Goal: Feedback & Contribution: Leave review/rating

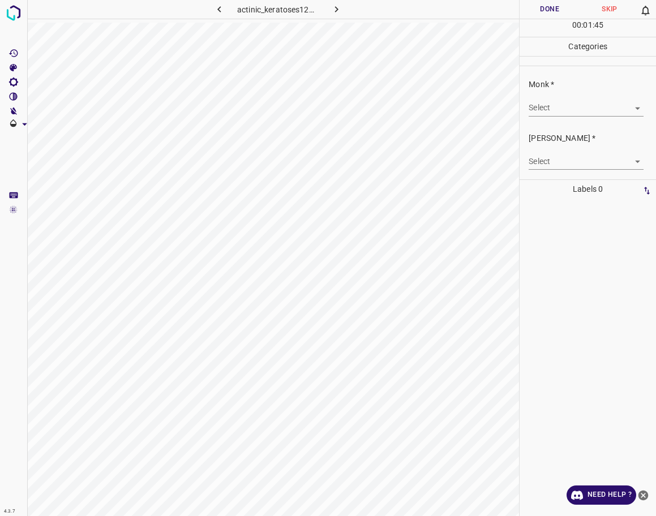
click at [571, 109] on body "4.3.7 actinic_keratoses125.jpg Done Skip 0 00 : 01 : 45 Categories Monk * Selec…" at bounding box center [328, 258] width 656 height 516
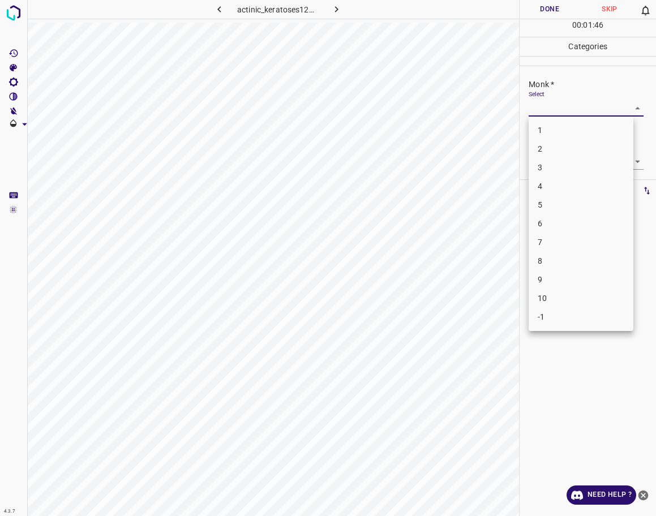
click at [562, 187] on li "4" at bounding box center [581, 186] width 105 height 19
type input "4"
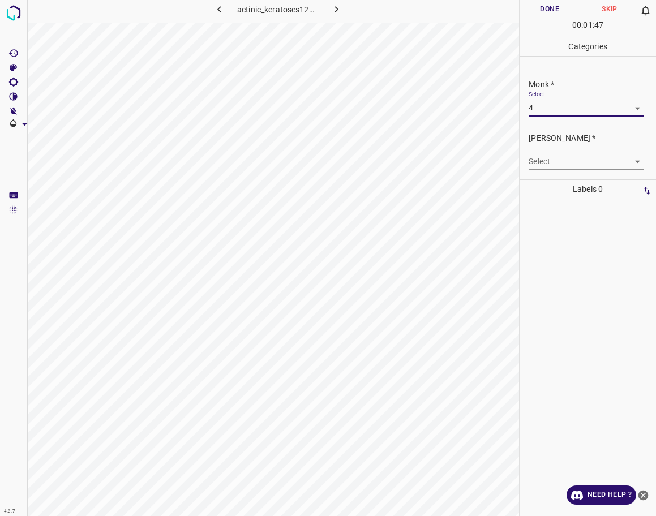
click at [566, 163] on body "4.3.7 actinic_keratoses125.jpg Done Skip 0 00 : 01 : 47 Categories Monk * Selec…" at bounding box center [328, 258] width 656 height 516
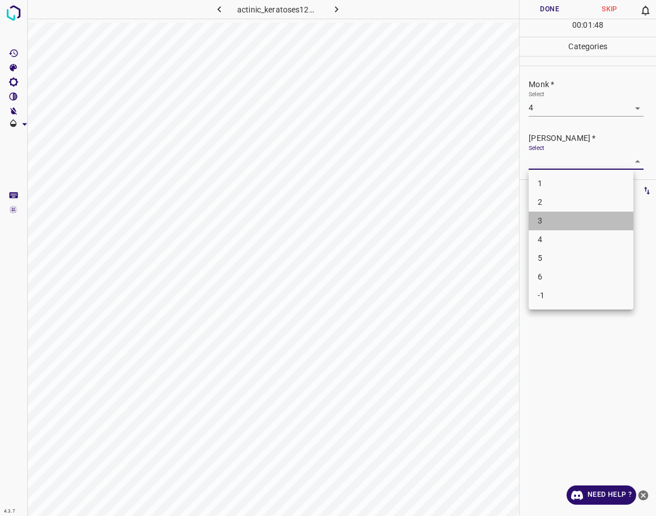
click at [568, 222] on li "3" at bounding box center [581, 221] width 105 height 19
type input "3"
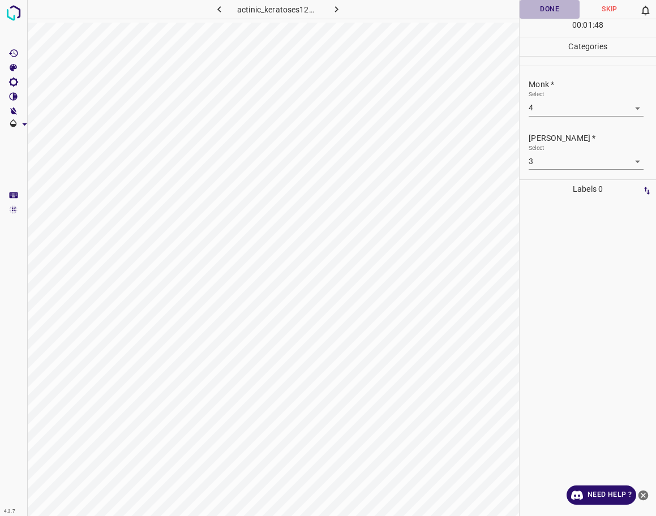
click at [538, 11] on button "Done" at bounding box center [550, 9] width 60 height 19
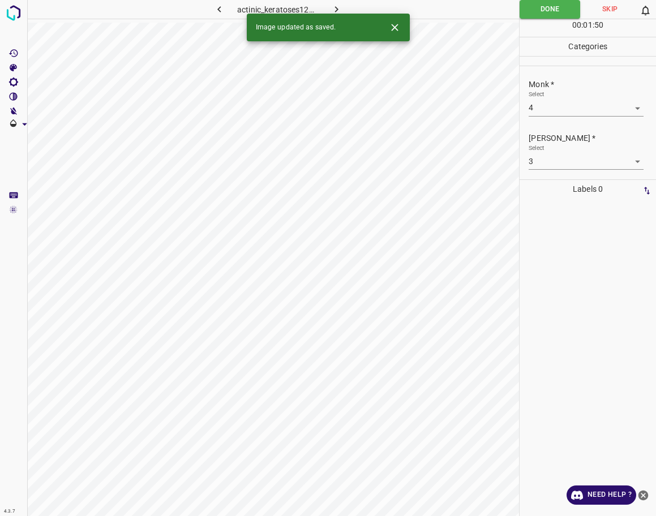
click at [331, 6] on icon "button" at bounding box center [337, 9] width 12 height 12
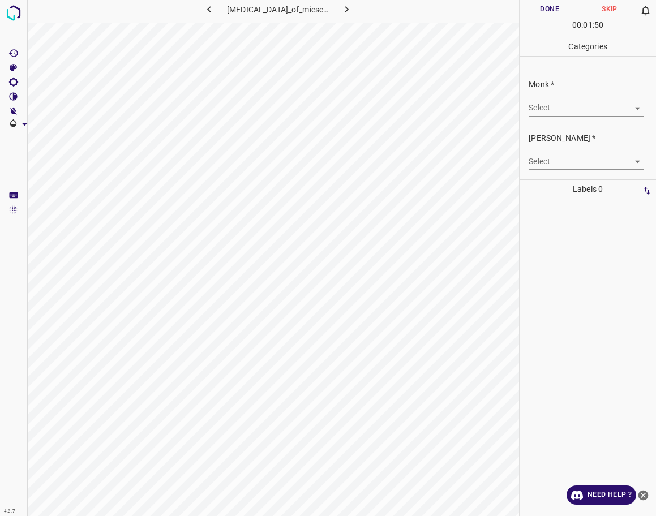
click at [554, 108] on body "4.3.7 [MEDICAL_DATA]_of_miescher14.jpg Done Skip 0 00 : 01 : 50 Categories Monk…" at bounding box center [328, 258] width 656 height 516
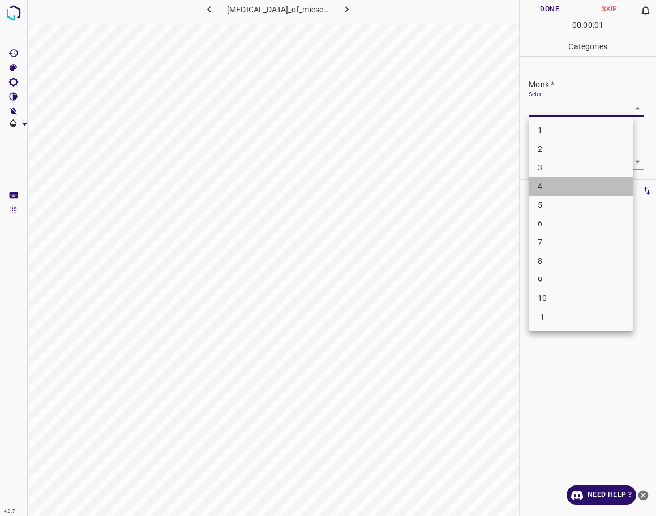
click at [543, 190] on li "4" at bounding box center [581, 186] width 105 height 19
type input "4"
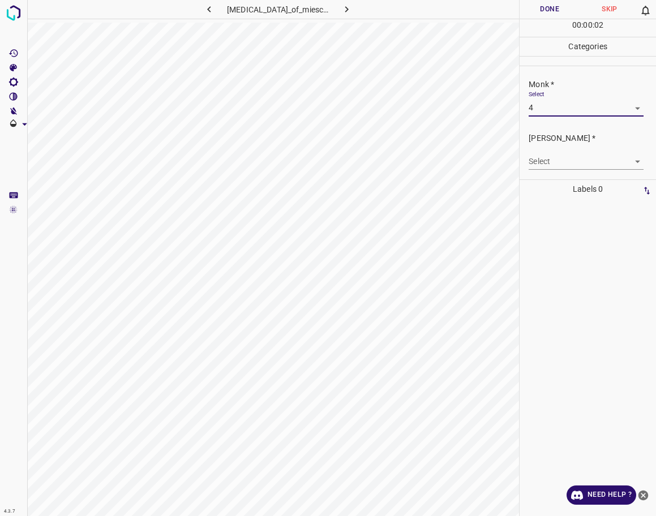
click at [549, 163] on body "4.3.7 [MEDICAL_DATA]_of_miescher14.jpg Done Skip 0 00 : 00 : 02 Categories Monk…" at bounding box center [328, 258] width 656 height 516
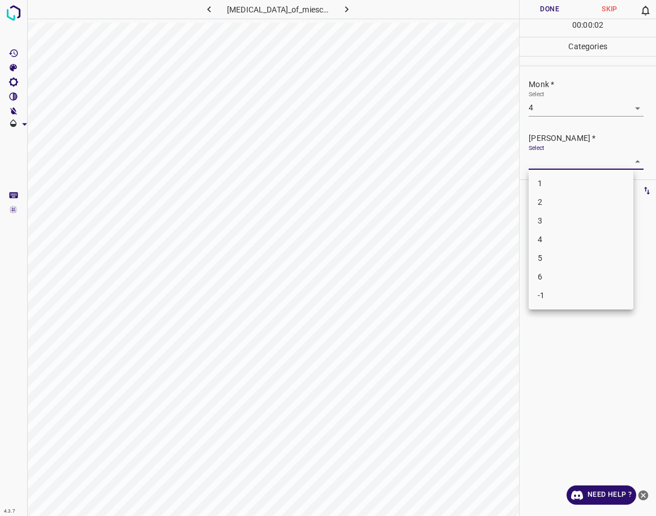
click at [546, 220] on li "3" at bounding box center [581, 221] width 105 height 19
type input "3"
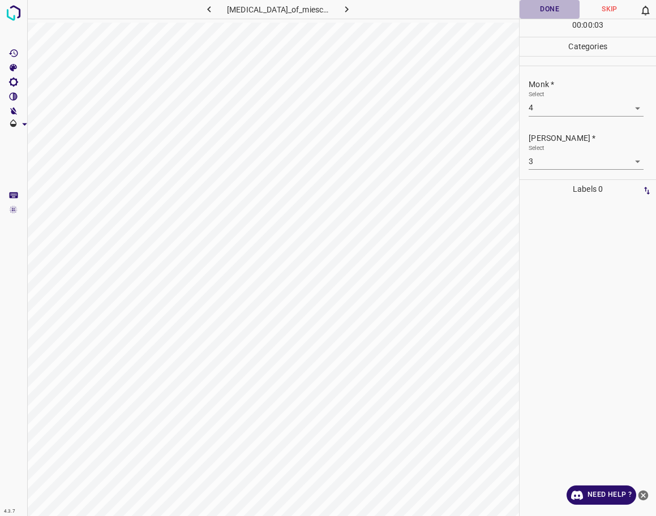
click at [548, 8] on button "Done" at bounding box center [550, 9] width 60 height 19
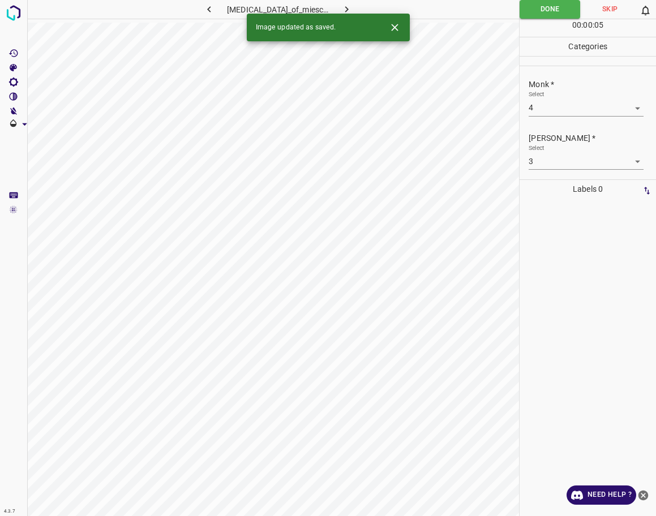
click at [353, 7] on icon "button" at bounding box center [347, 9] width 12 height 12
click at [572, 113] on body "4.3.7 sweet-syndrome40.jpg Done Skip 0 00 : 00 : 05 Categories Monk * Select ​ …" at bounding box center [328, 258] width 656 height 516
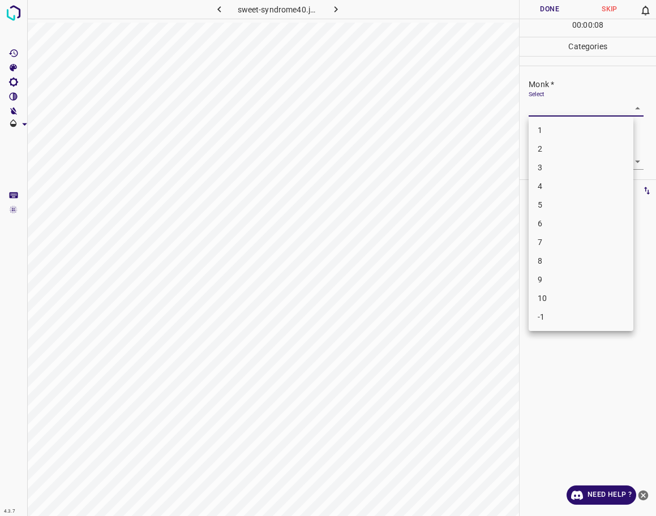
click at [541, 192] on li "4" at bounding box center [581, 186] width 105 height 19
type input "4"
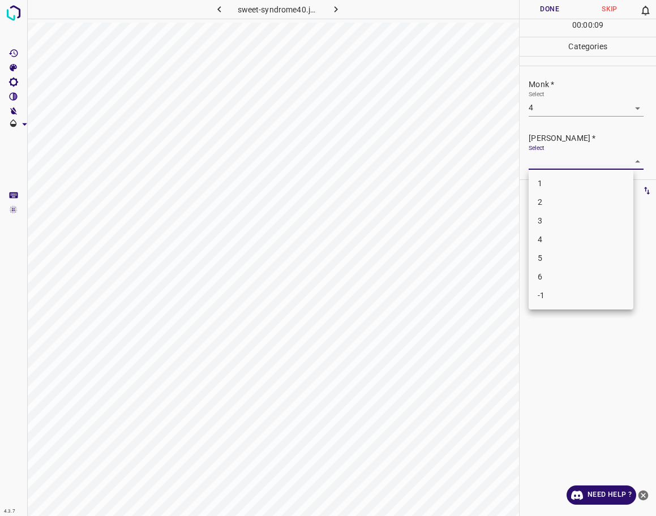
click at [563, 160] on body "4.3.7 sweet-syndrome40.jpg Done Skip 0 00 : 00 : 09 Categories Monk * Select 4 …" at bounding box center [328, 258] width 656 height 516
click at [561, 224] on li "3" at bounding box center [581, 221] width 105 height 19
type input "3"
click at [543, 5] on button "Done" at bounding box center [550, 9] width 60 height 19
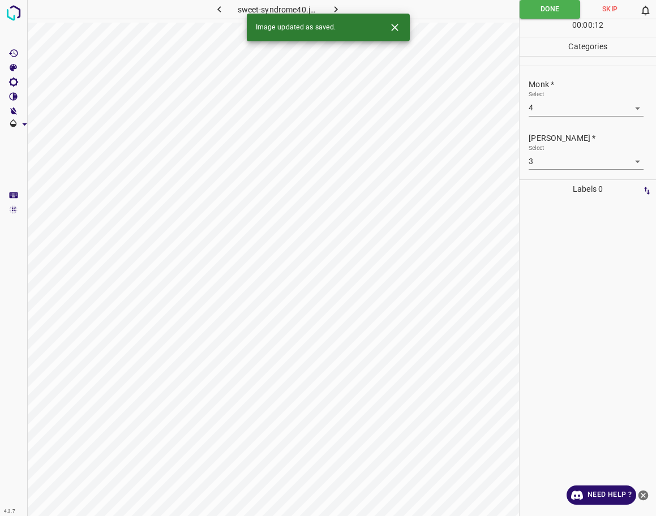
click at [336, 6] on icon "button" at bounding box center [336, 9] width 12 height 12
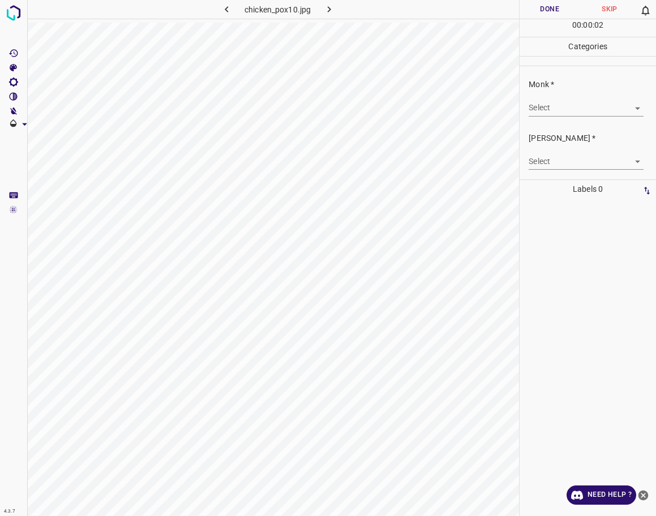
click at [561, 104] on body "4.3.7 chicken_pox10.jpg Done Skip 0 00 : 00 : 02 Categories Monk * Select ​ [PE…" at bounding box center [328, 258] width 656 height 516
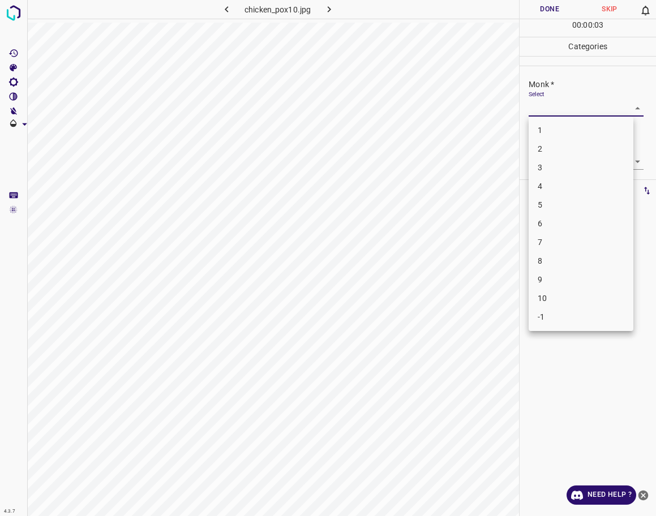
click at [561, 210] on li "5" at bounding box center [581, 205] width 105 height 19
type input "5"
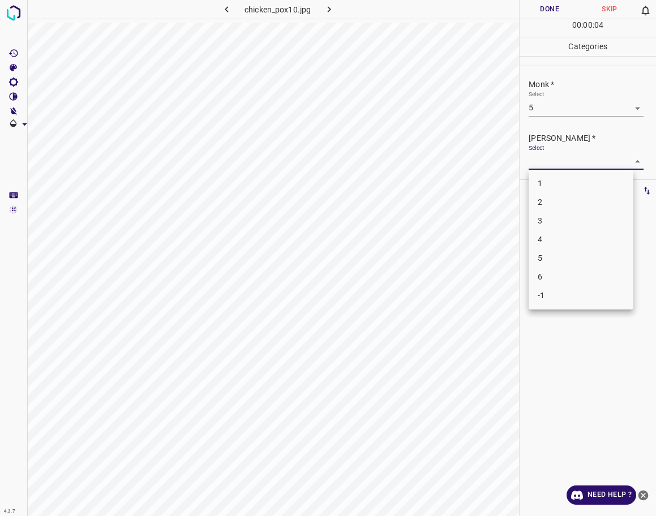
click at [590, 165] on body "4.3.7 chicken_pox10.jpg Done Skip 0 00 : 00 : 04 Categories Monk * Select 5 5 […" at bounding box center [328, 258] width 656 height 516
click at [548, 222] on li "3" at bounding box center [581, 221] width 105 height 19
type input "3"
click at [561, 10] on button "Done" at bounding box center [550, 9] width 60 height 19
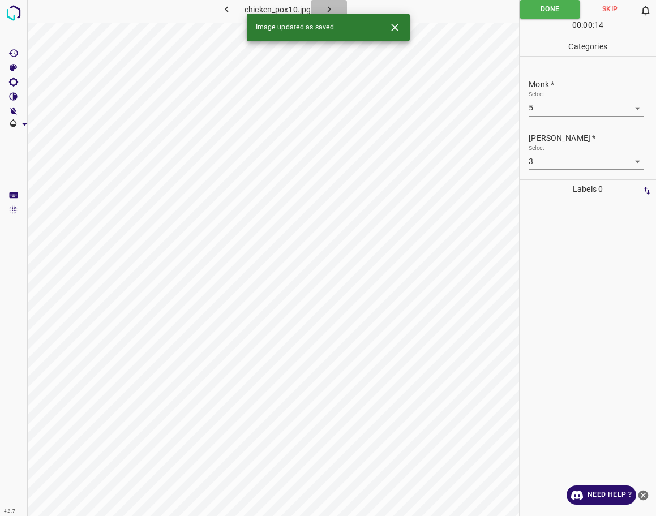
click at [325, 7] on icon "button" at bounding box center [329, 9] width 12 height 12
click at [605, 113] on body "4.3.7 superfacial-spreading-melanoma107.jpg Done Skip 0 00 : 00 : 14 Categories…" at bounding box center [328, 258] width 656 height 516
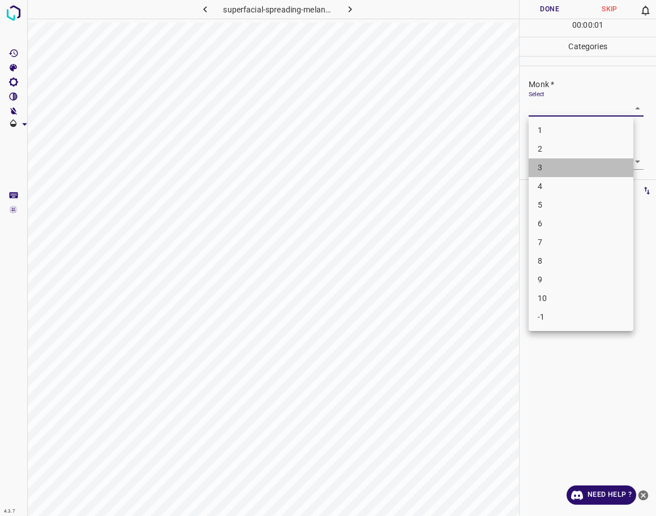
click at [563, 162] on li "3" at bounding box center [581, 168] width 105 height 19
type input "3"
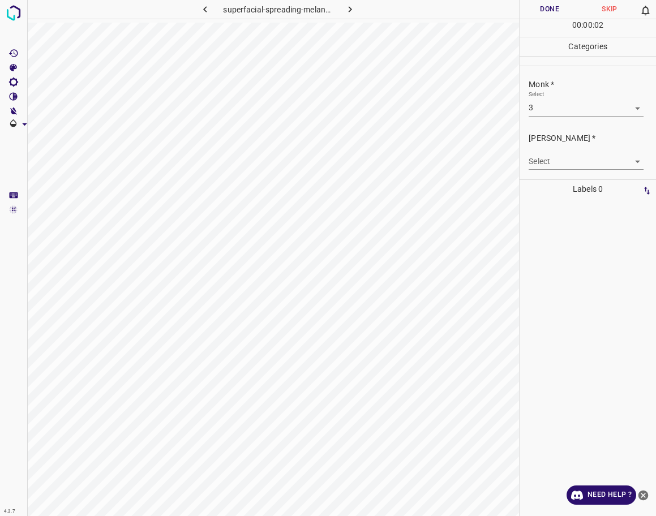
click at [568, 152] on div "Select ​" at bounding box center [586, 156] width 114 height 25
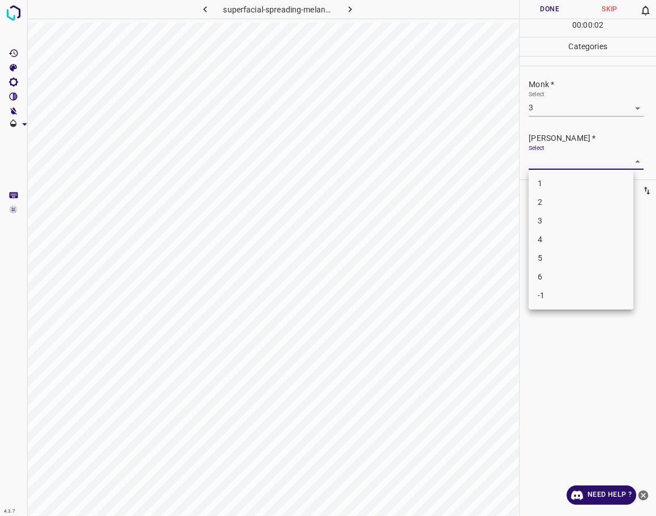
click at [570, 161] on body "4.3.7 superfacial-spreading-melanoma107.jpg Done Skip 0 00 : 00 : 02 Categories…" at bounding box center [328, 258] width 656 height 516
click at [568, 200] on li "2" at bounding box center [581, 202] width 105 height 19
type input "2"
click at [557, 11] on button "Done" at bounding box center [550, 9] width 60 height 19
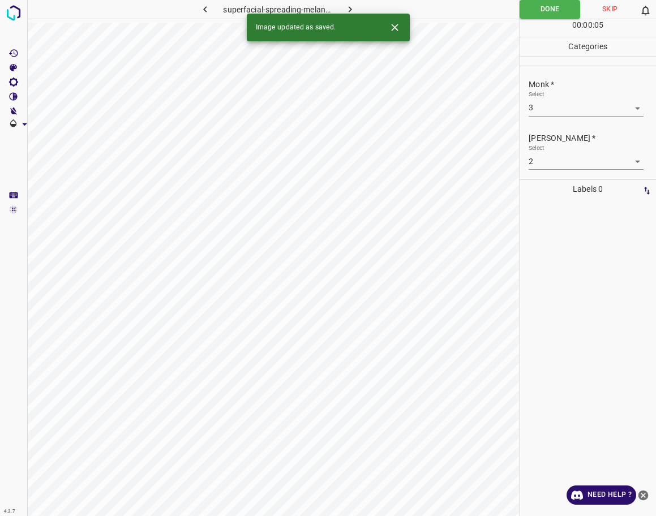
click at [343, 1] on button "button" at bounding box center [350, 9] width 36 height 19
click at [582, 100] on body "4.3.7 chicken_pox8.jpg Done Skip 0 00 : 00 : 05 Categories Monk * Select ​ [PER…" at bounding box center [328, 258] width 656 height 516
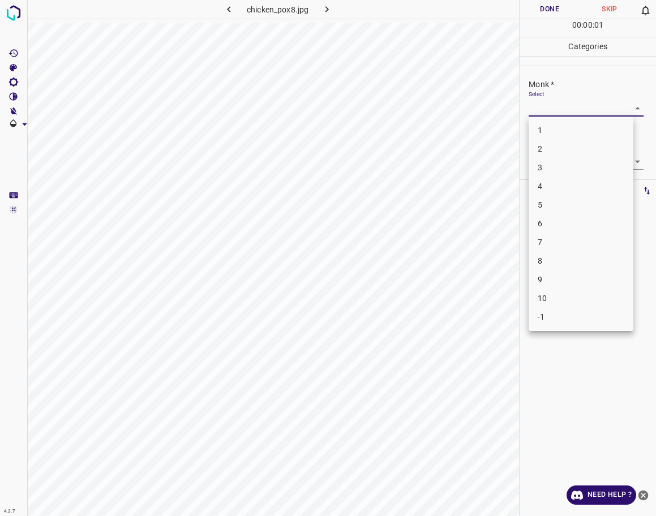
click at [572, 131] on li "1" at bounding box center [581, 130] width 105 height 19
type input "1"
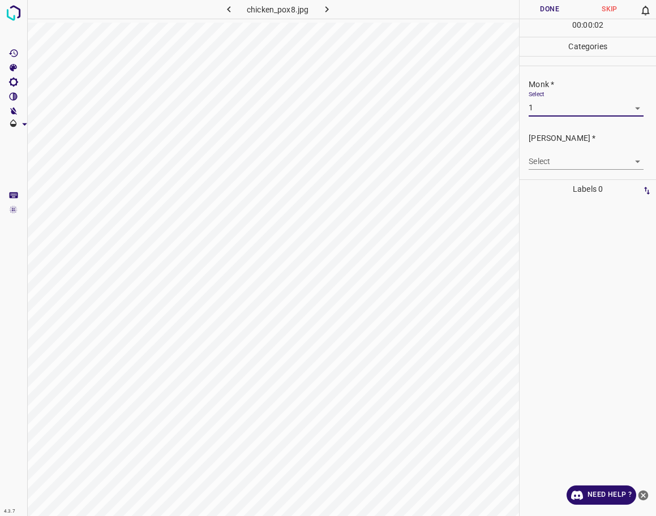
click at [569, 156] on body "4.3.7 chicken_pox8.jpg Done Skip 0 00 : 00 : 02 Categories Monk * Select 1 1 [P…" at bounding box center [328, 258] width 656 height 516
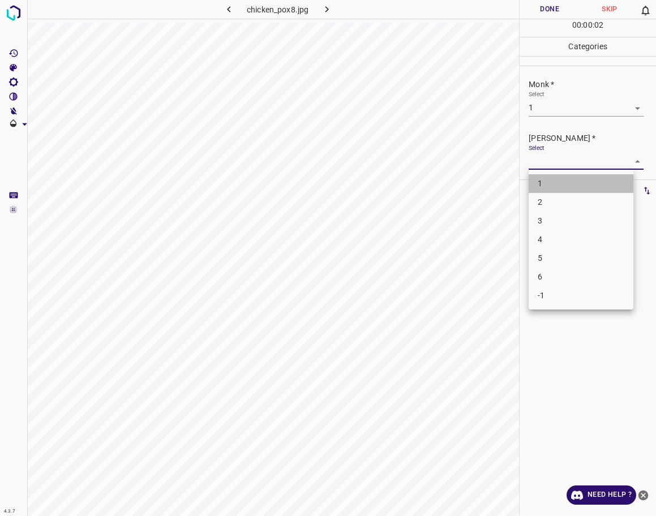
click at [562, 186] on li "1" at bounding box center [581, 183] width 105 height 19
type input "1"
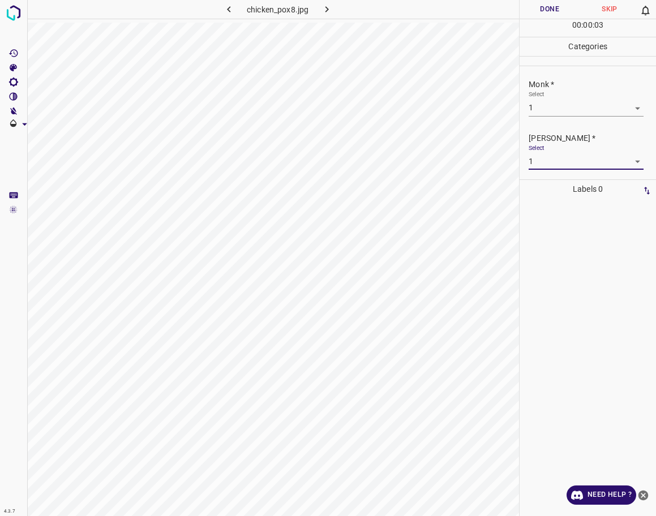
click at [554, 11] on button "Done" at bounding box center [550, 9] width 60 height 19
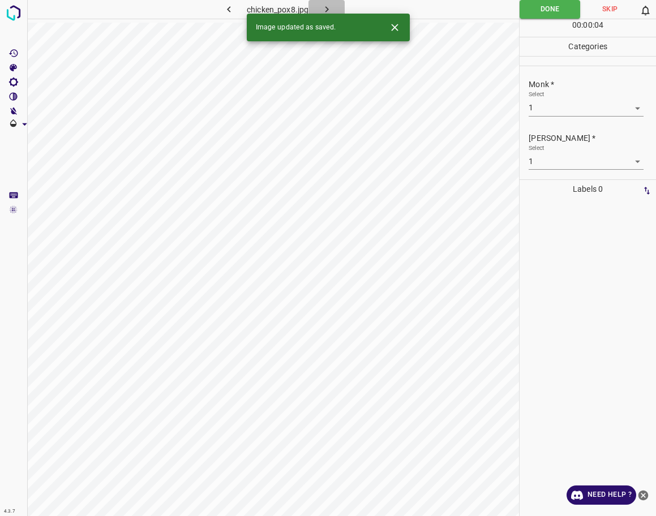
click at [326, 6] on icon "button" at bounding box center [327, 9] width 12 height 12
click at [570, 110] on body "4.3.7 superfacial-spreading-melanoma19.jpg Done Skip 0 00 : 00 : 01 Categories …" at bounding box center [328, 258] width 656 height 516
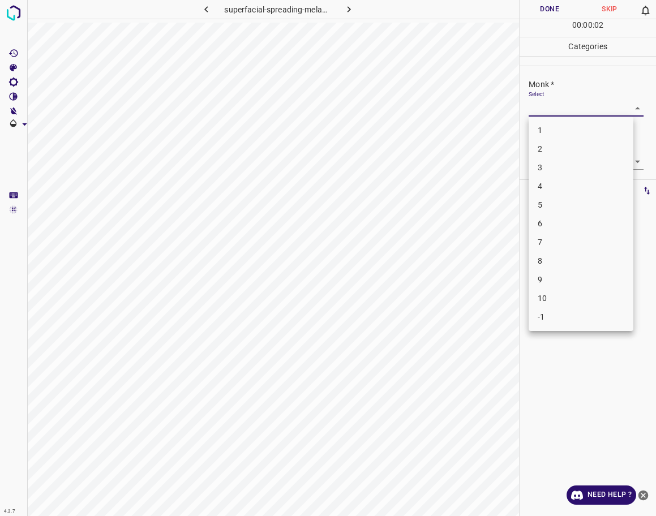
click at [571, 166] on li "3" at bounding box center [581, 168] width 105 height 19
type input "3"
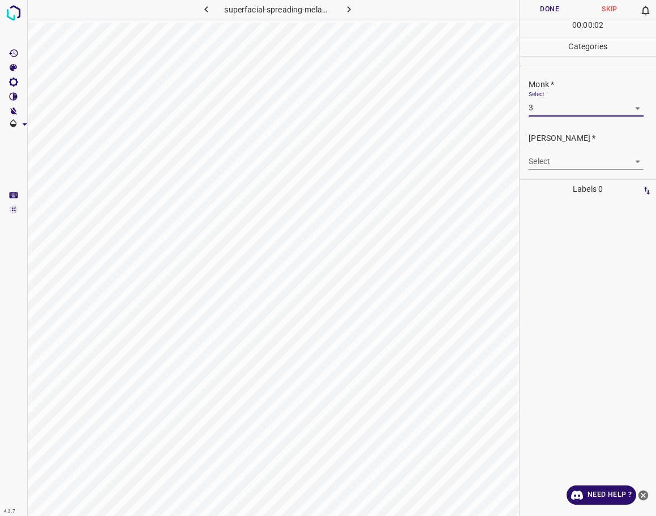
click at [571, 166] on body "4.3.7 superfacial-spreading-melanoma19.jpg Done Skip 0 00 : 00 : 02 Categories …" at bounding box center [328, 258] width 656 height 516
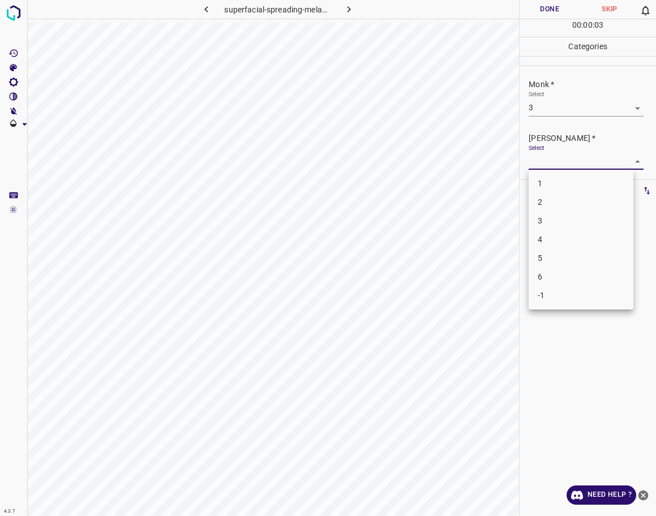
click at [575, 198] on li "2" at bounding box center [581, 202] width 105 height 19
type input "2"
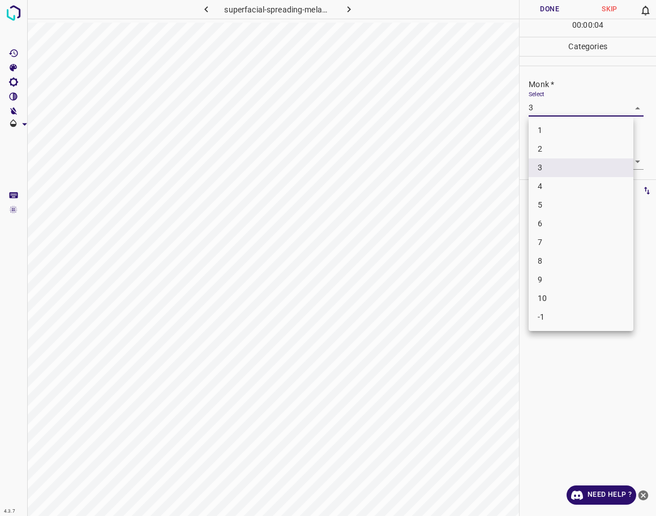
click at [567, 103] on body "4.3.7 superfacial-spreading-melanoma19.jpg Done Skip 0 00 : 00 : 04 Categories …" at bounding box center [328, 258] width 656 height 516
click at [563, 155] on li "2" at bounding box center [581, 149] width 105 height 19
type input "2"
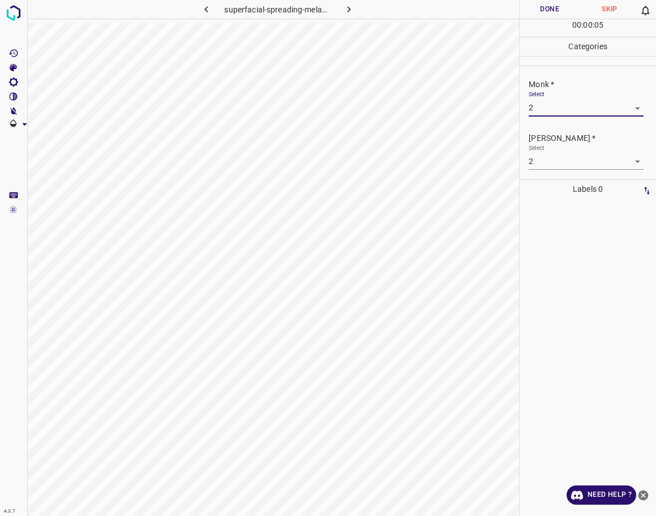
click at [563, 155] on body "4.3.7 superfacial-spreading-melanoma19.jpg Done Skip 0 00 : 00 : 05 Categories …" at bounding box center [328, 258] width 656 height 516
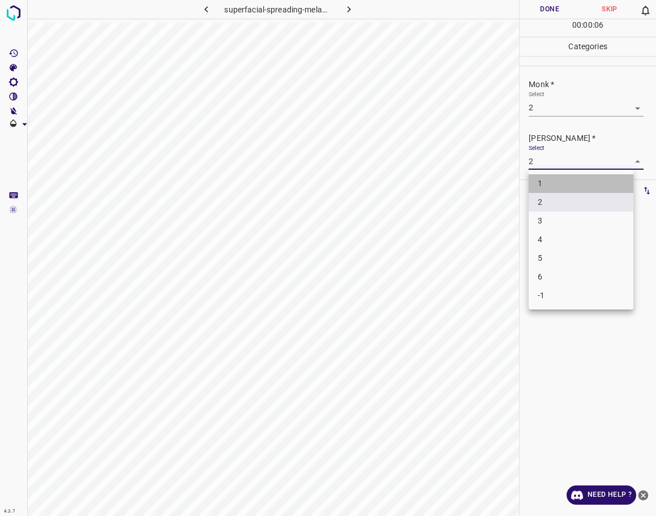
click at [568, 181] on li "1" at bounding box center [581, 183] width 105 height 19
type input "1"
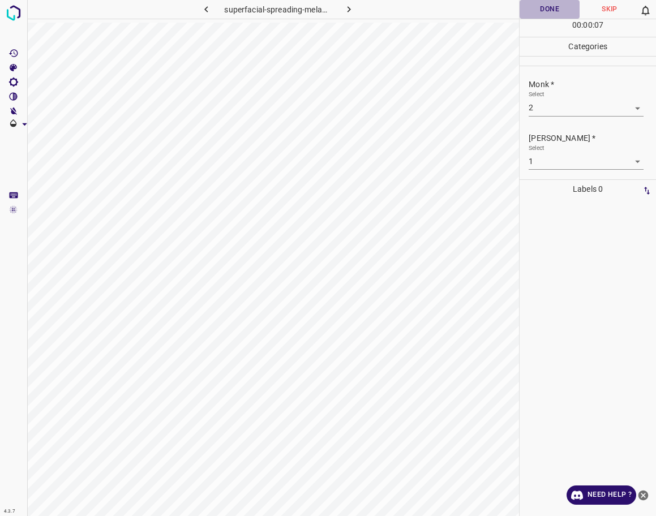
click at [550, 11] on button "Done" at bounding box center [550, 9] width 60 height 19
click at [348, 6] on icon "button" at bounding box center [349, 9] width 12 height 12
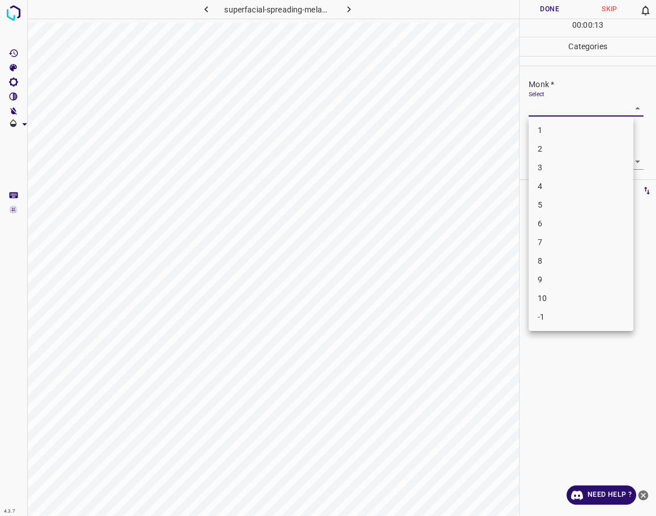
click at [549, 115] on body "4.3.7 superfacial-spreading-melanoma80.jpg Done Skip 0 00 : 00 : 13 Categories …" at bounding box center [328, 258] width 656 height 516
click at [556, 172] on li "3" at bounding box center [581, 168] width 105 height 19
type input "3"
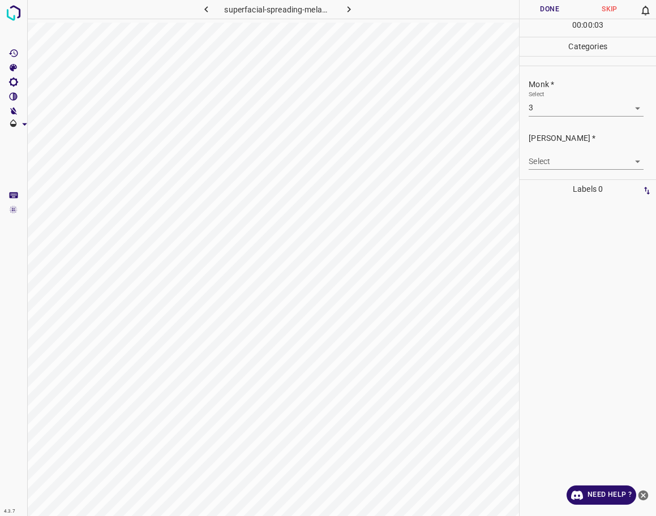
click at [565, 162] on body "4.3.7 superfacial-spreading-melanoma80.jpg Done Skip 0 00 : 00 : 03 Categories …" at bounding box center [328, 258] width 656 height 516
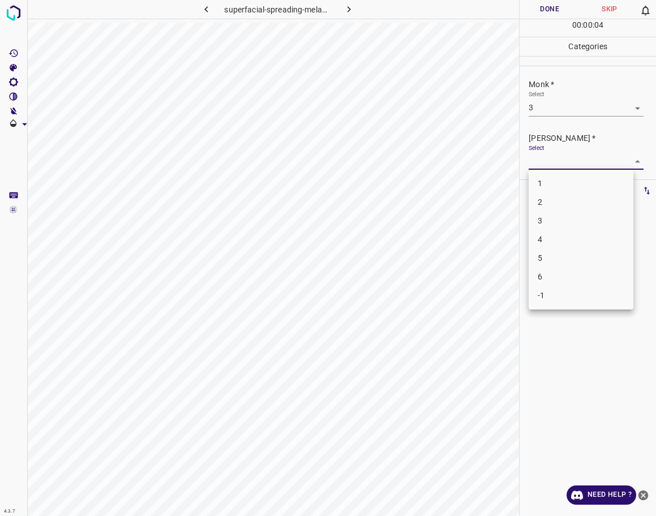
click at [562, 200] on li "2" at bounding box center [581, 202] width 105 height 19
type input "2"
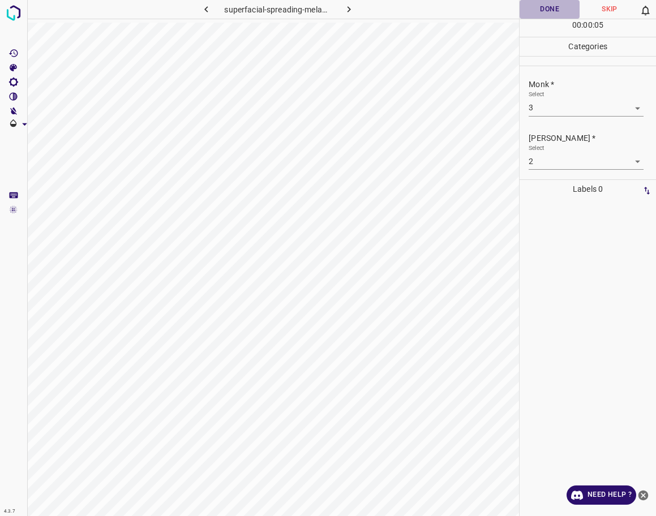
click at [536, 2] on button "Done" at bounding box center [550, 9] width 60 height 19
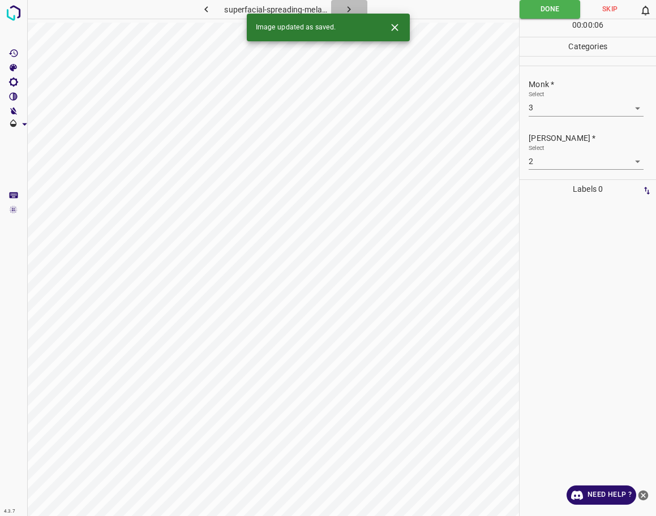
click at [347, 7] on icon "button" at bounding box center [349, 9] width 12 height 12
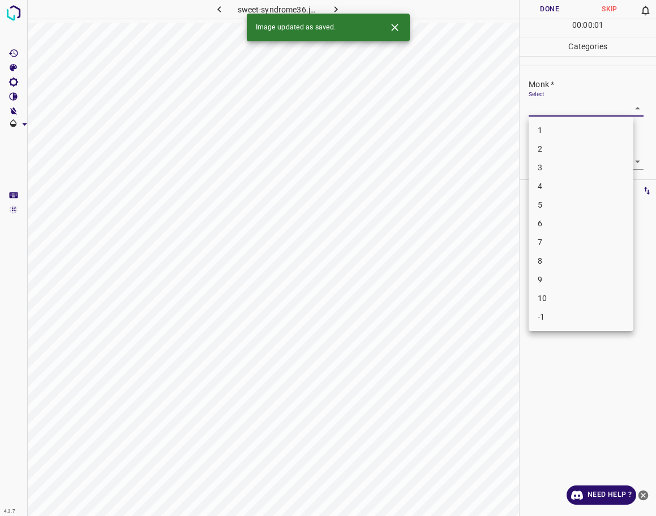
click at [587, 108] on body "4.3.7 sweet-syndrome36.jpg Done Skip 0 00 : 00 : 01 Categories Monk * Select ​ …" at bounding box center [328, 258] width 656 height 516
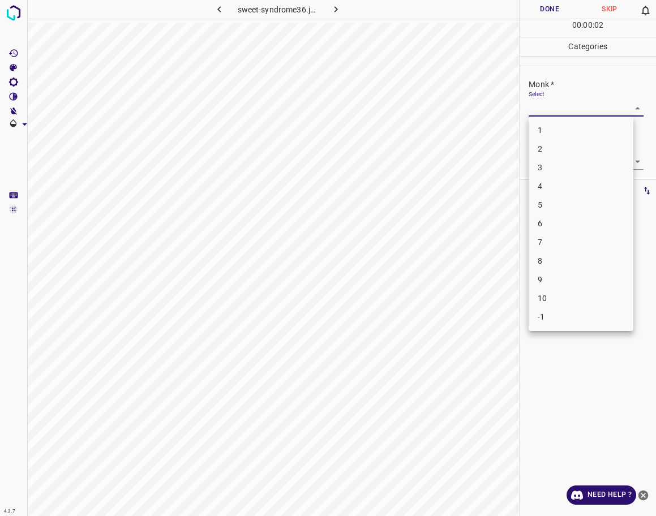
click at [576, 164] on li "3" at bounding box center [581, 168] width 105 height 19
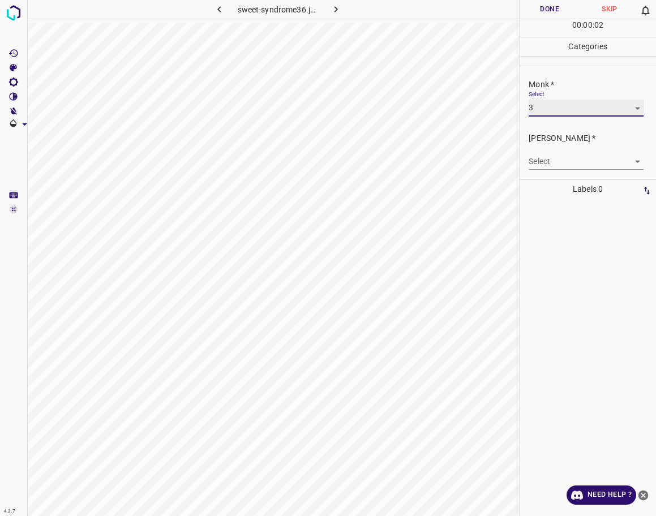
type input "3"
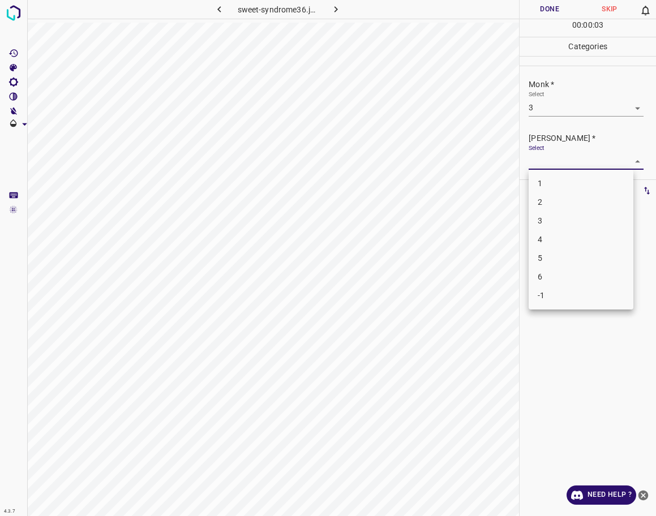
click at [578, 169] on body "4.3.7 sweet-syndrome36.jpg Done Skip 0 00 : 00 : 03 Categories Monk * Select 3 …" at bounding box center [328, 258] width 656 height 516
click at [576, 206] on li "2" at bounding box center [581, 202] width 105 height 19
type input "2"
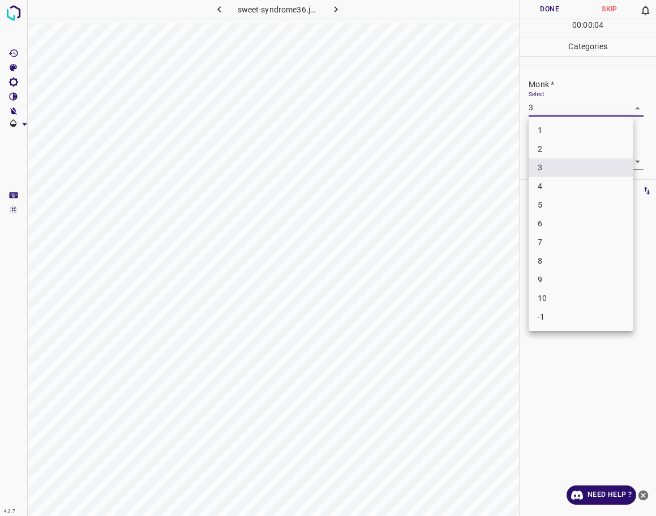
click at [574, 110] on body "4.3.7 sweet-syndrome36.jpg Done Skip 0 00 : 00 : 04 Categories Monk * Select 3 …" at bounding box center [328, 258] width 656 height 516
click at [561, 187] on li "4" at bounding box center [581, 186] width 105 height 19
type input "4"
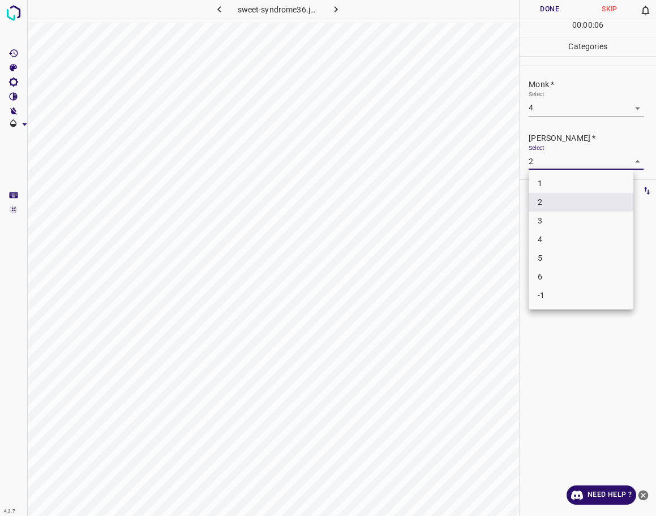
click at [558, 159] on body "4.3.7 sweet-syndrome36.jpg Done Skip 0 00 : 00 : 06 Categories Monk * Select 4 …" at bounding box center [328, 258] width 656 height 516
click at [558, 216] on li "3" at bounding box center [581, 221] width 105 height 19
type input "3"
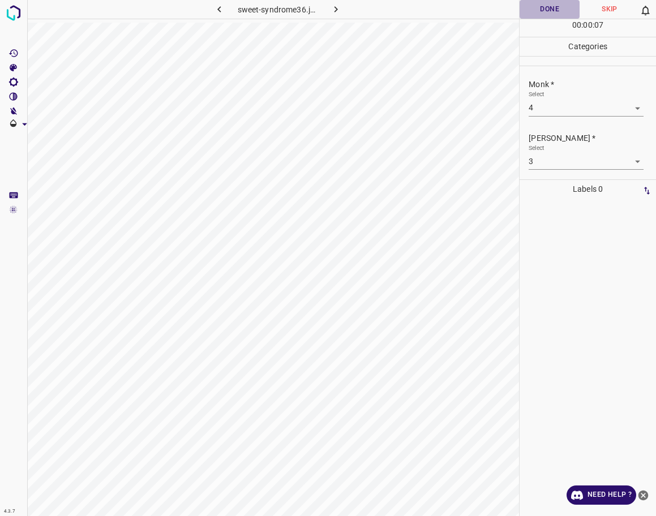
click at [554, 10] on button "Done" at bounding box center [550, 9] width 60 height 19
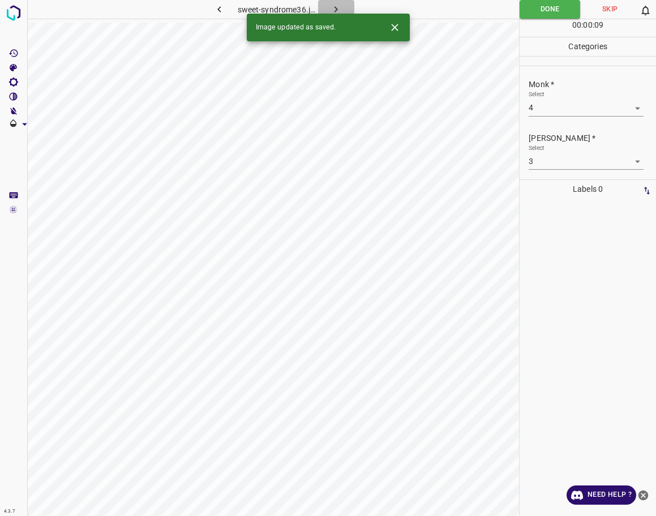
click at [339, 7] on icon "button" at bounding box center [336, 9] width 12 height 12
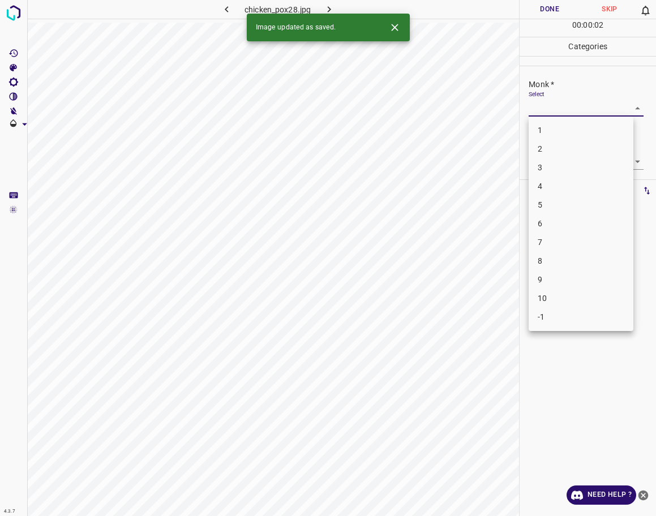
click at [559, 108] on body "4.3.7 chicken_pox28.jpg Done Skip 0 00 : 00 : 02 Categories Monk * Select ​ [PE…" at bounding box center [328, 258] width 656 height 516
click at [557, 187] on li "4" at bounding box center [581, 186] width 105 height 19
type input "4"
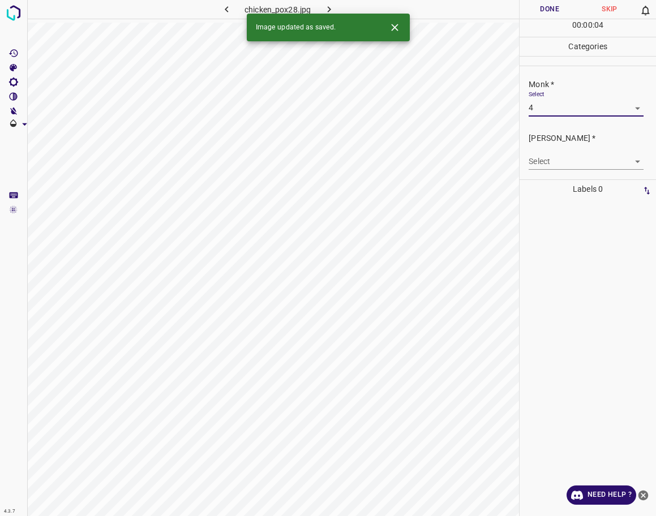
click at [564, 169] on body "4.3.7 chicken_pox28.jpg Done Skip 0 00 : 00 : 04 Categories Monk * Select 4 4 […" at bounding box center [328, 258] width 656 height 516
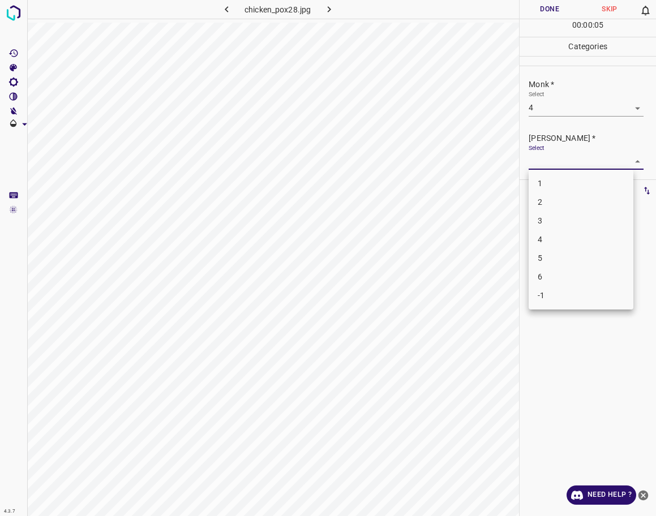
click at [562, 225] on li "3" at bounding box center [581, 221] width 105 height 19
type input "3"
click at [576, 116] on body "4.3.7 chicken_pox28.jpg Done Skip 0 00 : 00 : 11 Categories Monk * Select 4 4 […" at bounding box center [328, 258] width 656 height 516
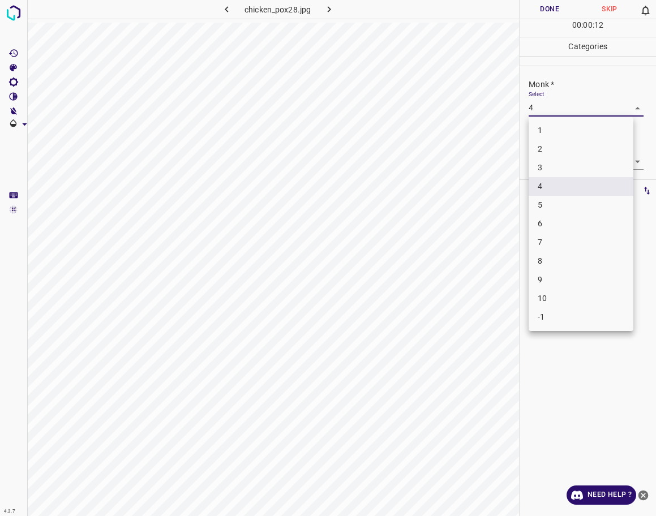
click at [583, 203] on li "5" at bounding box center [581, 205] width 105 height 19
type input "5"
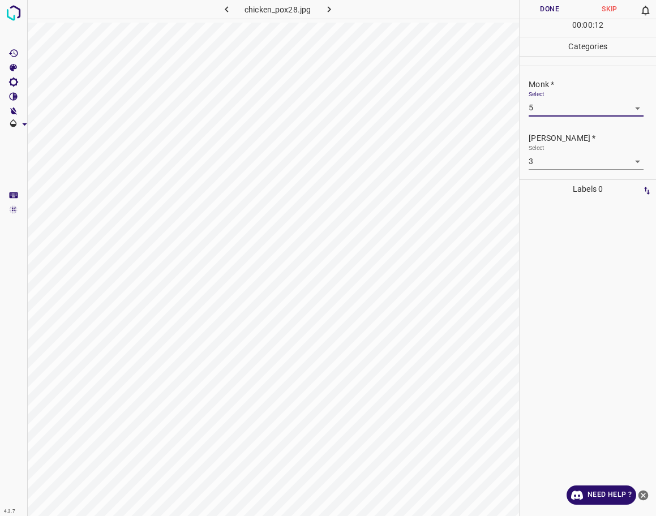
click at [572, 164] on body "4.3.7 chicken_pox28.jpg Done Skip 0 00 : 00 : 12 Categories Monk * Select 5 5 […" at bounding box center [328, 258] width 656 height 516
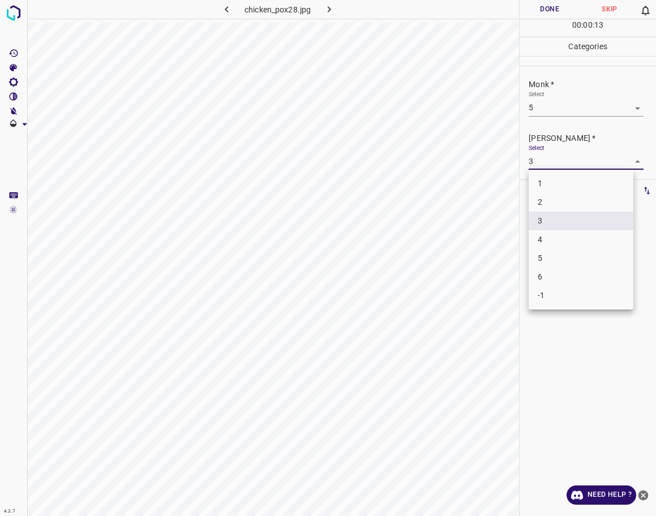
click at [578, 232] on li "4" at bounding box center [581, 239] width 105 height 19
type input "4"
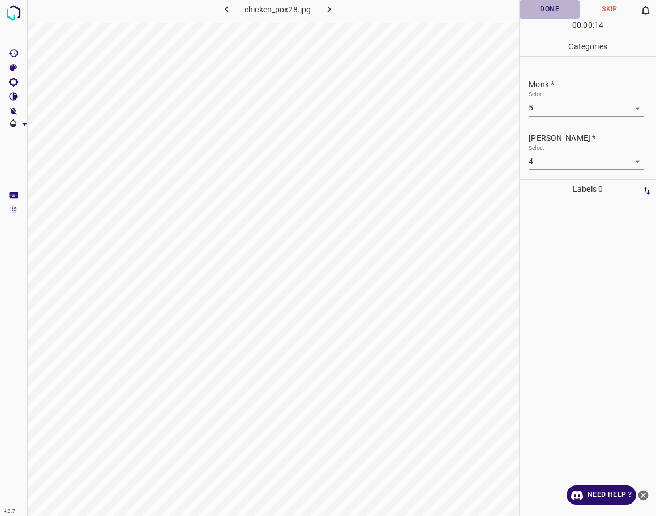
click at [554, 6] on button "Done" at bounding box center [550, 9] width 60 height 19
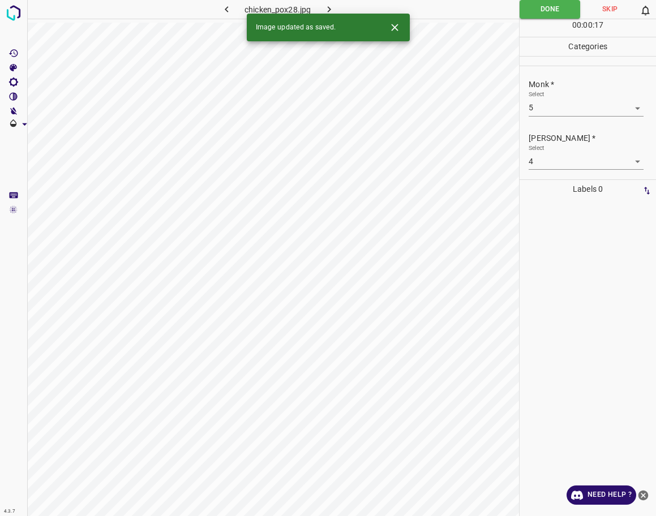
click at [328, 4] on icon "button" at bounding box center [329, 9] width 12 height 12
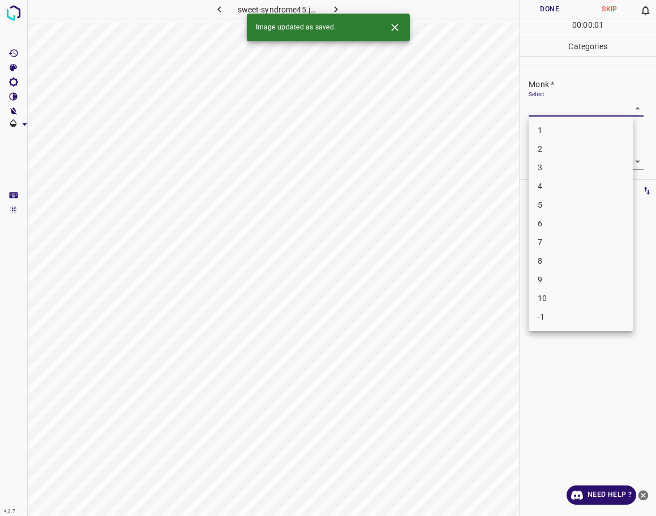
click at [570, 109] on body "4.3.7 sweet-syndrome45.jpg Done Skip 0 00 : 00 : 01 Categories Monk * Select ​ …" at bounding box center [328, 258] width 656 height 516
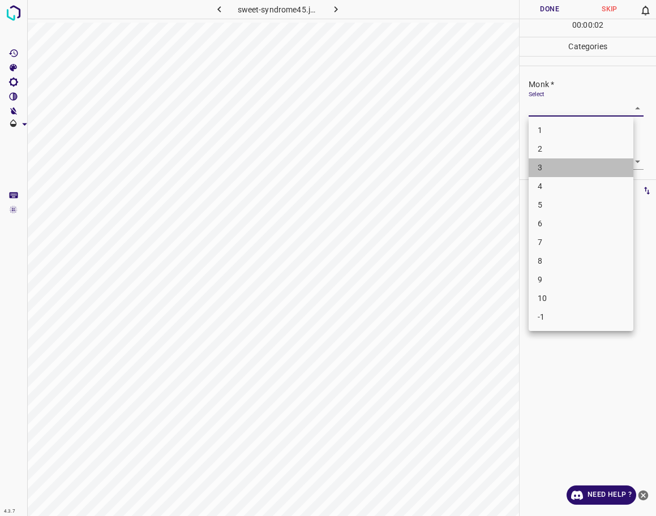
click at [587, 170] on li "3" at bounding box center [581, 168] width 105 height 19
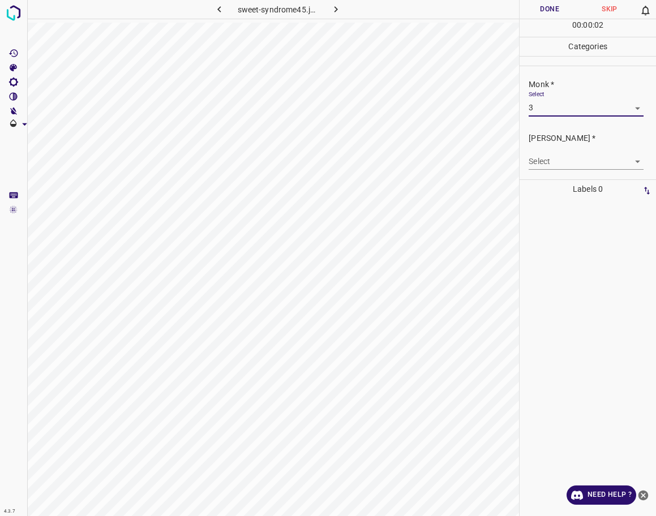
click at [585, 164] on body "4.3.7 sweet-syndrome45.jpg Done Skip 0 00 : 00 : 02 Categories Monk * Select 3 …" at bounding box center [328, 258] width 656 height 516
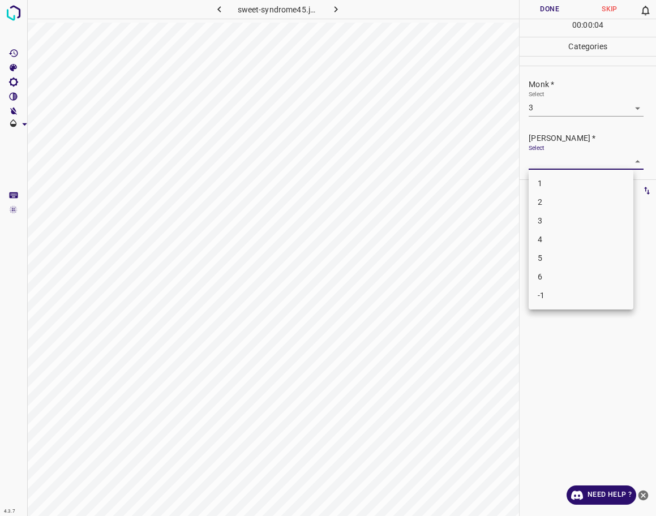
click at [561, 109] on div at bounding box center [328, 258] width 656 height 516
click at [561, 109] on body "4.3.7 sweet-syndrome45.jpg Done Skip 0 00 : 00 : 04 Categories Monk * Select 3 …" at bounding box center [328, 258] width 656 height 516
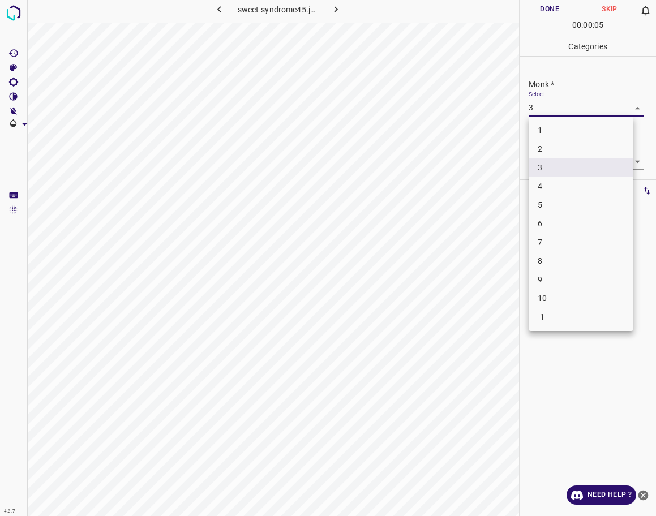
click at [559, 154] on li "2" at bounding box center [581, 149] width 105 height 19
type input "2"
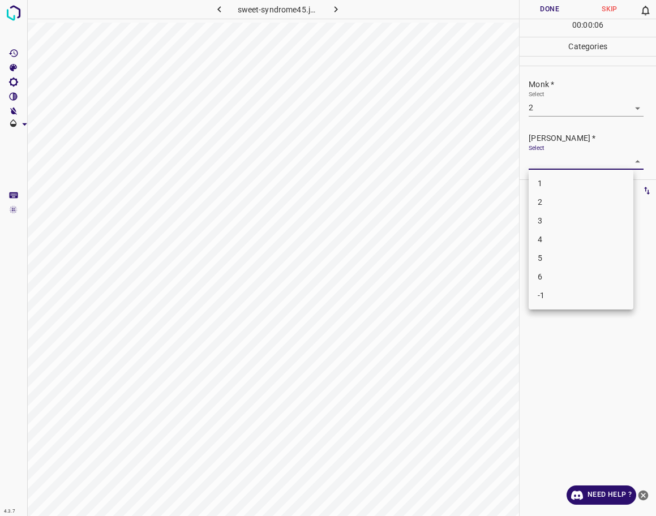
click at [562, 159] on body "4.3.7 sweet-syndrome45.jpg Done Skip 0 00 : 00 : 06 Categories Monk * Select 2 …" at bounding box center [328, 258] width 656 height 516
click at [554, 183] on li "1" at bounding box center [581, 183] width 105 height 19
type input "1"
click at [537, 14] on button "Done" at bounding box center [550, 9] width 60 height 19
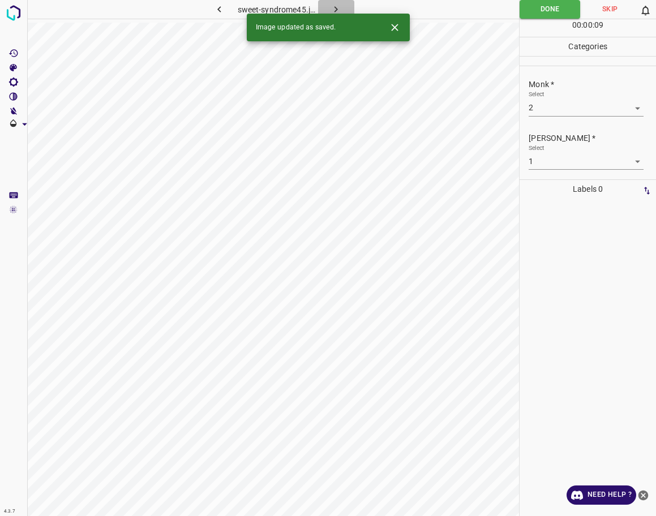
click at [328, 5] on button "button" at bounding box center [336, 9] width 36 height 19
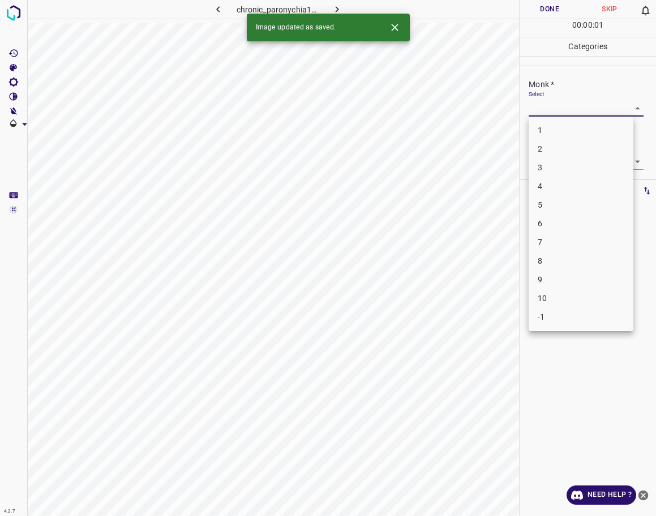
click at [587, 116] on body "4.3.7 chronic_paronychia13.jpg Done Skip 0 00 : 00 : 01 Categories Monk * Selec…" at bounding box center [328, 258] width 656 height 516
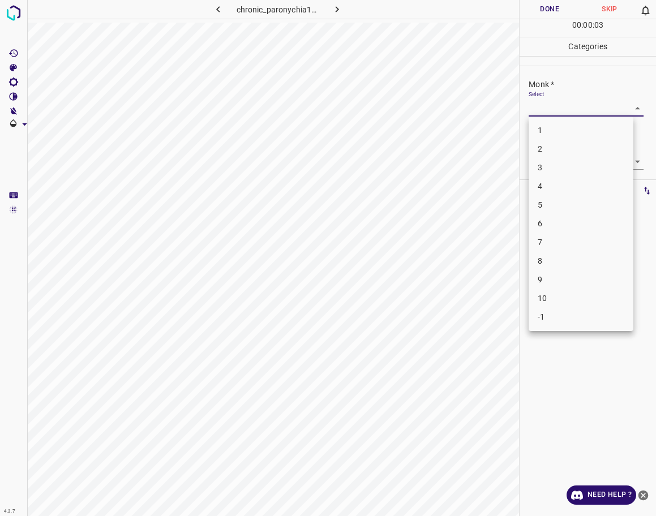
click at [571, 163] on li "3" at bounding box center [581, 168] width 105 height 19
type input "3"
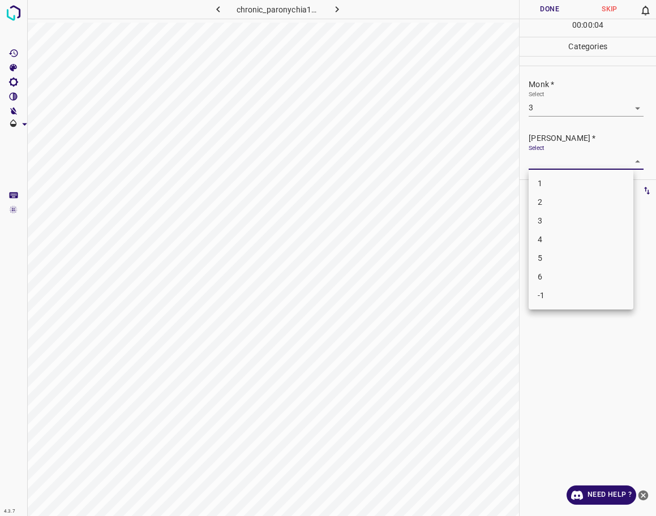
click at [573, 163] on body "4.3.7 chronic_paronychia13.jpg Done Skip 0 00 : 00 : 04 Categories Monk * Selec…" at bounding box center [328, 258] width 656 height 516
click at [578, 204] on li "2" at bounding box center [581, 202] width 105 height 19
type input "2"
click at [547, 8] on button "Done" at bounding box center [550, 9] width 60 height 19
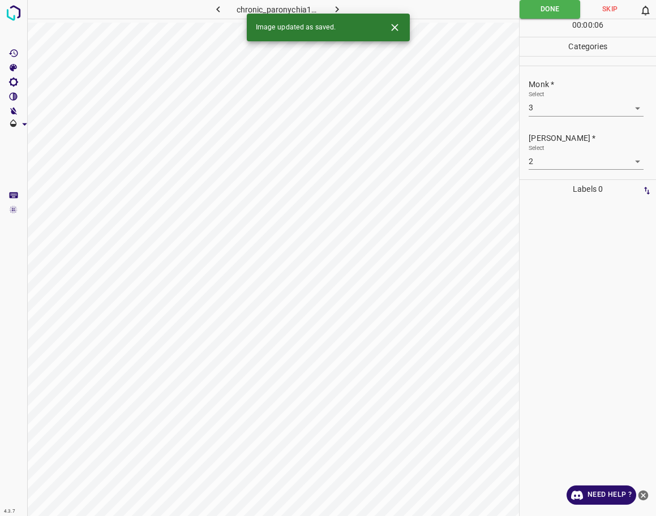
click at [343, 10] on icon "button" at bounding box center [337, 9] width 12 height 12
click at [540, 107] on body "4.3.7 congential_nevus15.jpg Done Skip 0 00 : 00 : 02 Categories Monk * Select …" at bounding box center [328, 258] width 656 height 516
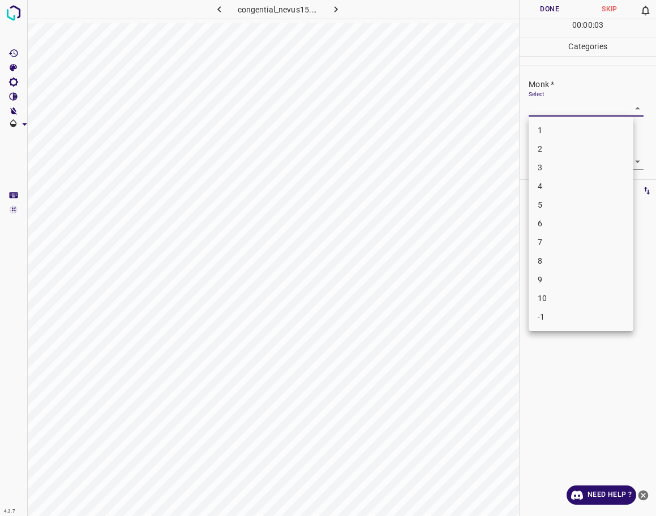
click at [558, 313] on li "-1" at bounding box center [581, 317] width 105 height 19
type input "-1"
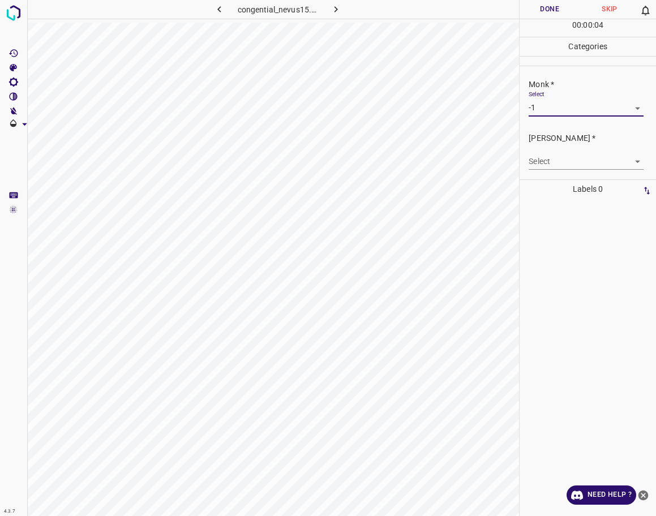
click at [582, 169] on body "4.3.7 congential_nevus15.jpg Done Skip 0 00 : 00 : 04 Categories Monk * Select …" at bounding box center [328, 258] width 656 height 516
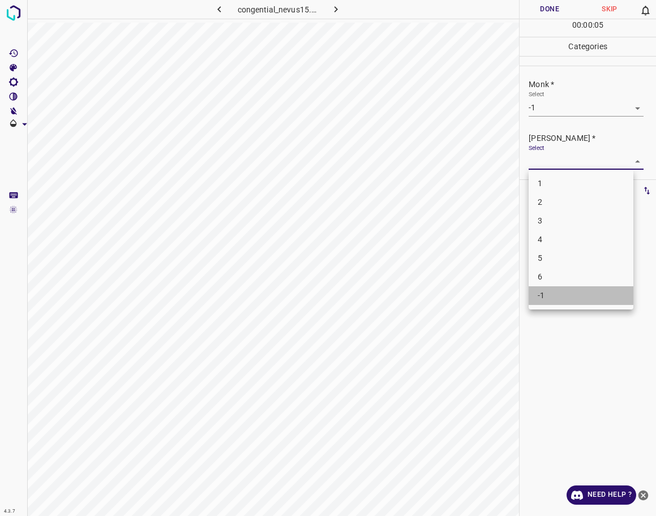
drag, startPoint x: 578, startPoint y: 297, endPoint x: 563, endPoint y: 300, distance: 14.4
click at [577, 297] on li "-1" at bounding box center [581, 296] width 105 height 19
type input "-1"
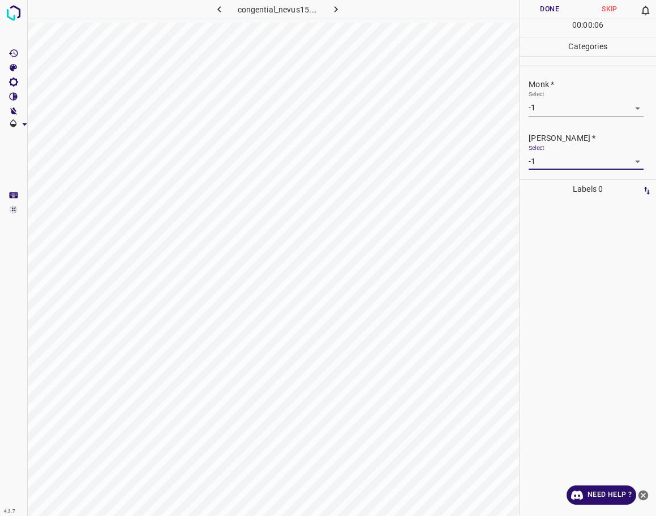
click at [533, 13] on button "Done" at bounding box center [550, 9] width 60 height 19
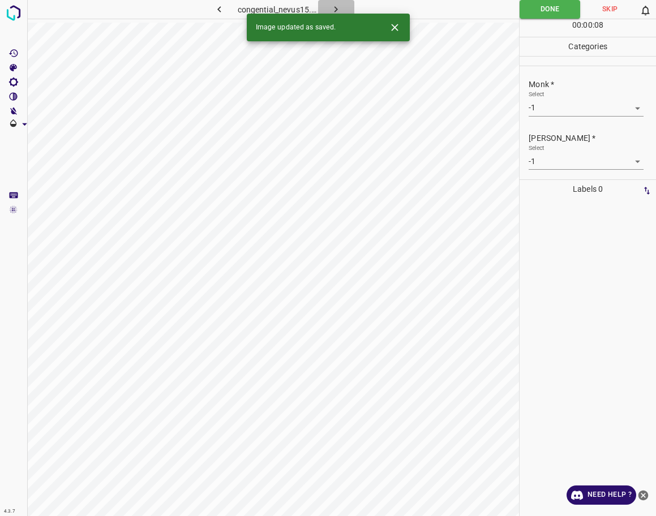
click at [336, 9] on icon "button" at bounding box center [336, 9] width 12 height 12
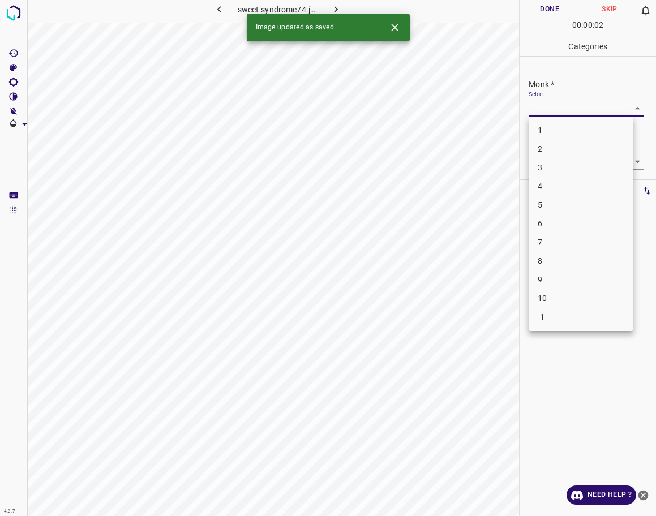
click at [541, 113] on body "4.3.7 sweet-syndrome74.jpg Done Skip 0 00 : 00 : 02 Categories Monk * Select ​ …" at bounding box center [328, 258] width 656 height 516
click at [555, 149] on li "2" at bounding box center [581, 149] width 105 height 19
type input "2"
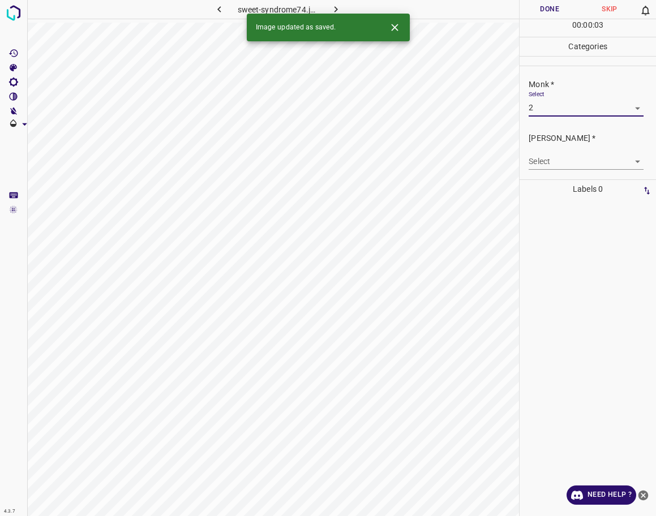
click at [559, 163] on body "4.3.7 sweet-syndrome74.jpg Done Skip 0 00 : 00 : 03 Categories Monk * Select 2 …" at bounding box center [328, 258] width 656 height 516
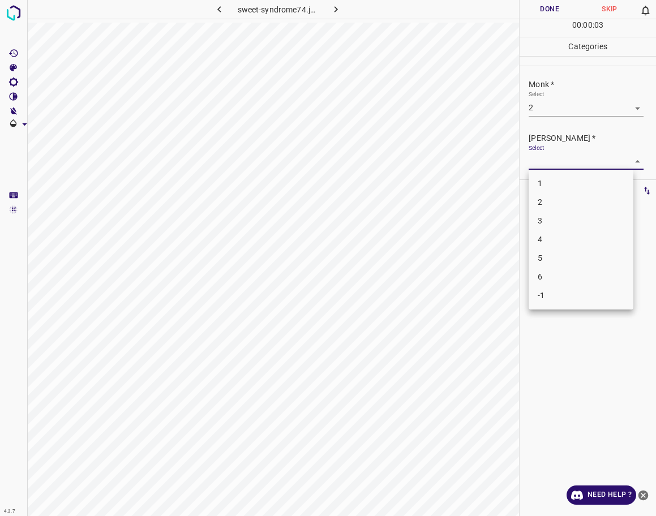
click at [557, 176] on li "1" at bounding box center [581, 183] width 105 height 19
type input "1"
click at [548, 6] on button "Done" at bounding box center [550, 9] width 60 height 19
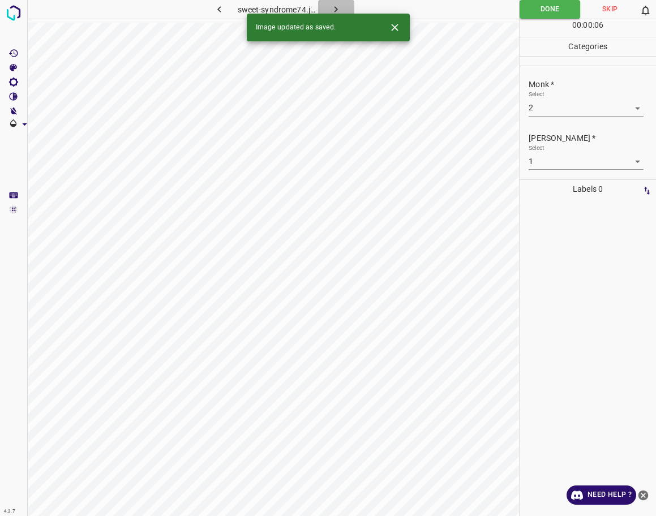
click at [335, 11] on icon "button" at bounding box center [336, 9] width 12 height 12
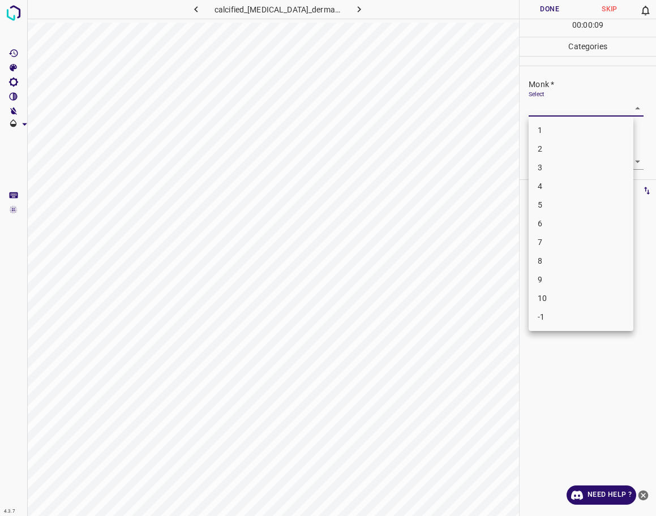
click at [574, 111] on body "4.3.7 calcified_[MEDICAL_DATA]_dermatomyositis10.jpg Done Skip 0 00 : 00 : 09 C…" at bounding box center [328, 258] width 656 height 516
click at [578, 200] on li "5" at bounding box center [581, 205] width 105 height 19
type input "5"
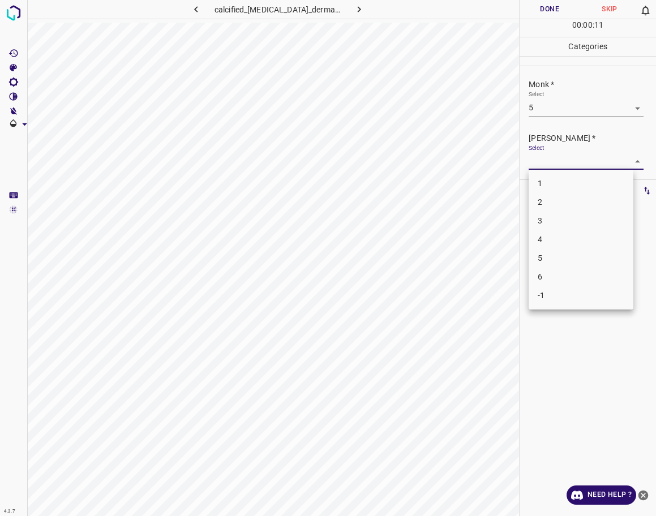
click at [579, 168] on body "4.3.7 calcified_[MEDICAL_DATA]_dermatomyositis10.jpg Done Skip 0 00 : 00 : 11 C…" at bounding box center [328, 258] width 656 height 516
click at [582, 238] on li "4" at bounding box center [581, 239] width 105 height 19
type input "4"
click at [533, 25] on div "00 : 00 : 13" at bounding box center [588, 28] width 136 height 18
click at [529, 22] on div "00 : 00 : 13" at bounding box center [588, 28] width 136 height 18
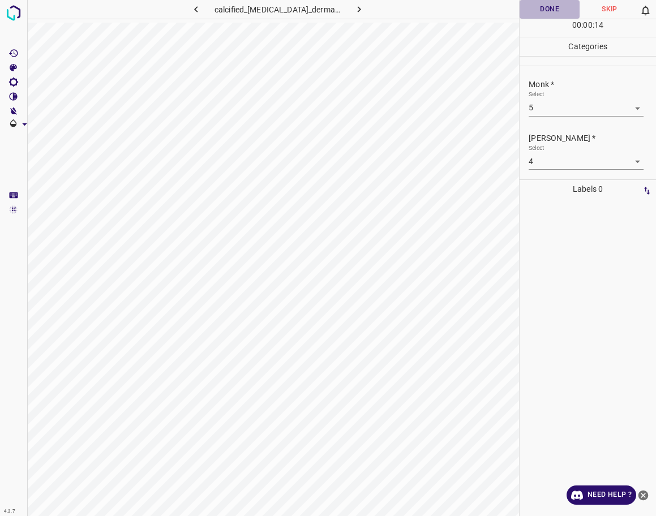
click at [532, 15] on button "Done" at bounding box center [550, 9] width 60 height 19
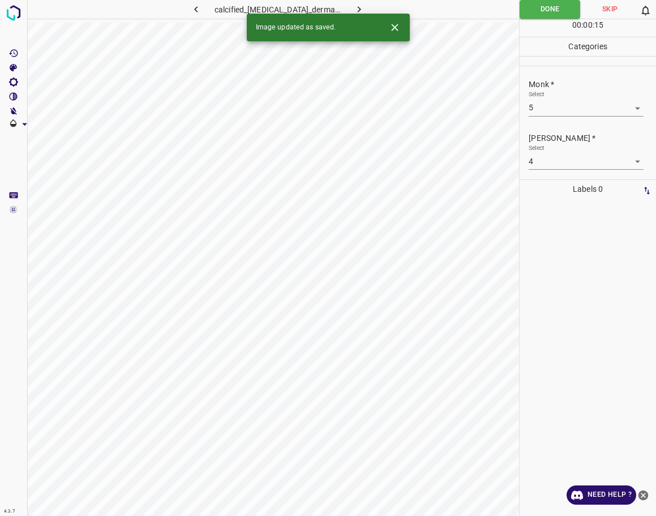
click at [354, 8] on icon "button" at bounding box center [359, 9] width 12 height 12
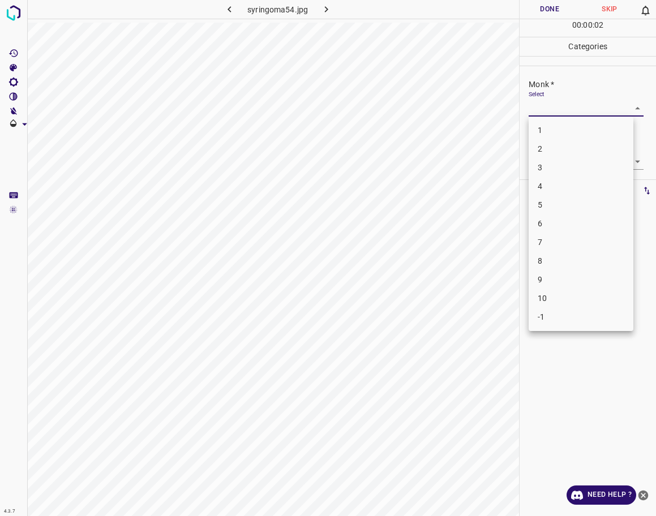
click at [555, 114] on body "4.3.7 syringoma54.jpg Done Skip 0 00 : 00 : 02 Categories Monk * Select ​ [PERS…" at bounding box center [328, 258] width 656 height 516
click at [557, 182] on li "4" at bounding box center [581, 186] width 105 height 19
click at [563, 111] on body "4.3.7 syringoma54.jpg Done Skip 0 00 : 00 : 05 Categories Monk * Select 4 4 [PE…" at bounding box center [328, 258] width 656 height 516
click at [570, 209] on li "5" at bounding box center [581, 205] width 105 height 19
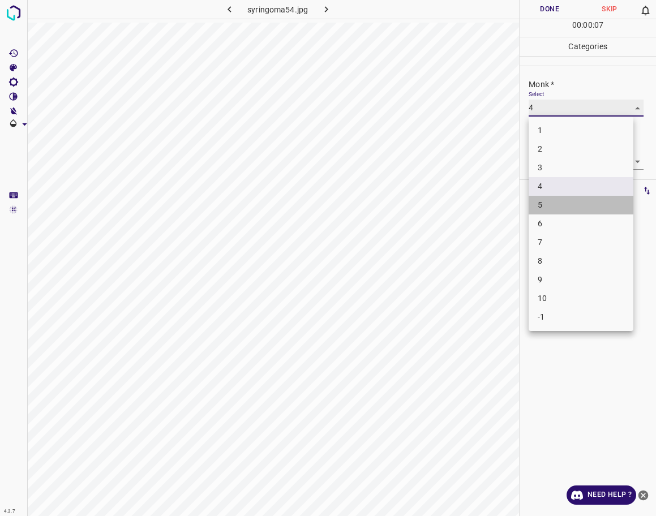
type input "5"
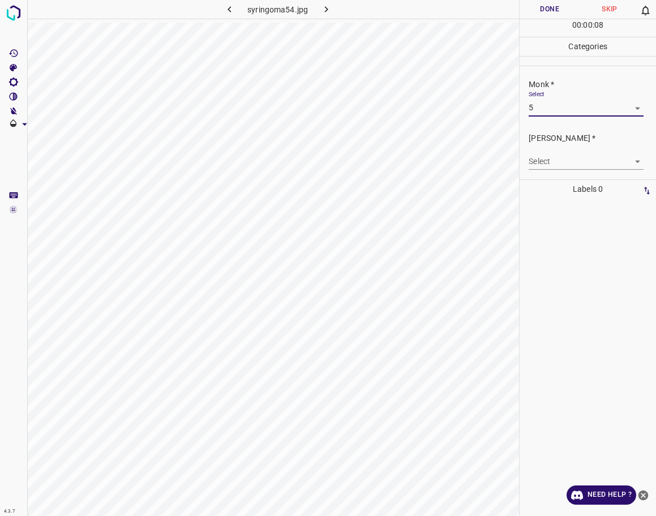
click at [558, 164] on body "4.3.7 syringoma54.jpg Done Skip 0 00 : 00 : 08 Categories Monk * Select 5 5 [PE…" at bounding box center [328, 258] width 656 height 516
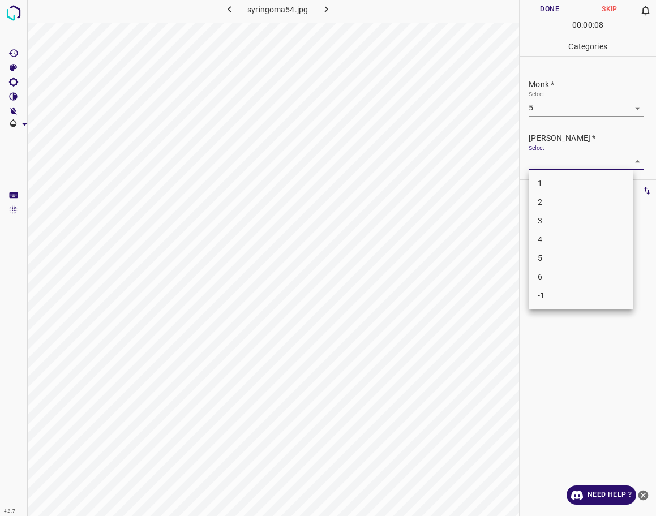
click at [566, 237] on li "4" at bounding box center [581, 239] width 105 height 19
type input "4"
click at [556, 10] on button "Done" at bounding box center [550, 9] width 60 height 19
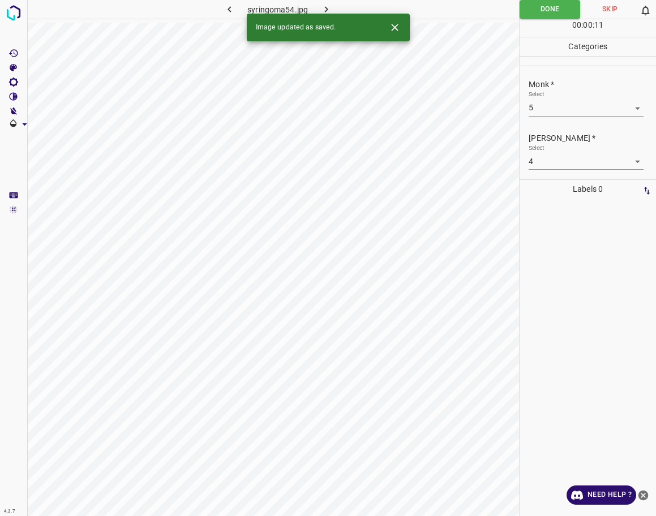
click at [330, 6] on icon "button" at bounding box center [326, 9] width 12 height 12
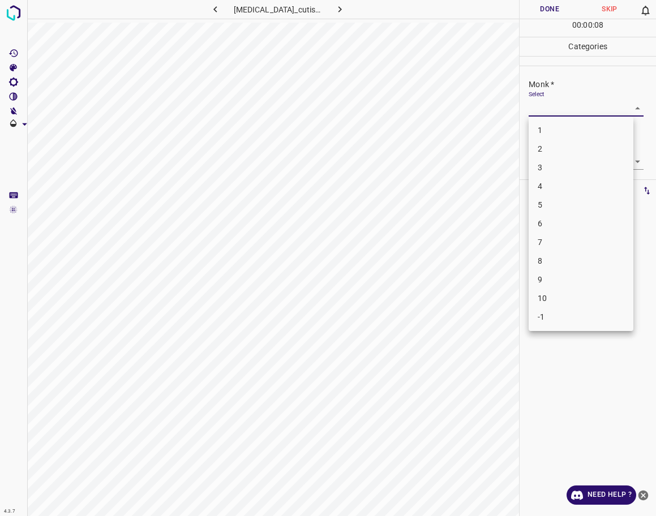
click at [588, 104] on body "4.3.7 [MEDICAL_DATA]_cutis28.jpg Done Skip 0 00 : 00 : 08 Categories Monk * Sel…" at bounding box center [328, 258] width 656 height 516
click at [465, 89] on div at bounding box center [328, 258] width 656 height 516
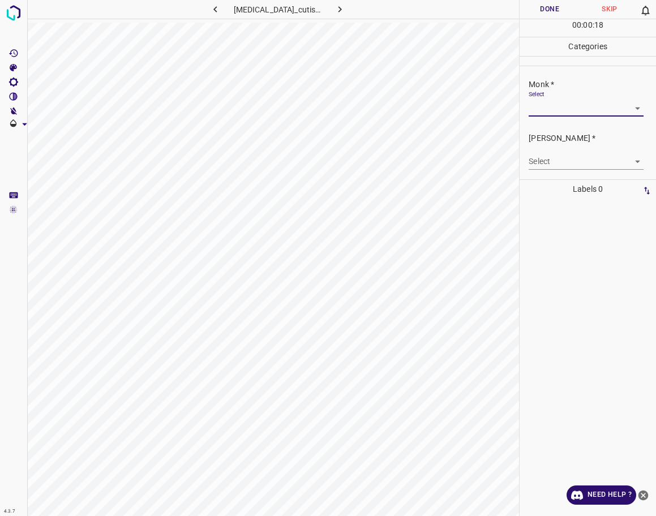
click at [533, 112] on body "4.3.7 [MEDICAL_DATA]_cutis28.jpg Done Skip 0 00 : 00 : 18 Categories Monk * Sel…" at bounding box center [328, 258] width 656 height 516
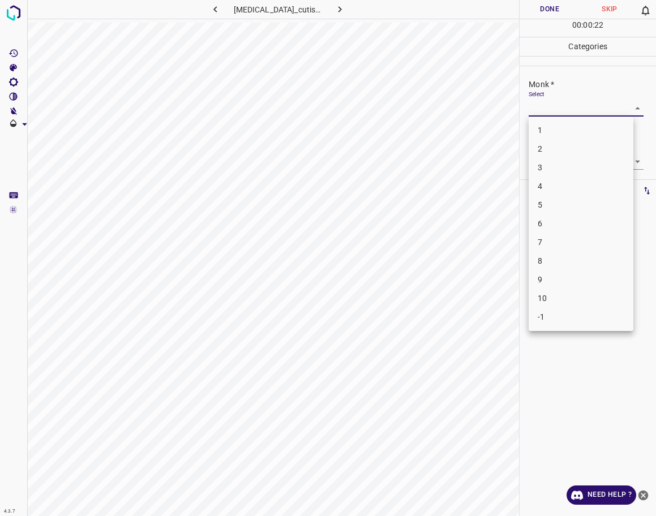
click at [468, 366] on div at bounding box center [328, 258] width 656 height 516
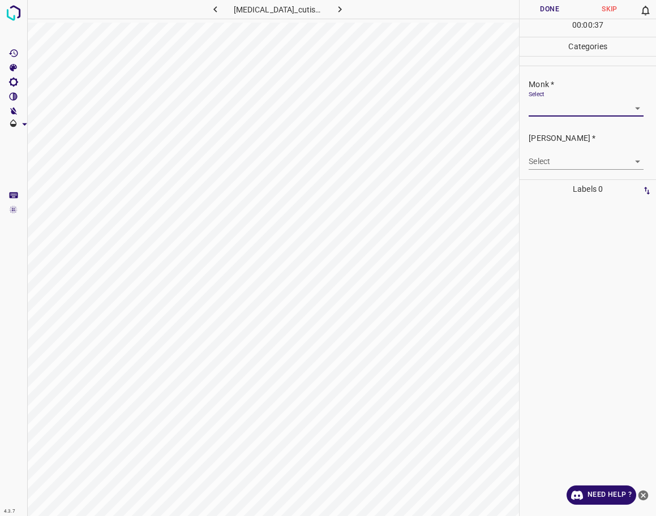
click at [545, 99] on div "Select ​" at bounding box center [586, 103] width 114 height 25
click at [571, 113] on body "4.3.7 [MEDICAL_DATA]_cutis28.jpg Done Skip 0 00 : 00 : 40 Categories Monk * Sel…" at bounding box center [328, 258] width 656 height 516
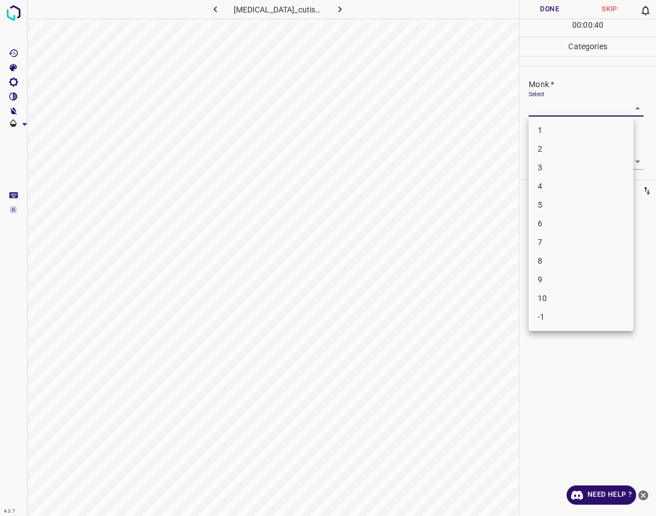
click at [540, 182] on li "4" at bounding box center [581, 186] width 105 height 19
type input "4"
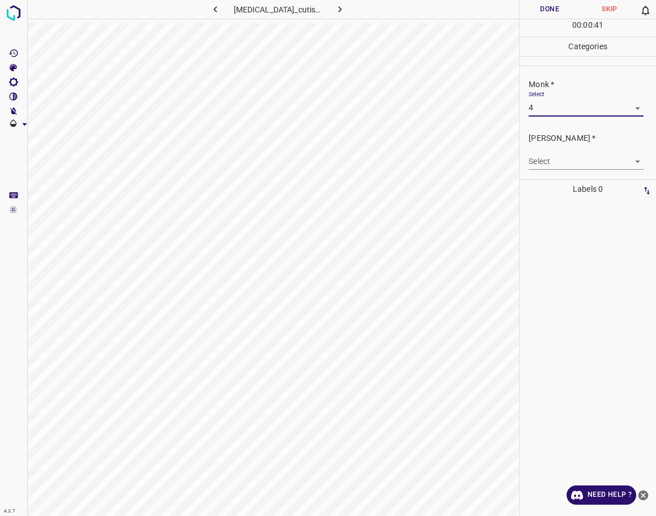
click at [544, 165] on body "4.3.7 [MEDICAL_DATA]_cutis28.jpg Done Skip 0 00 : 00 : 41 Categories Monk * Sel…" at bounding box center [328, 258] width 656 height 516
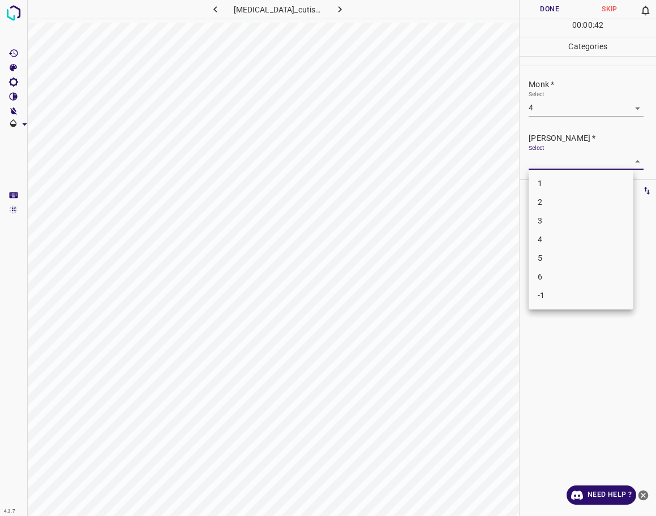
click at [544, 217] on li "3" at bounding box center [581, 221] width 105 height 19
type input "3"
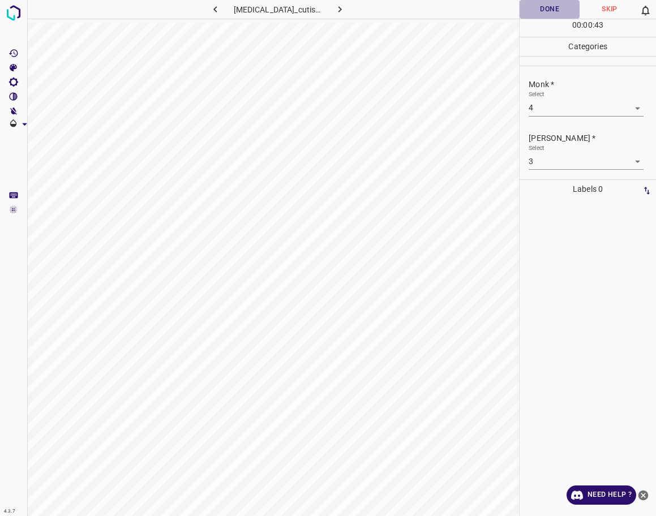
click at [544, 8] on button "Done" at bounding box center [550, 9] width 60 height 19
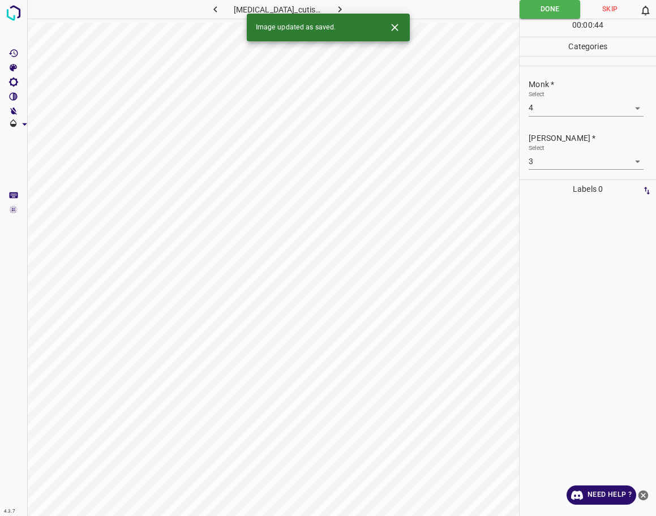
click at [334, 5] on icon "button" at bounding box center [340, 9] width 12 height 12
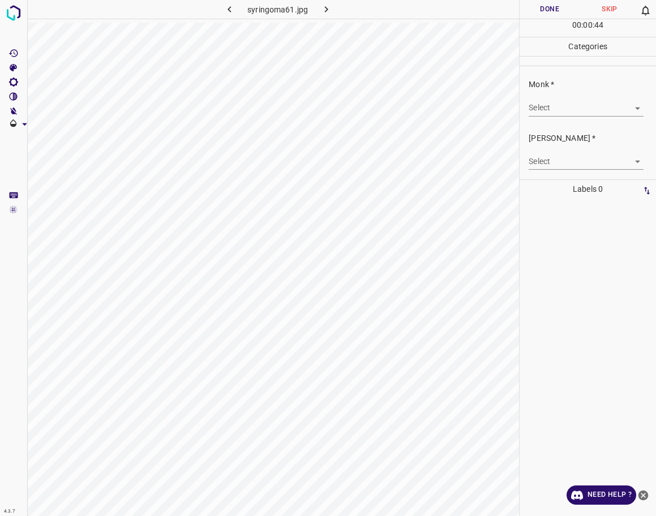
click at [617, 106] on body "4.3.7 syringoma61.jpg Done Skip 0 00 : 00 : 44 Categories Monk * Select ​ [PERS…" at bounding box center [328, 258] width 656 height 516
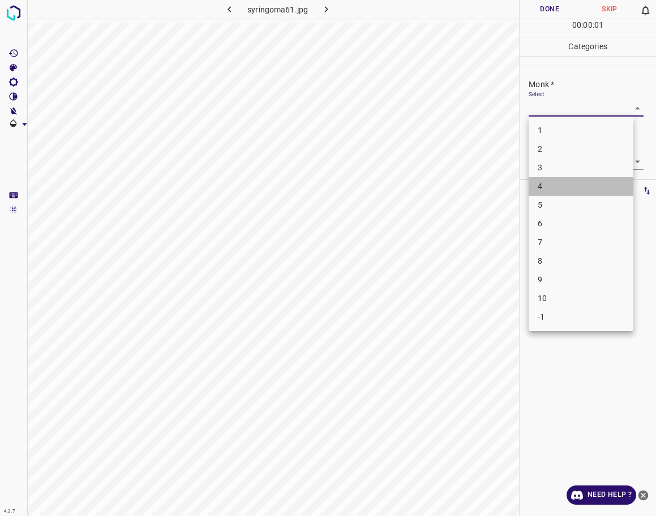
click at [561, 183] on li "4" at bounding box center [581, 186] width 105 height 19
type input "4"
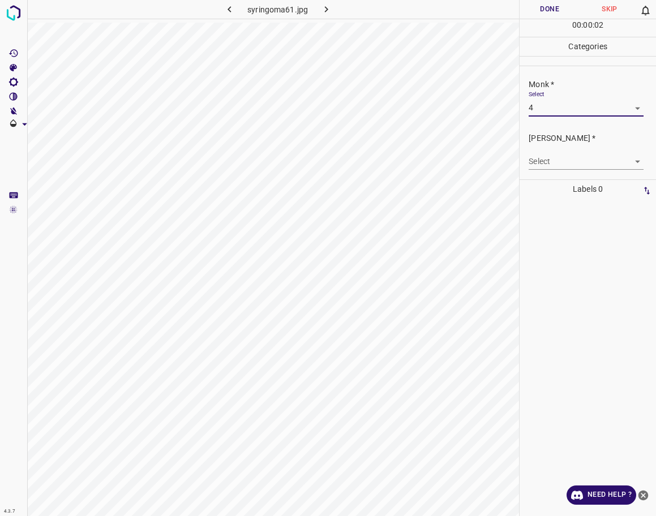
click at [558, 169] on body "4.3.7 syringoma61.jpg Done Skip 0 00 : 00 : 02 Categories Monk * Select 4 4 [PE…" at bounding box center [328, 258] width 656 height 516
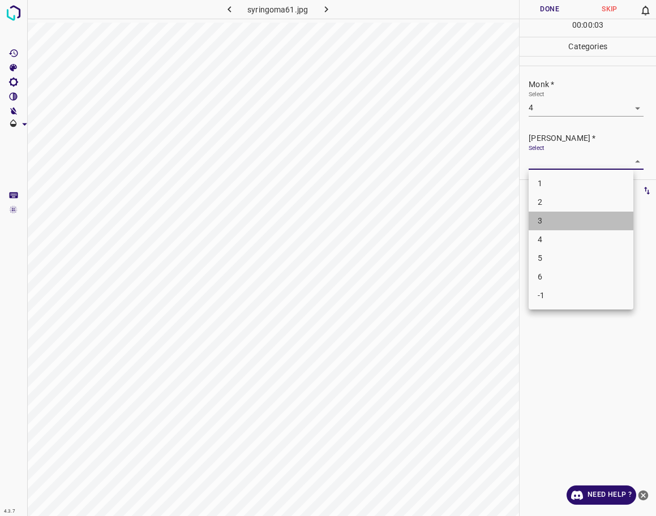
click at [562, 215] on li "3" at bounding box center [581, 221] width 105 height 19
type input "3"
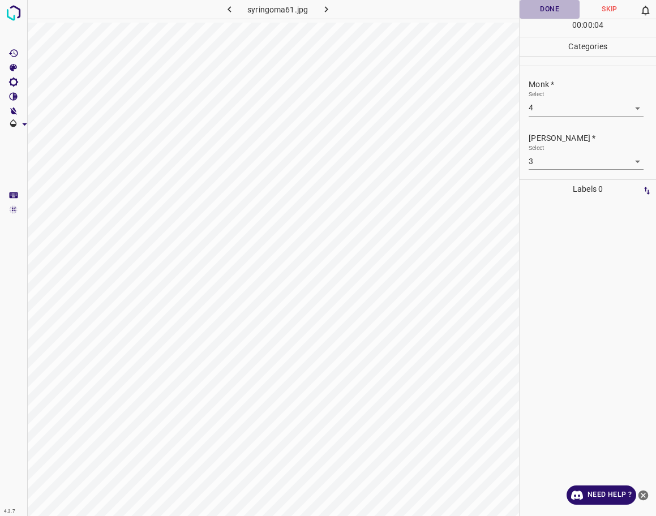
click at [553, 15] on button "Done" at bounding box center [550, 9] width 60 height 19
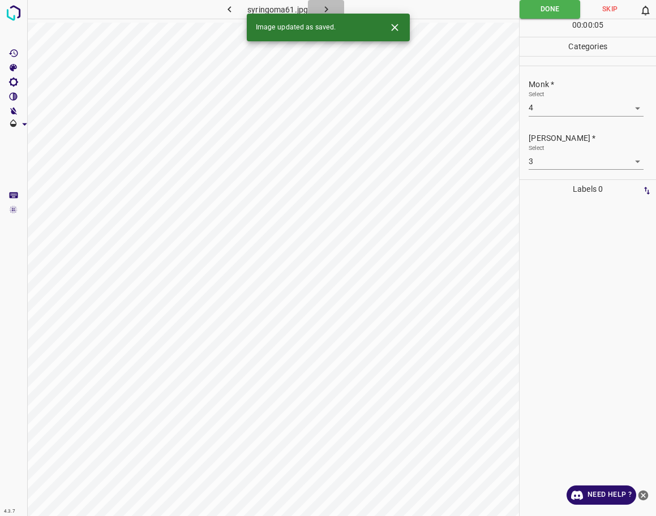
click at [328, 6] on icon "button" at bounding box center [326, 9] width 12 height 12
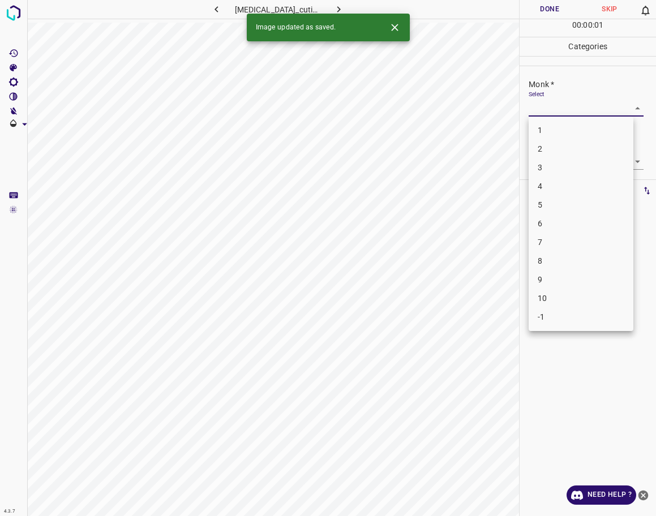
click at [534, 111] on body "4.3.7 [MEDICAL_DATA]_cutis8.jpg Done Skip 0 00 : 00 : 01 Categories Monk * Sele…" at bounding box center [328, 258] width 656 height 516
click at [546, 170] on li "3" at bounding box center [581, 168] width 105 height 19
type input "3"
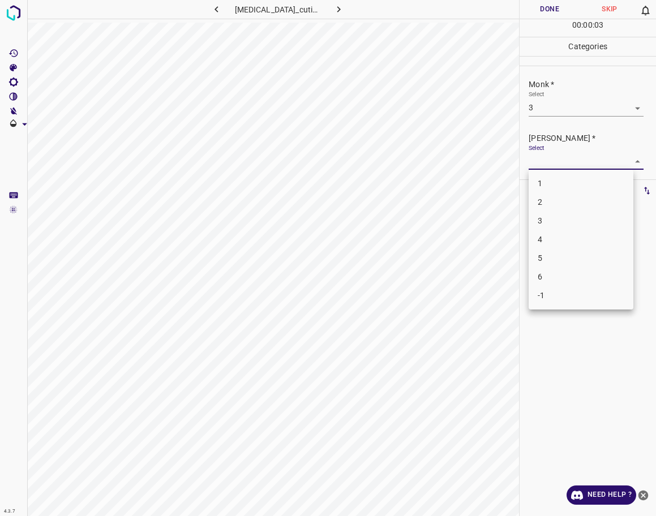
click at [547, 159] on body "4.3.7 [MEDICAL_DATA]_cutis8.jpg Done Skip 0 00 : 00 : 03 Categories Monk * Sele…" at bounding box center [328, 258] width 656 height 516
click at [560, 198] on li "2" at bounding box center [581, 202] width 105 height 19
type input "2"
click at [544, 113] on body "4.3.7 [MEDICAL_DATA]_cutis8.jpg Done Skip 0 00 : 00 : 04 Categories Monk * Sele…" at bounding box center [328, 258] width 656 height 516
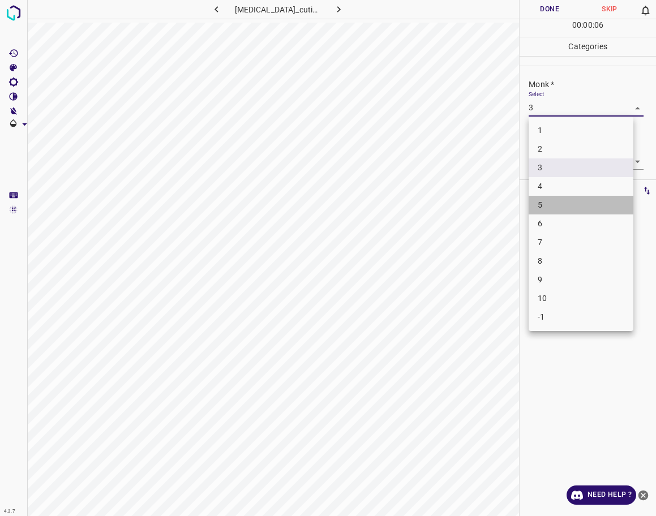
click at [553, 196] on li "5" at bounding box center [581, 205] width 105 height 19
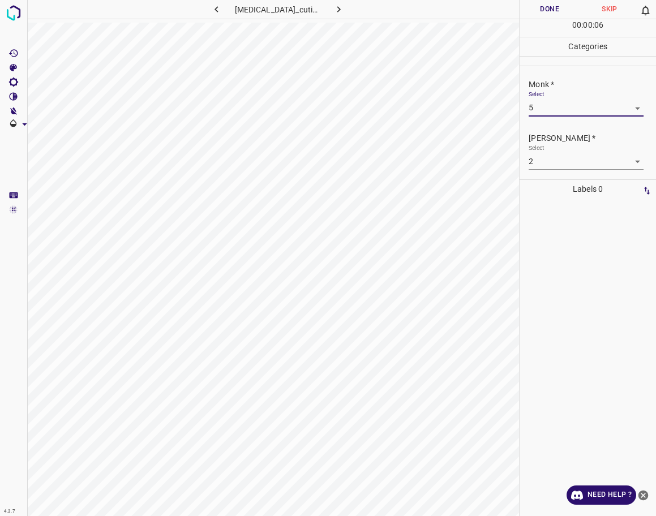
click at [548, 163] on body "4.3.7 [MEDICAL_DATA]_cutis8.jpg Done Skip 0 00 : 00 : 06 Categories Monk * Sele…" at bounding box center [328, 258] width 656 height 516
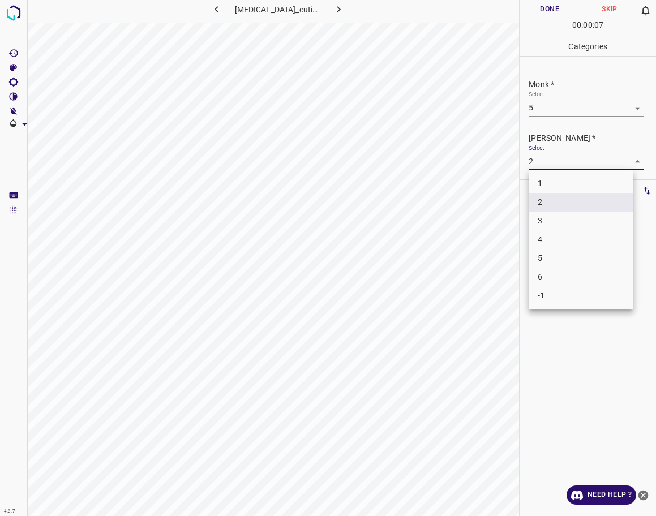
click at [555, 103] on div at bounding box center [328, 258] width 656 height 516
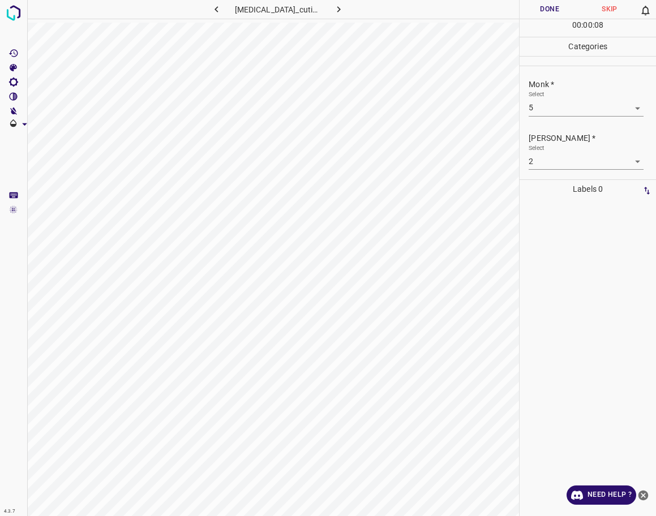
click at [556, 109] on div "1 2 3 4 5 6 -1" at bounding box center [328, 258] width 656 height 516
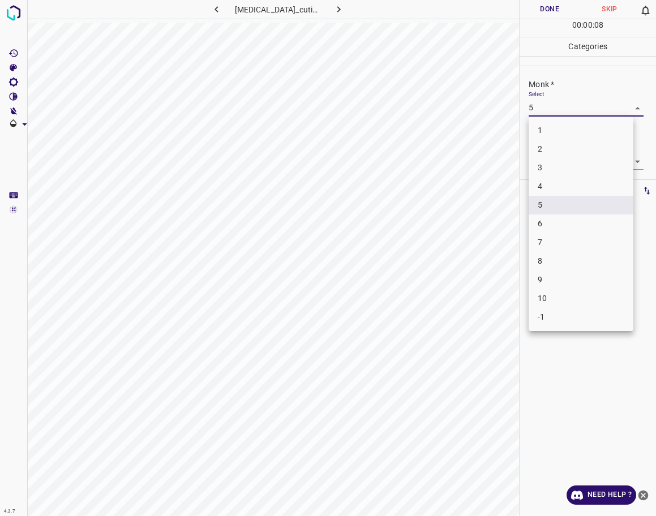
click at [557, 109] on body "4.3.7 [MEDICAL_DATA]_cutis8.jpg Done Skip 0 00 : 00 : 08 Categories Monk * Sele…" at bounding box center [328, 258] width 656 height 516
click at [557, 185] on li "4" at bounding box center [581, 186] width 105 height 19
type input "4"
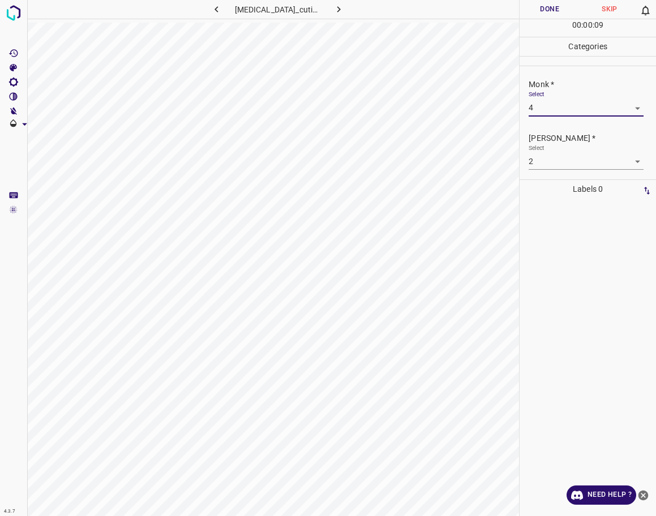
click at [554, 163] on body "4.3.7 [MEDICAL_DATA]_cutis8.jpg Done Skip 0 00 : 00 : 09 Categories Monk * Sele…" at bounding box center [328, 258] width 656 height 516
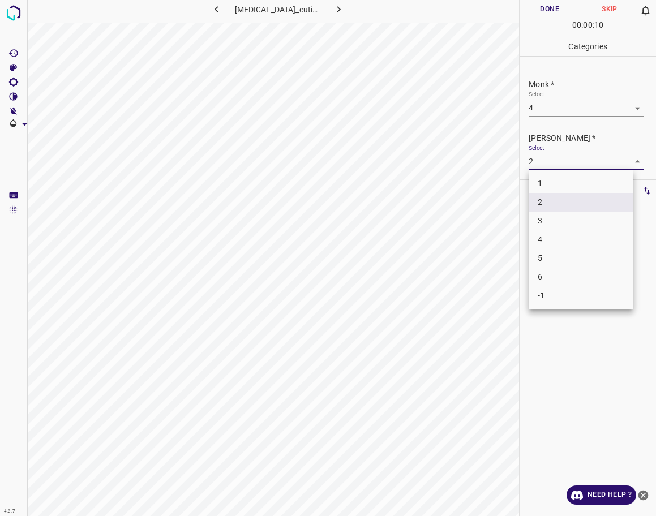
click at [562, 220] on li "3" at bounding box center [581, 221] width 105 height 19
type input "3"
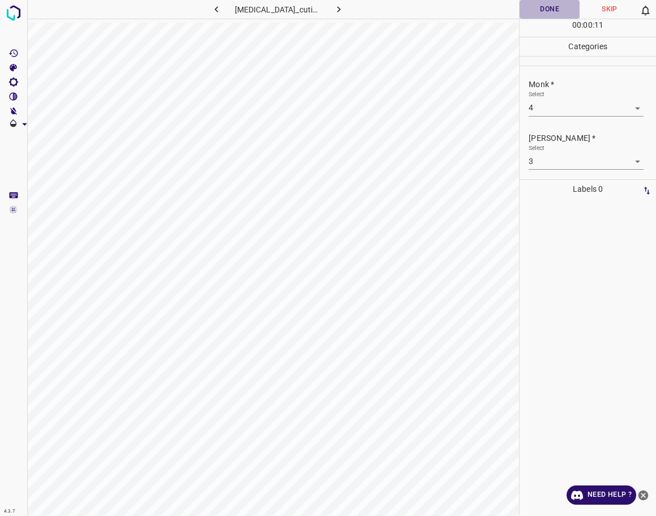
click at [559, 7] on button "Done" at bounding box center [550, 9] width 60 height 19
click at [335, 10] on icon "button" at bounding box center [339, 9] width 12 height 12
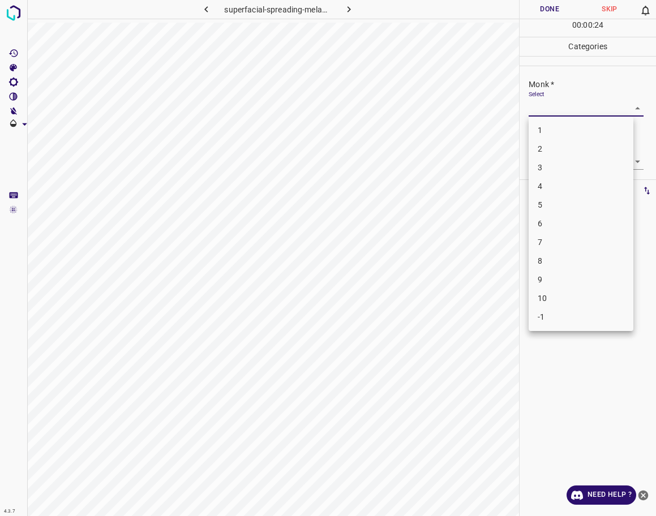
click at [531, 111] on body "4.3.7 superfacial-spreading-melanoma12.jpg Done Skip 0 00 : 00 : 24 Categories …" at bounding box center [328, 258] width 656 height 516
click at [538, 313] on li "-1" at bounding box center [581, 317] width 105 height 19
type input "-1"
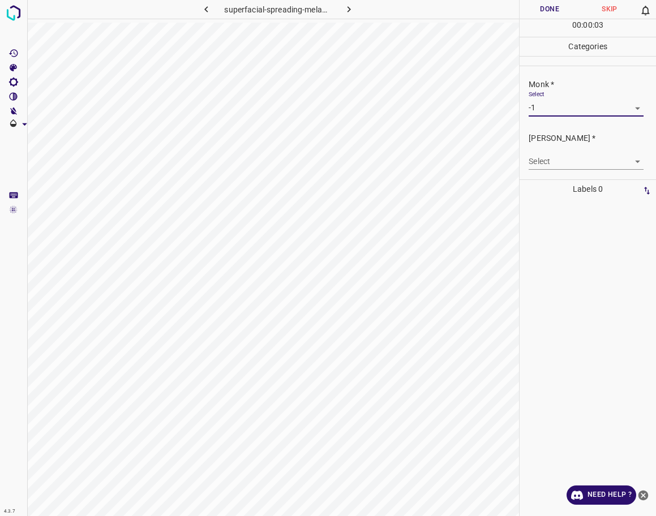
click at [562, 99] on div "Select -1 -1" at bounding box center [586, 103] width 114 height 25
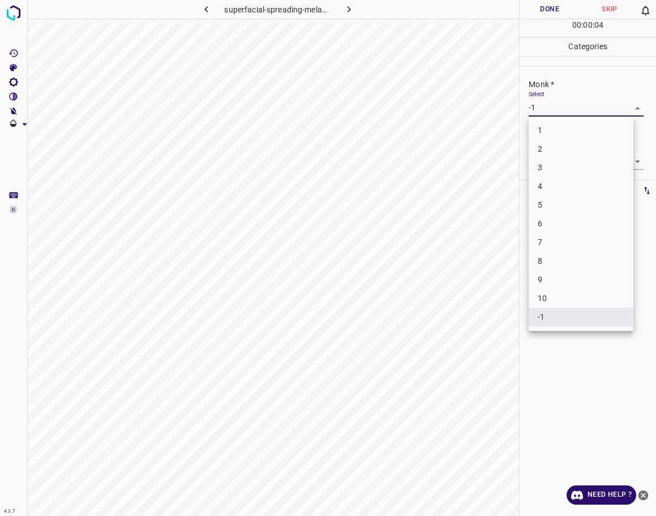
click at [549, 105] on body "4.3.7 superfacial-spreading-melanoma12.jpg Done Skip 0 00 : 00 : 04 Categories …" at bounding box center [328, 258] width 656 height 516
click at [564, 330] on ul "1 2 3 4 5 6 7 8 9 10 -1" at bounding box center [581, 224] width 105 height 215
drag, startPoint x: 552, startPoint y: 447, endPoint x: 577, endPoint y: 318, distance: 132.0
click at [554, 442] on div at bounding box center [328, 258] width 656 height 516
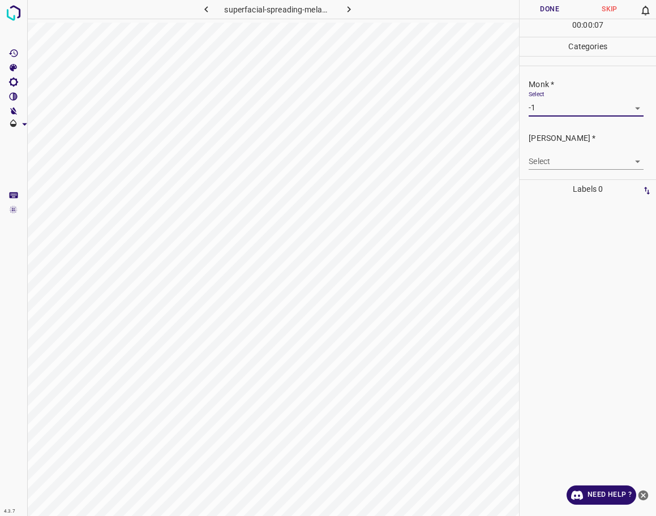
click at [578, 156] on body "4.3.7 superfacial-spreading-melanoma12.jpg Done Skip 0 00 : 00 : 07 Categories …" at bounding box center [328, 258] width 656 height 516
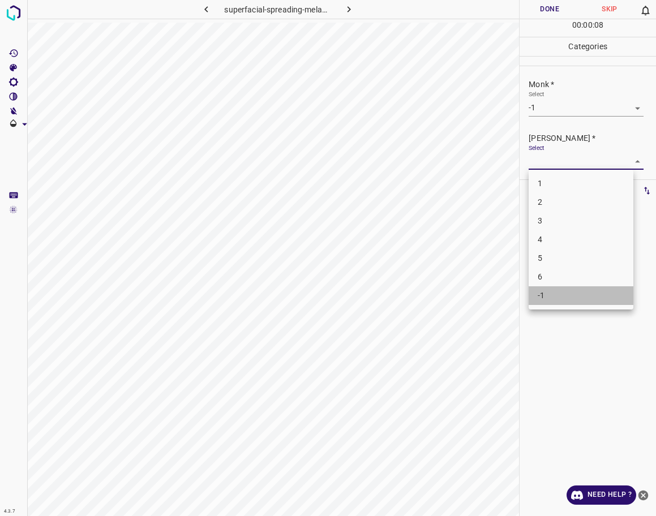
click at [555, 300] on li "-1" at bounding box center [581, 296] width 105 height 19
type input "-1"
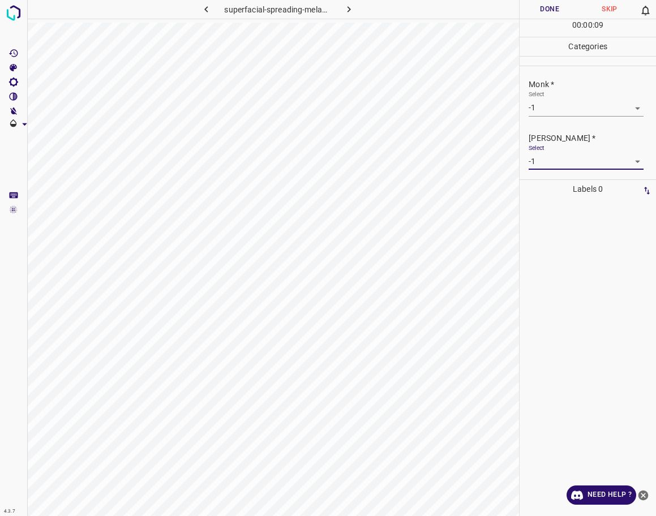
click at [559, 5] on button "Done" at bounding box center [550, 9] width 60 height 19
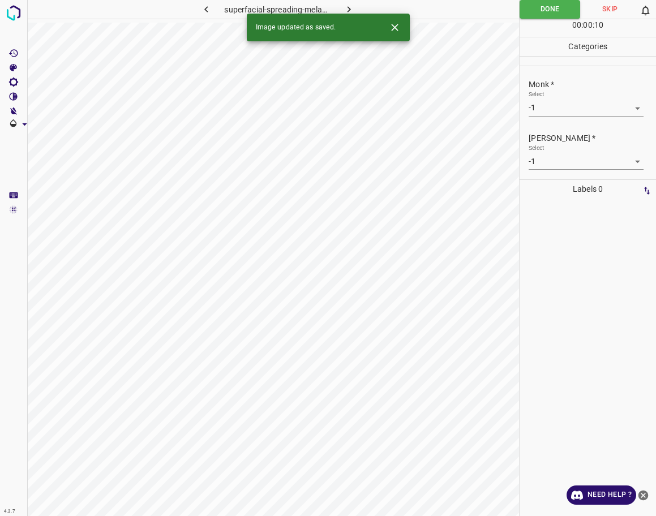
click at [345, 3] on icon "button" at bounding box center [349, 9] width 12 height 12
click at [588, 107] on body "4.3.7 superfacial-spreading-melanoma88.jpg Done Skip 0 00 : 00 : 10 Categories …" at bounding box center [328, 258] width 656 height 516
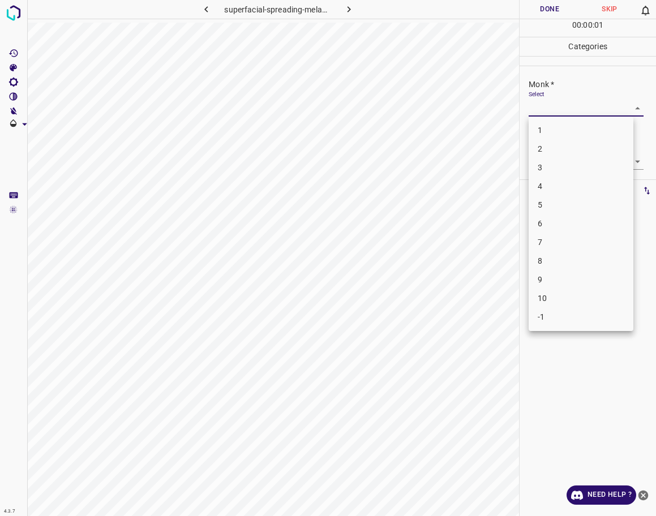
click at [562, 165] on li "3" at bounding box center [581, 168] width 105 height 19
type input "3"
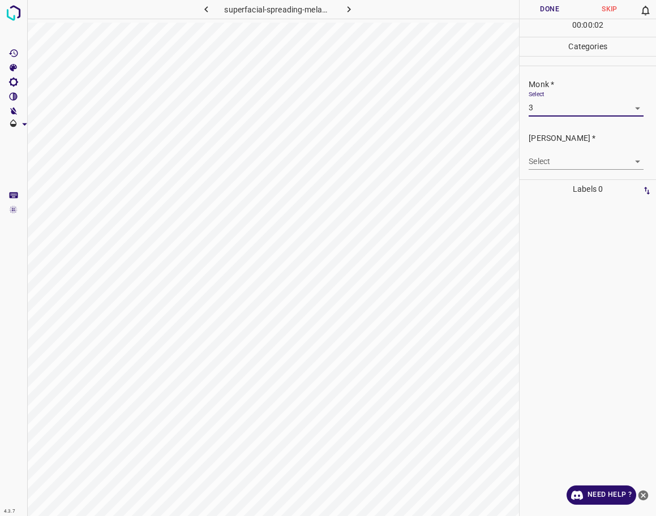
click at [553, 152] on div "Select ​" at bounding box center [586, 156] width 114 height 25
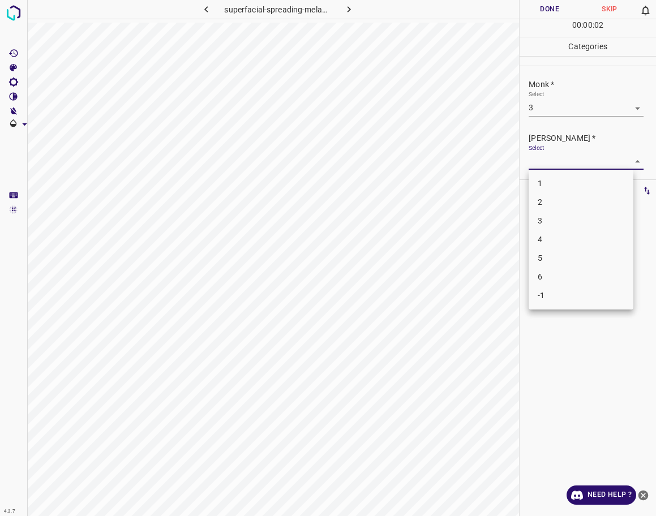
drag, startPoint x: 555, startPoint y: 161, endPoint x: 549, endPoint y: 172, distance: 12.4
click at [555, 162] on body "4.3.7 superfacial-spreading-melanoma88.jpg Done Skip 0 00 : 00 : 02 Categories …" at bounding box center [328, 258] width 656 height 516
click at [535, 202] on li "2" at bounding box center [581, 202] width 105 height 19
type input "2"
click at [543, 15] on button "Done" at bounding box center [550, 9] width 60 height 19
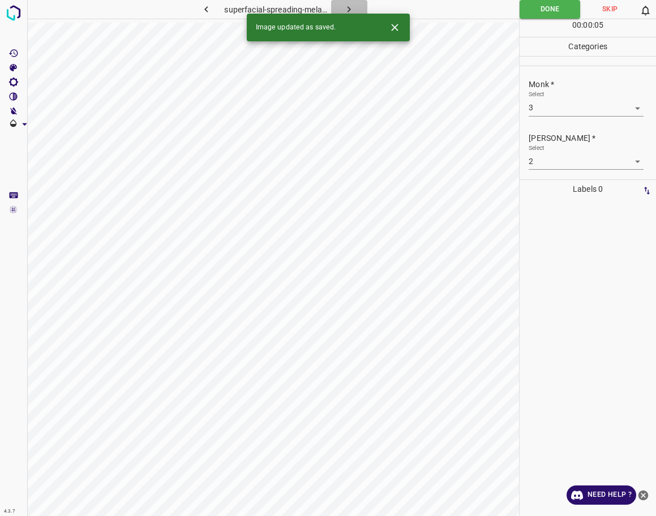
click at [352, 5] on icon "button" at bounding box center [349, 9] width 12 height 12
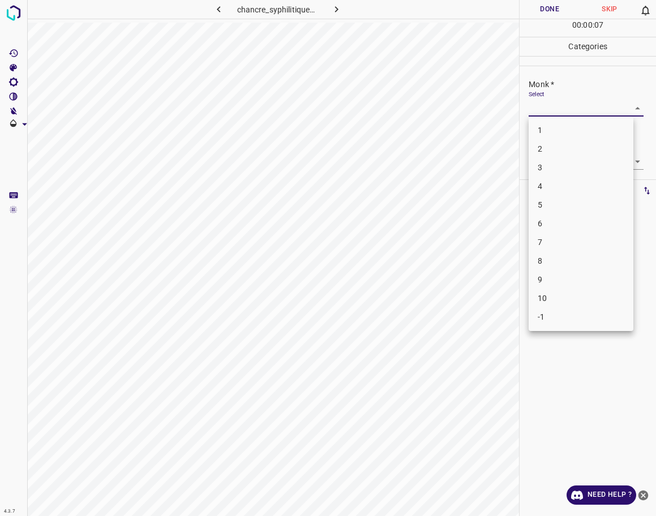
click at [553, 105] on body "4.3.7 chancre_syphilitique3.jpg Done Skip 0 00 : 00 : 07 Categories Monk * Sele…" at bounding box center [328, 258] width 656 height 516
click at [549, 172] on li "3" at bounding box center [581, 168] width 105 height 19
type input "3"
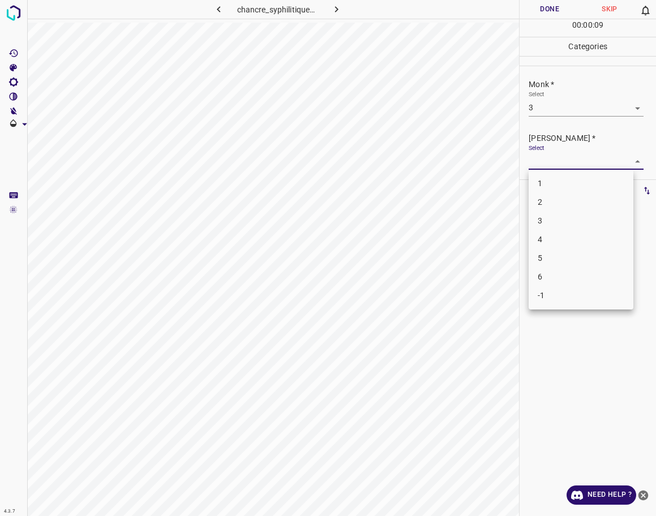
click at [551, 167] on body "4.3.7 chancre_syphilitique3.jpg Done Skip 0 00 : 00 : 09 Categories Monk * Sele…" at bounding box center [328, 258] width 656 height 516
click at [549, 204] on li "2" at bounding box center [581, 202] width 105 height 19
type input "2"
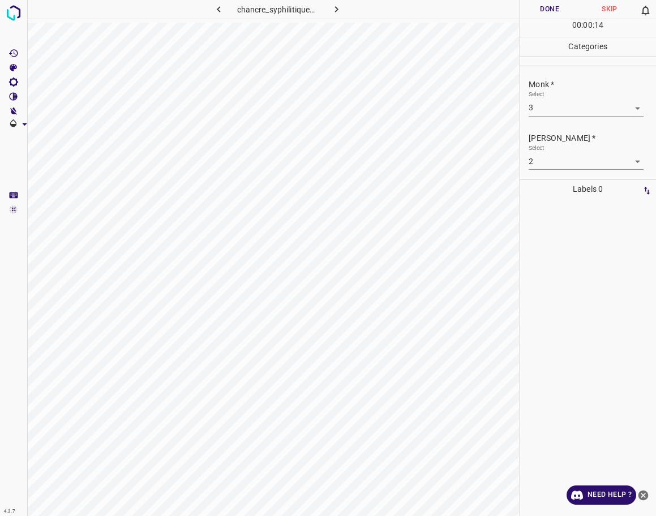
click at [582, 99] on div "Select 3 3" at bounding box center [586, 103] width 114 height 25
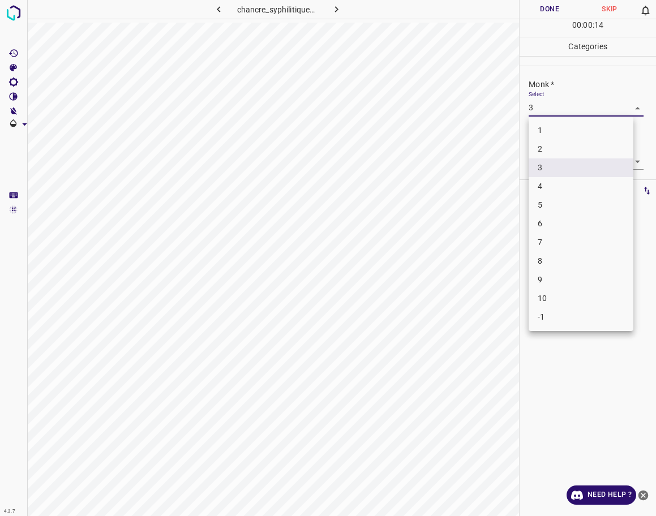
click at [579, 110] on body "4.3.7 chancre_syphilitique3.jpg Done Skip 0 00 : 00 : 14 Categories Monk * Sele…" at bounding box center [328, 258] width 656 height 516
click at [541, 183] on li "4" at bounding box center [581, 186] width 105 height 19
type input "4"
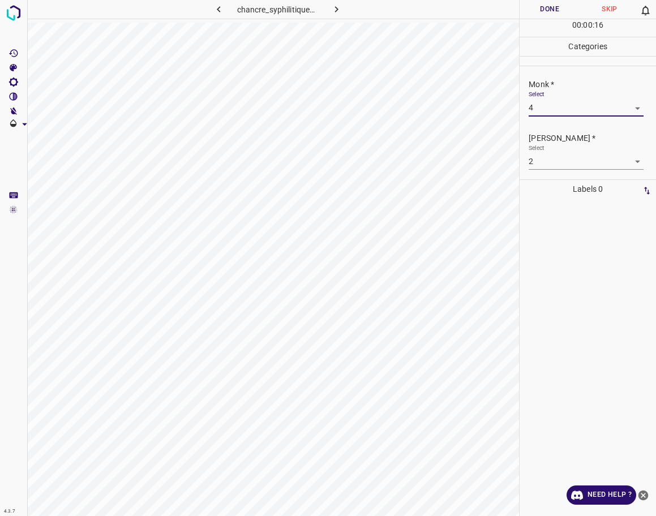
click at [544, 156] on body "4.3.7 chancre_syphilitique3.jpg Done Skip 0 00 : 00 : 16 Categories Monk * Sele…" at bounding box center [328, 258] width 656 height 516
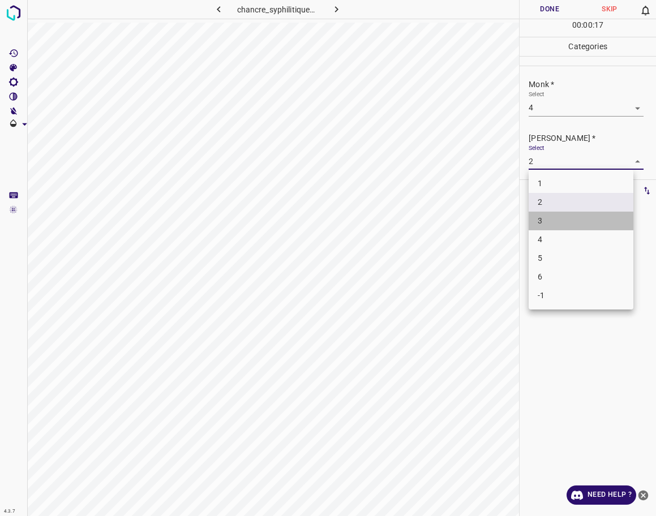
click at [540, 214] on li "3" at bounding box center [581, 221] width 105 height 19
type input "3"
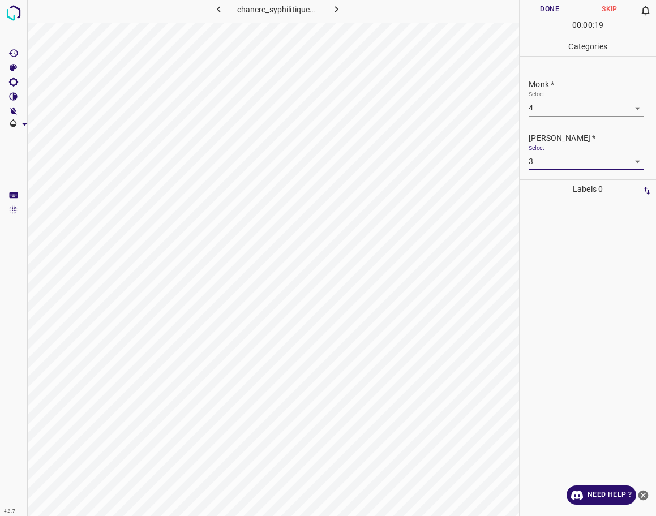
click at [554, 5] on button "Done" at bounding box center [550, 9] width 60 height 19
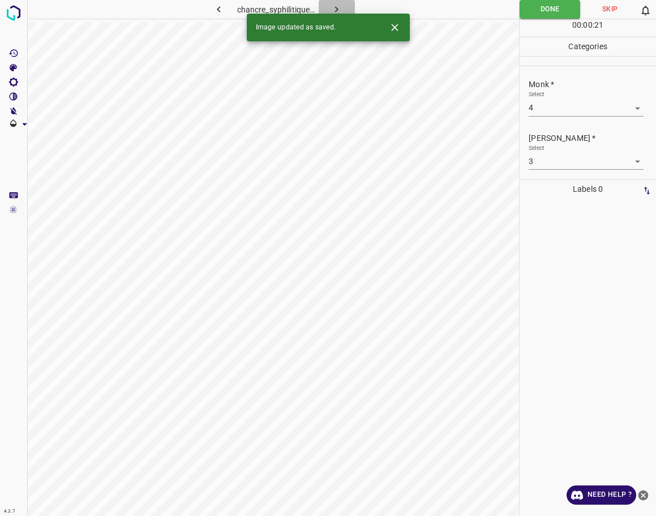
click at [331, 6] on icon "button" at bounding box center [337, 9] width 12 height 12
click at [578, 110] on body "4.3.7 superfacial-spreading-melanoma85.jpg Done Skip 0 00 : 00 : 21 Categories …" at bounding box center [328, 258] width 656 height 516
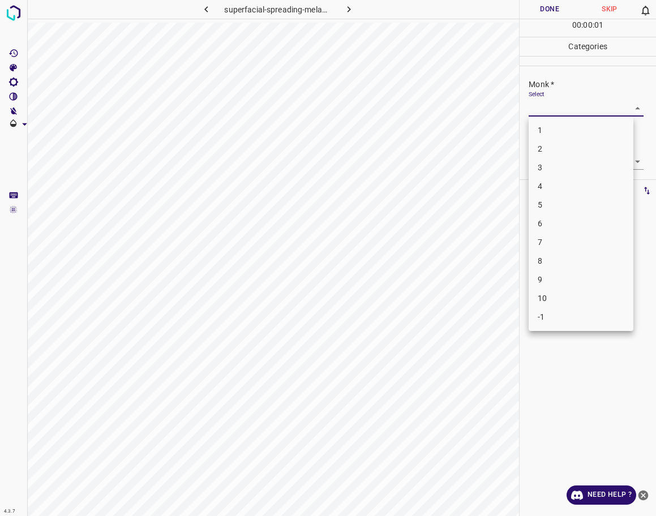
click at [563, 148] on li "2" at bounding box center [581, 149] width 105 height 19
type input "2"
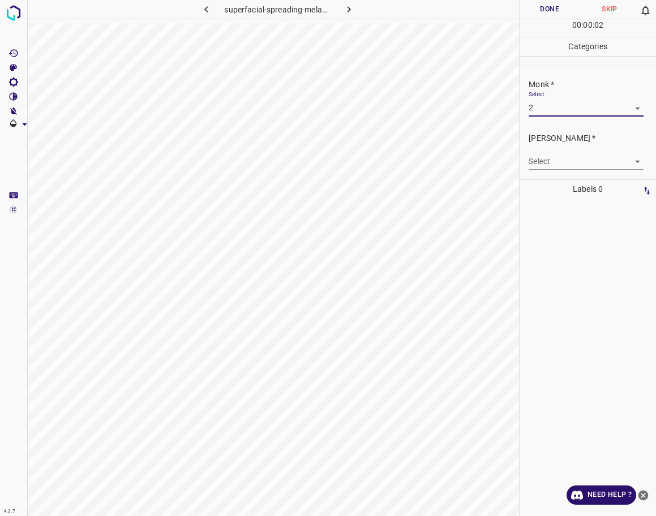
click at [562, 161] on body "4.3.7 superfacial-spreading-melanoma85.jpg Done Skip 0 00 : 00 : 02 Categories …" at bounding box center [328, 258] width 656 height 516
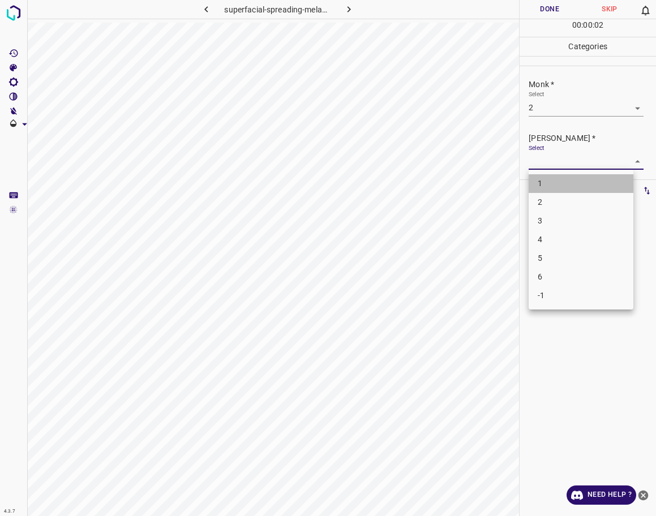
click at [551, 192] on li "1" at bounding box center [581, 183] width 105 height 19
type input "1"
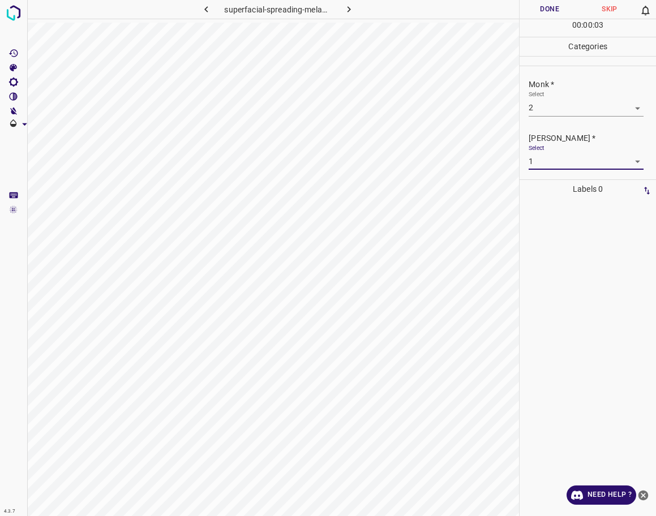
click at [532, 14] on button "Done" at bounding box center [550, 9] width 60 height 19
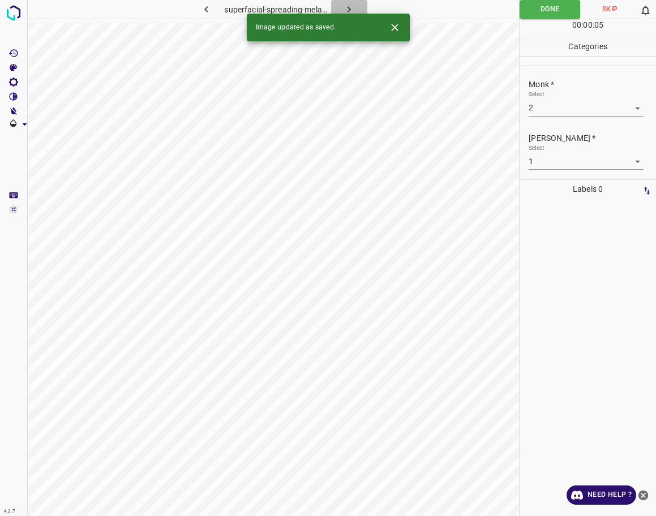
click at [355, 7] on icon "button" at bounding box center [349, 9] width 12 height 12
click at [587, 112] on body "4.3.7 cheloide8.jpg Done Skip 0 00 : 00 : 05 Categories Monk * Select ​ [PERSON…" at bounding box center [328, 258] width 656 height 516
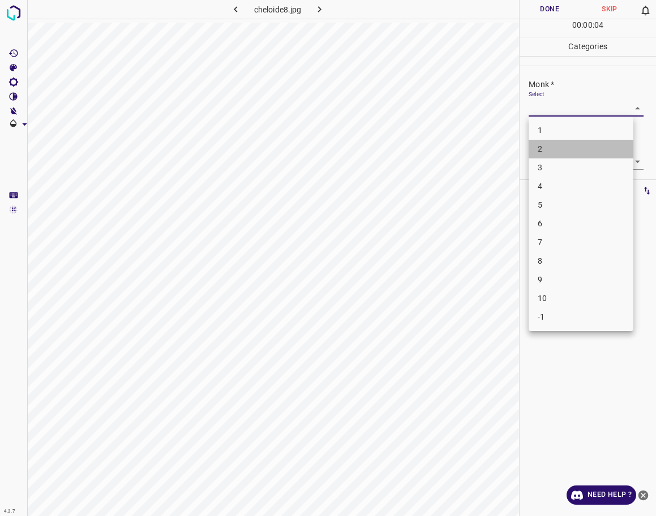
click at [545, 149] on li "2" at bounding box center [581, 149] width 105 height 19
click at [570, 106] on body "4.3.7 cheloide8.jpg Done Skip 0 00 : 00 : 05 Categories Monk * Select 2 2 [PERS…" at bounding box center [328, 258] width 656 height 516
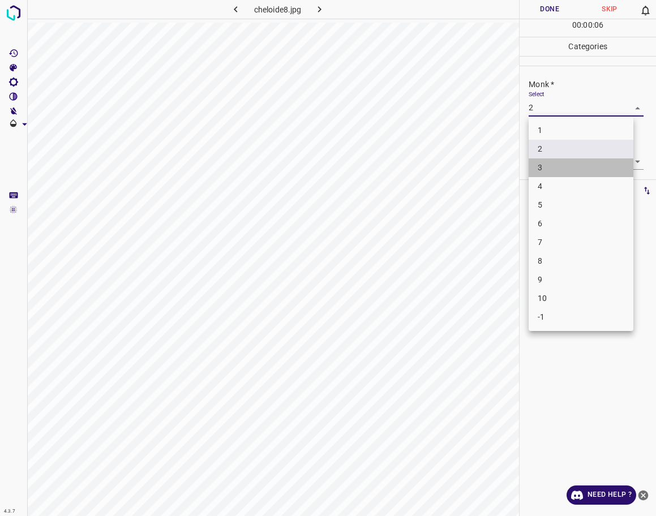
click at [571, 161] on li "3" at bounding box center [581, 168] width 105 height 19
type input "3"
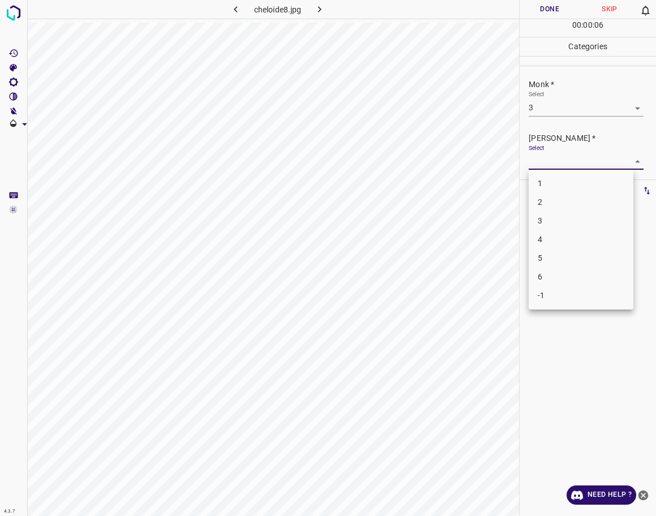
click at [567, 156] on body "4.3.7 cheloide8.jpg Done Skip 0 00 : 00 : 06 Categories Monk * Select 3 3 [PERS…" at bounding box center [328, 258] width 656 height 516
click at [555, 207] on li "2" at bounding box center [581, 202] width 105 height 19
type input "2"
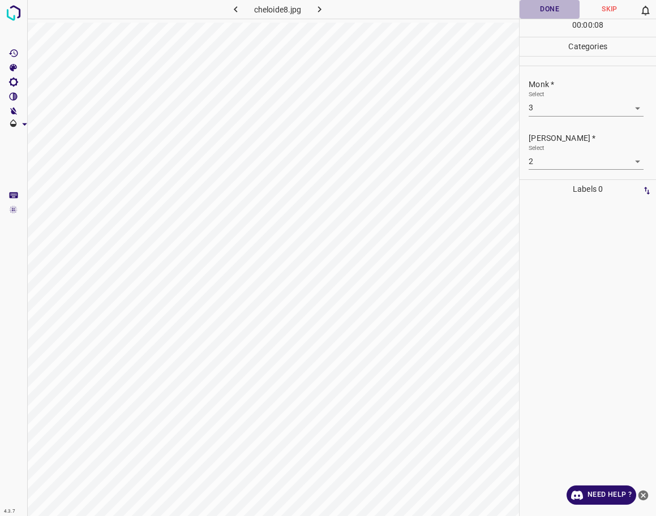
click at [532, 12] on button "Done" at bounding box center [550, 9] width 60 height 19
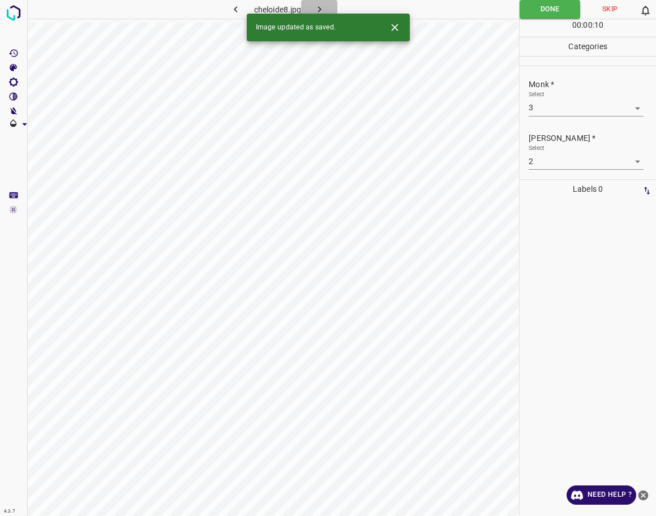
click at [321, 3] on icon "button" at bounding box center [320, 9] width 12 height 12
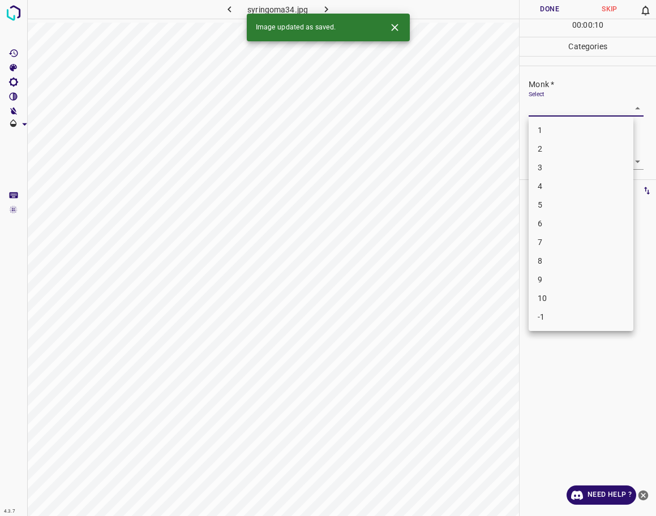
click at [556, 110] on body "4.3.7 syringoma34.jpg Done Skip 0 00 : 00 : 10 Categories Monk * Select ​ [PERS…" at bounding box center [328, 258] width 656 height 516
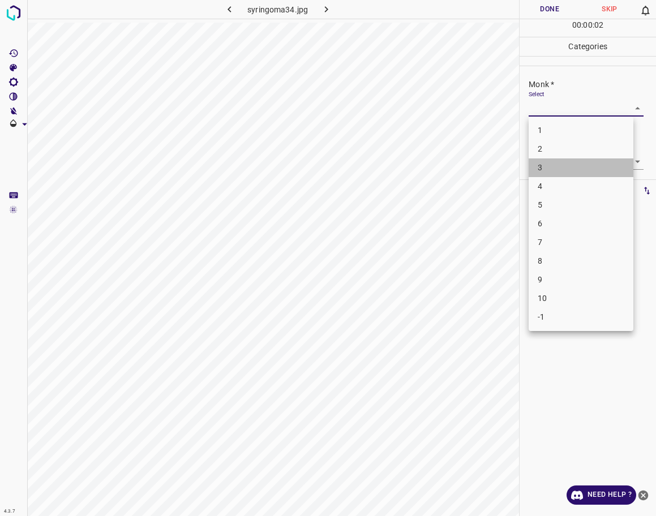
click at [564, 164] on li "3" at bounding box center [581, 168] width 105 height 19
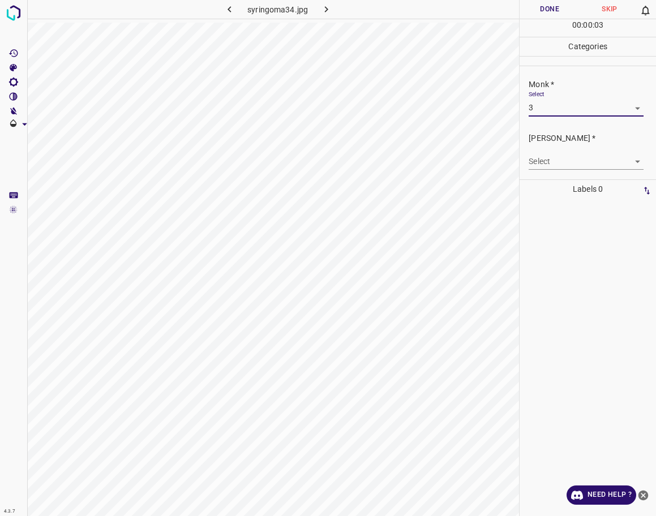
click at [580, 109] on body "4.3.7 syringoma34.jpg Done Skip 0 00 : 00 : 03 Categories Monk * Select 3 3 [PE…" at bounding box center [328, 258] width 656 height 516
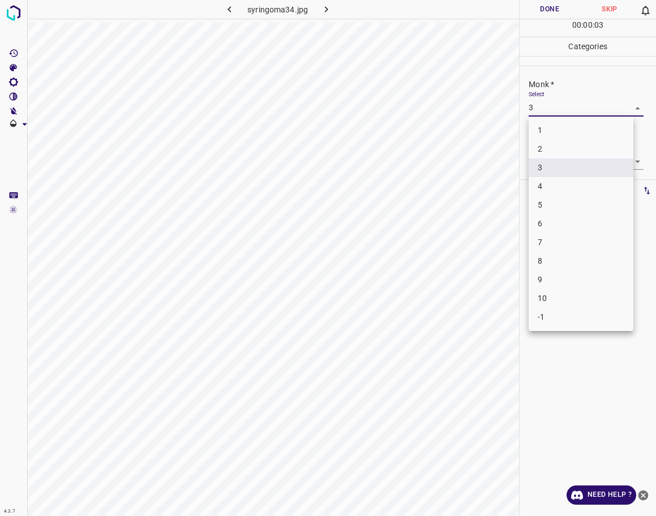
click at [553, 193] on li "4" at bounding box center [581, 186] width 105 height 19
type input "4"
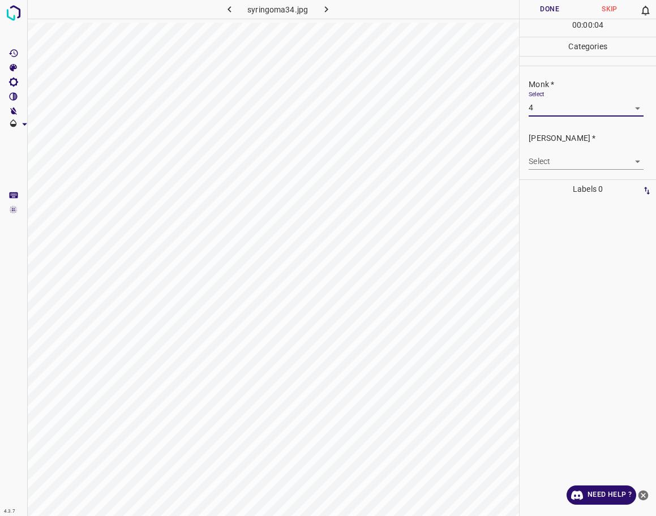
click at [559, 157] on body "4.3.7 syringoma34.jpg Done Skip 0 00 : 00 : 04 Categories Monk * Select 4 4 [PE…" at bounding box center [328, 258] width 656 height 516
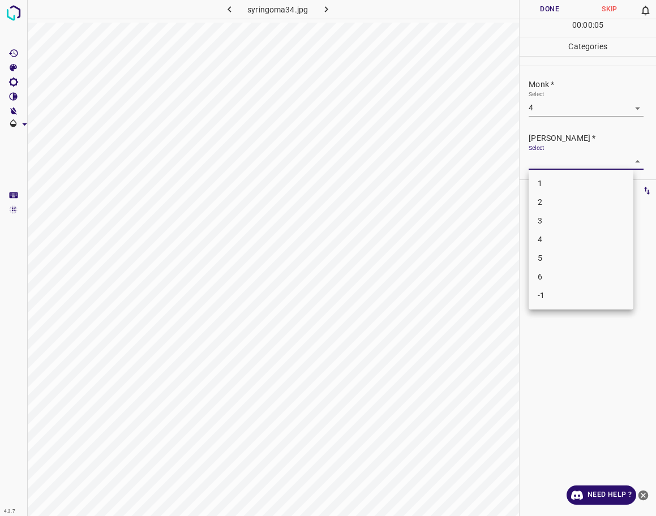
click at [541, 221] on li "3" at bounding box center [581, 221] width 105 height 19
type input "3"
click at [546, 2] on button "Done" at bounding box center [550, 9] width 60 height 19
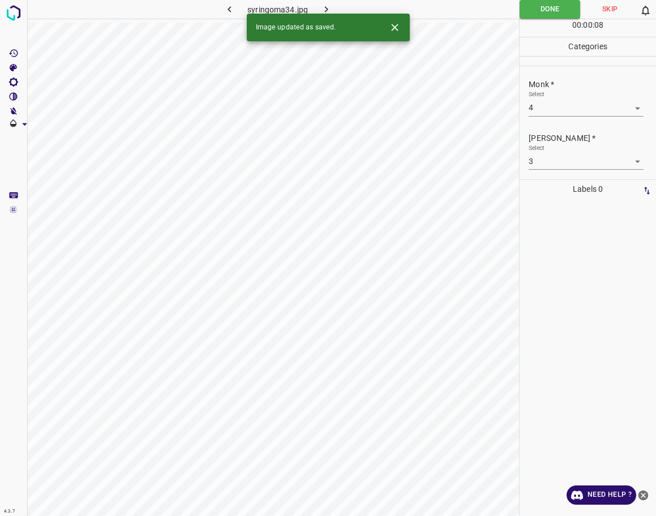
click at [324, 6] on icon "button" at bounding box center [326, 9] width 12 height 12
click at [550, 113] on body "4.3.7 chicken_pox30.jpg Done Skip 0 00 : 00 : 08 Categories Monk * Select ​ [PE…" at bounding box center [328, 258] width 656 height 516
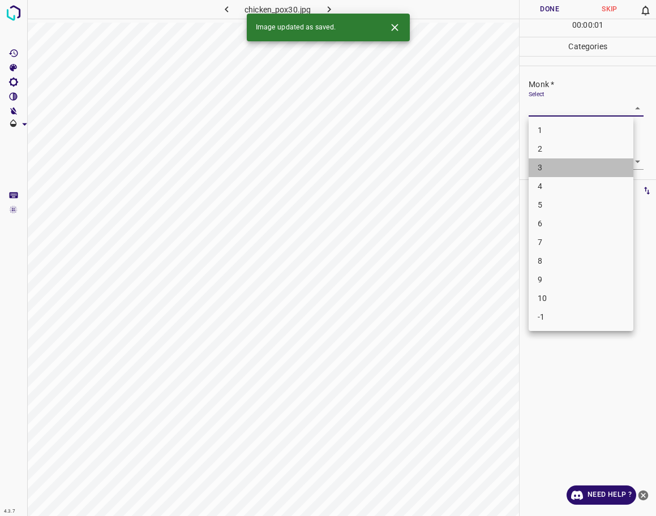
click at [549, 174] on li "3" at bounding box center [581, 168] width 105 height 19
type input "3"
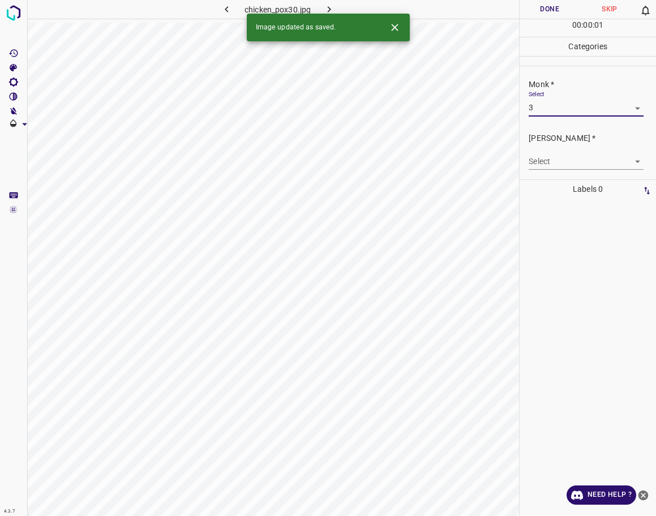
click at [551, 147] on div "Select ​" at bounding box center [586, 156] width 114 height 25
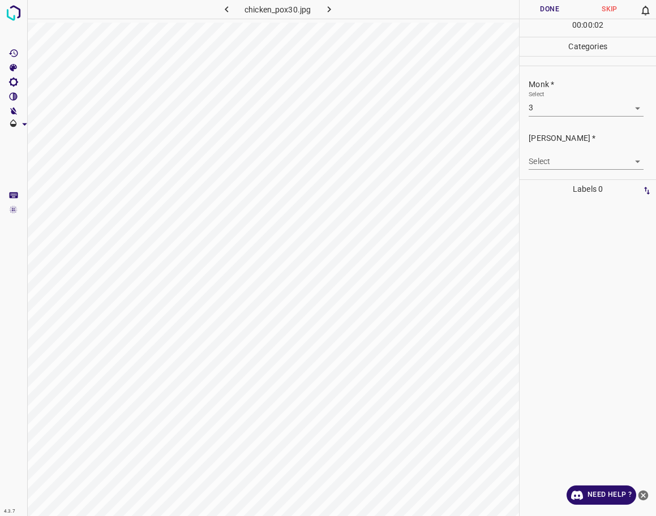
click at [555, 161] on body "4.3.7 chicken_pox30.jpg Done Skip 0 00 : 00 : 02 Categories Monk * Select 3 3 […" at bounding box center [328, 258] width 656 height 516
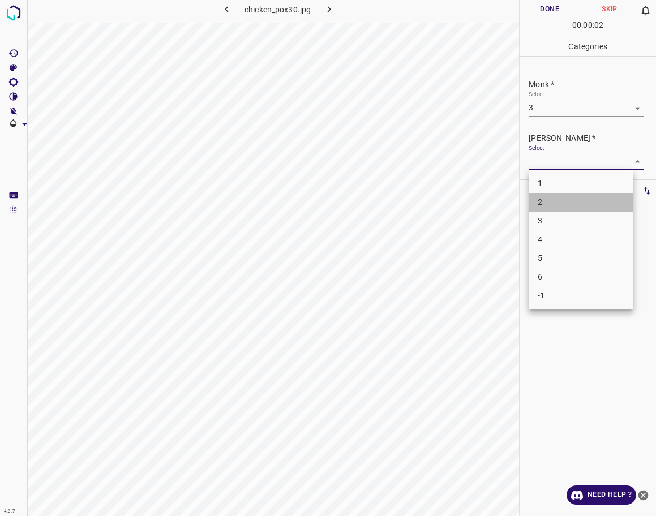
click at [552, 204] on li "2" at bounding box center [581, 202] width 105 height 19
type input "2"
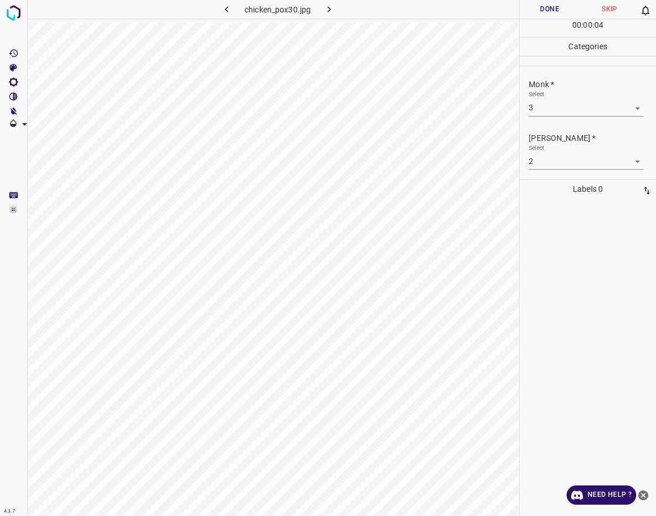
click at [531, 120] on div "Monk * Select 3 3" at bounding box center [588, 97] width 136 height 53
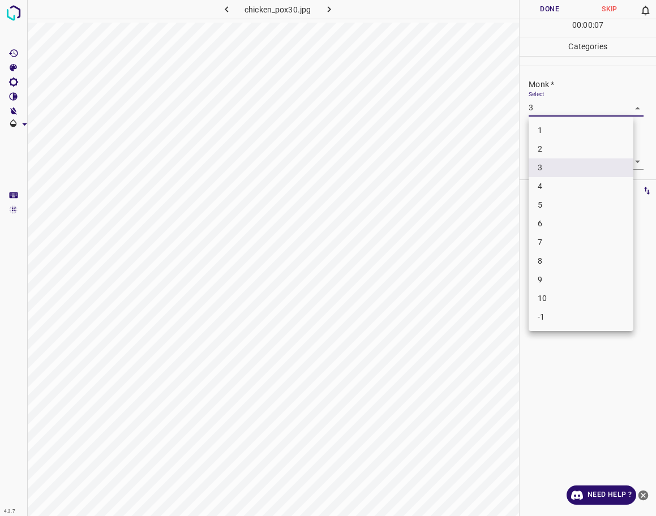
click at [545, 109] on body "4.3.7 chicken_pox30.jpg Done Skip 0 00 : 00 : 07 Categories Monk * Select 3 3 […" at bounding box center [328, 258] width 656 height 516
click at [536, 186] on li "4" at bounding box center [581, 186] width 105 height 19
type input "4"
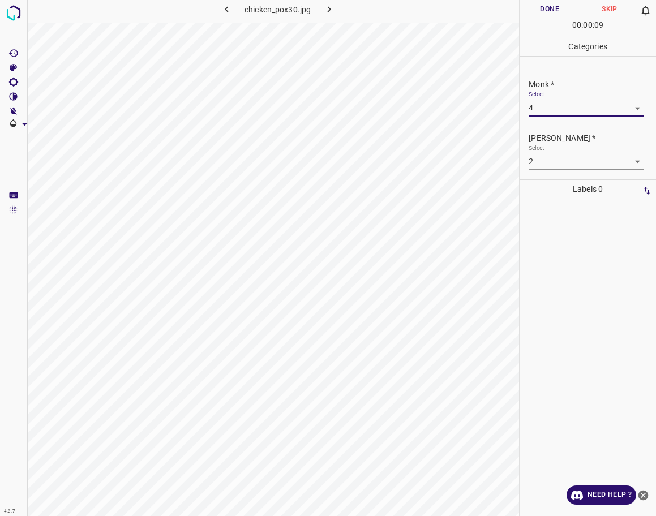
click at [541, 165] on body "4.3.7 chicken_pox30.jpg Done Skip 0 00 : 00 : 09 Categories Monk * Select 4 4 […" at bounding box center [328, 258] width 656 height 516
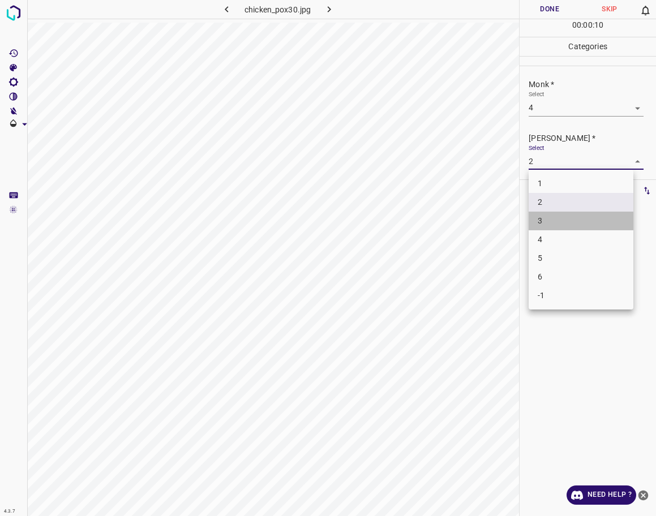
click at [546, 213] on li "3" at bounding box center [581, 221] width 105 height 19
type input "3"
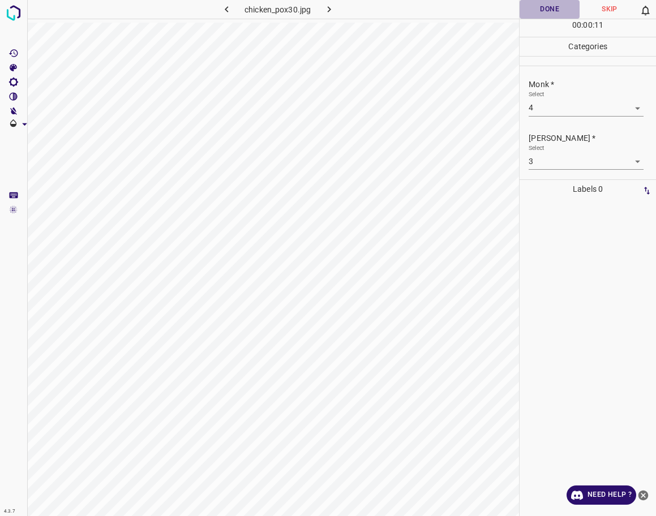
click at [551, 13] on button "Done" at bounding box center [550, 9] width 60 height 19
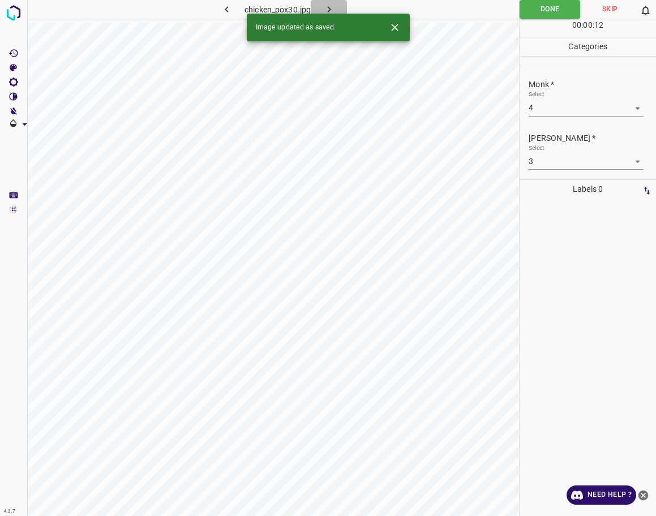
click at [331, 5] on icon "button" at bounding box center [329, 9] width 12 height 12
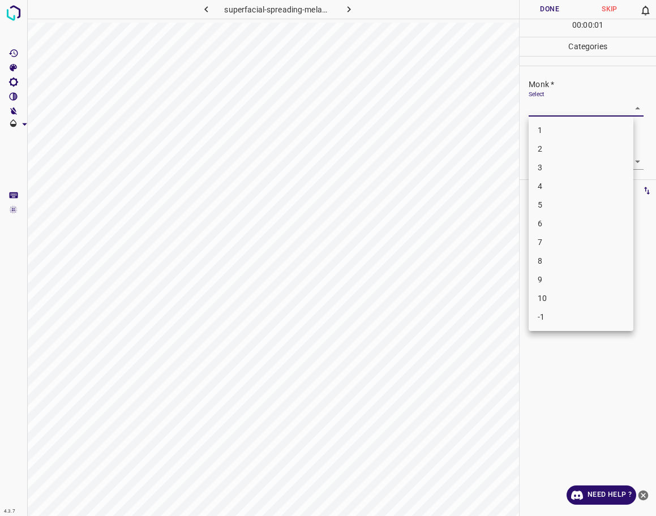
click at [566, 108] on body "4.3.7 superfacial-spreading-melanoma76.jpg Done Skip 0 00 : 00 : 01 Categories …" at bounding box center [328, 258] width 656 height 516
click at [557, 155] on li "2" at bounding box center [581, 149] width 105 height 19
type input "2"
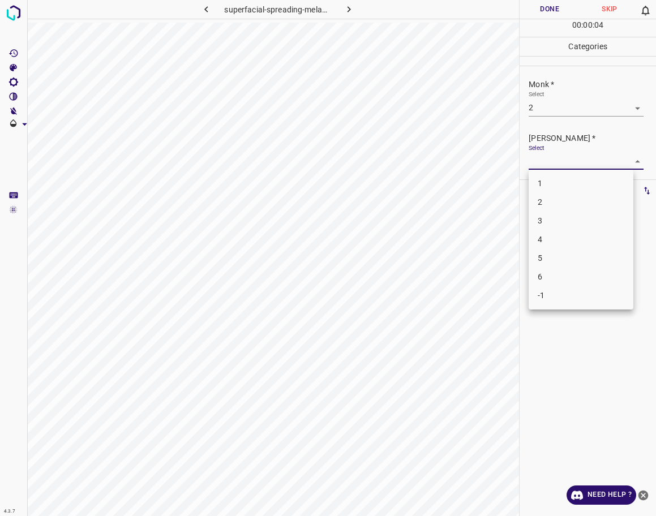
click at [554, 163] on body "4.3.7 superfacial-spreading-melanoma76.jpg Done Skip 0 00 : 00 : 04 Categories …" at bounding box center [328, 258] width 656 height 516
click at [544, 178] on li "1" at bounding box center [581, 183] width 105 height 19
type input "1"
click at [523, 3] on button "Done" at bounding box center [550, 9] width 60 height 19
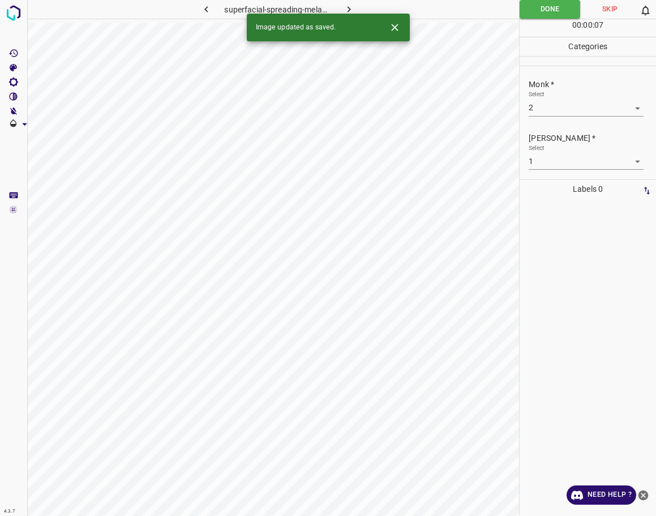
click at [353, 6] on icon "button" at bounding box center [349, 9] width 12 height 12
click at [617, 112] on body "4.3.7 comedonal_acne3.jpg Done Skip 0 00 : 00 : 01 Categories Monk * Select ​ […" at bounding box center [328, 258] width 656 height 516
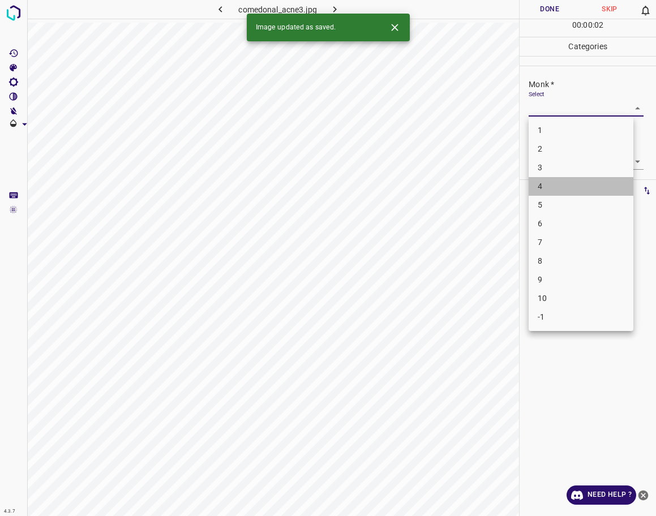
click at [548, 183] on li "4" at bounding box center [581, 186] width 105 height 19
type input "4"
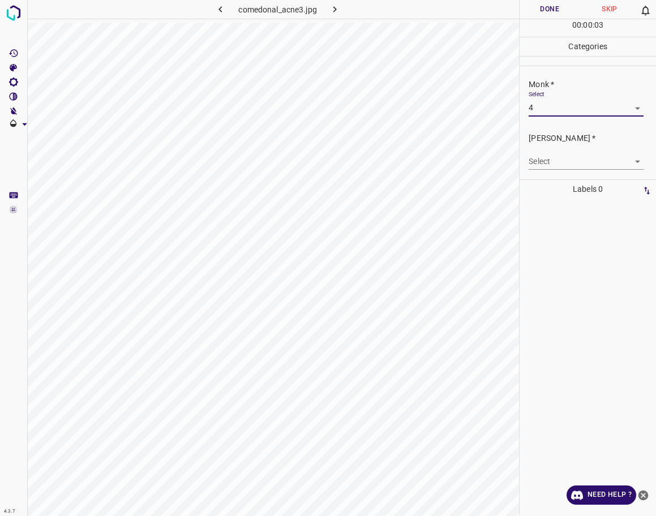
click at [549, 162] on body "4.3.7 comedonal_acne3.jpg Done Skip 0 00 : 00 : 03 Categories Monk * Select 4 4…" at bounding box center [328, 258] width 656 height 516
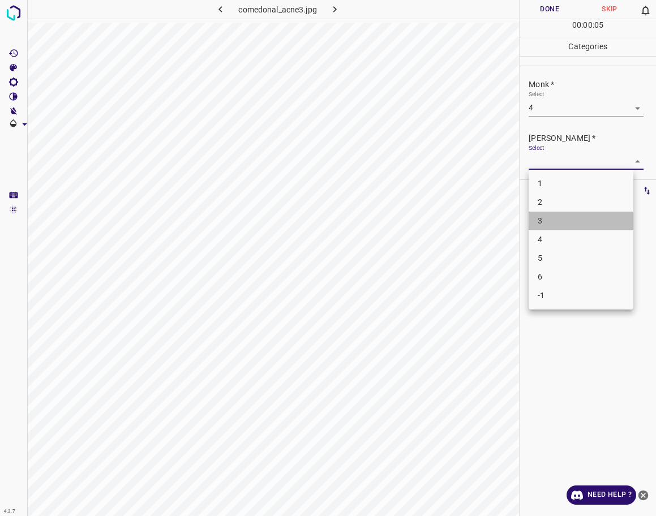
click at [558, 215] on li "3" at bounding box center [581, 221] width 105 height 19
click at [565, 164] on body "4.3.7 comedonal_acne3.jpg Done Skip 0 00 : 00 : 06 Categories Monk * Select 4 4…" at bounding box center [328, 258] width 656 height 516
click at [554, 208] on li "2" at bounding box center [581, 202] width 105 height 19
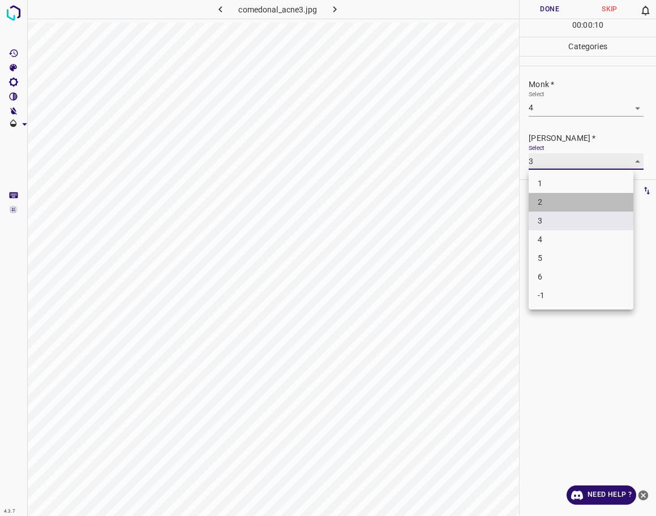
type input "2"
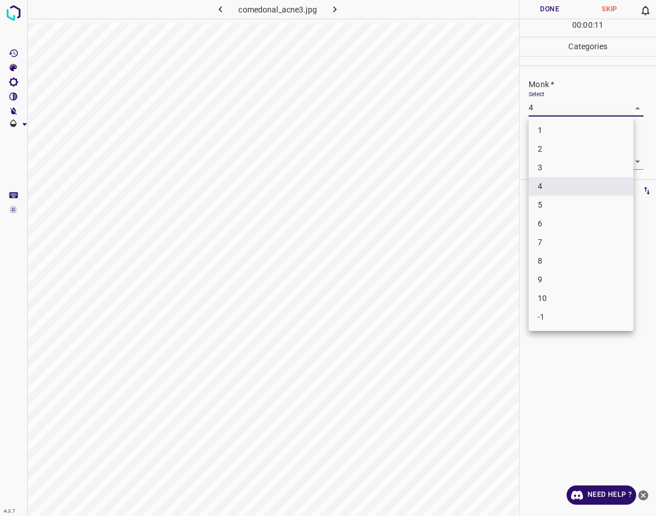
click at [561, 103] on body "4.3.7 comedonal_acne3.jpg Done Skip 0 00 : 00 : 11 Categories Monk * Select 4 4…" at bounding box center [328, 258] width 656 height 516
click at [558, 174] on li "3" at bounding box center [581, 168] width 105 height 19
type input "3"
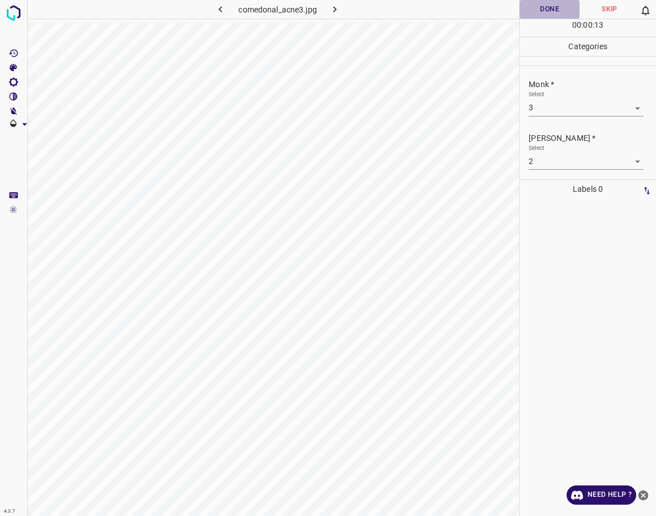
click at [531, 17] on button "Done" at bounding box center [550, 9] width 60 height 19
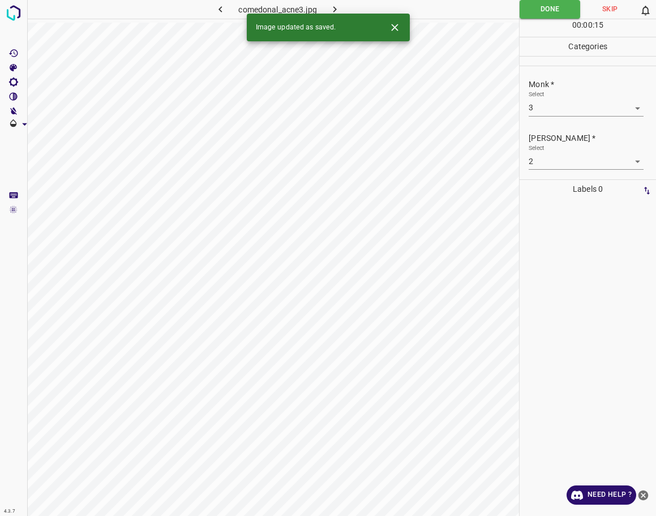
click at [331, 3] on icon "button" at bounding box center [335, 9] width 12 height 12
click at [530, 106] on body "4.3.7 sweet-syndrome31.jpg Done Skip 0 00 : 00 : 15 Categories Monk * Select ​ …" at bounding box center [328, 258] width 656 height 516
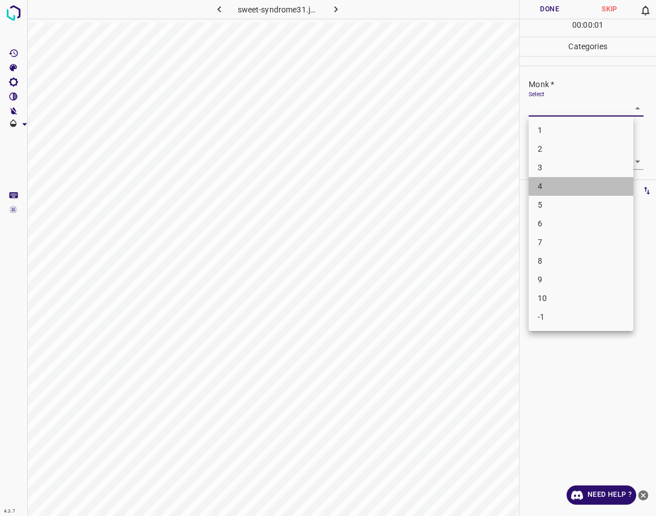
click at [540, 188] on li "4" at bounding box center [581, 186] width 105 height 19
type input "4"
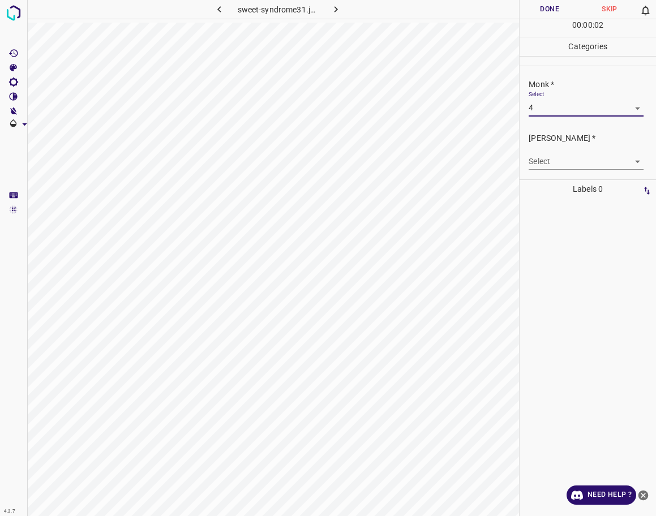
click at [544, 163] on body "4.3.7 sweet-syndrome31.jpg Done Skip 0 00 : 00 : 02 Categories Monk * Select 4 …" at bounding box center [328, 258] width 656 height 516
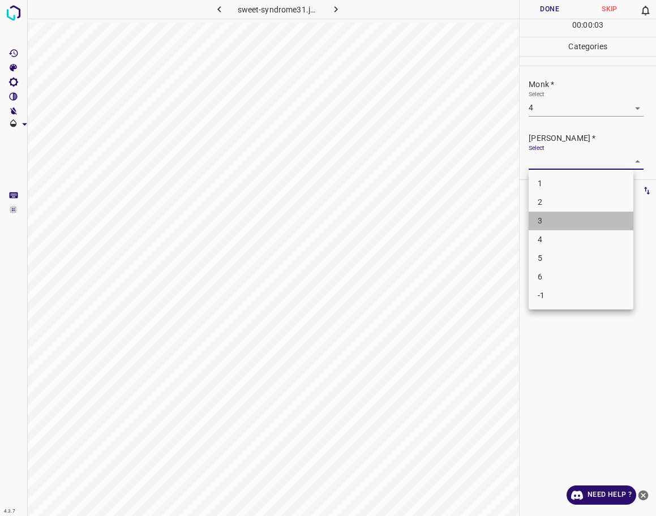
click at [546, 212] on li "3" at bounding box center [581, 221] width 105 height 19
type input "3"
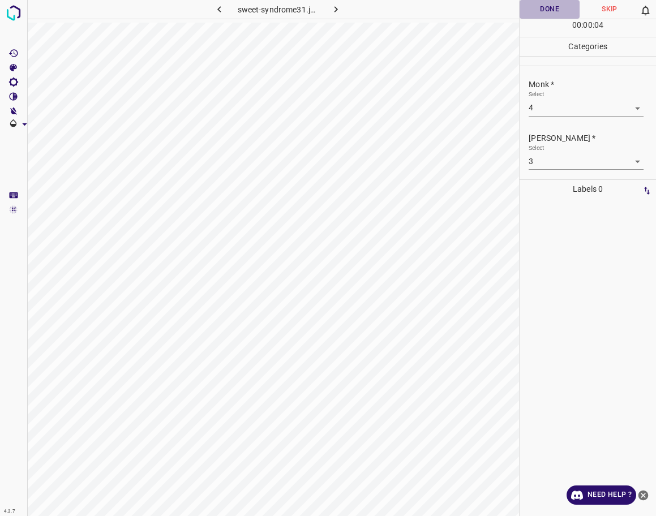
click at [561, 7] on button "Done" at bounding box center [550, 9] width 60 height 19
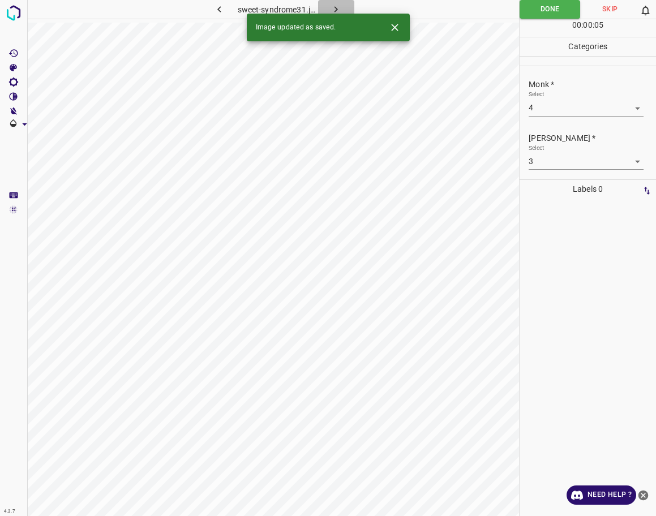
click at [340, 9] on icon "button" at bounding box center [336, 9] width 12 height 12
click at [576, 99] on div "Select ​" at bounding box center [586, 103] width 114 height 25
click at [576, 103] on body "4.3.7 syndrome-reiter1.jpg Done Skip 0 00 : 00 : 01 Categories Monk * Select ​ …" at bounding box center [328, 258] width 656 height 516
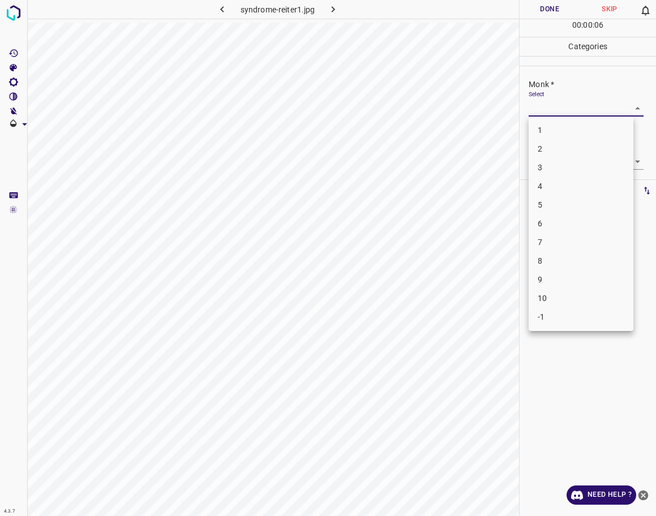
click at [550, 189] on li "4" at bounding box center [581, 186] width 105 height 19
type input "4"
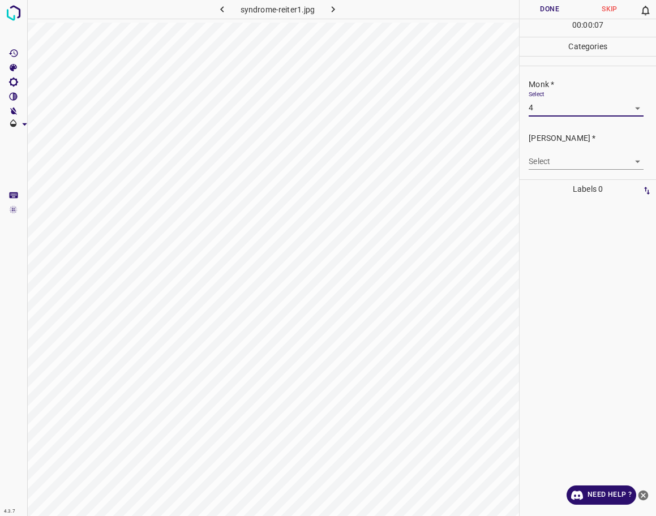
click at [571, 163] on body "4.3.7 syndrome-reiter1.jpg Done Skip 0 00 : 00 : 07 Categories Monk * Select 4 …" at bounding box center [328, 258] width 656 height 516
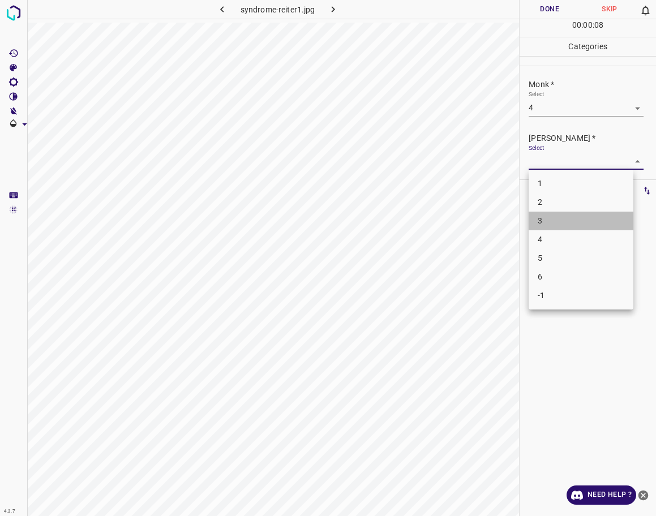
click at [557, 228] on li "3" at bounding box center [581, 221] width 105 height 19
type input "3"
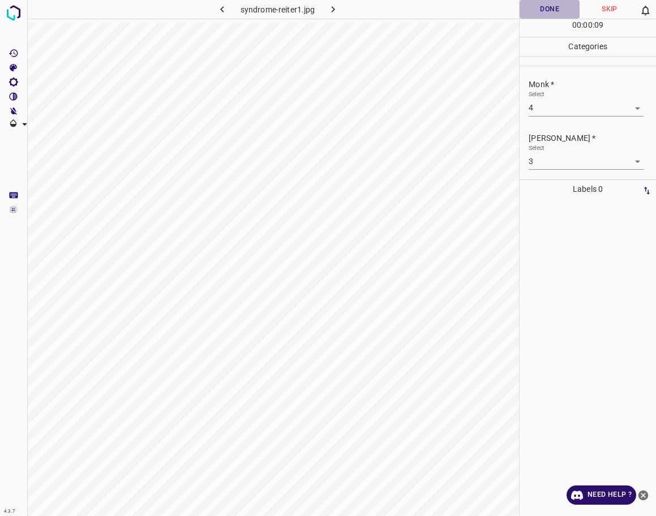
click at [549, 11] on button "Done" at bounding box center [550, 9] width 60 height 19
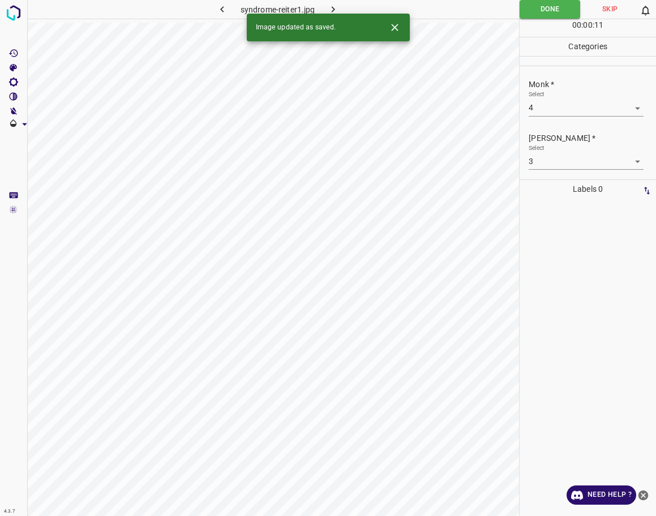
click at [331, 9] on icon "button" at bounding box center [333, 9] width 12 height 12
click at [557, 108] on body "4.3.7 [MEDICAL_DATA]_cutis3.jpg Done Skip 0 00 : 00 : 01 Categories Monk * Sele…" at bounding box center [328, 258] width 656 height 516
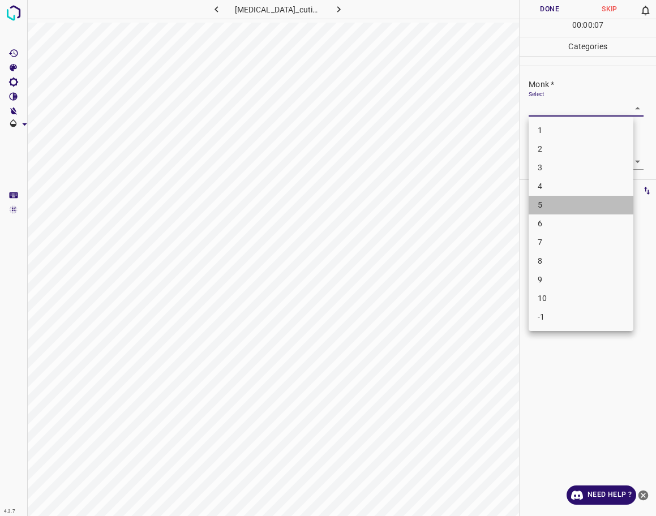
click at [538, 206] on li "5" at bounding box center [581, 205] width 105 height 19
type input "5"
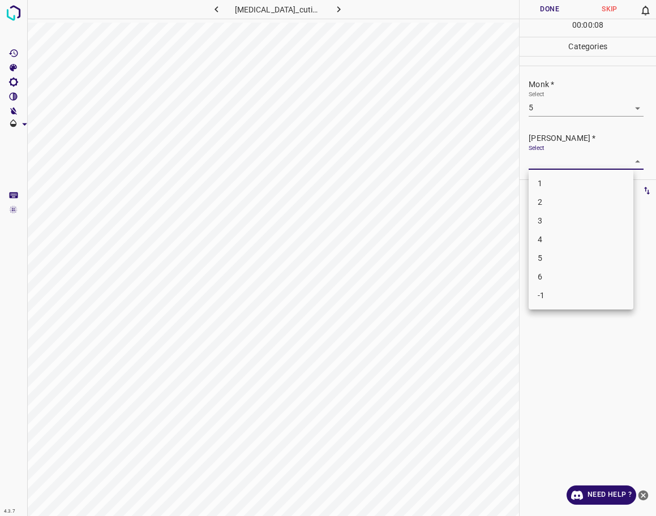
click at [575, 163] on body "4.3.7 [MEDICAL_DATA]_cutis3.jpg Done Skip 0 00 : 00 : 08 Categories Monk * Sele…" at bounding box center [328, 258] width 656 height 516
click at [570, 238] on li "4" at bounding box center [581, 239] width 105 height 19
type input "4"
click at [548, 10] on button "Done" at bounding box center [550, 9] width 60 height 19
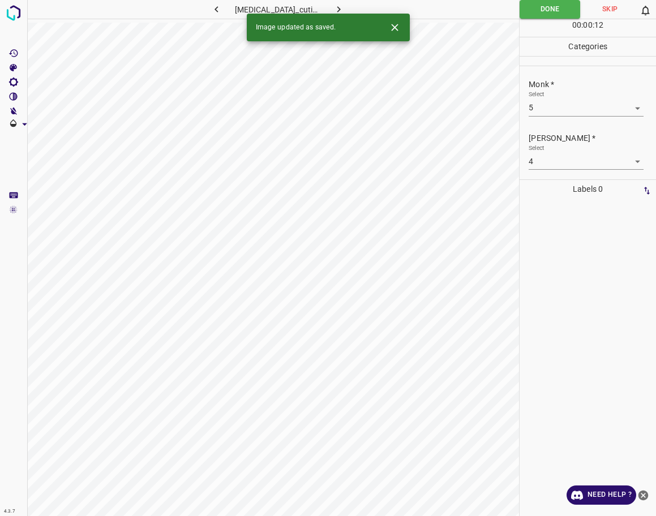
click at [333, 8] on icon "button" at bounding box center [339, 9] width 12 height 12
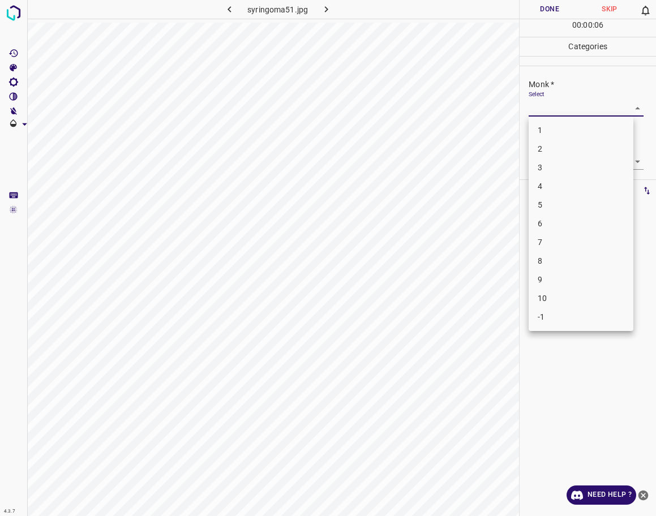
click at [556, 101] on body "4.3.7 syringoma51.jpg Done Skip 0 00 : 00 : 06 Categories Monk * Select ​ [PERS…" at bounding box center [328, 258] width 656 height 516
click at [563, 207] on li "5" at bounding box center [581, 205] width 105 height 19
type input "5"
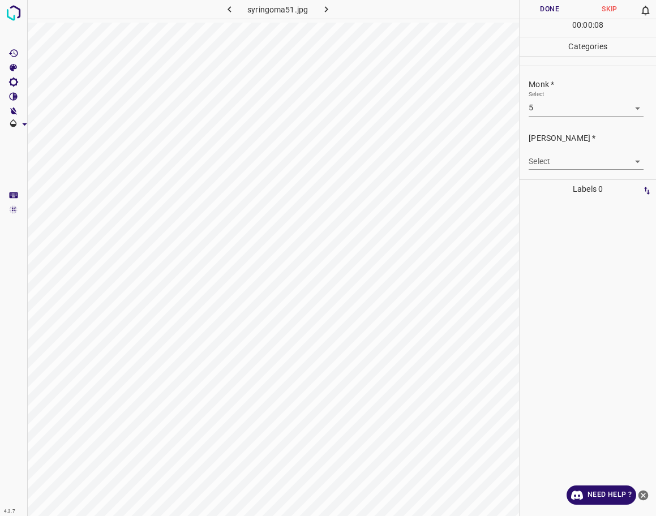
click at [556, 172] on div "[PERSON_NAME] * Select ​" at bounding box center [588, 151] width 136 height 53
click at [548, 165] on body "4.3.7 syringoma51.jpg Done Skip 0 00 : 00 : 08 Categories Monk * Select 5 5 [PE…" at bounding box center [328, 258] width 656 height 516
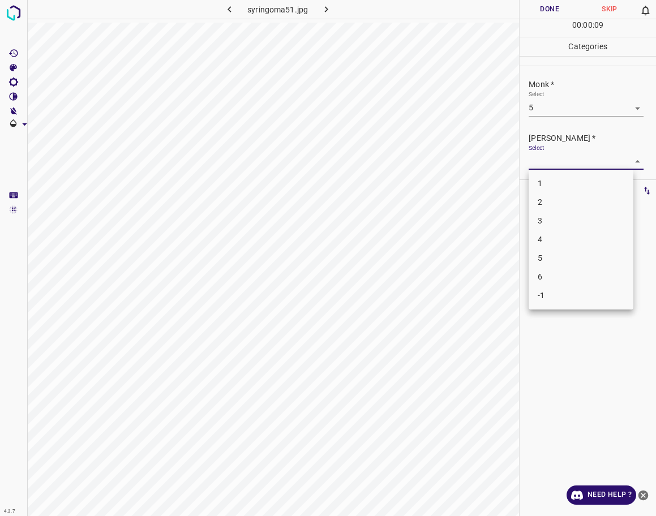
click at [554, 242] on li "4" at bounding box center [581, 239] width 105 height 19
type input "4"
click at [538, 8] on button "Done" at bounding box center [550, 9] width 60 height 19
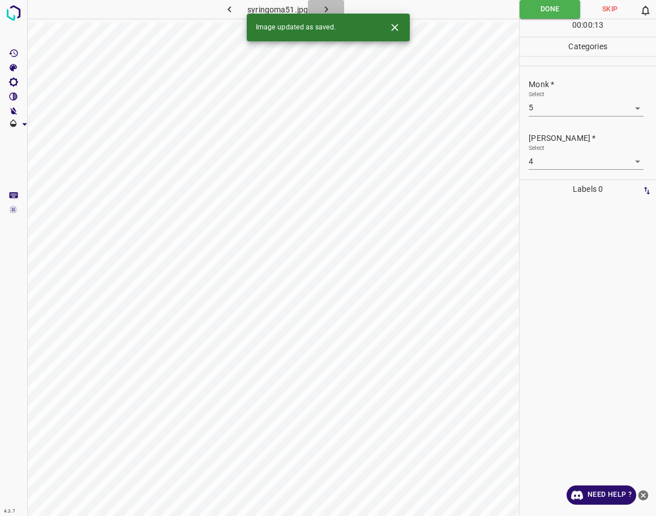
click at [324, 7] on icon "button" at bounding box center [326, 9] width 12 height 12
click at [582, 106] on body "4.3.7 carcinome_basocellulaire_plan_superficiel7.jpg Done Skip 0 00 : 00 : 13 C…" at bounding box center [328, 258] width 656 height 516
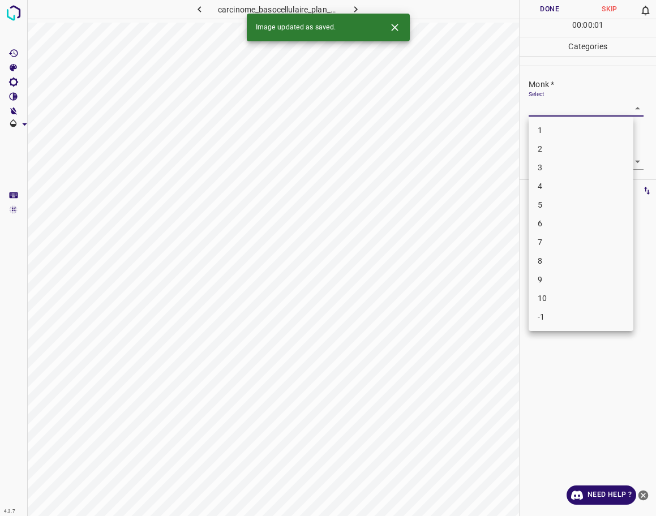
click at [560, 178] on li "4" at bounding box center [581, 186] width 105 height 19
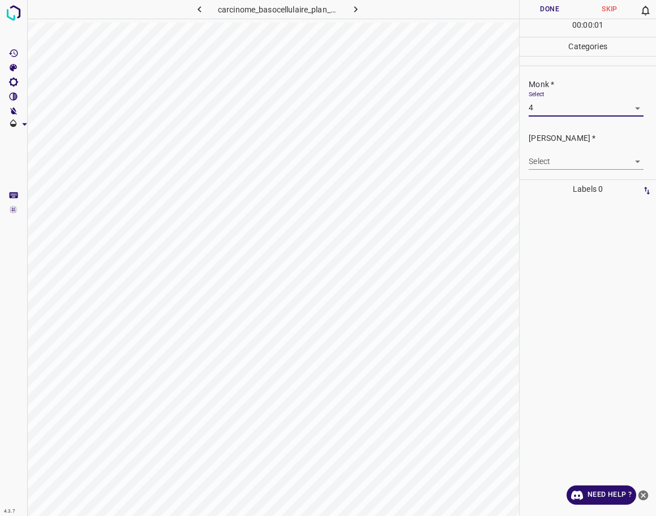
click at [560, 178] on ul "1 2 3 4 5 6 7 8 9 10 -1" at bounding box center [581, 177] width 79 height 121
click at [560, 117] on div "Monk * Select 4 4" at bounding box center [588, 97] width 136 height 53
click at [556, 111] on body "4.3.7 carcinome_basocellulaire_plan_superficiel7.jpg Done Skip 0 00 : 00 : 02 C…" at bounding box center [328, 258] width 656 height 516
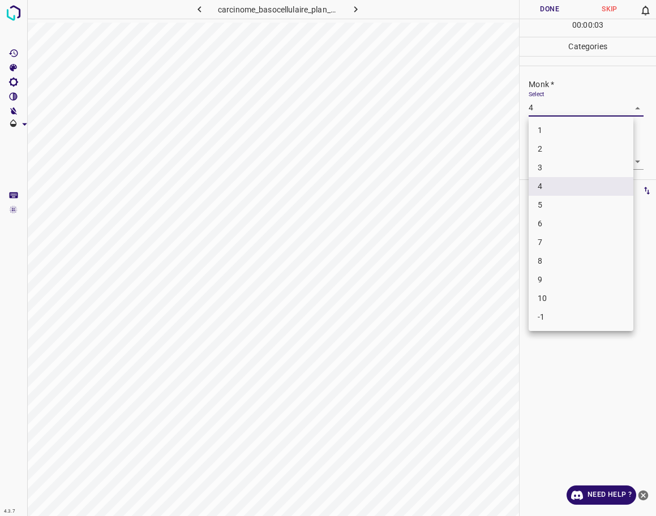
click at [554, 163] on li "3" at bounding box center [581, 168] width 105 height 19
type input "3"
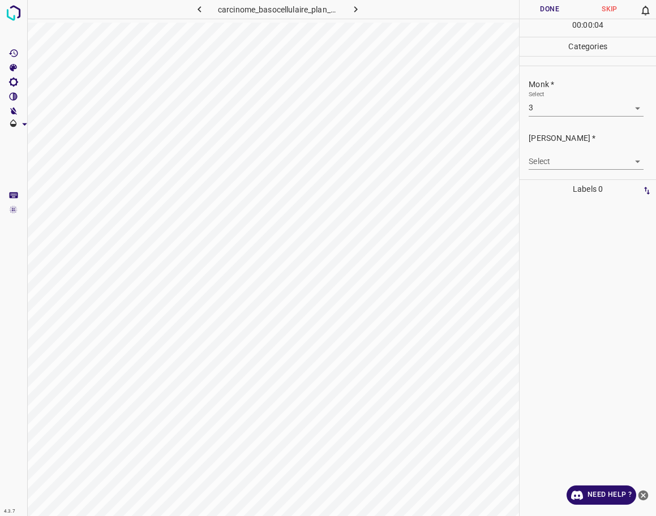
click at [552, 168] on body "4.3.7 carcinome_basocellulaire_plan_superficiel7.jpg Done Skip 0 00 : 00 : 04 C…" at bounding box center [328, 258] width 656 height 516
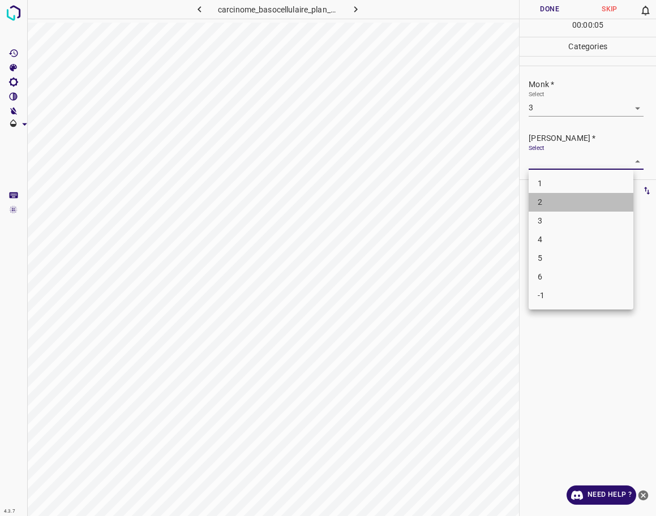
click at [547, 198] on li "2" at bounding box center [581, 202] width 105 height 19
type input "2"
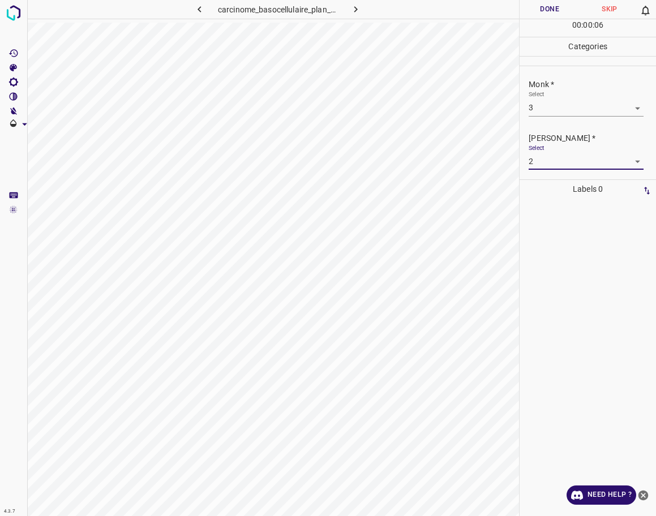
click at [542, 11] on button "Done" at bounding box center [550, 9] width 60 height 19
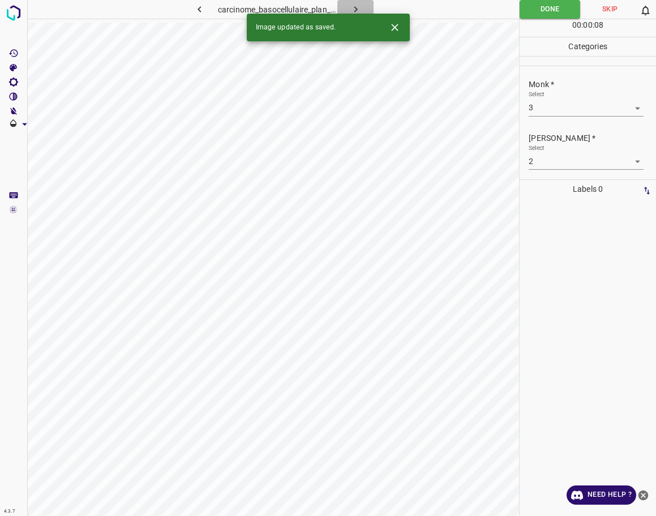
click at [357, 6] on icon "button" at bounding box center [356, 9] width 12 height 12
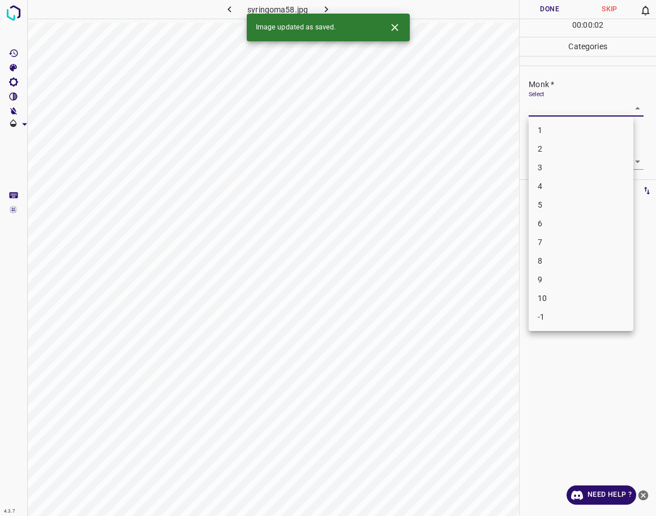
click at [568, 105] on body "4.3.7 syringoma58.jpg Done Skip 0 00 : 00 : 02 Categories Monk * Select ​ [PERS…" at bounding box center [328, 258] width 656 height 516
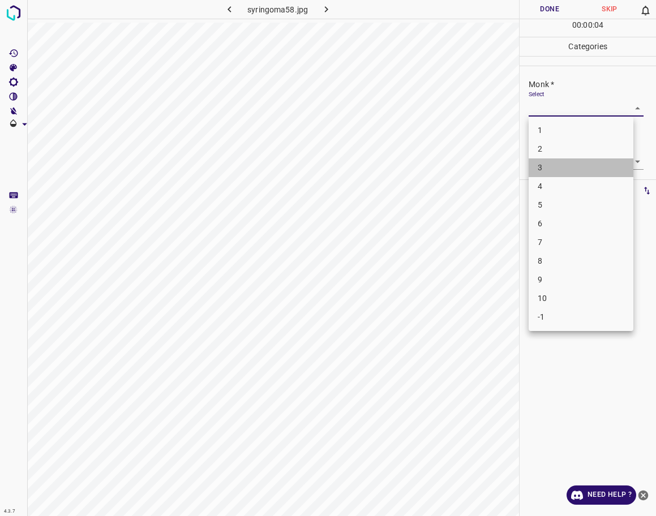
click at [580, 172] on li "3" at bounding box center [581, 168] width 105 height 19
type input "3"
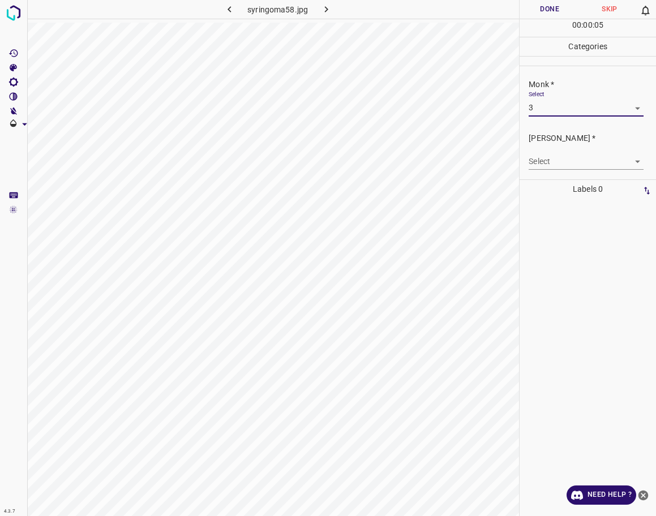
click at [578, 171] on div "[PERSON_NAME] * Select ​" at bounding box center [588, 151] width 136 height 53
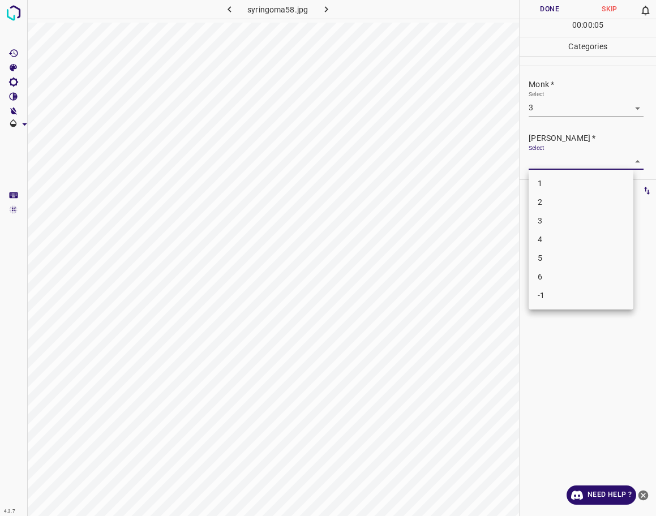
click at [574, 164] on body "4.3.7 syringoma58.jpg Done Skip 0 00 : 00 : 05 Categories Monk * Select 3 3 [PE…" at bounding box center [328, 258] width 656 height 516
click at [574, 198] on li "2" at bounding box center [581, 202] width 105 height 19
type input "2"
click at [551, 16] on button "Done" at bounding box center [550, 9] width 60 height 19
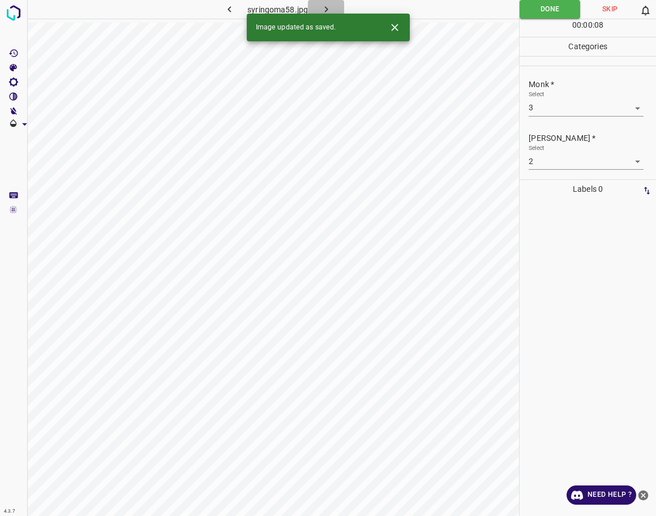
click at [326, 2] on button "button" at bounding box center [326, 9] width 36 height 19
click at [579, 106] on body "4.3.7 chromate_dermatitis2.jpg Done Skip 0 00 : 00 : 09 Categories Monk * Selec…" at bounding box center [328, 258] width 656 height 516
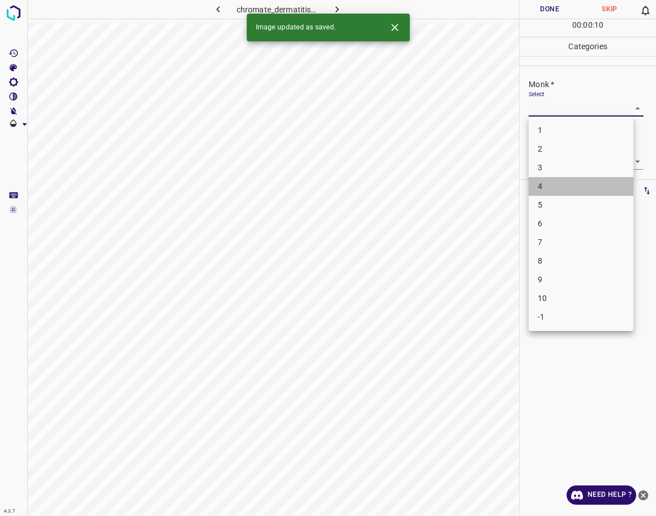
click at [565, 187] on li "4" at bounding box center [581, 186] width 105 height 19
type input "4"
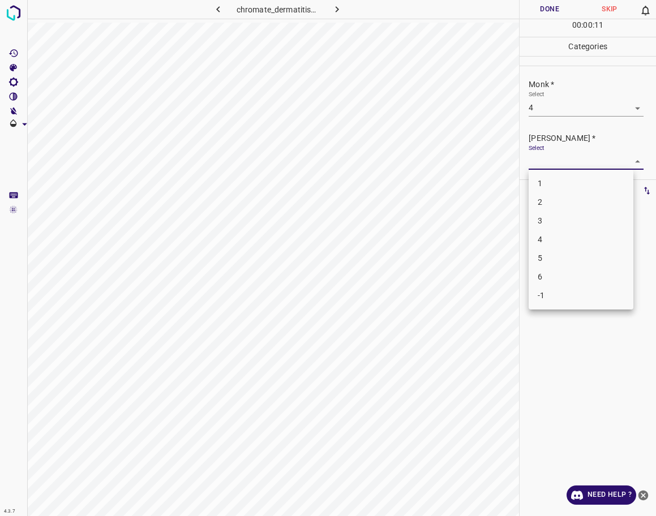
click at [565, 165] on body "4.3.7 chromate_dermatitis2.jpg Done Skip 0 00 : 00 : 11 Categories Monk * Selec…" at bounding box center [328, 258] width 656 height 516
click at [561, 219] on li "3" at bounding box center [581, 221] width 105 height 19
type input "3"
click at [552, 10] on button "Done" at bounding box center [550, 9] width 60 height 19
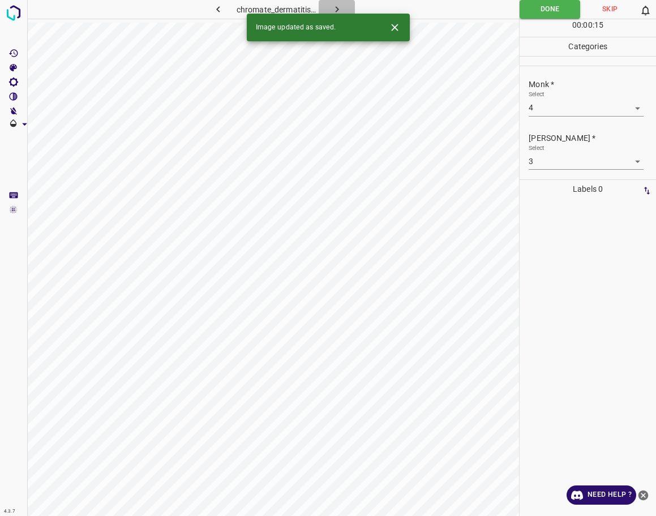
click at [343, 8] on button "button" at bounding box center [337, 9] width 36 height 19
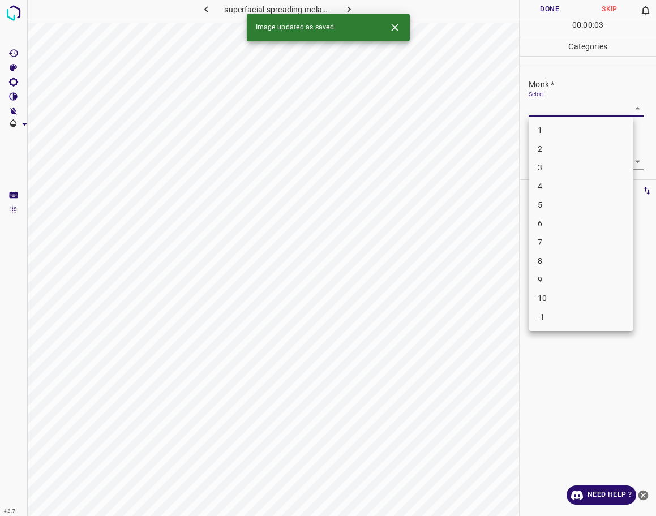
click at [583, 112] on body "4.3.7 superfacial-spreading-melanoma33.jpg Done Skip 0 00 : 00 : 03 Categories …" at bounding box center [328, 258] width 656 height 516
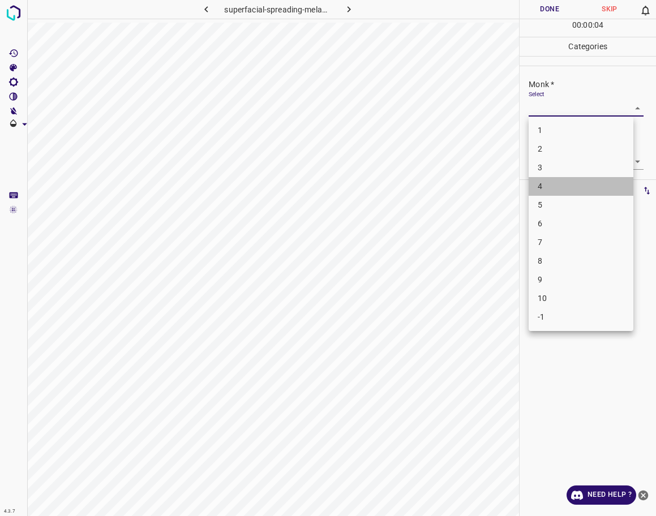
click at [568, 188] on li "4" at bounding box center [581, 186] width 105 height 19
type input "4"
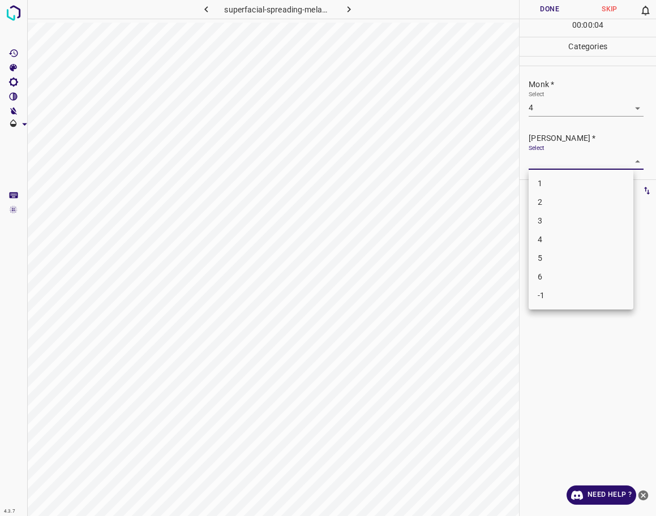
click at [574, 165] on body "4.3.7 superfacial-spreading-melanoma33.jpg Done Skip 0 00 : 00 : 04 Categories …" at bounding box center [328, 258] width 656 height 516
click at [563, 217] on li "3" at bounding box center [581, 221] width 105 height 19
type input "3"
click at [537, 9] on button "Done" at bounding box center [550, 9] width 60 height 19
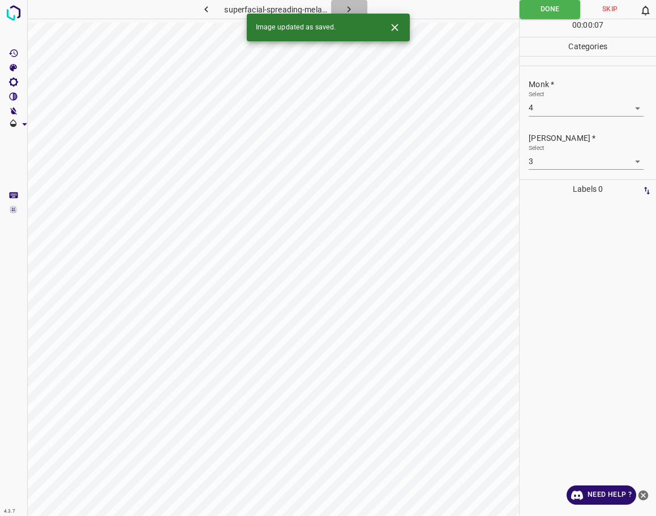
click at [350, 12] on icon "button" at bounding box center [349, 9] width 12 height 12
click at [574, 108] on body "4.3.7 chlor_acne1.jpg Done Skip 0 00 : 00 : 01 Categories Monk * Select ​ [PERS…" at bounding box center [328, 258] width 656 height 516
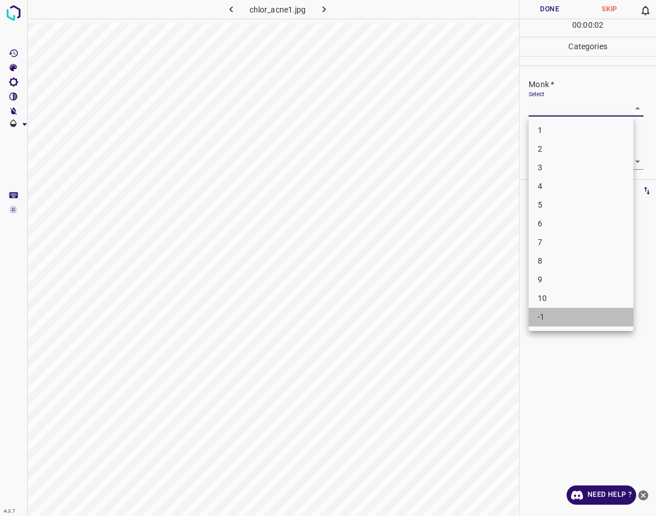
click at [548, 318] on li "-1" at bounding box center [581, 317] width 105 height 19
type input "-1"
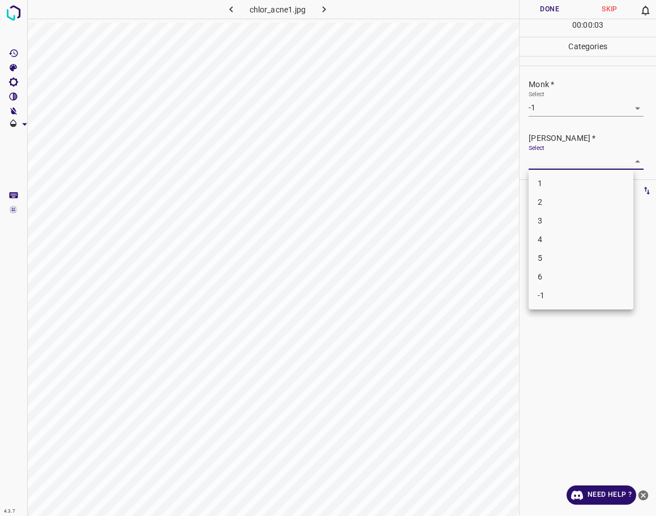
click at [554, 157] on body "4.3.7 chlor_acne1.jpg Done Skip 0 00 : 00 : 03 Categories Monk * Select -1 -1 […" at bounding box center [328, 258] width 656 height 516
click at [545, 298] on li "-1" at bounding box center [581, 296] width 105 height 19
type input "-1"
click at [554, 11] on button "Done" at bounding box center [550, 9] width 60 height 19
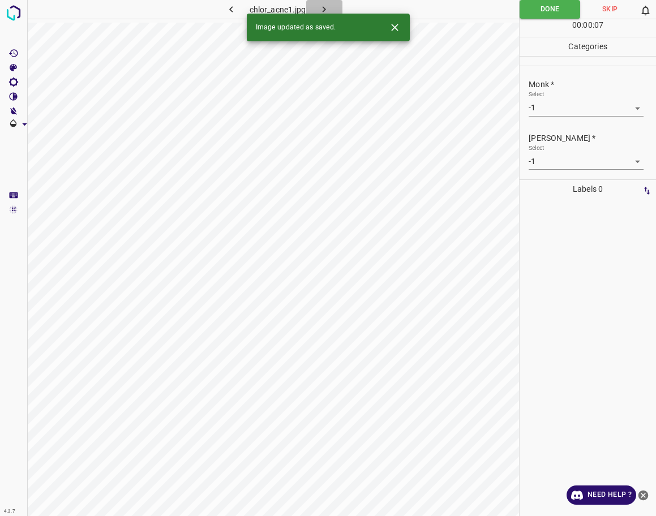
click at [324, 3] on icon "button" at bounding box center [324, 9] width 12 height 12
click at [567, 104] on body "4.3.7 sweet-syndrome16.jpg Done Skip 0 00 : 00 : 01 Categories Monk * Select ​ …" at bounding box center [328, 258] width 656 height 516
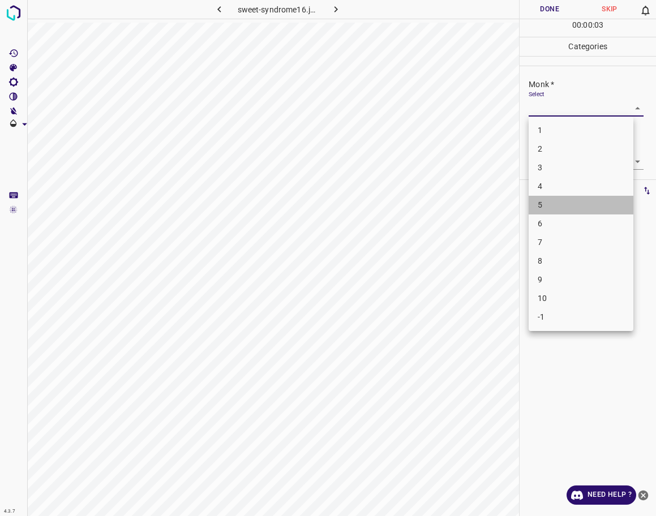
click at [567, 207] on li "5" at bounding box center [581, 205] width 105 height 19
type input "5"
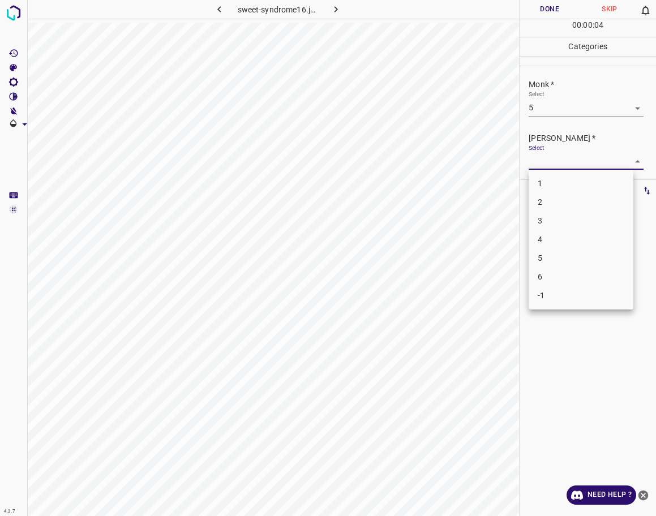
click at [583, 165] on body "4.3.7 sweet-syndrome16.jpg Done Skip 0 00 : 00 : 04 Categories Monk * Select 5 …" at bounding box center [328, 258] width 656 height 516
click at [575, 243] on li "4" at bounding box center [581, 239] width 105 height 19
type input "4"
click at [551, 11] on button "Done" at bounding box center [550, 9] width 60 height 19
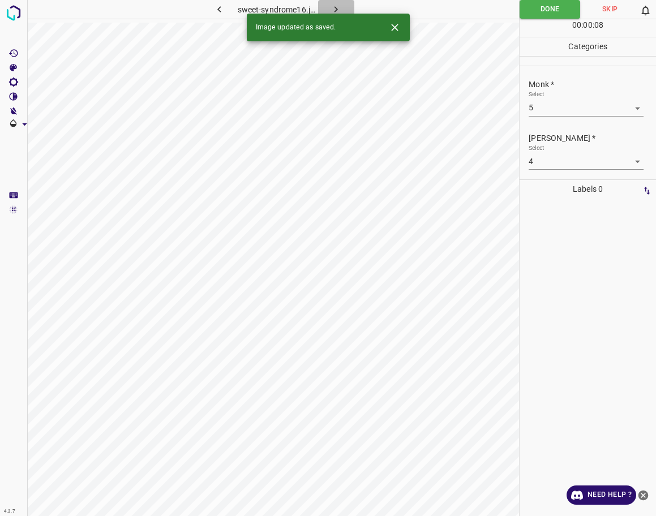
click at [336, 4] on icon "button" at bounding box center [336, 9] width 12 height 12
click at [602, 101] on body "4.3.7 comedonal_acne20.jpg Done Skip 0 00 : 00 : 08 Categories Monk * Select ​ …" at bounding box center [328, 258] width 656 height 516
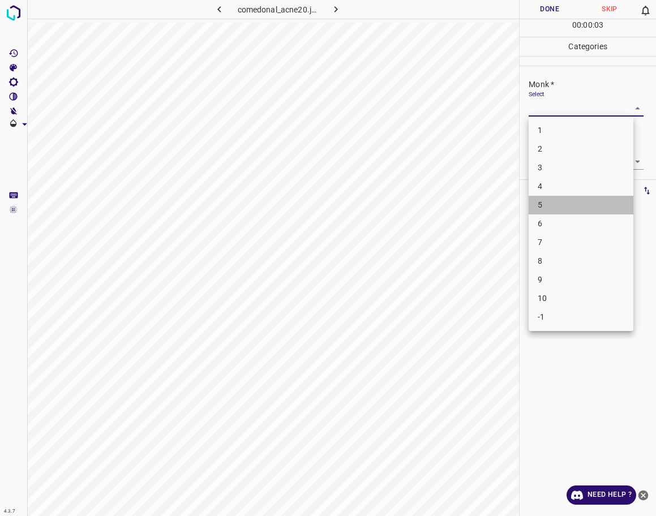
click at [565, 196] on li "5" at bounding box center [581, 205] width 105 height 19
type input "5"
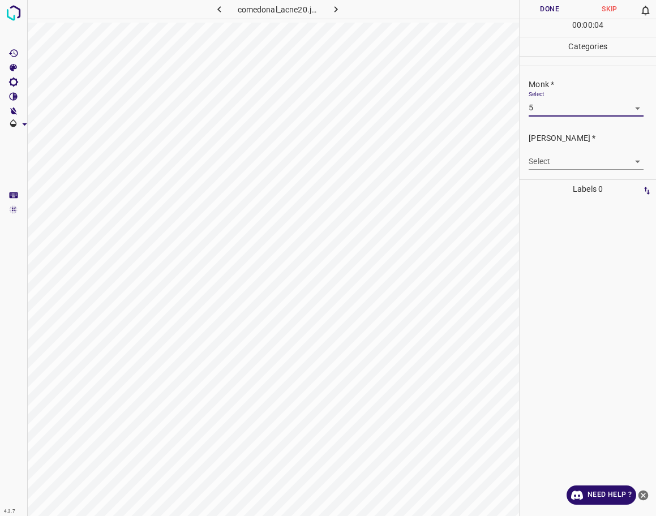
click at [565, 148] on div "Select ​" at bounding box center [586, 156] width 114 height 25
click at [566, 157] on body "4.3.7 comedonal_acne20.jpg Done Skip 0 00 : 00 : 04 Categories Monk * Select 5 …" at bounding box center [328, 258] width 656 height 516
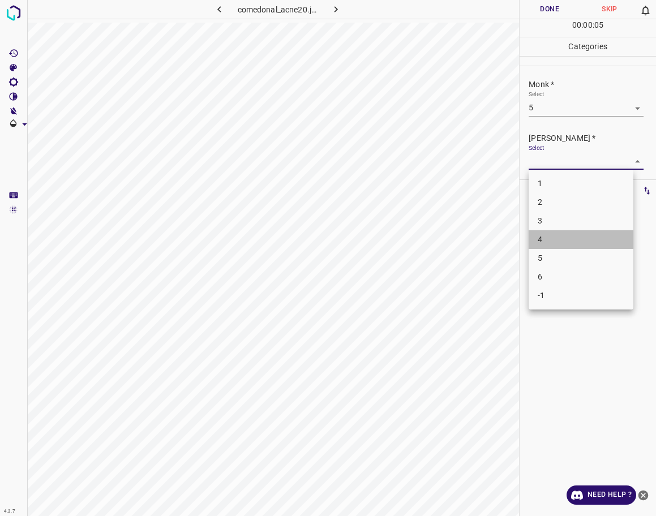
click at [558, 233] on li "4" at bounding box center [581, 239] width 105 height 19
type input "4"
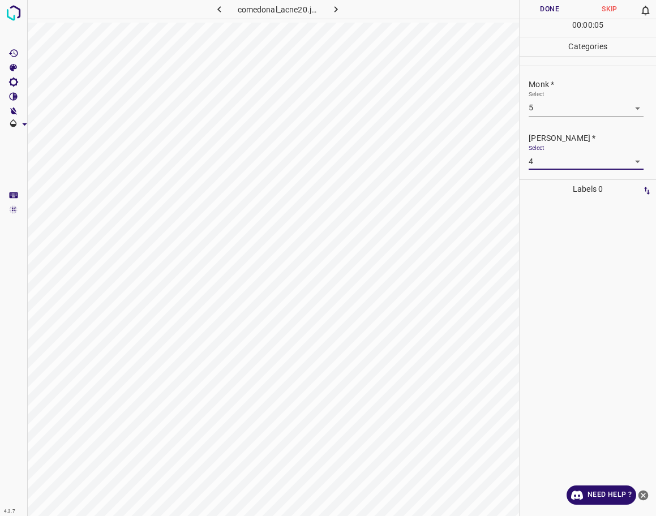
click at [543, 11] on button "Done" at bounding box center [550, 9] width 60 height 19
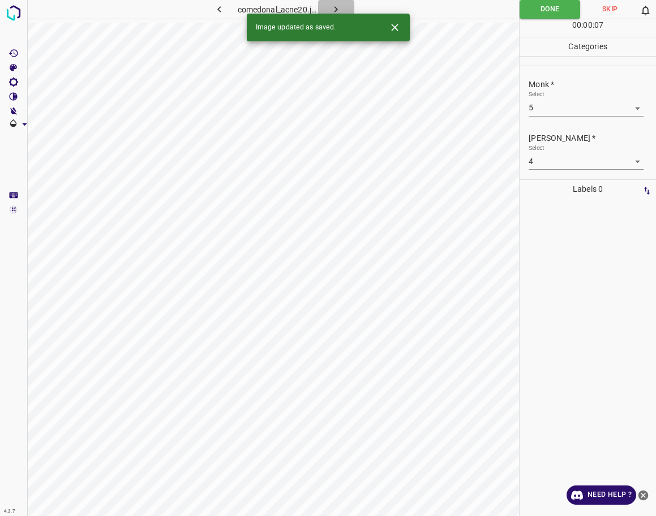
click at [338, 3] on icon "button" at bounding box center [336, 9] width 12 height 12
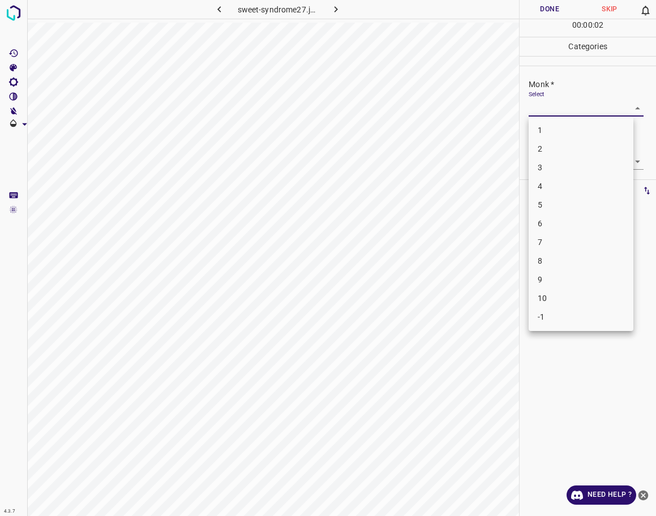
click at [589, 109] on body "4.3.7 sweet-syndrome27.jpg Done Skip 0 00 : 00 : 02 Categories Monk * Select ​ …" at bounding box center [328, 258] width 656 height 516
click at [561, 169] on li "3" at bounding box center [581, 168] width 105 height 19
type input "3"
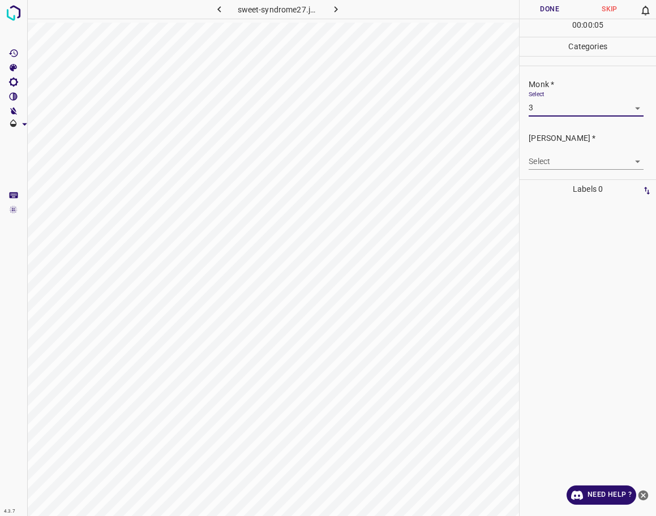
click at [566, 163] on body "4.3.7 sweet-syndrome27.jpg Done Skip 0 00 : 00 : 05 Categories Monk * Select 3 …" at bounding box center [328, 258] width 656 height 516
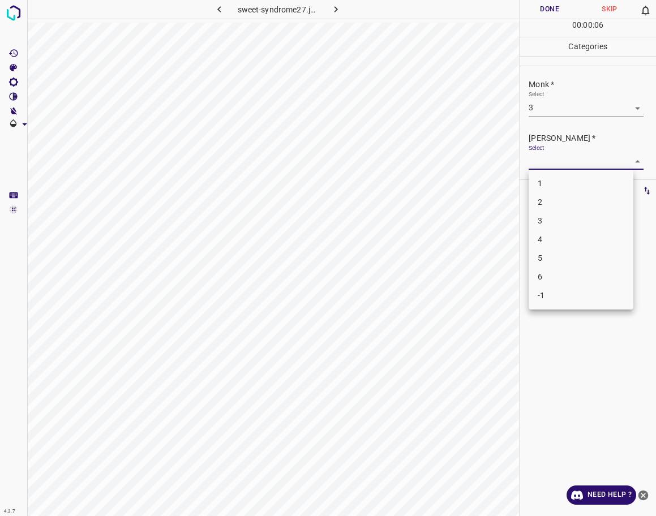
click at [550, 200] on li "2" at bounding box center [581, 202] width 105 height 19
type input "2"
click at [545, 12] on button "Done" at bounding box center [550, 9] width 60 height 19
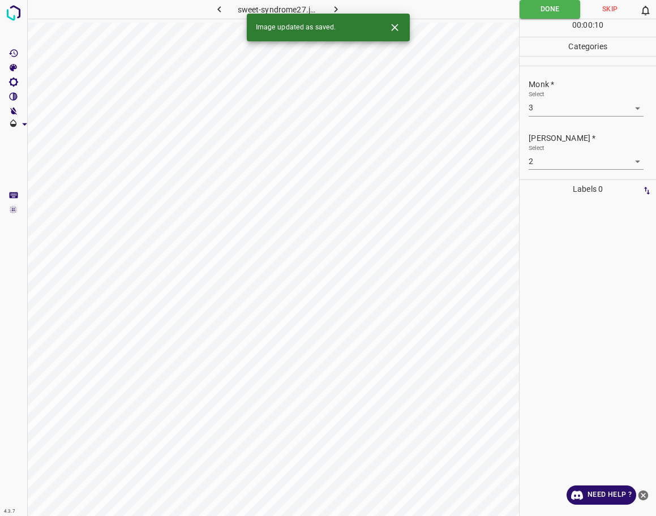
click at [326, 8] on button "button" at bounding box center [336, 9] width 36 height 19
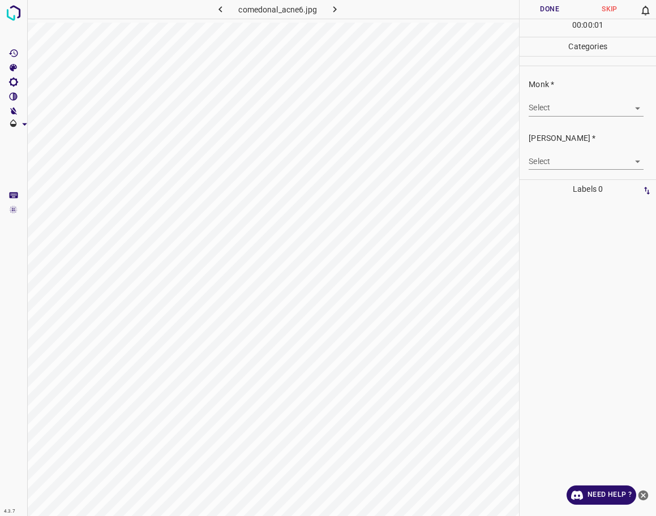
click at [575, 110] on body "4.3.7 comedonal_acne6.jpg Done Skip 0 00 : 00 : 01 Categories Monk * Select ​ […" at bounding box center [328, 258] width 656 height 516
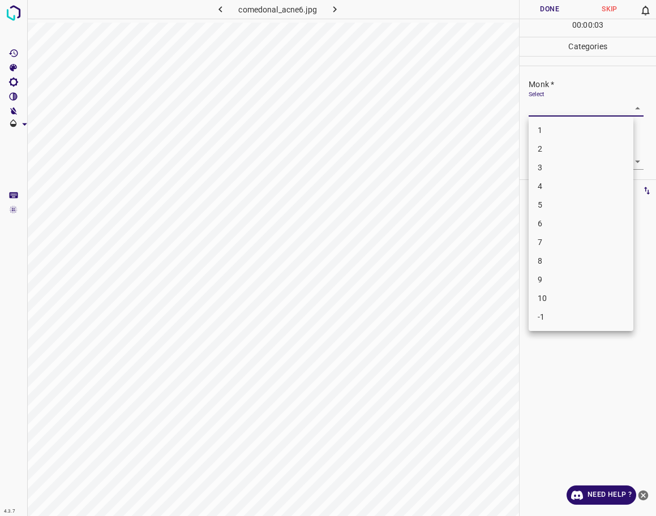
click at [560, 171] on li "3" at bounding box center [581, 168] width 105 height 19
type input "3"
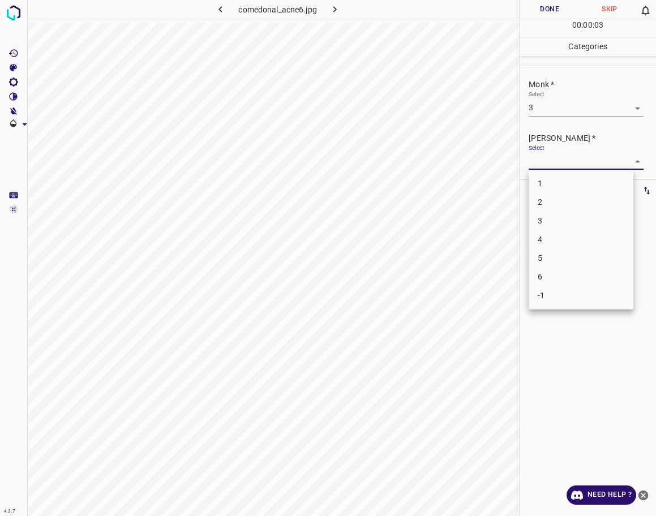
click at [564, 161] on body "4.3.7 comedonal_acne6.jpg Done Skip 0 00 : 00 : 03 Categories Monk * Select 3 3…" at bounding box center [328, 258] width 656 height 516
click at [550, 203] on li "2" at bounding box center [581, 202] width 105 height 19
type input "2"
click at [543, 7] on button "Done" at bounding box center [550, 9] width 60 height 19
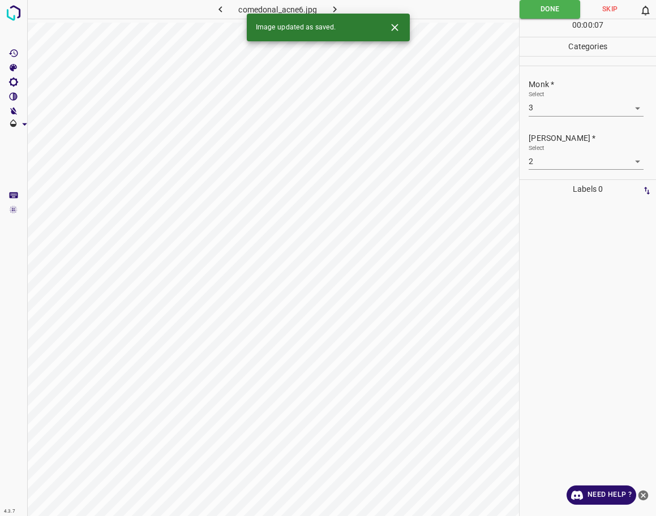
click at [339, 5] on icon "button" at bounding box center [335, 9] width 12 height 12
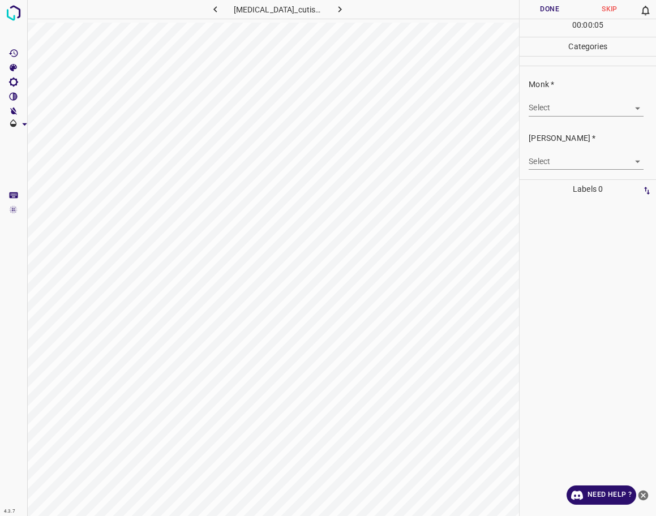
click at [609, 106] on body "4.3.7 [MEDICAL_DATA]_cutis30.jpg Done Skip 0 00 : 00 : 05 Categories Monk * Sel…" at bounding box center [328, 258] width 656 height 516
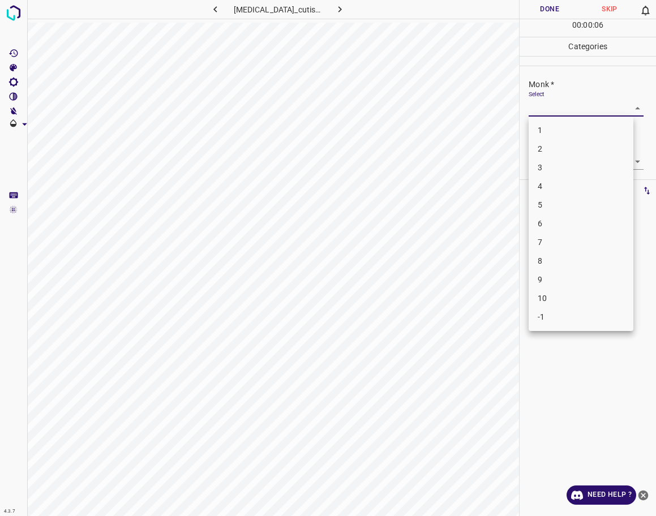
click at [541, 152] on li "2" at bounding box center [581, 149] width 105 height 19
type input "2"
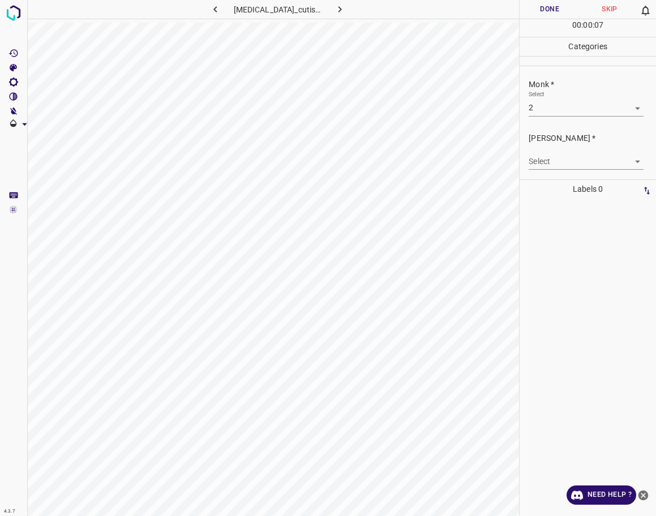
click at [542, 156] on body "4.3.7 [MEDICAL_DATA]_cutis30.jpg Done Skip 0 00 : 00 : 07 Categories Monk * Sel…" at bounding box center [328, 258] width 656 height 516
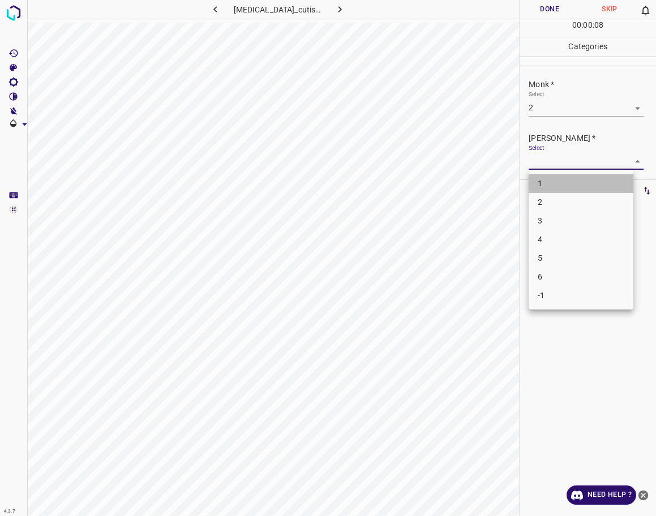
click at [542, 178] on li "1" at bounding box center [581, 183] width 105 height 19
type input "1"
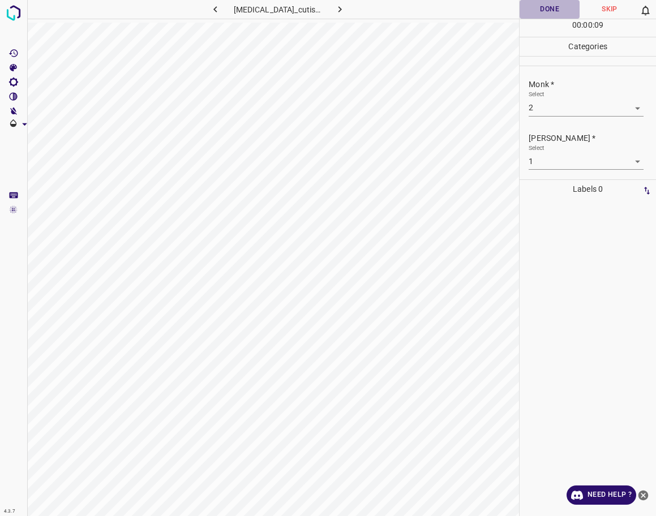
click at [559, 12] on button "Done" at bounding box center [550, 9] width 60 height 19
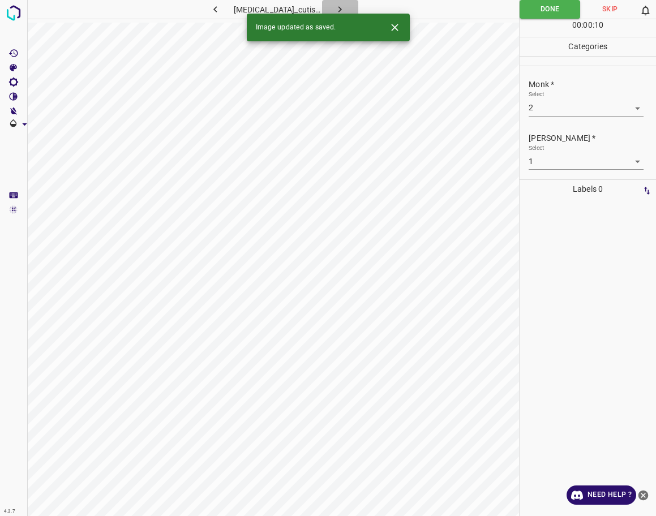
click at [334, 11] on icon "button" at bounding box center [340, 9] width 12 height 12
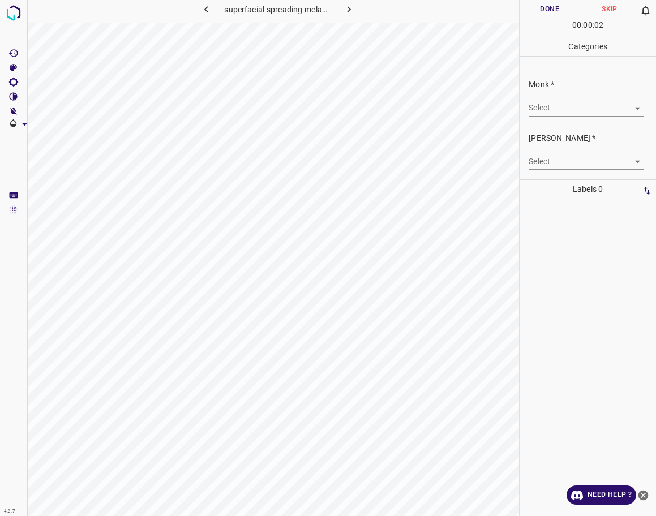
click at [553, 104] on body "4.3.7 superfacial-spreading-melanoma34.jpg Done Skip 0 00 : 00 : 02 Categories …" at bounding box center [328, 258] width 656 height 516
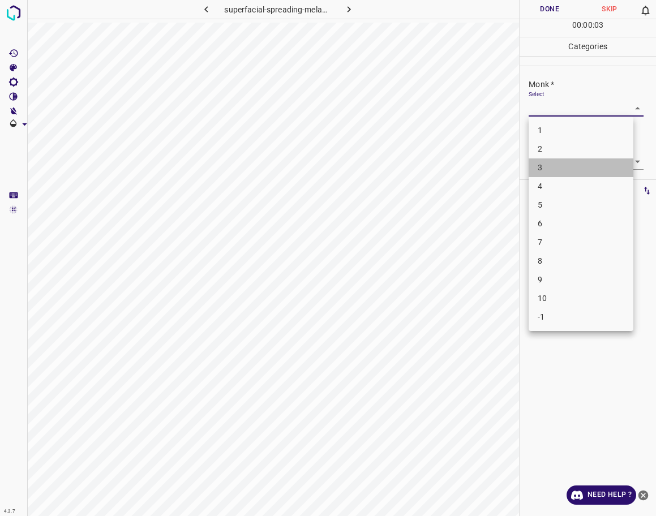
click at [550, 172] on li "3" at bounding box center [581, 168] width 105 height 19
type input "3"
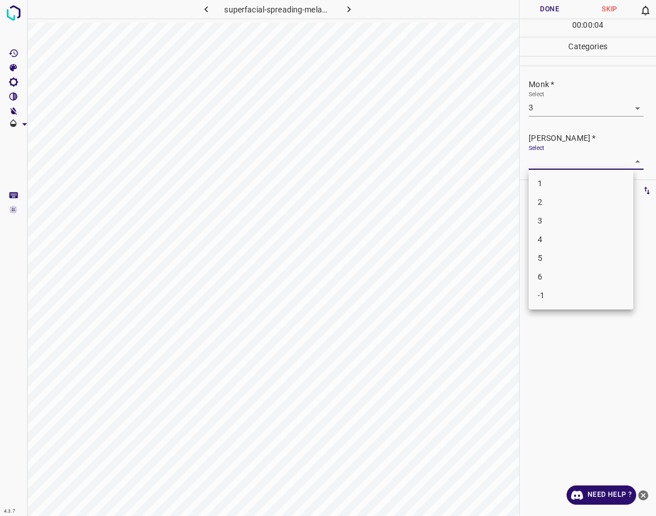
click at [553, 160] on body "4.3.7 superfacial-spreading-melanoma34.jpg Done Skip 0 00 : 00 : 04 Categories …" at bounding box center [328, 258] width 656 height 516
drag, startPoint x: 555, startPoint y: 199, endPoint x: 553, endPoint y: 190, distance: 9.3
click at [555, 199] on li "2" at bounding box center [581, 202] width 105 height 19
type input "2"
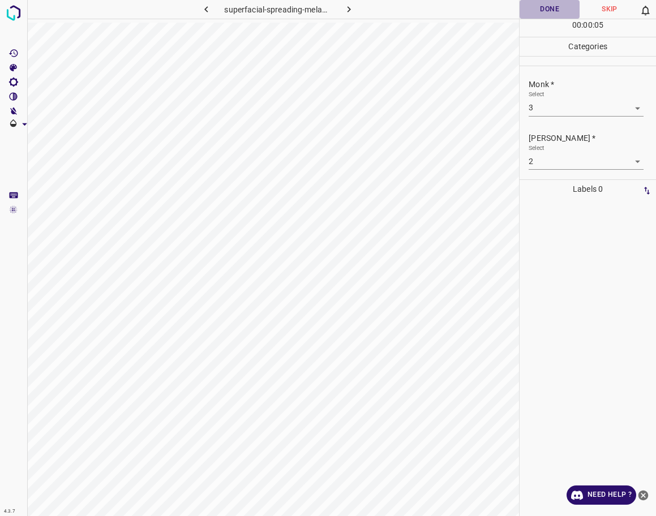
drag, startPoint x: 565, startPoint y: 9, endPoint x: 527, endPoint y: 22, distance: 40.5
click at [565, 9] on button "Done" at bounding box center [550, 9] width 60 height 19
click at [349, 7] on icon "button" at bounding box center [349, 9] width 3 height 6
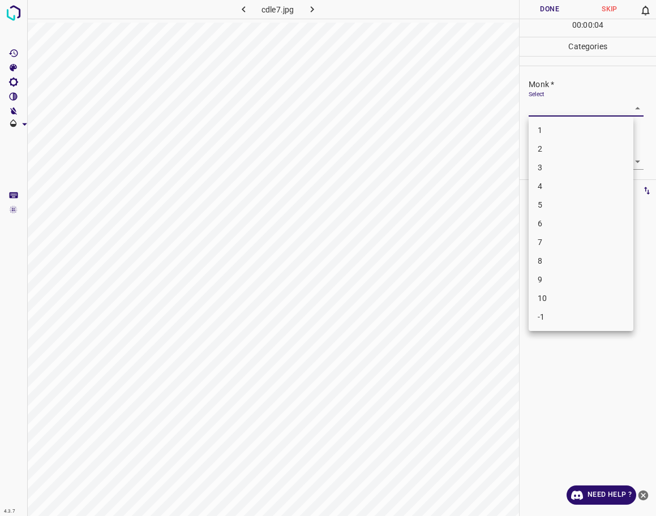
click at [557, 110] on body "4.3.7 cdle7.jpg Done Skip 0 00 : 00 : 04 Categories Monk * Select ​ [PERSON_NAM…" at bounding box center [328, 258] width 656 height 516
click at [551, 315] on li "-1" at bounding box center [581, 317] width 105 height 19
type input "-1"
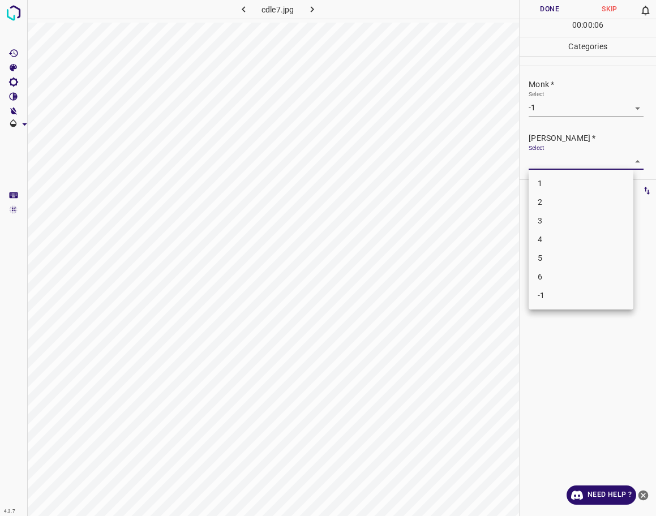
click at [565, 166] on body "4.3.7 cdle7.jpg Done Skip 0 00 : 00 : 06 Categories Monk * Select -1 -1 [PERSON…" at bounding box center [328, 258] width 656 height 516
click at [561, 305] on li "-1" at bounding box center [581, 296] width 105 height 19
type input "-1"
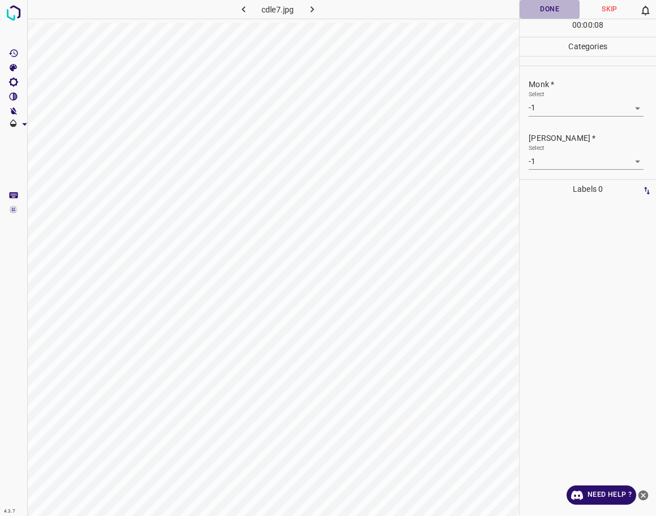
click at [545, 13] on button "Done" at bounding box center [550, 9] width 60 height 19
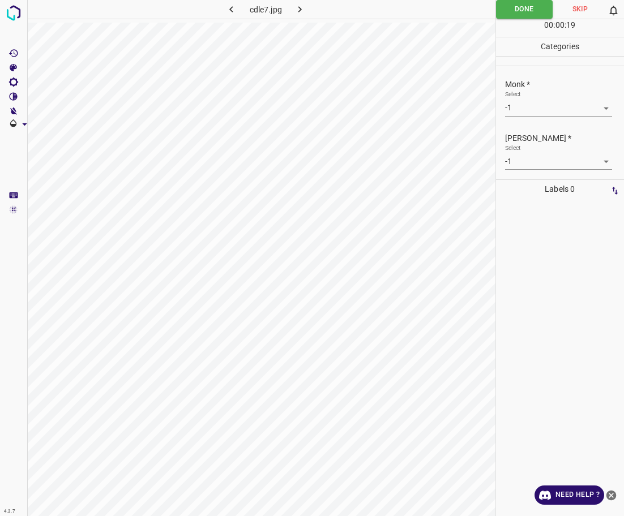
click at [297, 5] on icon "button" at bounding box center [300, 9] width 12 height 12
click at [525, 103] on body "4.3.7 superfacial-spreading-melanoma55.jpg Done Skip 0 00 : 00 : 01 Categories …" at bounding box center [312, 258] width 624 height 516
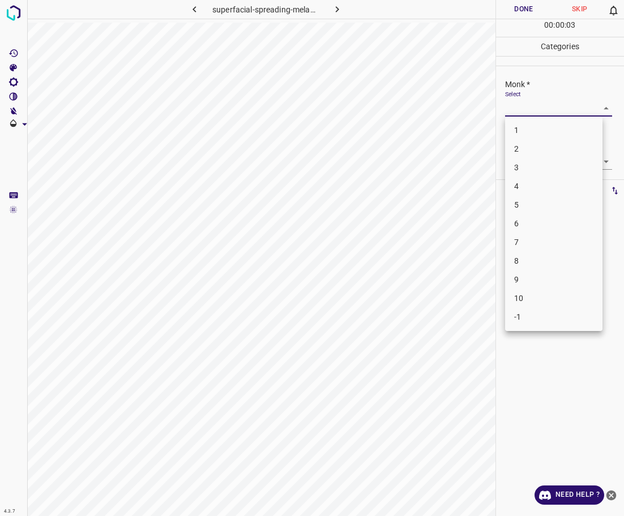
click at [540, 176] on li "3" at bounding box center [553, 168] width 97 height 19
type input "3"
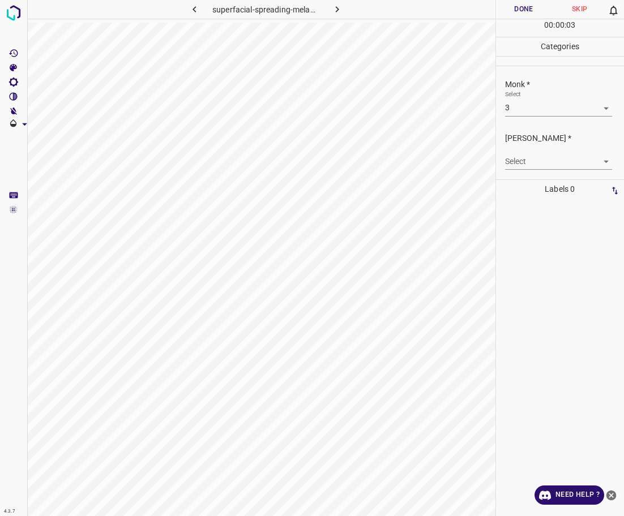
click at [541, 164] on body "4.3.7 superfacial-spreading-melanoma55.jpg Done Skip 0 00 : 00 : 03 Categories …" at bounding box center [312, 258] width 624 height 516
click at [532, 208] on li "2" at bounding box center [553, 202] width 97 height 19
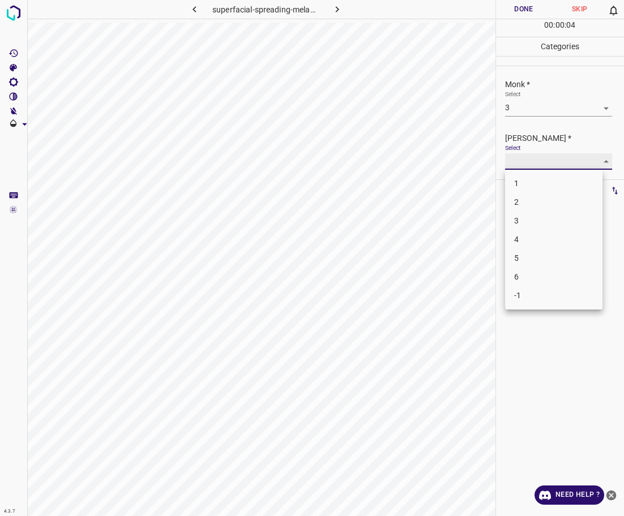
type input "2"
click at [511, 10] on button "Done" at bounding box center [524, 9] width 56 height 19
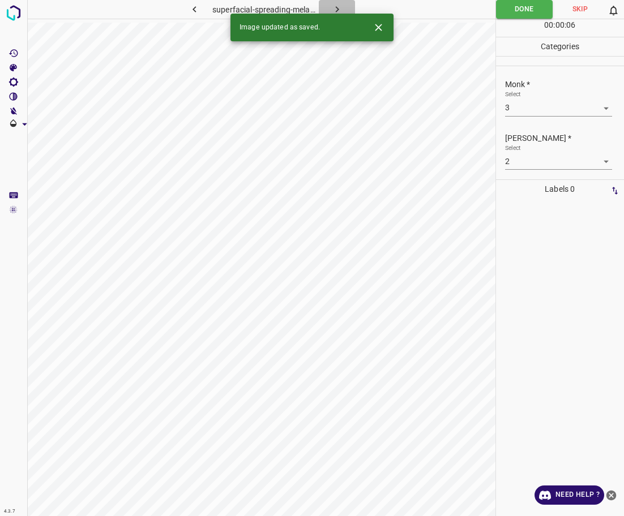
click at [338, 6] on icon "button" at bounding box center [337, 9] width 12 height 12
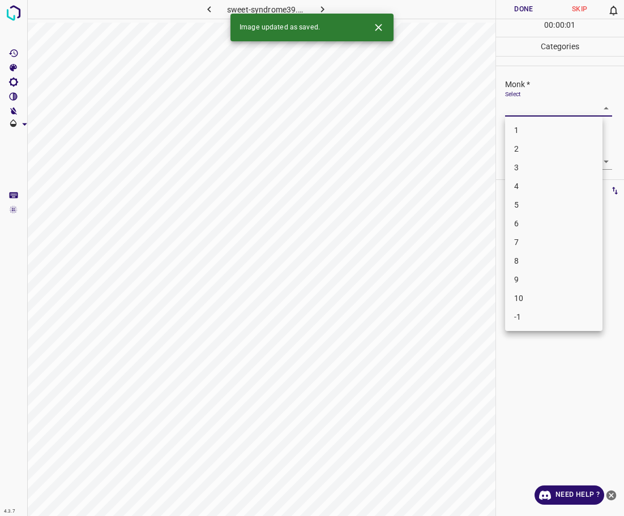
click at [527, 108] on body "4.3.7 sweet-syndrome39.jpg Done Skip 0 00 : 00 : 01 Categories Monk * Select ​ …" at bounding box center [312, 258] width 624 height 516
click at [539, 146] on li "2" at bounding box center [553, 149] width 97 height 19
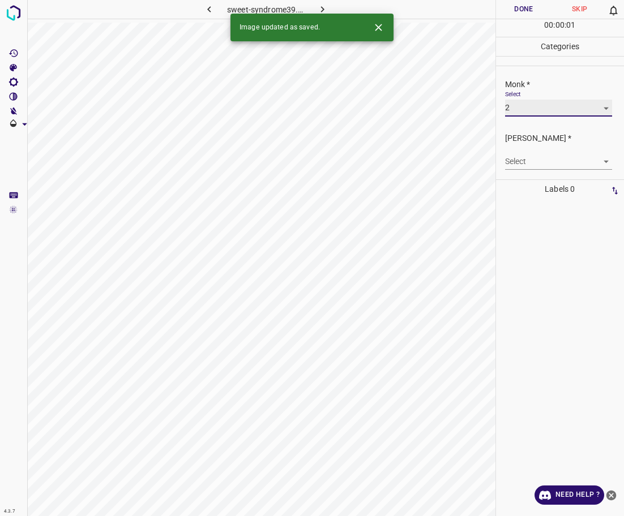
type input "2"
click at [538, 160] on body "4.3.7 sweet-syndrome39.jpg Done Skip 0 00 : 00 : 02 Categories Monk * Select 2 …" at bounding box center [312, 258] width 624 height 516
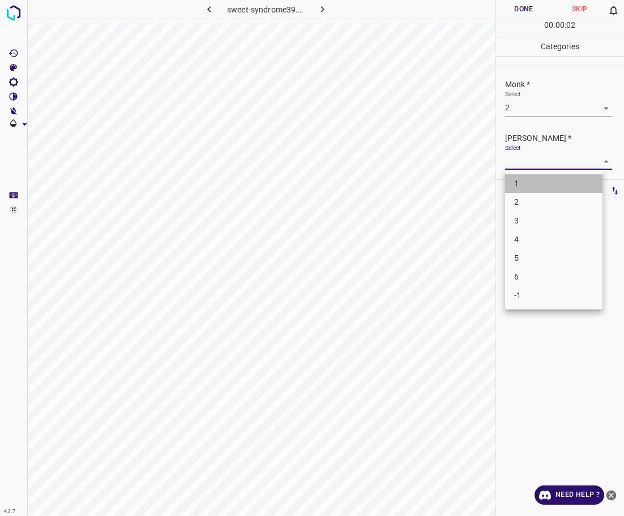
click at [530, 182] on li "1" at bounding box center [553, 183] width 97 height 19
type input "1"
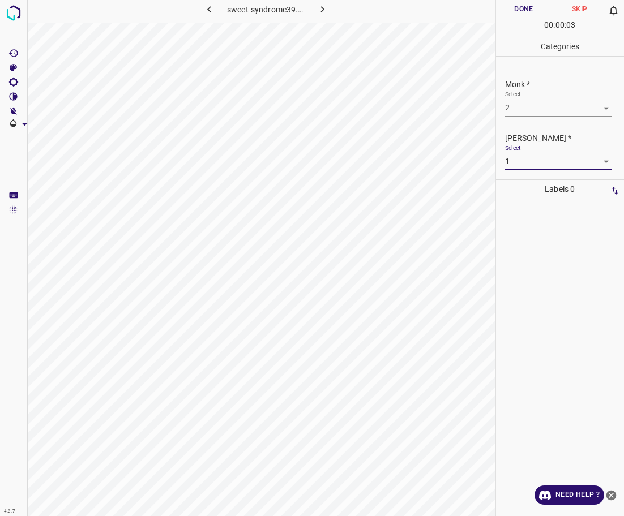
click at [507, 10] on button "Done" at bounding box center [524, 9] width 56 height 19
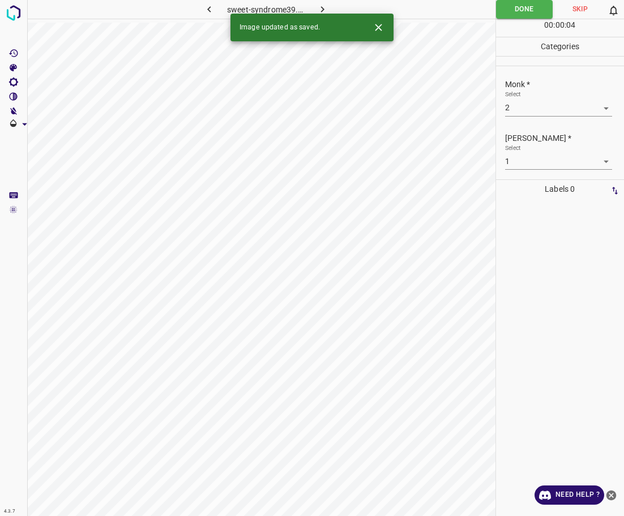
click at [318, 5] on icon "button" at bounding box center [323, 9] width 12 height 12
click at [555, 112] on body "4.3.7 chronic_paronychia9.jpg Done Skip 0 00 : 00 : 04 Categories Monk * Select…" at bounding box center [312, 258] width 624 height 516
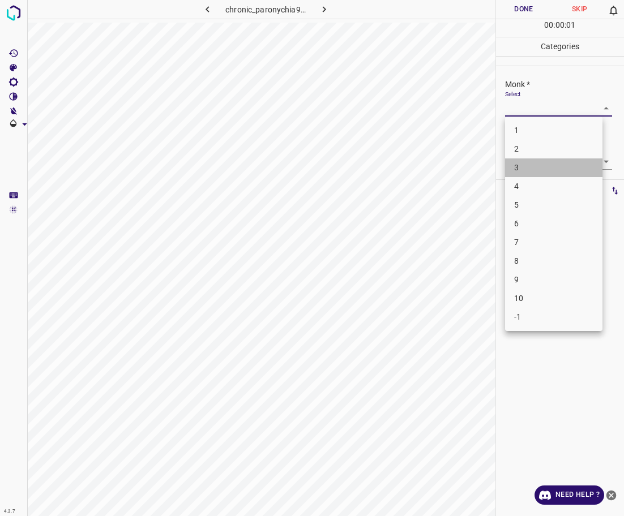
click at [544, 172] on li "3" at bounding box center [553, 168] width 97 height 19
type input "3"
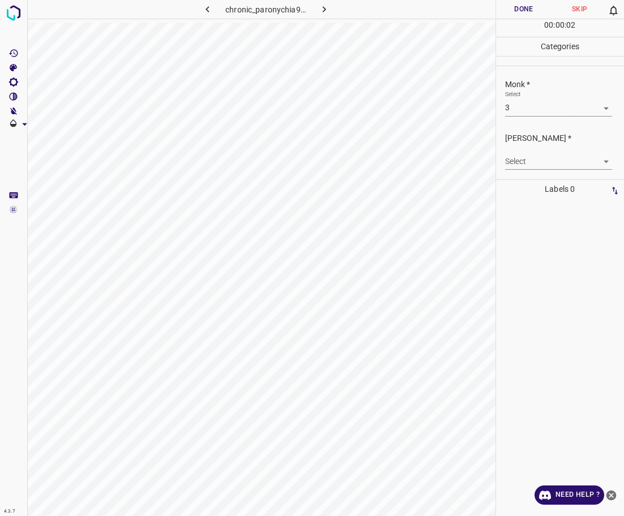
click at [528, 160] on body "4.3.7 chronic_paronychia9.jpg Done Skip 0 00 : 00 : 02 Categories Monk * Select…" at bounding box center [312, 258] width 624 height 516
click at [532, 203] on li "2" at bounding box center [553, 202] width 97 height 19
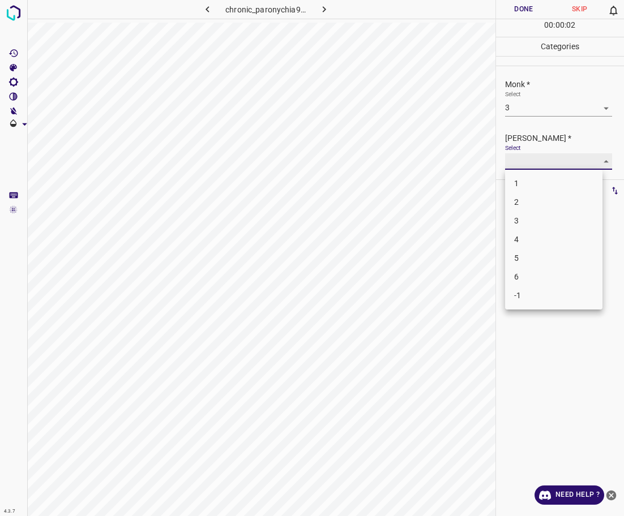
type input "2"
click at [521, 10] on button "Done" at bounding box center [524, 9] width 56 height 19
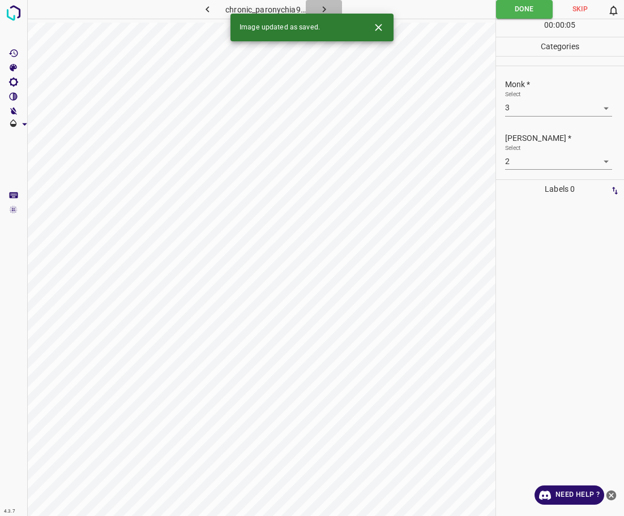
click at [324, 8] on icon "button" at bounding box center [323, 9] width 3 height 6
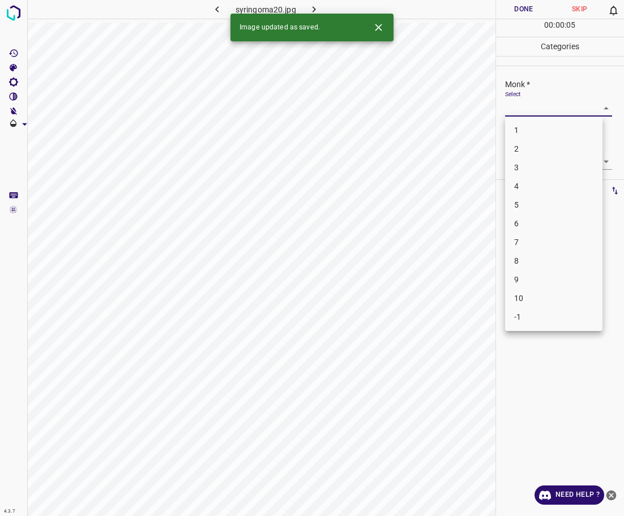
click at [544, 107] on body "4.3.7 syringoma20.jpg Done Skip 0 00 : 00 : 05 Categories Monk * Select ​ [PERS…" at bounding box center [312, 258] width 624 height 516
drag, startPoint x: 533, startPoint y: 177, endPoint x: 533, endPoint y: 161, distance: 15.9
click at [533, 161] on ul "1 2 3 4 5 6 7 8 9 10 -1" at bounding box center [553, 224] width 97 height 215
click at [533, 161] on li "3" at bounding box center [553, 168] width 97 height 19
type input "3"
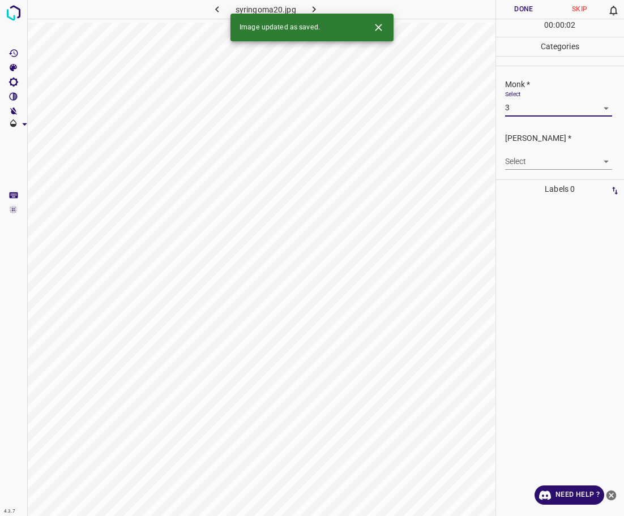
click at [535, 156] on body "4.3.7 syringoma20.jpg Done Skip 0 00 : 00 : 02 Categories Monk * Select 3 3 [PE…" at bounding box center [312, 258] width 624 height 516
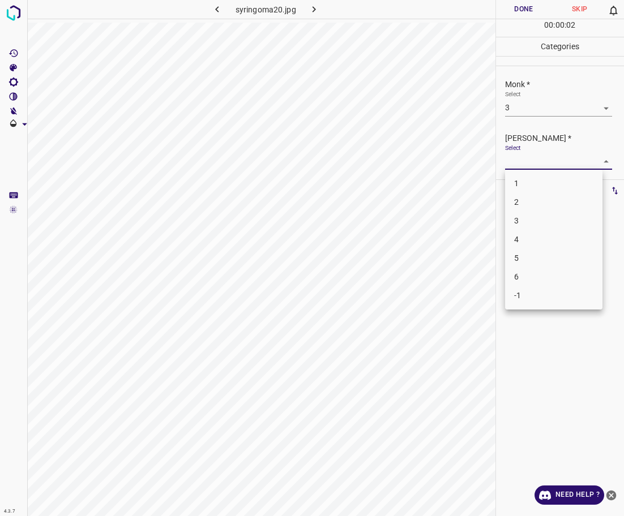
click at [534, 203] on li "2" at bounding box center [553, 202] width 97 height 19
type input "2"
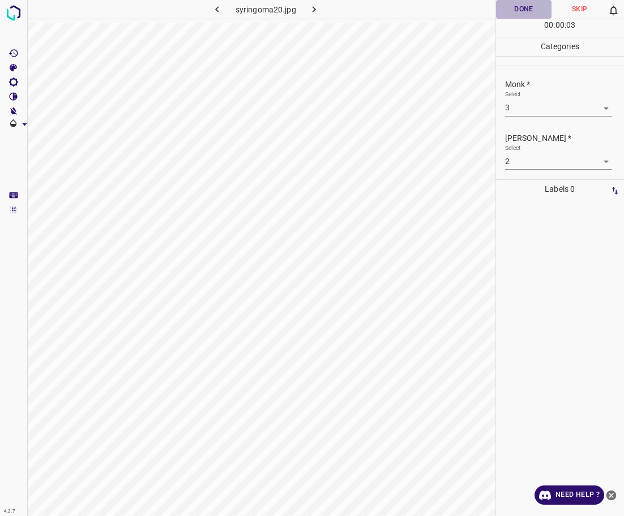
click at [518, 6] on button "Done" at bounding box center [524, 9] width 56 height 19
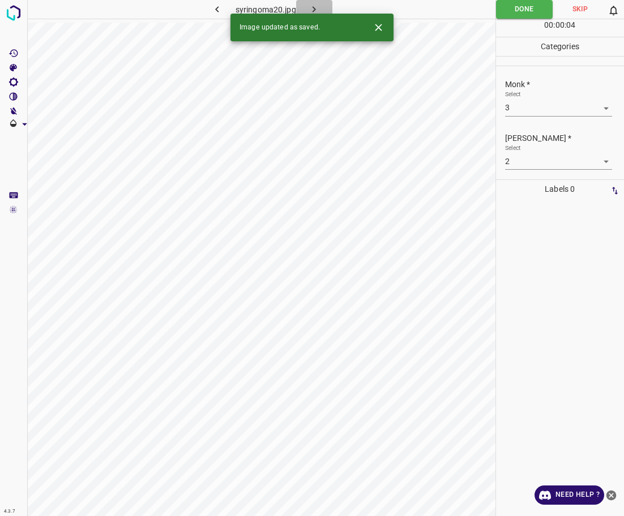
click at [319, 10] on icon "button" at bounding box center [314, 9] width 12 height 12
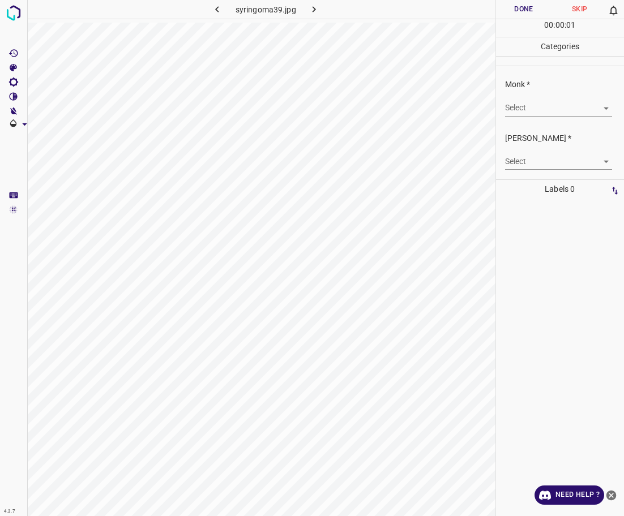
click at [566, 105] on body "4.3.7 syringoma39.jpg Done Skip 0 00 : 00 : 01 Categories Monk * Select ​ [PERS…" at bounding box center [312, 258] width 624 height 516
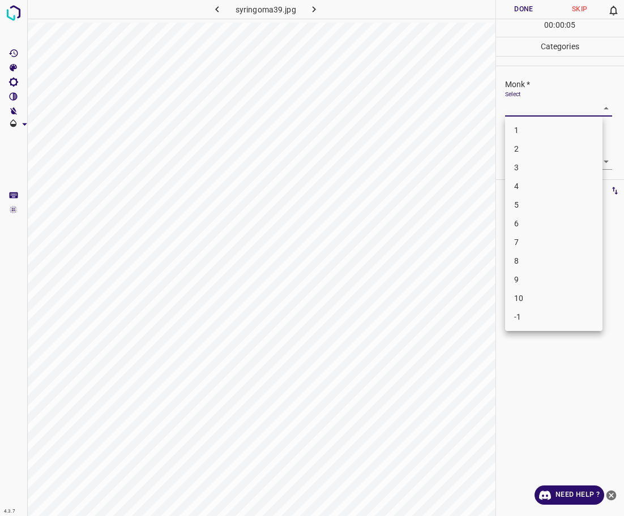
click at [545, 201] on li "5" at bounding box center [553, 205] width 97 height 19
type input "5"
click at [555, 163] on body "4.3.7 syringoma39.jpg Done Skip 0 00 : 00 : 06 Categories Monk * Select 5 5 [PE…" at bounding box center [312, 258] width 624 height 516
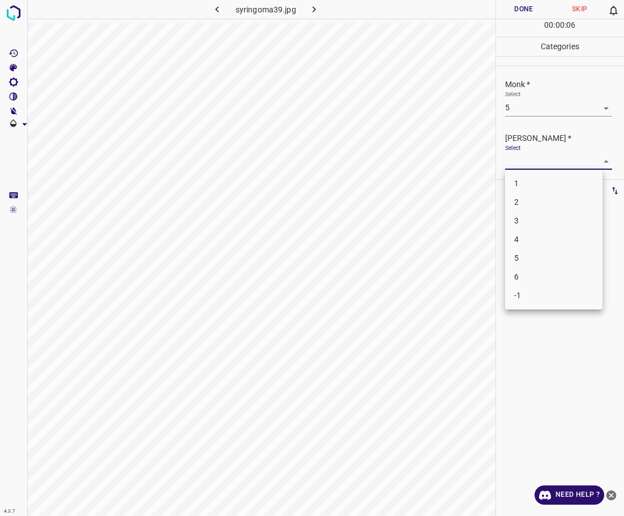
click at [555, 238] on li "4" at bounding box center [553, 239] width 97 height 19
type input "4"
click at [508, 19] on div "00 : 00 : 07" at bounding box center [560, 28] width 129 height 18
click at [507, 12] on button "Done" at bounding box center [524, 9] width 56 height 19
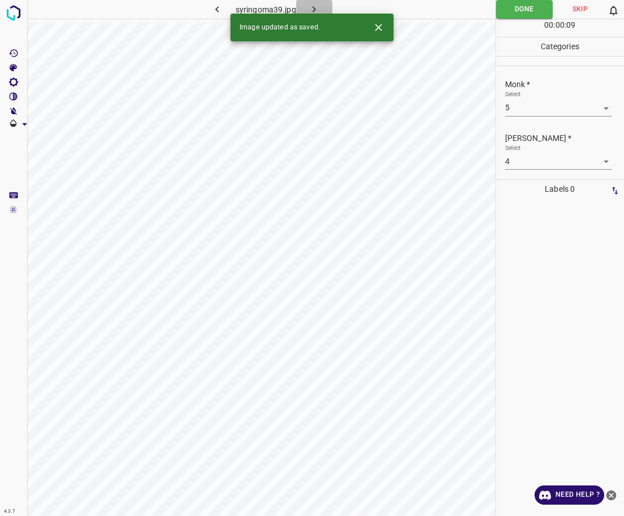
click at [310, 10] on icon "button" at bounding box center [314, 9] width 12 height 12
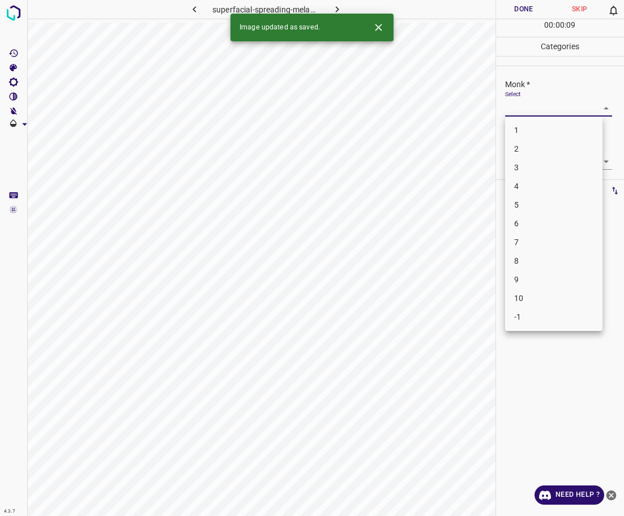
click at [533, 113] on body "4.3.7 superfacial-spreading-melanoma74.jpg Done Skip 0 00 : 00 : 09 Categories …" at bounding box center [312, 258] width 624 height 516
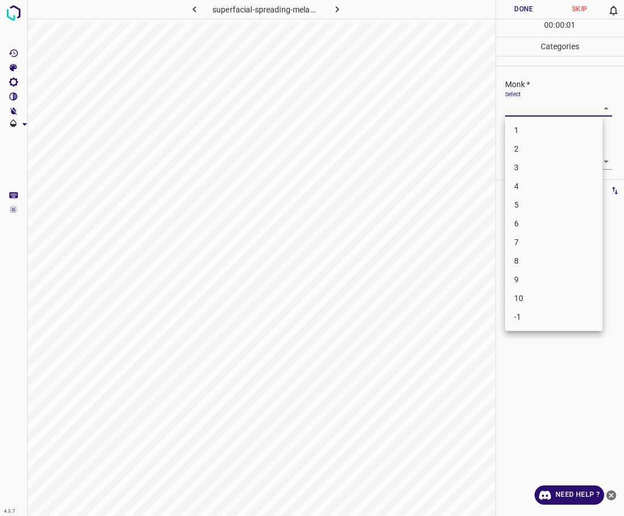
click at [532, 171] on li "3" at bounding box center [553, 168] width 97 height 19
drag, startPoint x: 531, startPoint y: 121, endPoint x: 531, endPoint y: 114, distance: 6.3
click at [531, 120] on div "Monk * Select 3 3" at bounding box center [560, 97] width 129 height 53
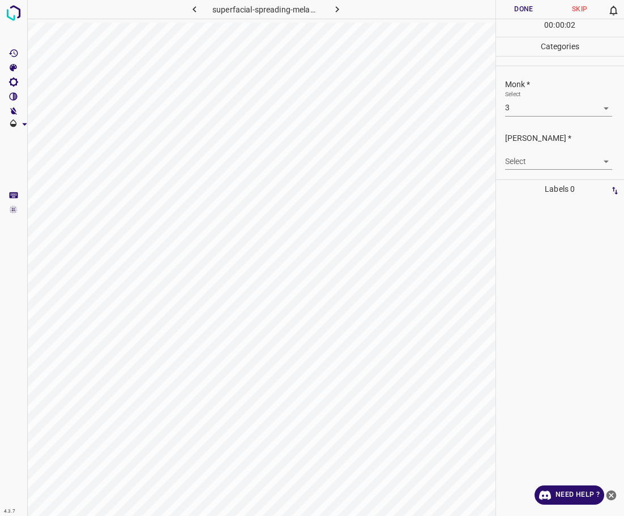
click at [531, 114] on body "4.3.7 superfacial-spreading-melanoma74.jpg Done Skip 0 00 : 00 : 02 Categories …" at bounding box center [312, 258] width 624 height 516
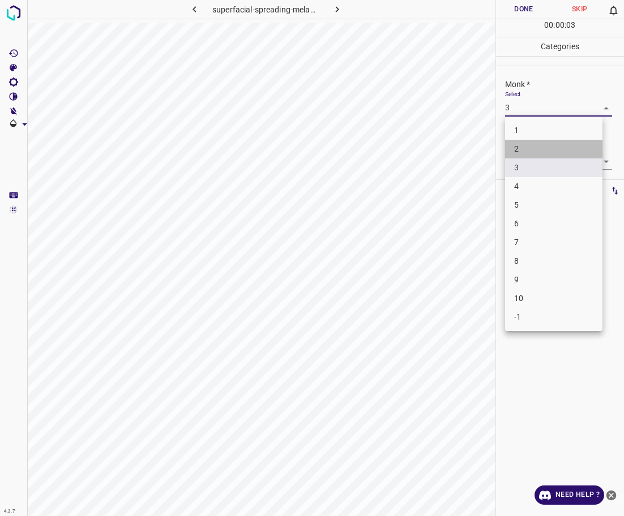
click at [534, 148] on li "2" at bounding box center [553, 149] width 97 height 19
type input "2"
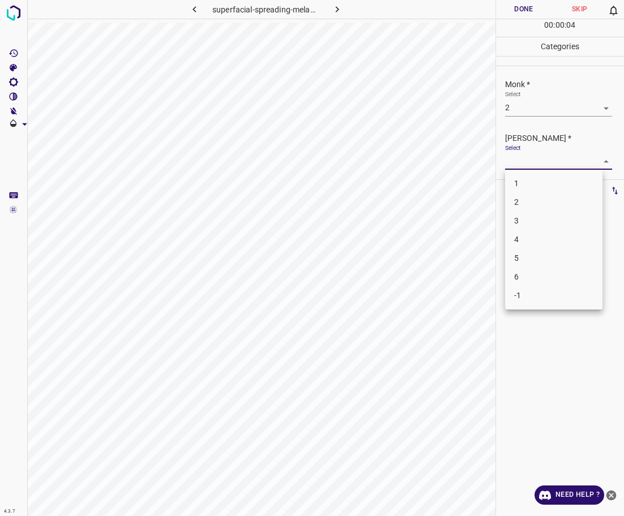
click at [536, 161] on body "4.3.7 superfacial-spreading-melanoma74.jpg Done Skip 0 00 : 00 : 04 Categories …" at bounding box center [312, 258] width 624 height 516
click at [533, 183] on li "1" at bounding box center [553, 183] width 97 height 19
type input "1"
click at [516, 11] on button "Done" at bounding box center [524, 9] width 56 height 19
click at [339, 3] on icon "button" at bounding box center [337, 9] width 12 height 12
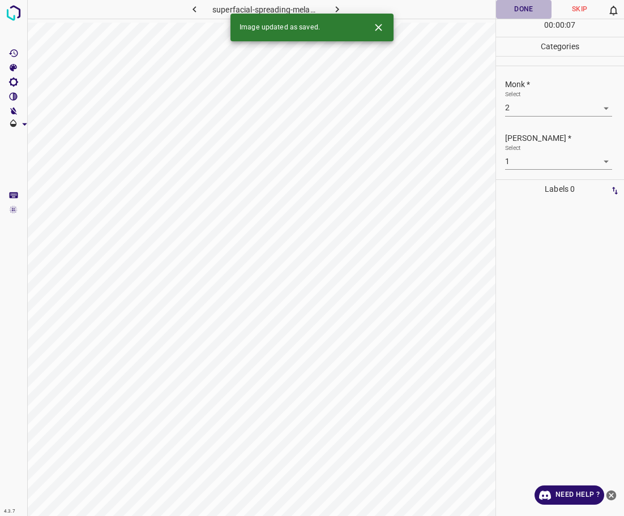
click at [512, 7] on button "Done" at bounding box center [524, 9] width 56 height 19
click at [334, 7] on icon "button" at bounding box center [337, 9] width 12 height 12
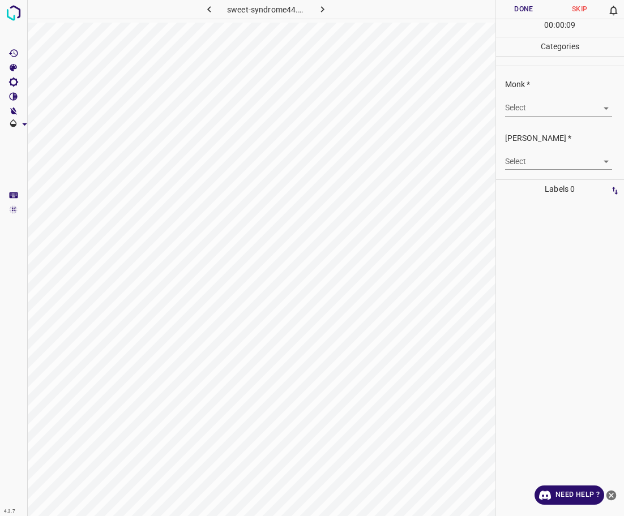
click at [541, 110] on body "4.3.7 sweet-syndrome44.jpg Done Skip 0 00 : 00 : 09 Categories Monk * Select ​ …" at bounding box center [312, 258] width 624 height 516
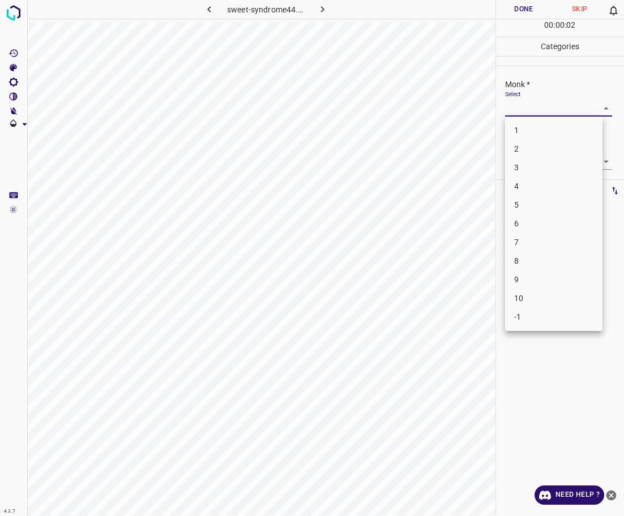
click at [542, 192] on li "4" at bounding box center [553, 186] width 97 height 19
type input "4"
click at [541, 163] on body "4.3.7 sweet-syndrome44.jpg Done Skip 0 00 : 00 : 02 Categories Monk * Select 4 …" at bounding box center [312, 258] width 624 height 516
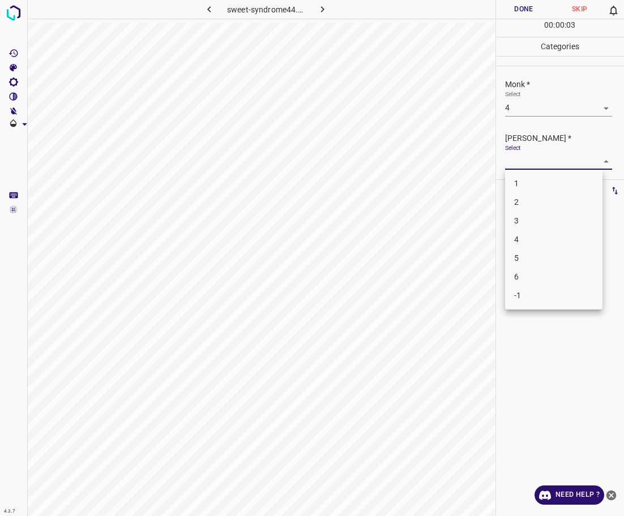
click at [535, 208] on li "2" at bounding box center [553, 202] width 97 height 19
click at [524, 152] on div "Select 2 2" at bounding box center [558, 156] width 107 height 25
click at [516, 160] on body "4.3.7 sweet-syndrome44.jpg Done Skip 0 00 : 00 : 05 Categories Monk * Select 4 …" at bounding box center [312, 258] width 624 height 516
click at [521, 217] on li "3" at bounding box center [553, 221] width 97 height 19
type input "3"
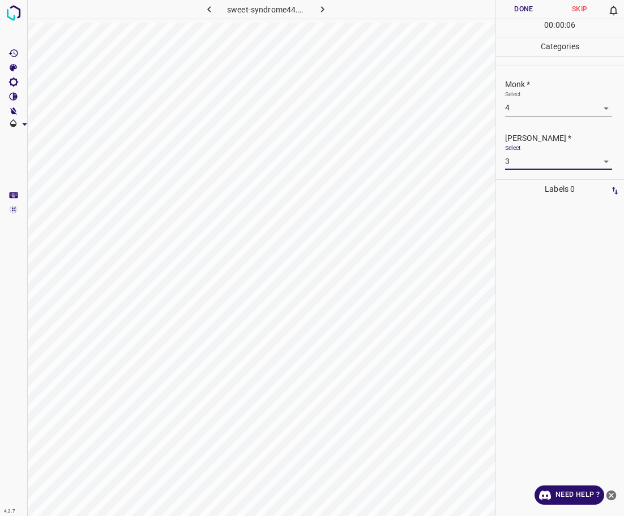
click at [510, 7] on button "Done" at bounding box center [524, 9] width 56 height 19
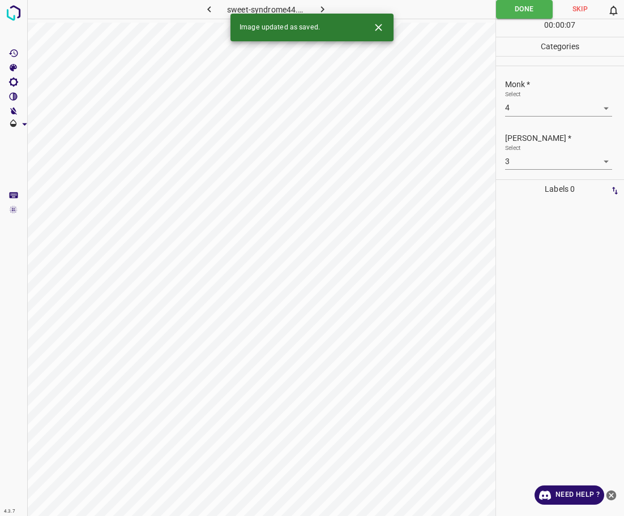
click at [319, 6] on icon "button" at bounding box center [323, 9] width 12 height 12
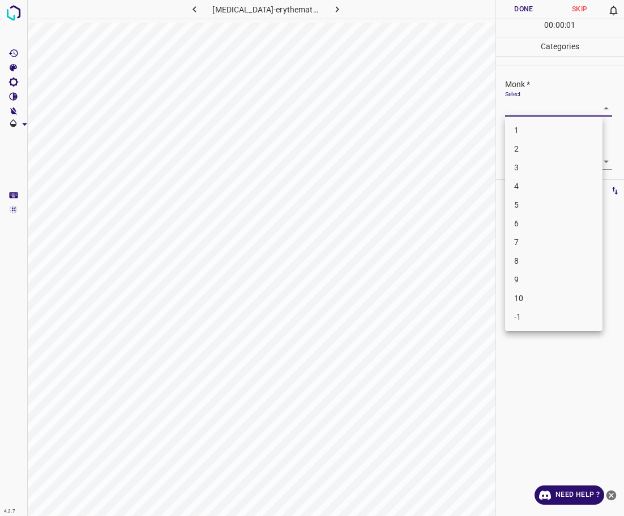
click at [536, 113] on body "4.3.7 [MEDICAL_DATA]-erythematosus14.jpg Done Skip 0 00 : 00 : 01 Categories Mo…" at bounding box center [312, 258] width 624 height 516
click at [535, 242] on li "7" at bounding box center [553, 242] width 97 height 19
type input "7"
click at [557, 161] on body "4.3.7 [MEDICAL_DATA]-erythematosus14.jpg Done Skip 0 00 : 00 : 03 Categories Mo…" at bounding box center [312, 258] width 624 height 516
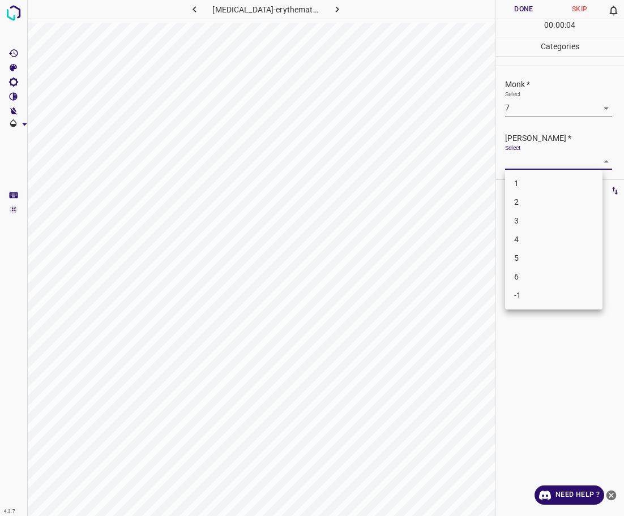
click at [531, 258] on li "5" at bounding box center [553, 258] width 97 height 19
type input "5"
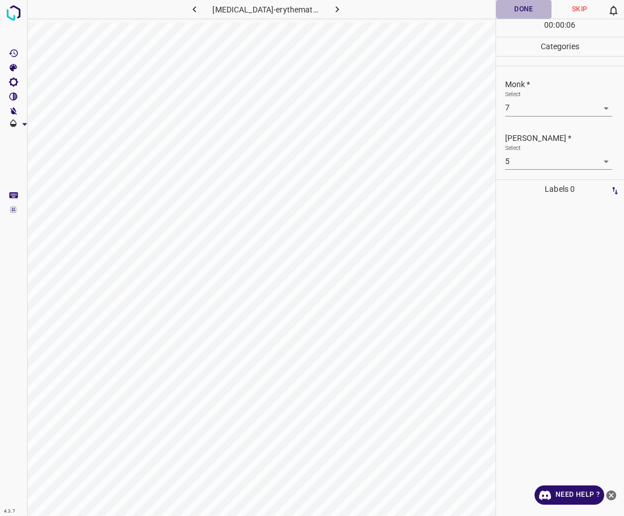
click at [530, 10] on button "Done" at bounding box center [524, 9] width 56 height 19
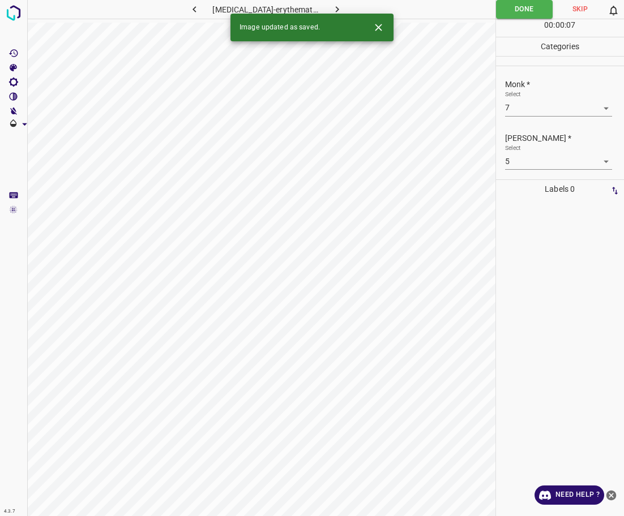
click at [338, 7] on icon "button" at bounding box center [337, 9] width 12 height 12
click at [542, 110] on body "4.3.7 [MEDICAL_DATA]-erythematosus40.jpg Done Skip 0 00 : 00 : 07 Categories Mo…" at bounding box center [312, 258] width 624 height 516
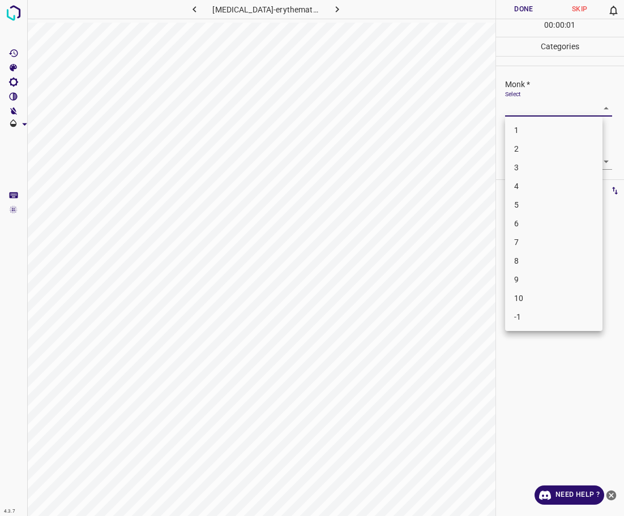
click at [547, 185] on li "4" at bounding box center [553, 186] width 97 height 19
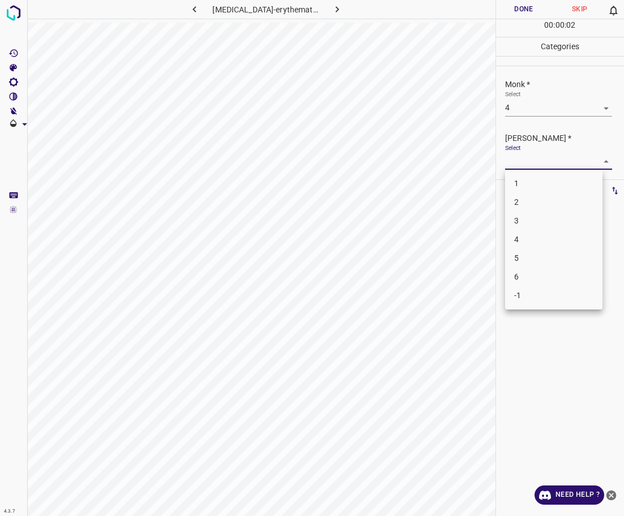
click at [549, 162] on body "4.3.7 [MEDICAL_DATA]-erythematosus40.jpg Done Skip 0 00 : 00 : 02 Categories Mo…" at bounding box center [312, 258] width 624 height 516
click at [544, 107] on div at bounding box center [312, 258] width 624 height 516
click at [545, 108] on div "1 2 3 4 5 6 -1" at bounding box center [312, 258] width 624 height 516
click at [546, 110] on body "4.3.7 [MEDICAL_DATA]-erythematosus40.jpg Done Skip 0 00 : 00 : 03 Categories Mo…" at bounding box center [312, 258] width 624 height 516
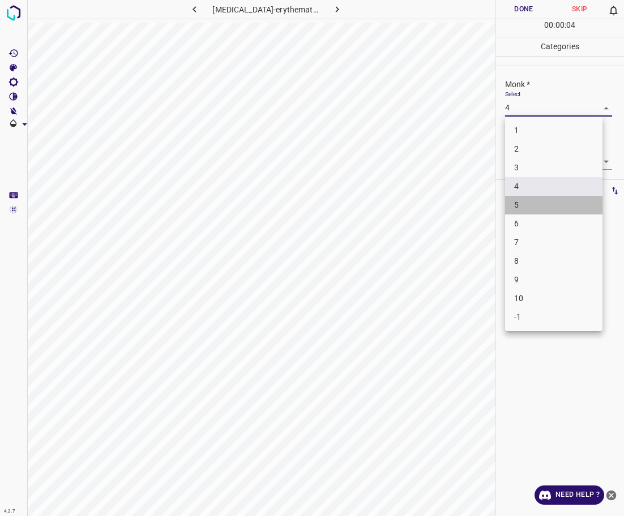
click at [541, 208] on li "5" at bounding box center [553, 205] width 97 height 19
type input "5"
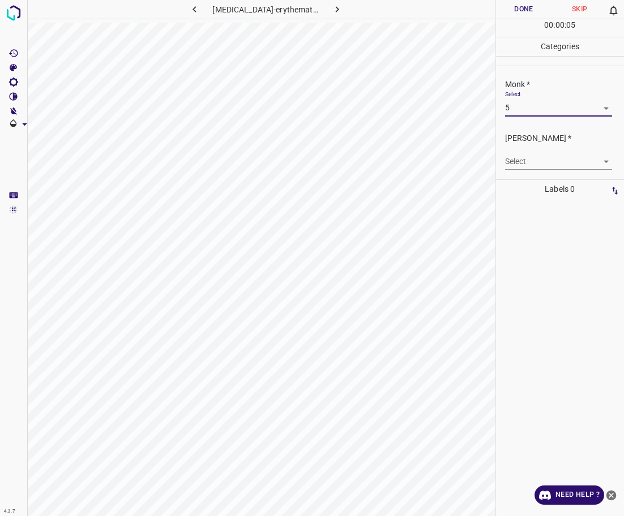
click at [541, 157] on body "4.3.7 [MEDICAL_DATA]-erythematosus40.jpg Done Skip 0 00 : 00 : 05 Categories Mo…" at bounding box center [312, 258] width 624 height 516
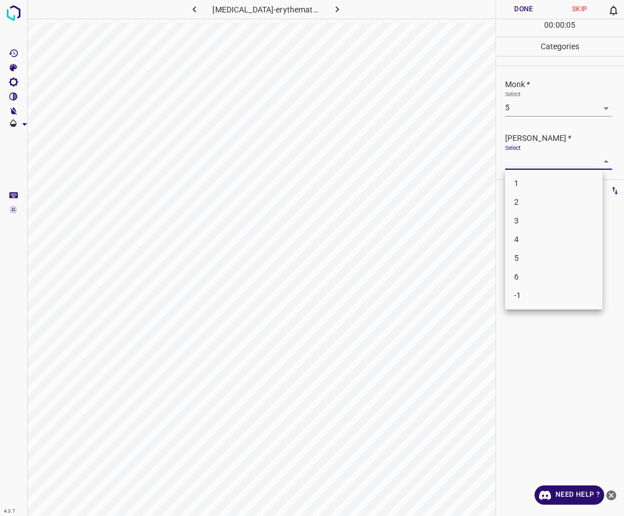
drag, startPoint x: 537, startPoint y: 240, endPoint x: 506, endPoint y: 233, distance: 31.8
click at [536, 240] on li "4" at bounding box center [553, 239] width 97 height 19
type input "4"
click at [518, 6] on button "Done" at bounding box center [524, 9] width 56 height 19
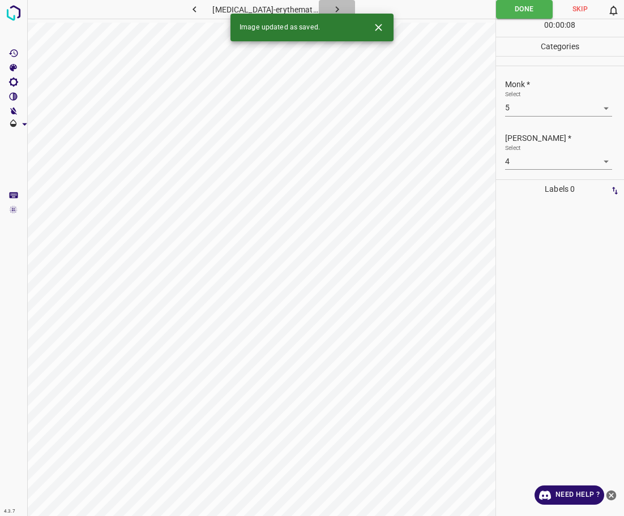
click at [342, 9] on button "button" at bounding box center [337, 9] width 36 height 19
click at [548, 108] on body "4.3.7 telangiectasias21.jpg Done Skip 0 00 : 00 : 08 Categories Monk * Select ​…" at bounding box center [312, 258] width 624 height 516
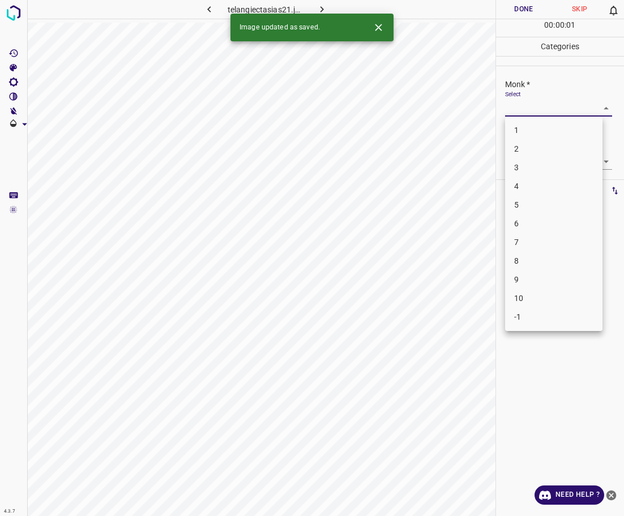
click at [531, 168] on li "3" at bounding box center [553, 168] width 97 height 19
type input "3"
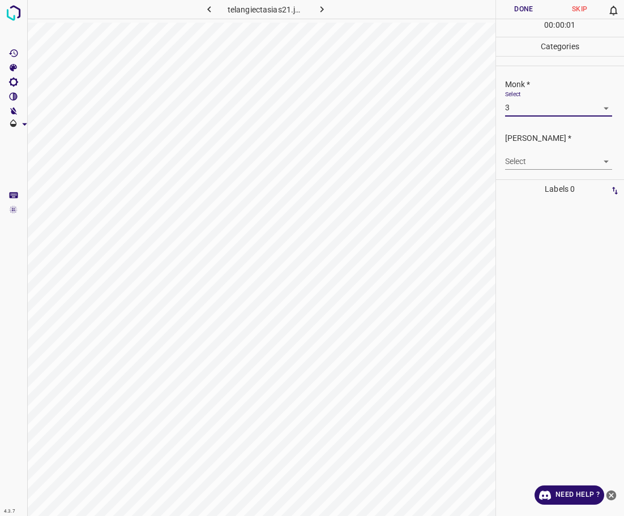
click at [530, 164] on body "4.3.7 telangiectasias21.jpg Done Skip 0 00 : 00 : 01 Categories Monk * Select 3…" at bounding box center [312, 258] width 624 height 516
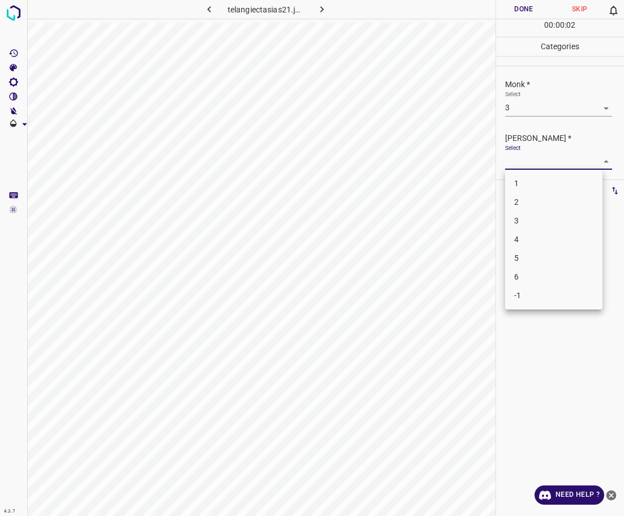
click at [536, 206] on li "2" at bounding box center [553, 202] width 97 height 19
type input "2"
click at [528, 12] on button "Done" at bounding box center [524, 9] width 56 height 19
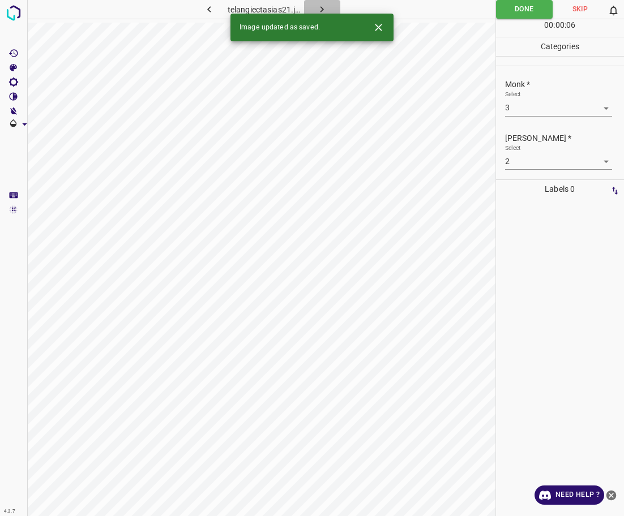
click at [329, 6] on button "button" at bounding box center [322, 9] width 36 height 19
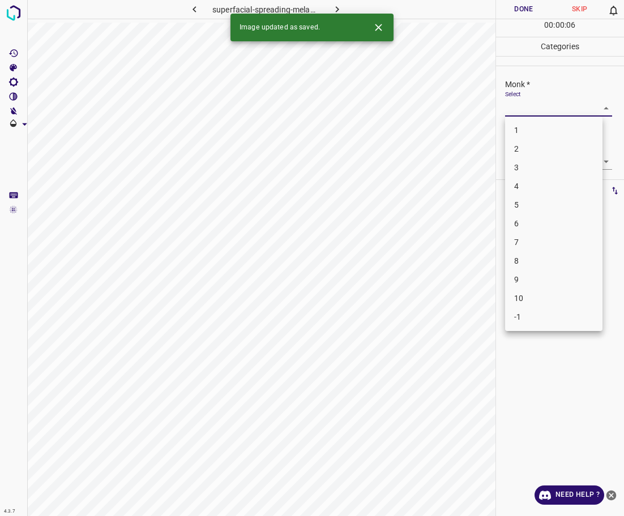
click at [551, 106] on body "4.3.7 superfacial-spreading-melanoma91.jpg Done Skip 0 00 : 00 : 06 Categories …" at bounding box center [312, 258] width 624 height 516
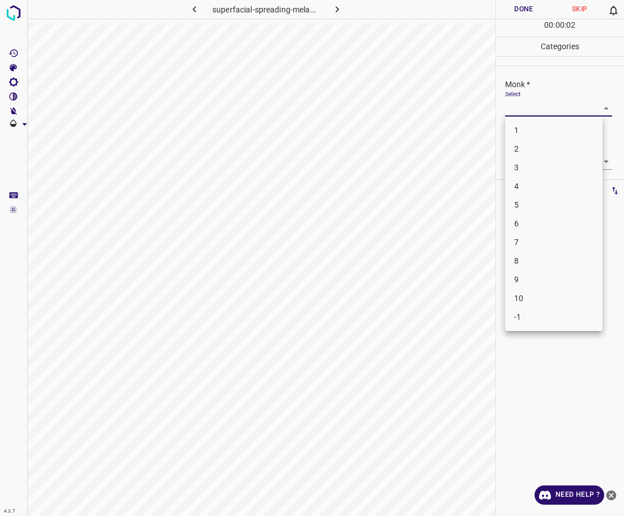
click at [548, 165] on li "3" at bounding box center [553, 168] width 97 height 19
type input "3"
click at [551, 161] on body "4.3.7 superfacial-spreading-melanoma91.jpg Done Skip 0 00 : 00 : 02 Categories …" at bounding box center [312, 258] width 624 height 516
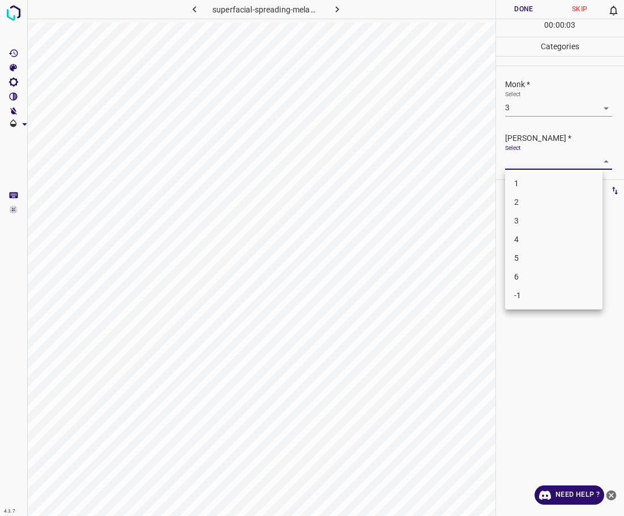
click at [559, 202] on li "2" at bounding box center [553, 202] width 97 height 19
type input "2"
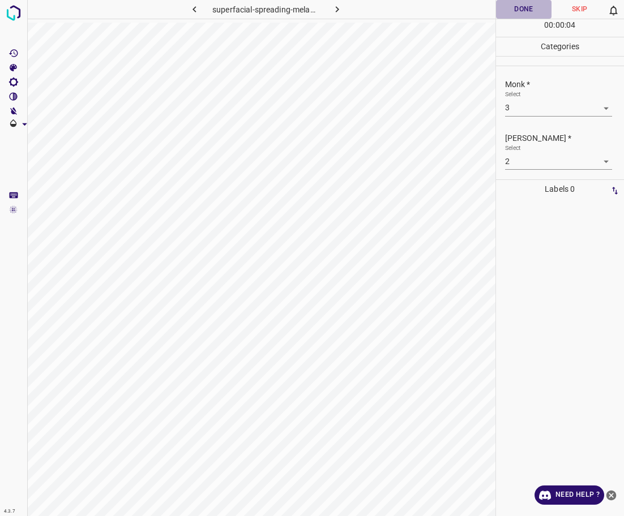
click at [524, 9] on button "Done" at bounding box center [524, 9] width 56 height 19
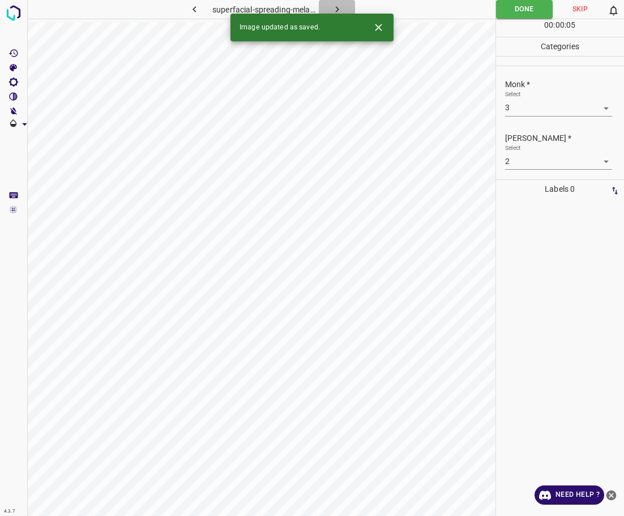
click at [345, 7] on button "button" at bounding box center [337, 9] width 36 height 19
click at [537, 112] on body "4.3.7 syringoma38.jpg Done Skip 0 00 : 00 : 06 Categories Monk * Select ​ [PERS…" at bounding box center [312, 258] width 624 height 516
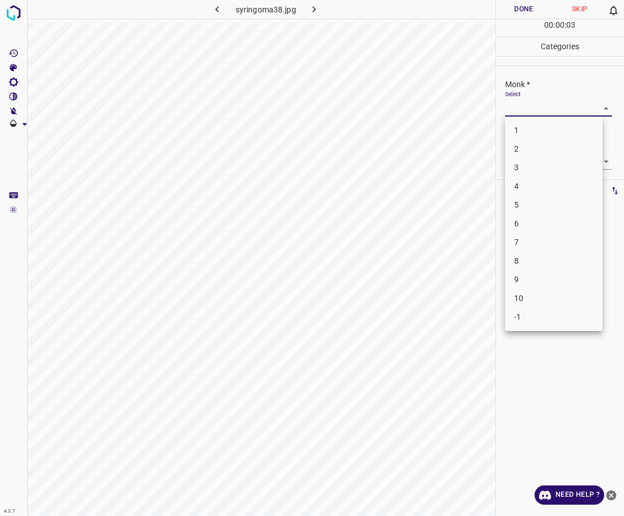
click at [532, 192] on li "4" at bounding box center [553, 186] width 97 height 19
type input "4"
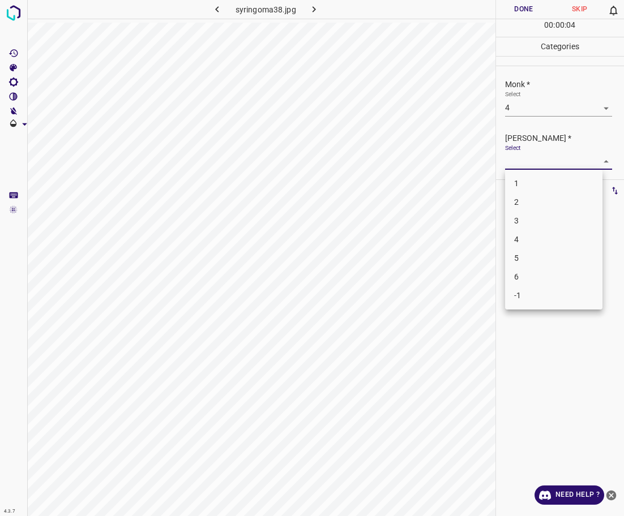
click at [525, 164] on body "4.3.7 syringoma38.jpg Done Skip 0 00 : 00 : 04 Categories Monk * Select 4 4 [PE…" at bounding box center [312, 258] width 624 height 516
click at [536, 217] on li "3" at bounding box center [553, 221] width 97 height 19
type input "3"
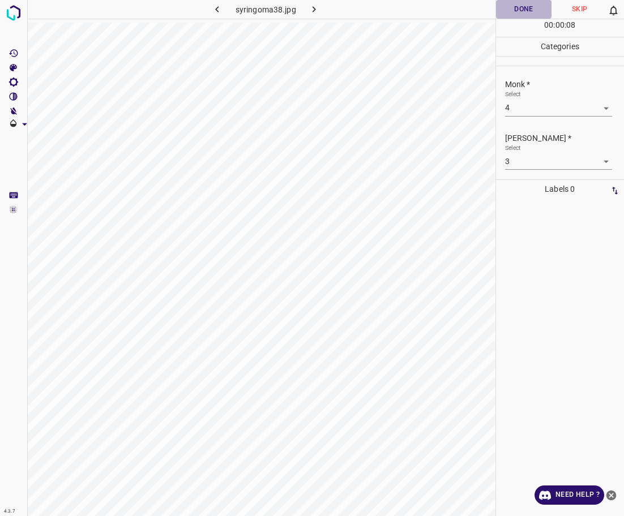
click at [505, 17] on button "Done" at bounding box center [524, 9] width 56 height 19
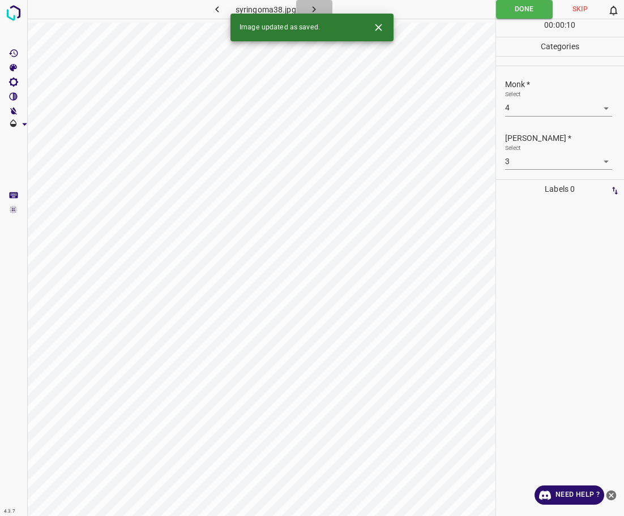
click at [313, 7] on icon "button" at bounding box center [314, 9] width 3 height 6
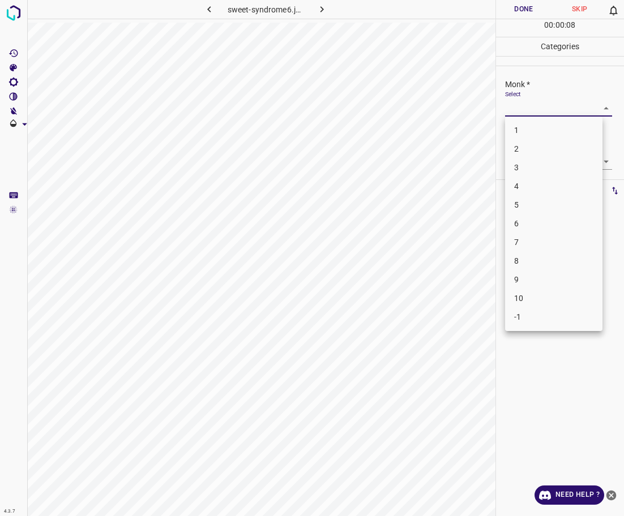
click at [566, 106] on body "4.3.7 sweet-syndrome6.jpg Done Skip 0 00 : 00 : 08 Categories Monk * Select ​ […" at bounding box center [312, 258] width 624 height 516
click at [528, 173] on li "3" at bounding box center [553, 168] width 97 height 19
type input "3"
click at [536, 165] on body "4.3.7 sweet-syndrome6.jpg Done Skip 0 00 : 00 : 09 Categories Monk * Select 3 3…" at bounding box center [312, 258] width 624 height 516
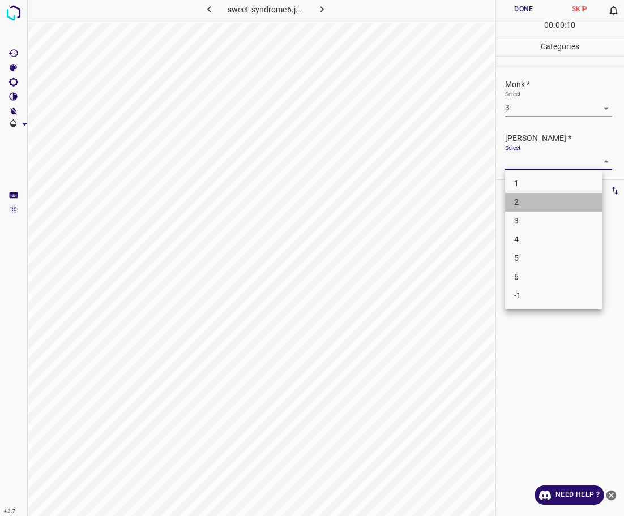
click at [536, 204] on li "2" at bounding box center [553, 202] width 97 height 19
type input "2"
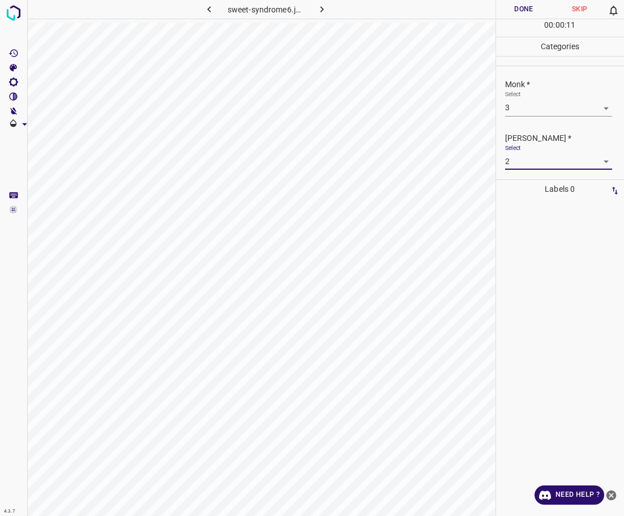
click at [532, 12] on button "Done" at bounding box center [524, 9] width 56 height 19
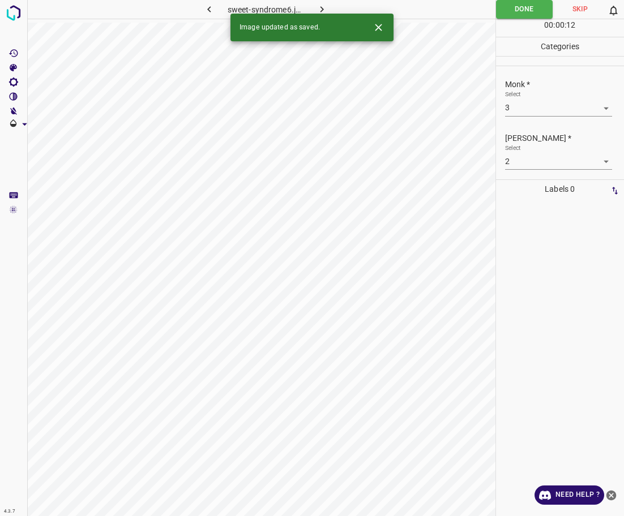
click at [324, 7] on icon "button" at bounding box center [322, 9] width 12 height 12
click at [553, 112] on body "4.3.7 carcinome_spinocellulaire28.jpg Done Skip 0 00 : 00 : 01 Categories Monk …" at bounding box center [312, 258] width 624 height 516
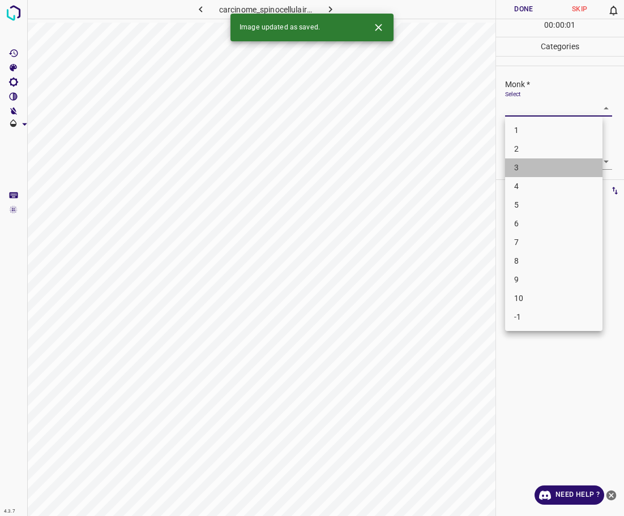
click at [512, 167] on li "3" at bounding box center [553, 168] width 97 height 19
type input "3"
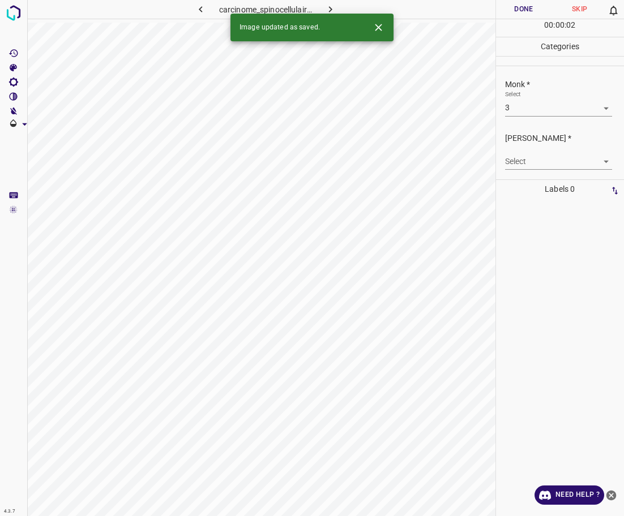
click at [518, 152] on div "Select ​" at bounding box center [558, 156] width 107 height 25
click at [518, 156] on body "4.3.7 carcinome_spinocellulaire28.jpg Done Skip 0 00 : 00 : 02 Categories Monk …" at bounding box center [312, 258] width 624 height 516
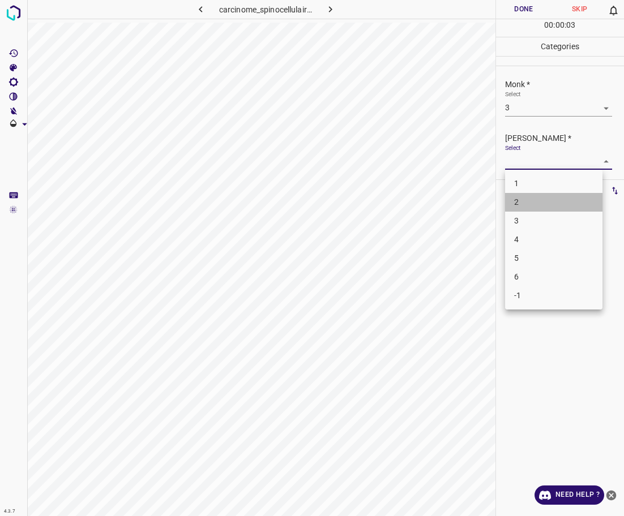
click at [518, 198] on li "2" at bounding box center [553, 202] width 97 height 19
type input "2"
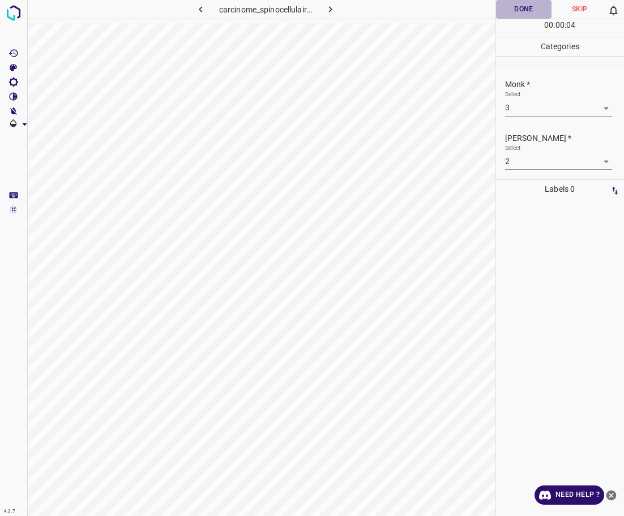
click at [525, 11] on button "Done" at bounding box center [524, 9] width 56 height 19
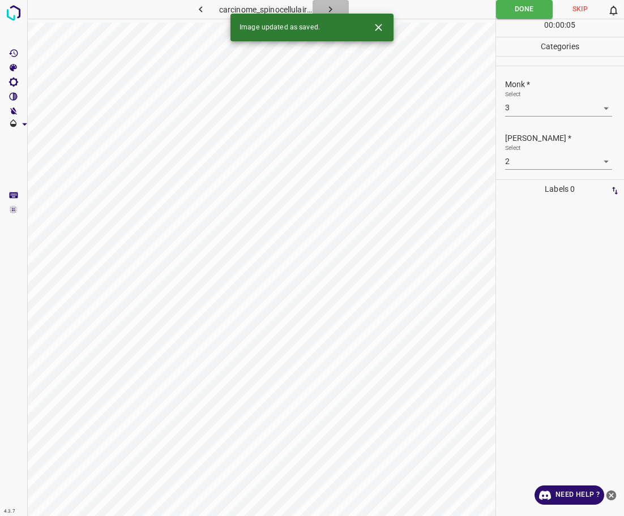
click at [337, 9] on button "button" at bounding box center [331, 9] width 36 height 19
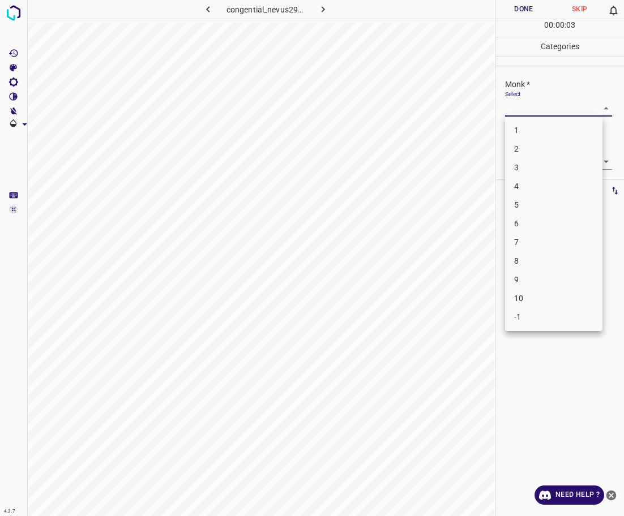
click at [546, 108] on body "4.3.7 congential_nevus29.jpg Done Skip 0 00 : 00 : 03 Categories Monk * Select …" at bounding box center [312, 258] width 624 height 516
click at [533, 319] on li "-1" at bounding box center [553, 317] width 97 height 19
type input "-1"
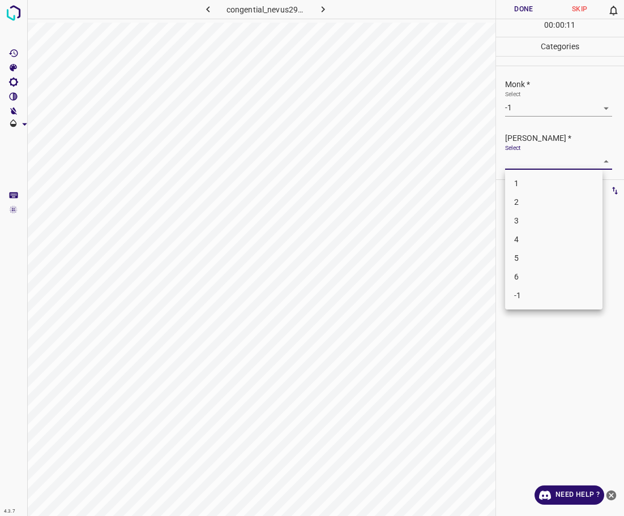
click at [572, 155] on body "4.3.7 congential_nevus29.jpg Done Skip 0 00 : 00 : 11 Categories Monk * Select …" at bounding box center [312, 258] width 624 height 516
click at [546, 296] on li "-1" at bounding box center [553, 296] width 97 height 19
type input "-1"
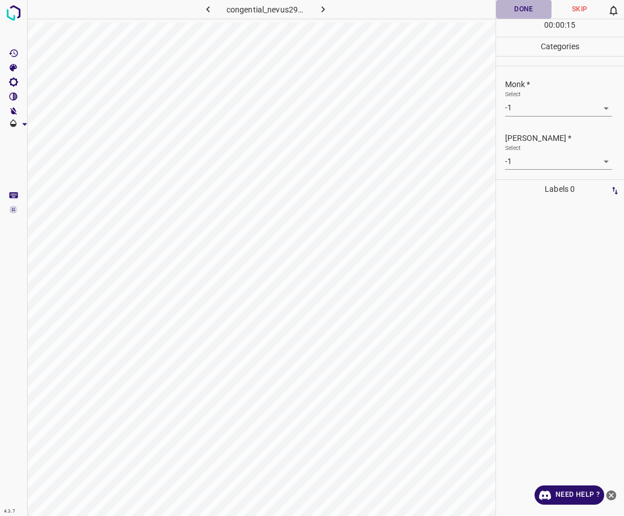
click at [518, 16] on button "Done" at bounding box center [524, 9] width 56 height 19
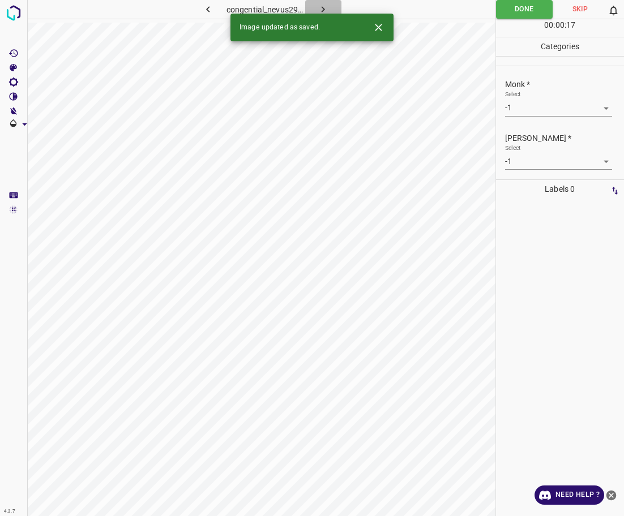
click at [320, 4] on icon "button" at bounding box center [323, 9] width 12 height 12
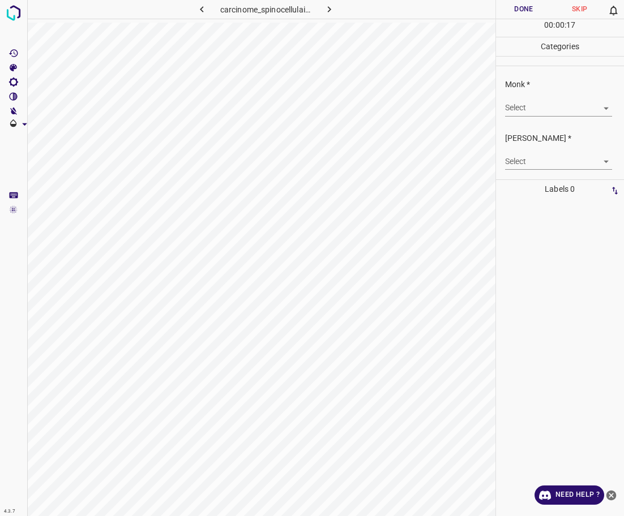
click at [549, 106] on body "4.3.7 carcinome_spinocellulaire9.jpg Done Skip 0 00 : 00 : 17 Categories Monk *…" at bounding box center [312, 258] width 624 height 516
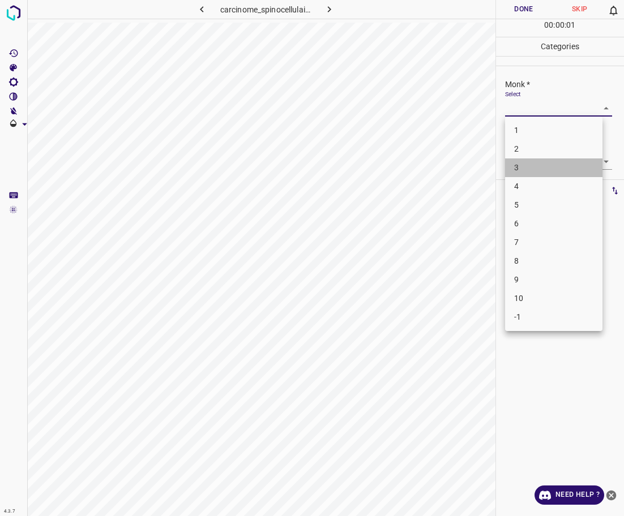
click at [540, 167] on li "3" at bounding box center [553, 168] width 97 height 19
type input "3"
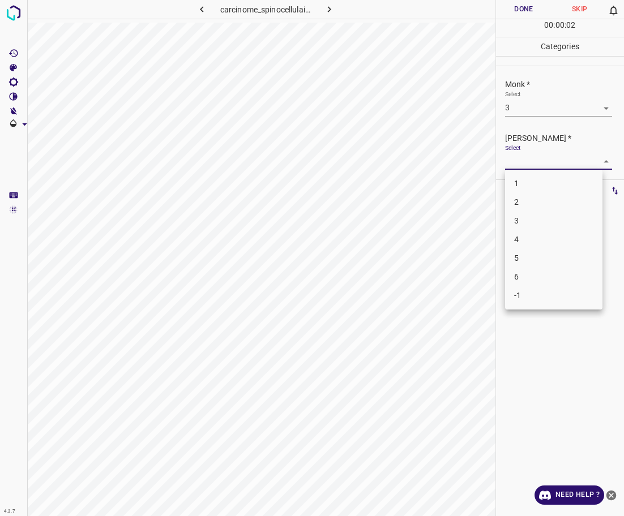
click at [540, 167] on body "4.3.7 carcinome_spinocellulaire9.jpg Done Skip 0 00 : 00 : 02 Categories Monk *…" at bounding box center [312, 258] width 624 height 516
click at [537, 200] on li "2" at bounding box center [553, 202] width 97 height 19
type input "2"
click at [518, 8] on button "Done" at bounding box center [524, 9] width 56 height 19
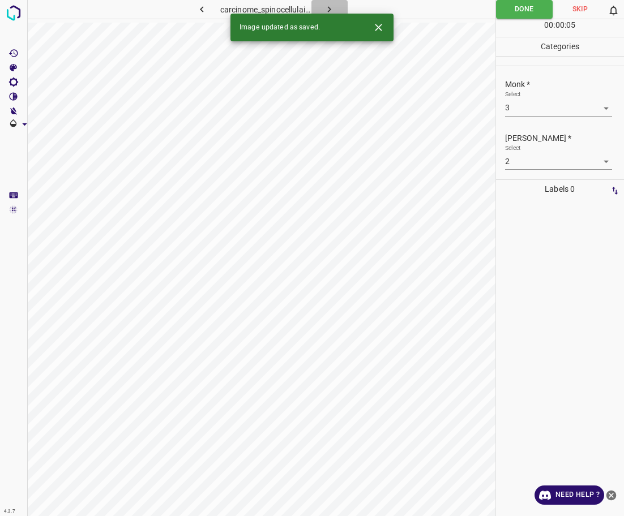
click at [332, 5] on icon "button" at bounding box center [329, 9] width 12 height 12
click at [531, 105] on body "4.3.7 chicken_pox11.jpg Done Skip 0 00 : 00 : 05 Categories Monk * Select ​ [PE…" at bounding box center [312, 258] width 624 height 516
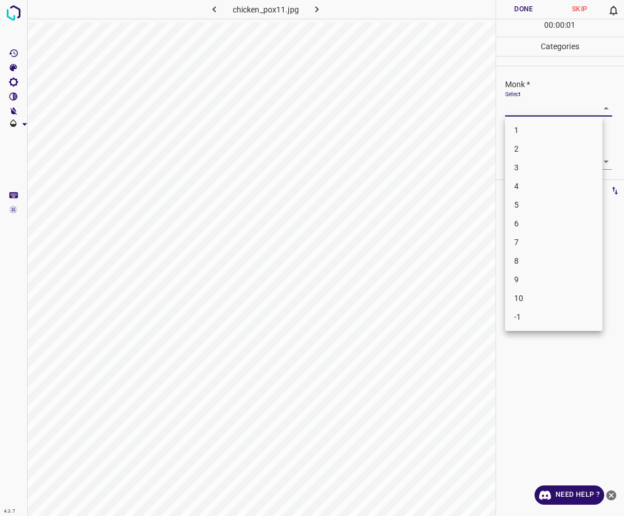
click at [527, 160] on li "3" at bounding box center [553, 168] width 97 height 19
type input "3"
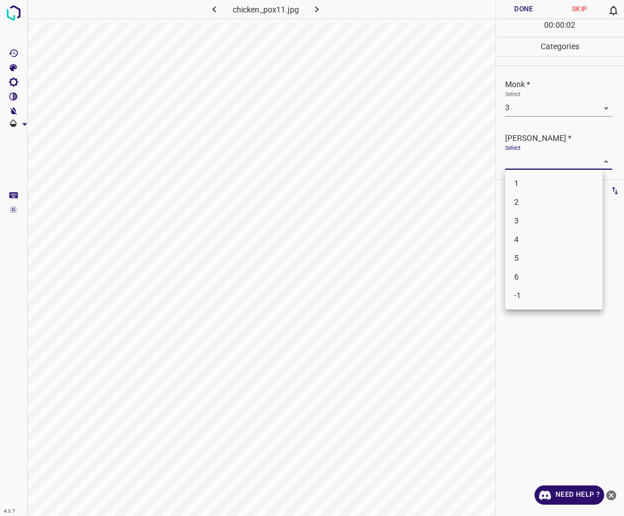
click at [527, 160] on body "4.3.7 chicken_pox11.jpg Done Skip 0 00 : 00 : 02 Categories Monk * Select 3 3 […" at bounding box center [312, 258] width 624 height 516
click at [530, 200] on li "2" at bounding box center [553, 202] width 97 height 19
type input "2"
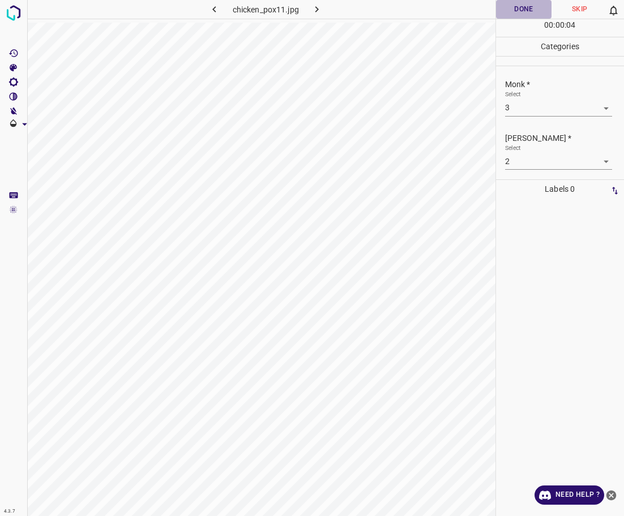
click at [531, 0] on button "Done" at bounding box center [524, 9] width 56 height 19
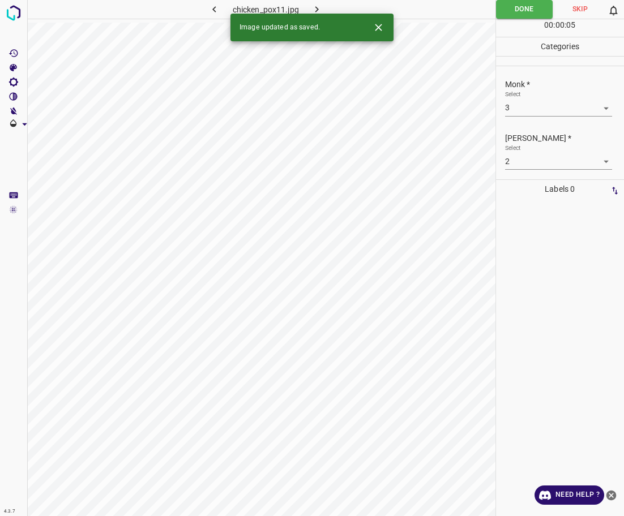
click at [324, 8] on button "button" at bounding box center [317, 9] width 36 height 19
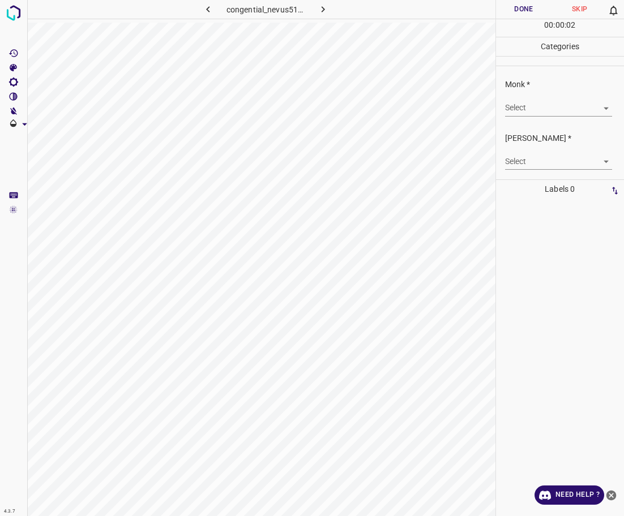
click at [552, 104] on body "4.3.7 congential_nevus51.jpg Done Skip 0 00 : 00 : 02 Categories Monk * Select …" at bounding box center [312, 258] width 624 height 516
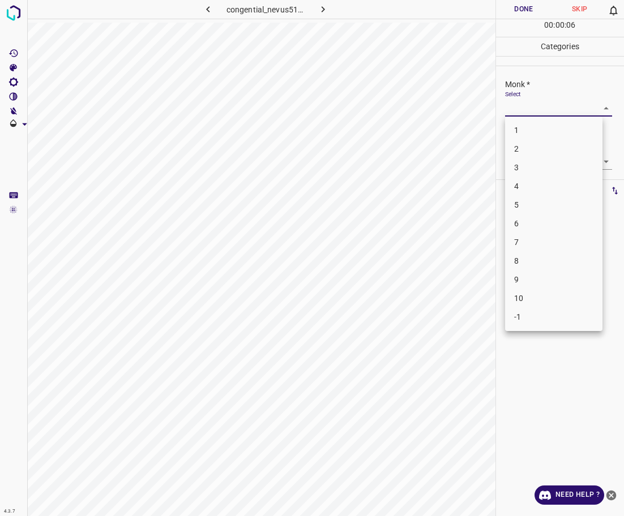
click at [531, 203] on li "5" at bounding box center [553, 205] width 97 height 19
type input "5"
click at [544, 156] on body "4.3.7 congential_nevus51.jpg Done Skip 0 00 : 00 : 06 Categories Monk * Select …" at bounding box center [312, 258] width 624 height 516
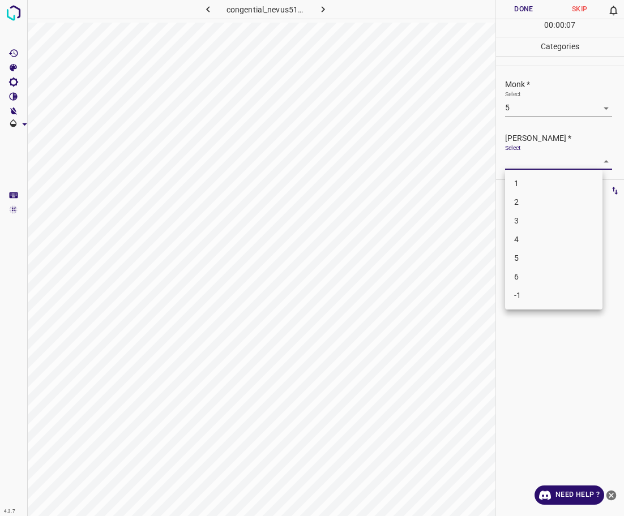
click at [521, 233] on li "4" at bounding box center [553, 239] width 97 height 19
type input "4"
click at [531, 2] on button "Done" at bounding box center [524, 9] width 56 height 19
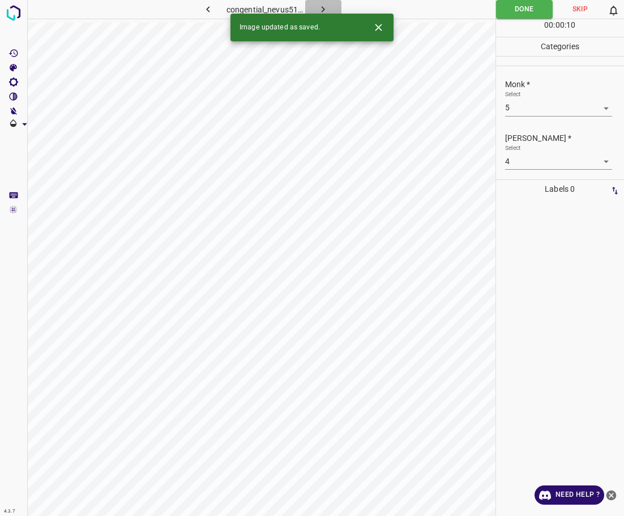
click at [324, 7] on icon "button" at bounding box center [323, 9] width 12 height 12
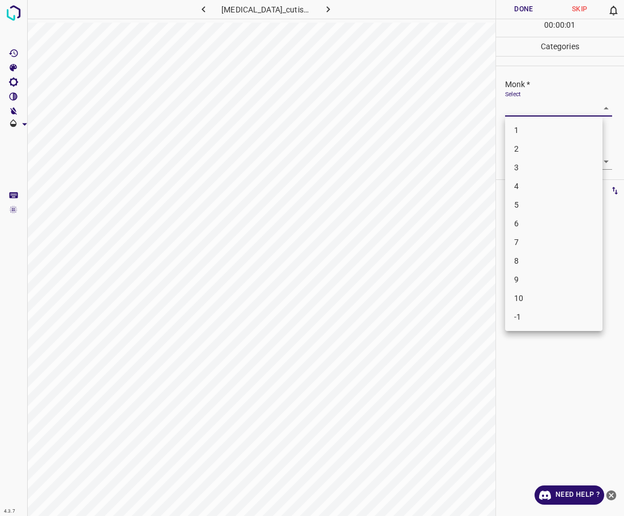
click at [546, 110] on body "4.3.7 [MEDICAL_DATA]_cutis50.jpg Done Skip 0 00 : 00 : 01 Categories Monk * Sel…" at bounding box center [312, 258] width 624 height 516
click at [528, 170] on li "3" at bounding box center [553, 168] width 97 height 19
type input "3"
click at [535, 161] on body "4.3.7 [MEDICAL_DATA]_cutis50.jpg Done Skip 0 00 : 00 : 02 Categories Monk * Sel…" at bounding box center [312, 258] width 624 height 516
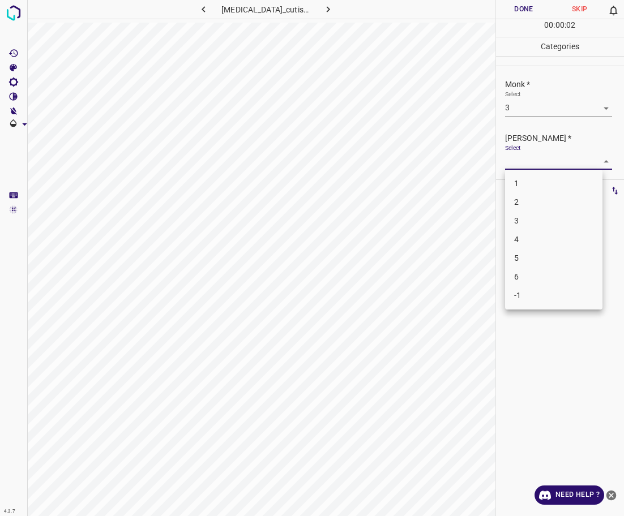
click at [526, 198] on li "2" at bounding box center [553, 202] width 97 height 19
type input "2"
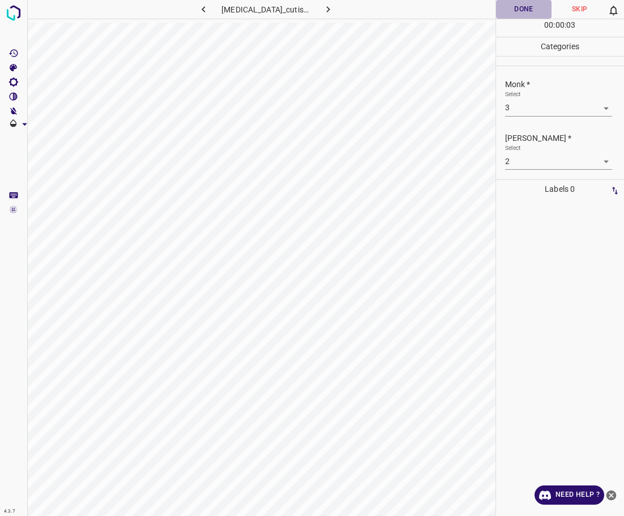
click at [529, 14] on button "Done" at bounding box center [524, 9] width 56 height 19
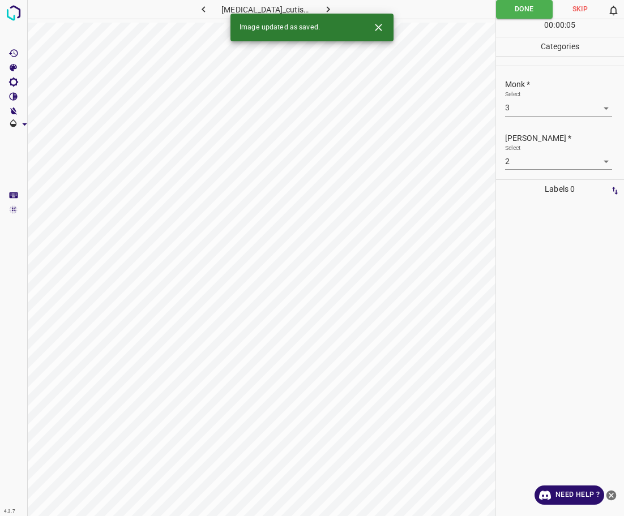
click at [325, 16] on div "Image updated as saved." at bounding box center [311, 28] width 163 height 28
click at [325, 2] on button "button" at bounding box center [328, 9] width 36 height 19
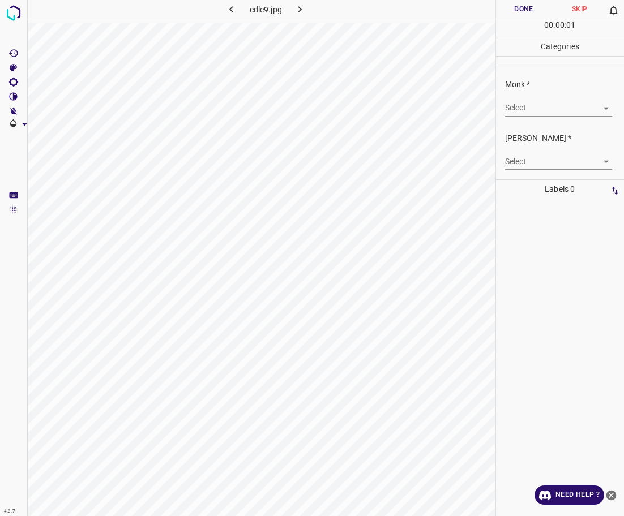
click at [546, 105] on body "4.3.7 cdle9.jpg Done Skip 0 00 : 00 : 01 Categories Monk * Select ​ [PERSON_NAM…" at bounding box center [312, 258] width 624 height 516
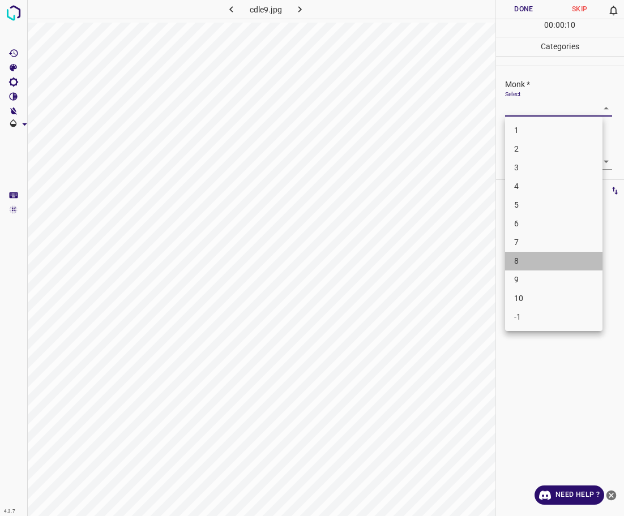
click at [537, 257] on li "8" at bounding box center [553, 261] width 97 height 19
type input "8"
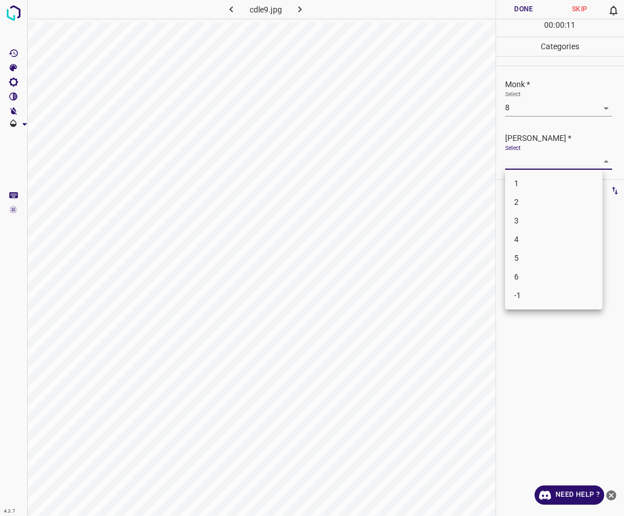
click at [574, 165] on body "4.3.7 cdle9.jpg Done Skip 0 00 : 00 : 11 Categories Monk * Select 8 8 [PERSON_N…" at bounding box center [312, 258] width 624 height 516
click at [532, 259] on li "5" at bounding box center [553, 258] width 97 height 19
type input "5"
click at [520, 13] on button "Done" at bounding box center [524, 9] width 56 height 19
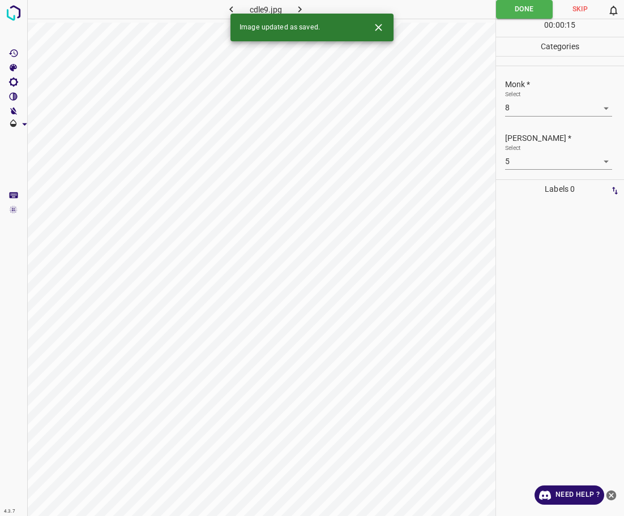
click at [301, 8] on icon "button" at bounding box center [300, 9] width 12 height 12
click at [548, 104] on body "4.3.7 cheilitis11.jpg Done Skip 0 00 : 00 : 15 Categories Monk * Select ​ [PERS…" at bounding box center [312, 258] width 624 height 516
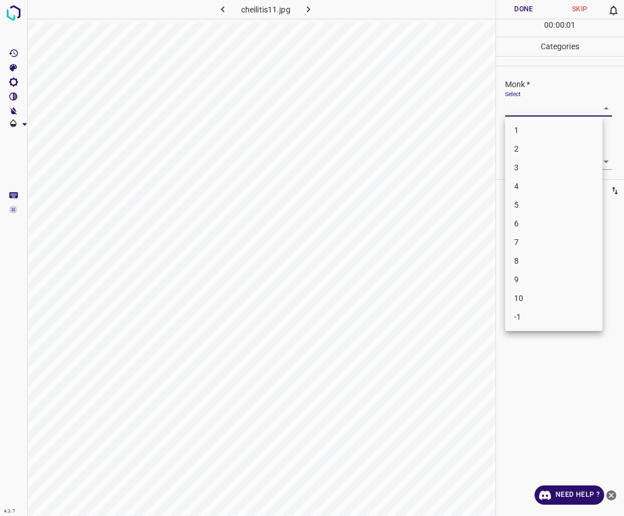
click at [530, 170] on li "3" at bounding box center [553, 168] width 97 height 19
type input "3"
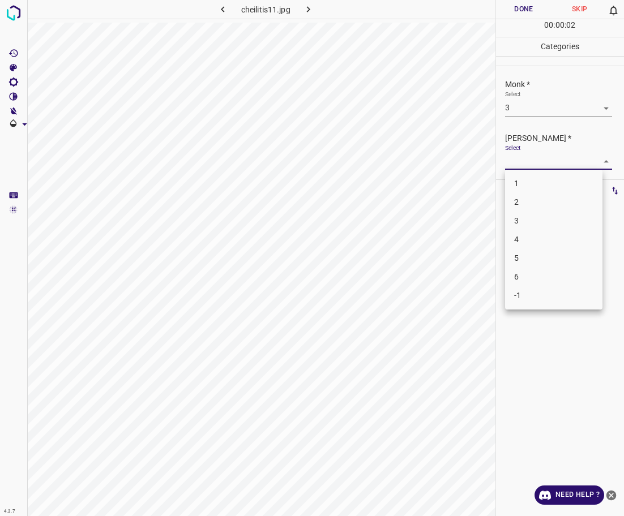
click at [536, 155] on body "4.3.7 cheilitis11.jpg Done Skip 0 00 : 00 : 02 Categories Monk * Select 3 3 [PE…" at bounding box center [312, 258] width 624 height 516
click at [508, 204] on li "2" at bounding box center [553, 202] width 97 height 19
type input "2"
click at [520, 18] on button "Done" at bounding box center [524, 9] width 56 height 19
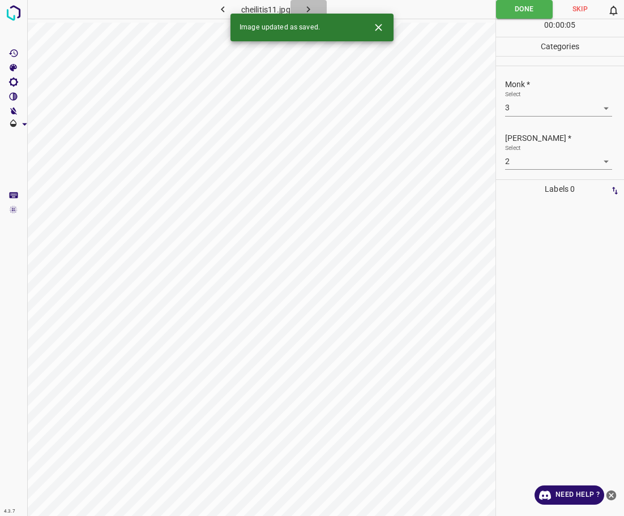
click at [310, 7] on icon "button" at bounding box center [308, 9] width 12 height 12
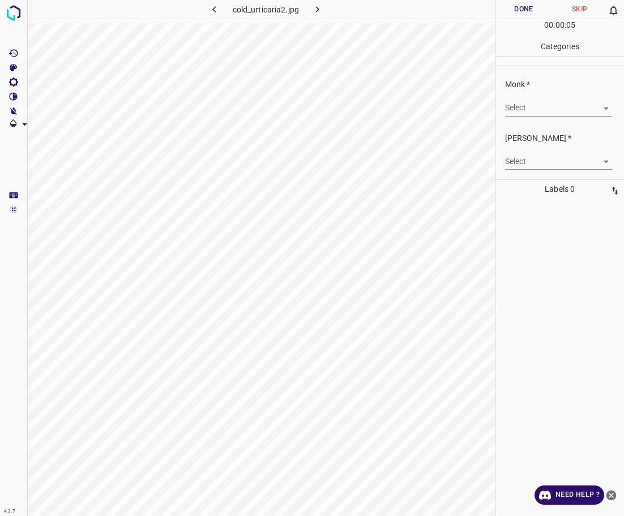
click at [552, 107] on body "4.3.7 cold_urticaria2.jpg Done Skip 0 00 : 00 : 05 Categories Monk * Select ​ […" at bounding box center [312, 258] width 624 height 516
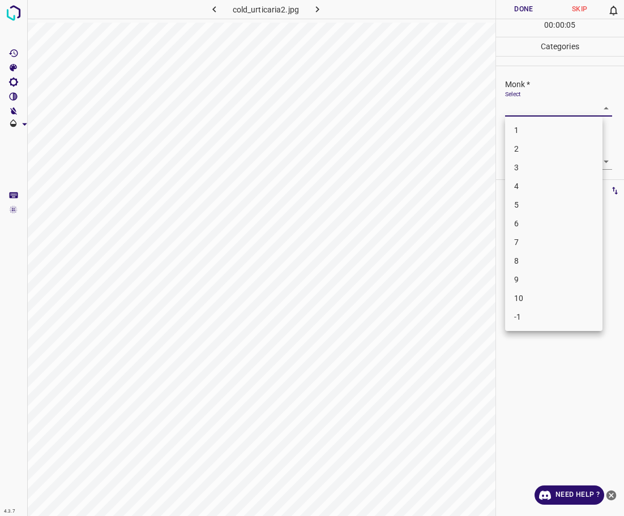
click at [550, 168] on li "3" at bounding box center [553, 168] width 97 height 19
type input "3"
click at [552, 159] on body "4.3.7 cold_urticaria2.jpg Done Skip 0 00 : 00 : 06 Categories Monk * Select 3 3…" at bounding box center [312, 258] width 624 height 516
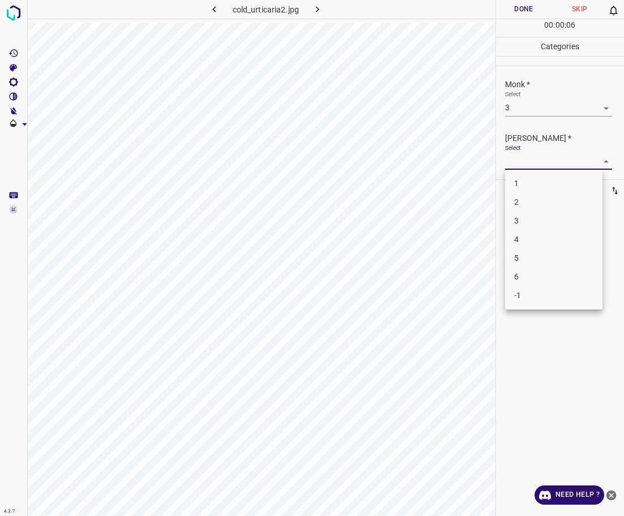
click at [546, 198] on li "2" at bounding box center [553, 202] width 97 height 19
type input "2"
click at [531, 10] on button "Done" at bounding box center [524, 9] width 56 height 19
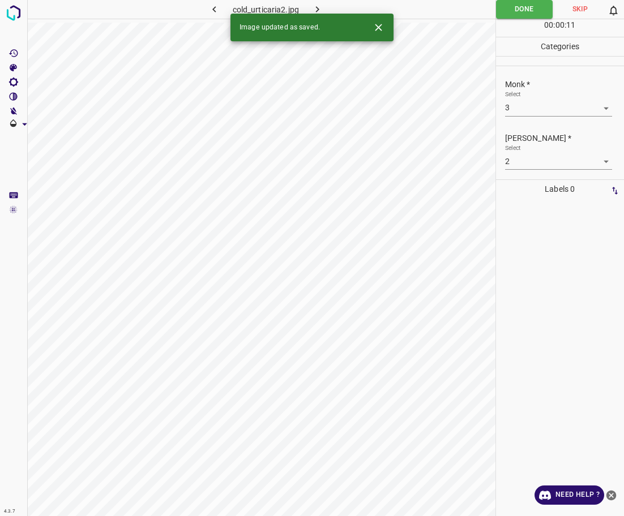
click at [317, 5] on icon "button" at bounding box center [317, 9] width 12 height 12
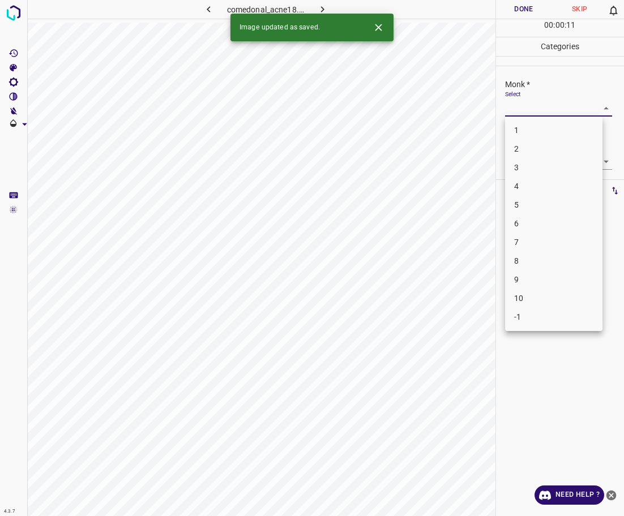
click at [528, 100] on body "4.3.7 comedonal_acne18.jpg Done Skip 0 00 : 00 : 11 Categories Monk * Select ​ …" at bounding box center [312, 258] width 624 height 516
click at [522, 169] on li "3" at bounding box center [553, 168] width 97 height 19
type input "3"
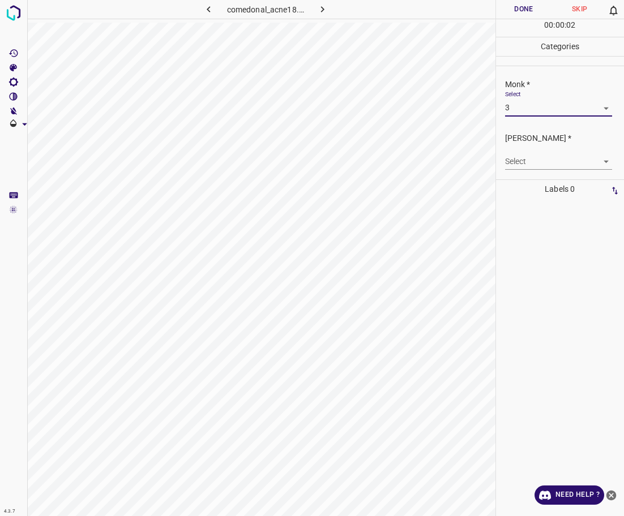
click at [521, 166] on body "4.3.7 comedonal_acne18.jpg Done Skip 0 00 : 00 : 02 Categories Monk * Select 3 …" at bounding box center [312, 258] width 624 height 516
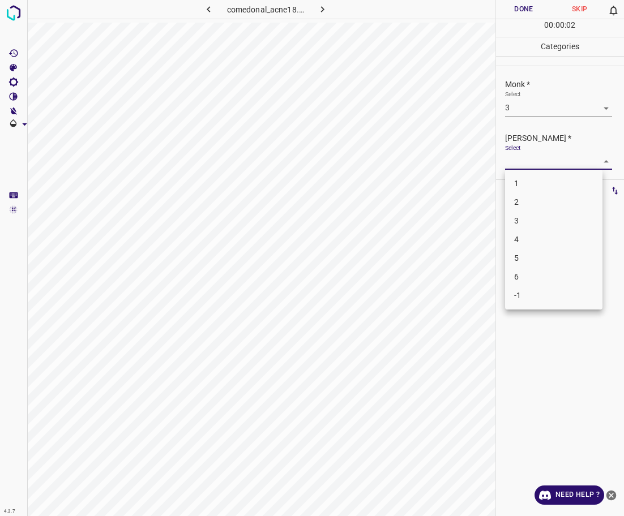
click at [527, 199] on li "2" at bounding box center [553, 202] width 97 height 19
type input "2"
click at [519, 13] on button "Done" at bounding box center [524, 9] width 56 height 19
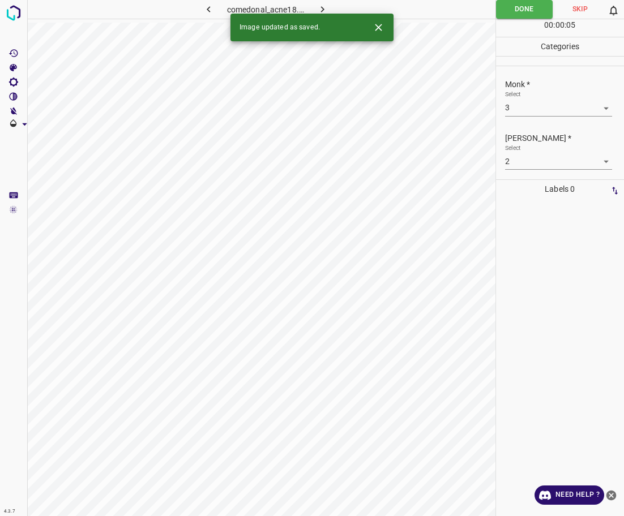
click at [319, 5] on icon "button" at bounding box center [323, 9] width 12 height 12
click at [529, 104] on body "4.3.7 congential_nevus16.jpg Done Skip 0 00 : 00 : 06 Categories Monk * Select …" at bounding box center [312, 258] width 624 height 516
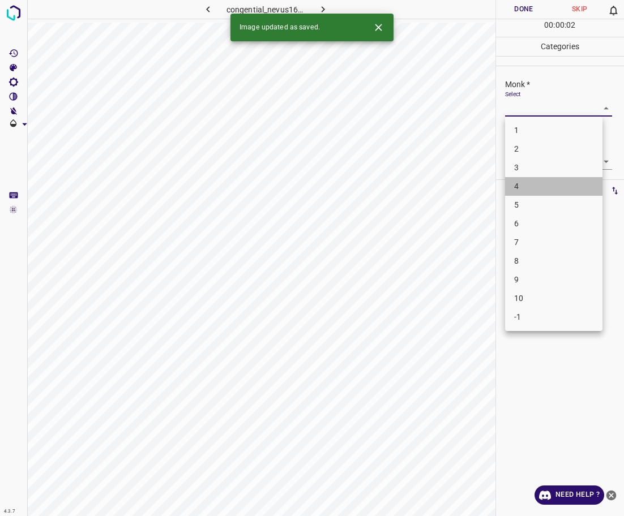
drag, startPoint x: 529, startPoint y: 189, endPoint x: 521, endPoint y: 186, distance: 8.1
click at [528, 189] on li "4" at bounding box center [553, 186] width 97 height 19
type input "4"
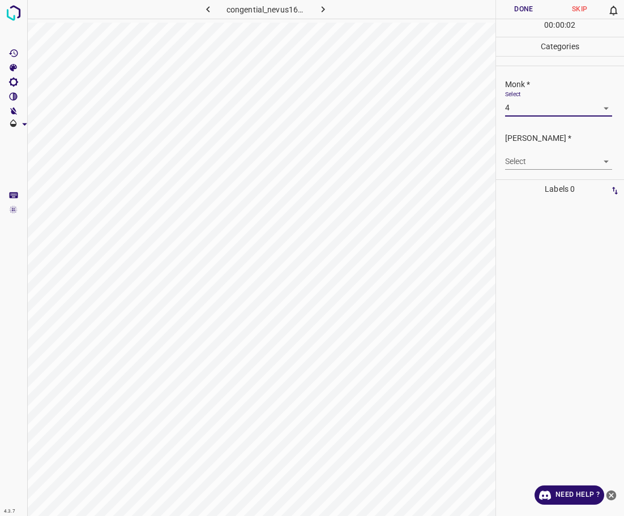
click at [520, 163] on body "4.3.7 congential_nevus16.jpg Done Skip 0 00 : 00 : 02 Categories Monk * Select …" at bounding box center [312, 258] width 624 height 516
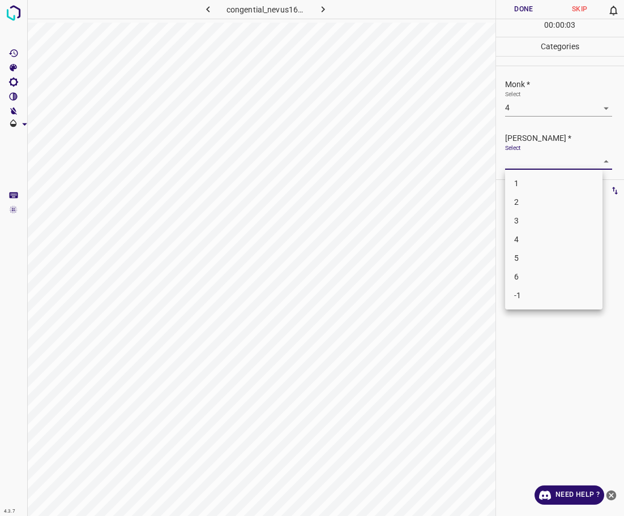
click at [538, 220] on li "3" at bounding box center [553, 221] width 97 height 19
type input "3"
click at [520, 15] on button "Done" at bounding box center [524, 9] width 56 height 19
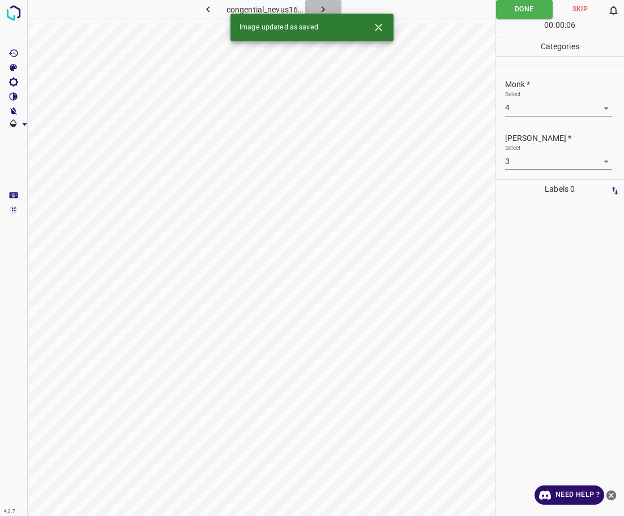
click at [324, 10] on icon "button" at bounding box center [323, 9] width 3 height 6
click at [572, 112] on body "4.3.7 contact_dermatitis12.jpg Done Skip 0 00 : 00 : 06 Categories Monk * Selec…" at bounding box center [312, 258] width 624 height 516
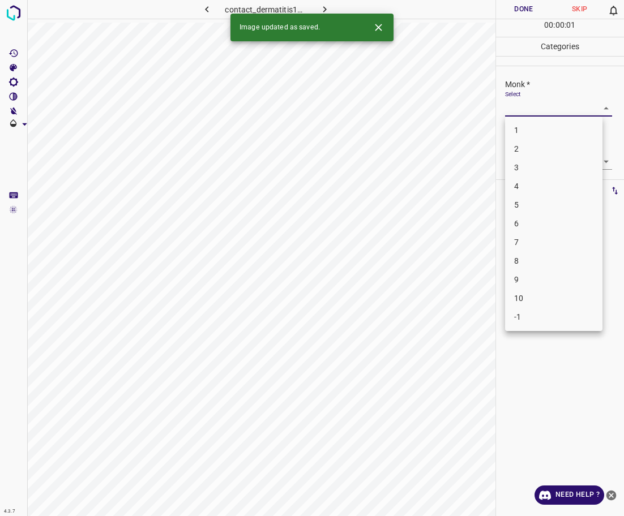
click at [545, 168] on li "3" at bounding box center [553, 168] width 97 height 19
type input "3"
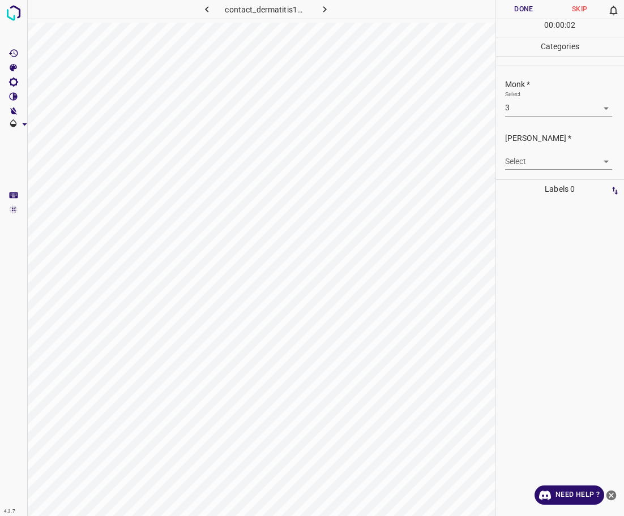
click at [541, 164] on body "4.3.7 contact_dermatitis12.jpg Done Skip 0 00 : 00 : 02 Categories Monk * Selec…" at bounding box center [312, 258] width 624 height 516
click at [538, 200] on li "2" at bounding box center [553, 202] width 97 height 19
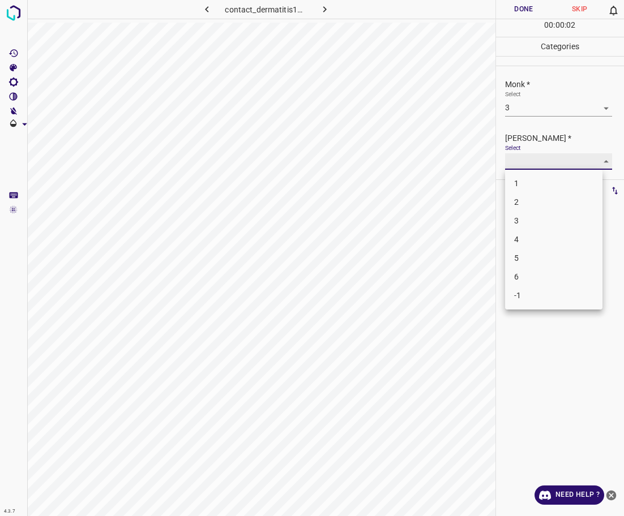
type input "2"
click at [516, 15] on button "Done" at bounding box center [524, 9] width 56 height 19
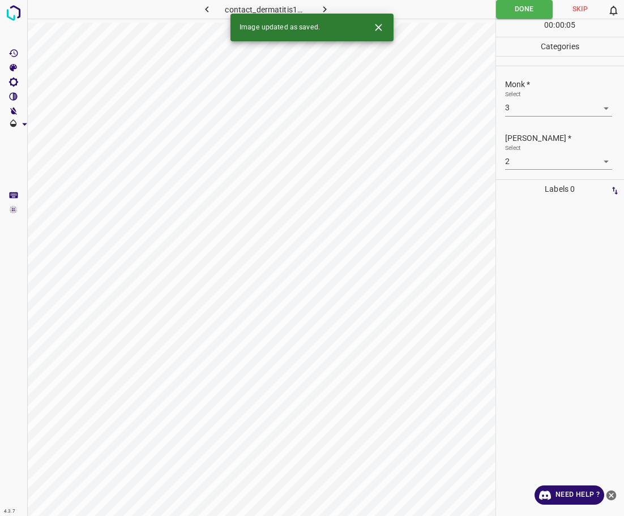
click at [322, 7] on icon "button" at bounding box center [325, 9] width 12 height 12
click at [528, 111] on body "4.3.7 telangiectasias11.jpg Done Skip 0 00 : 00 : 05 Categories Monk * Select ​…" at bounding box center [312, 258] width 624 height 516
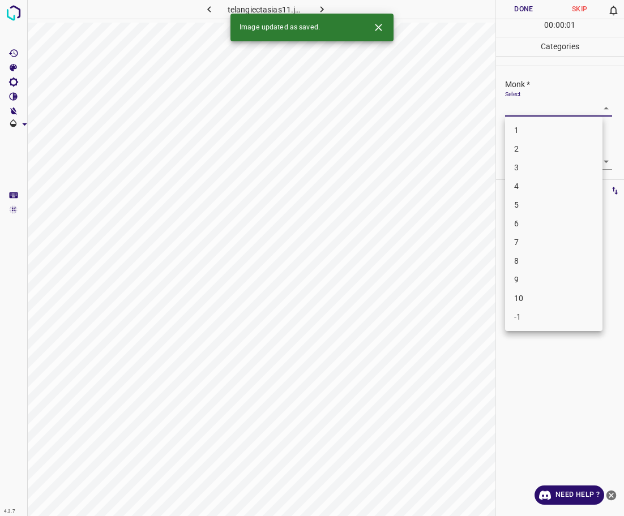
click at [530, 169] on li "3" at bounding box center [553, 168] width 97 height 19
type input "3"
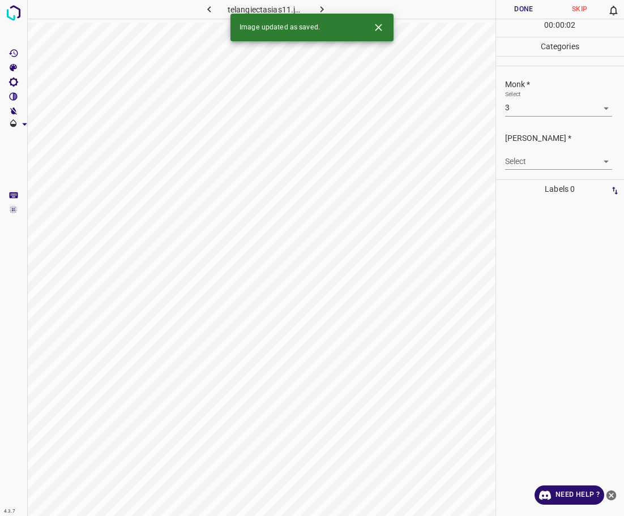
click at [532, 159] on body "4.3.7 telangiectasias11.jpg Done Skip 0 00 : 00 : 02 Categories Monk * Select 3…" at bounding box center [312, 258] width 624 height 516
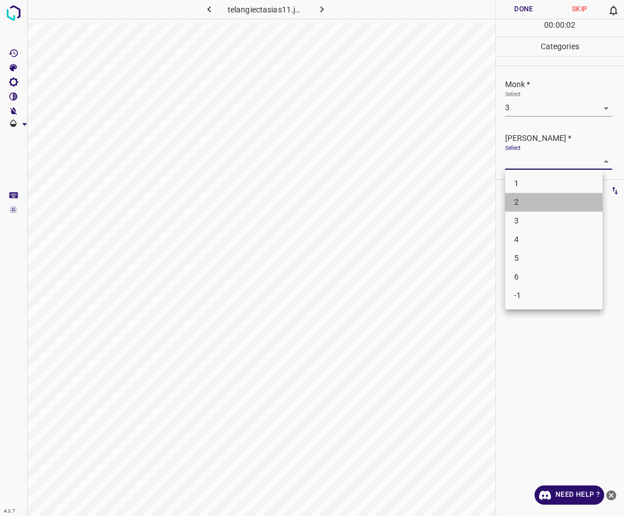
click at [538, 197] on li "2" at bounding box center [553, 202] width 97 height 19
type input "2"
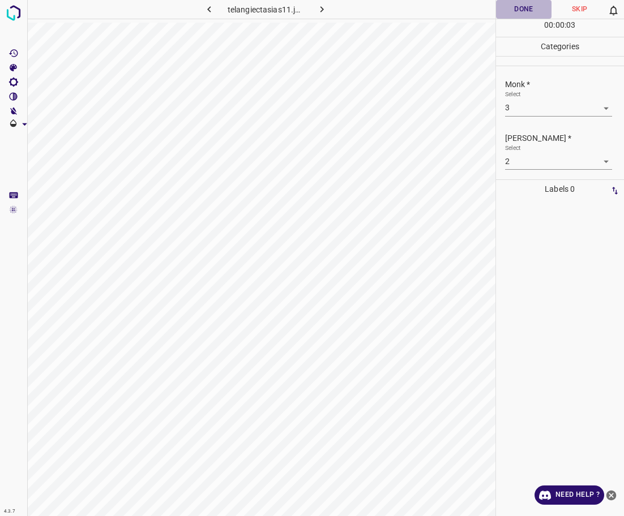
click at [530, 6] on button "Done" at bounding box center [524, 9] width 56 height 19
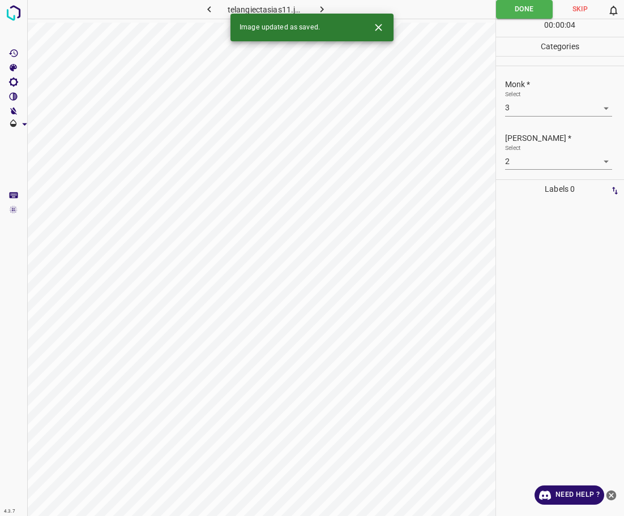
click at [326, 8] on icon "button" at bounding box center [322, 9] width 12 height 12
click at [533, 106] on body "4.3.7 chronic_stasis5.jpg Done Skip 0 00 : 00 : 05 Categories Monk * Select ​ […" at bounding box center [312, 258] width 624 height 516
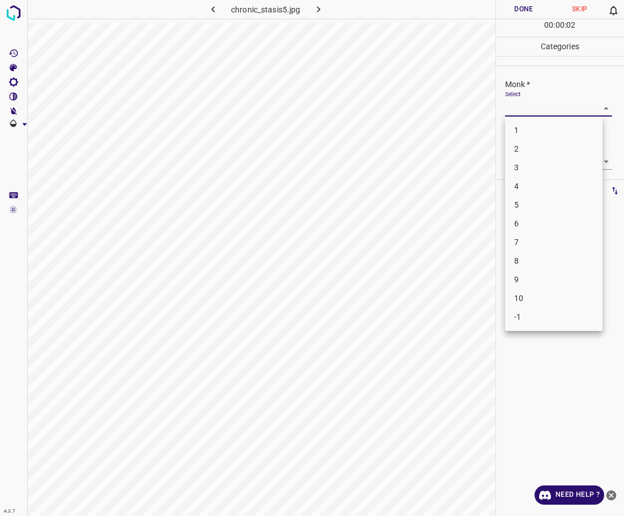
click at [524, 184] on li "4" at bounding box center [553, 186] width 97 height 19
type input "4"
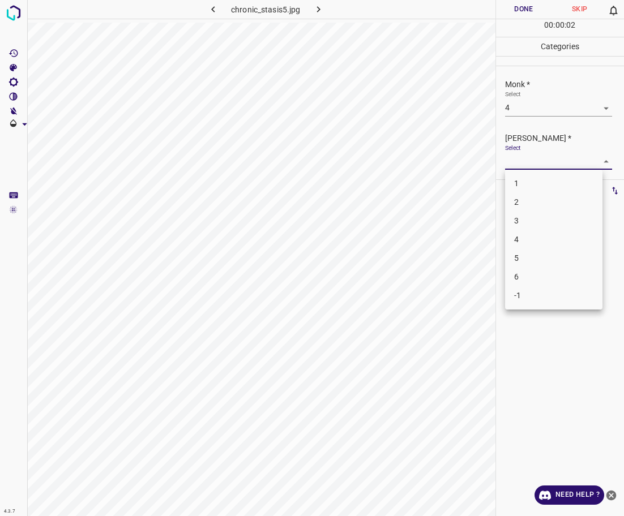
click at [528, 163] on body "4.3.7 chronic_stasis5.jpg Done Skip 0 00 : 00 : 02 Categories Monk * Select 4 4…" at bounding box center [312, 258] width 624 height 516
click at [525, 223] on li "3" at bounding box center [553, 221] width 97 height 19
type input "3"
click at [519, 12] on button "Done" at bounding box center [524, 9] width 56 height 19
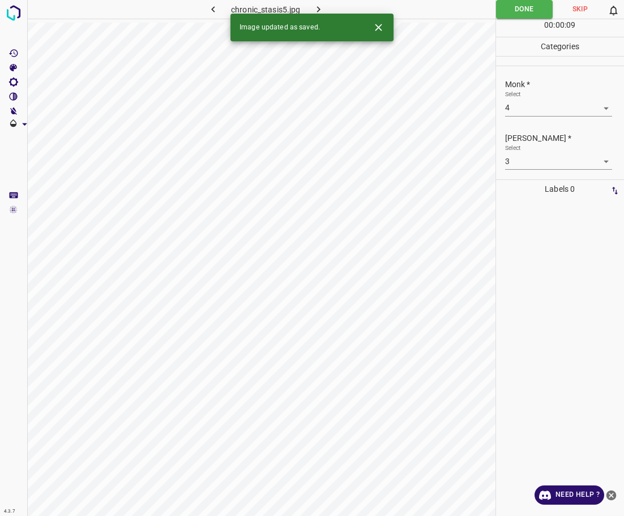
click at [318, 10] on icon "button" at bounding box center [318, 9] width 3 height 6
click at [517, 106] on body "4.3.7 [PERSON_NAME]-syndrome13.jpg Done Skip 0 00 : 00 : 01 Categories Monk * S…" at bounding box center [312, 258] width 624 height 516
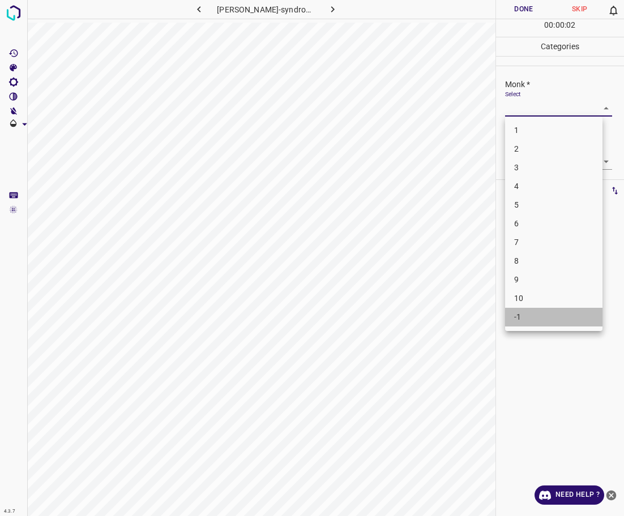
drag, startPoint x: 524, startPoint y: 318, endPoint x: 524, endPoint y: 311, distance: 6.3
click at [524, 318] on li "-1" at bounding box center [553, 317] width 97 height 19
type input "-1"
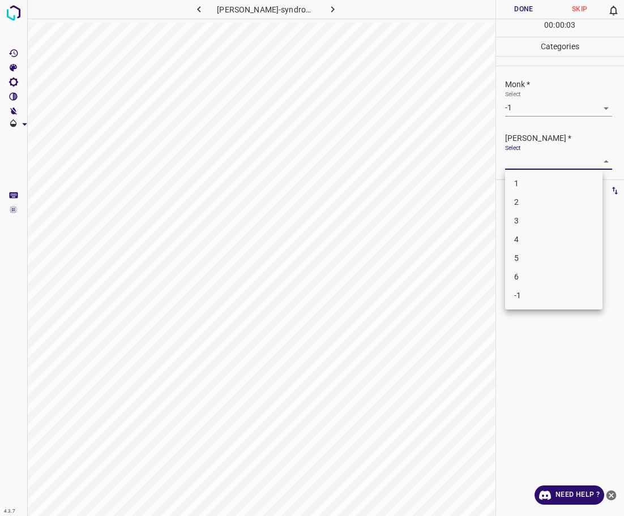
click at [531, 159] on body "4.3.7 [PERSON_NAME]-syndrome13.jpg Done Skip 0 00 : 00 : 03 Categories Monk * S…" at bounding box center [312, 258] width 624 height 516
click at [526, 299] on li "-1" at bounding box center [553, 296] width 97 height 19
type input "-1"
click at [516, 12] on button "Done" at bounding box center [524, 9] width 56 height 19
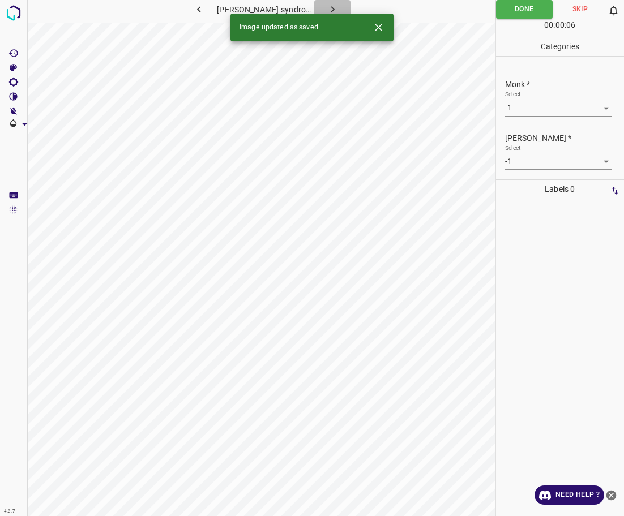
click at [331, 7] on icon "button" at bounding box center [332, 9] width 3 height 6
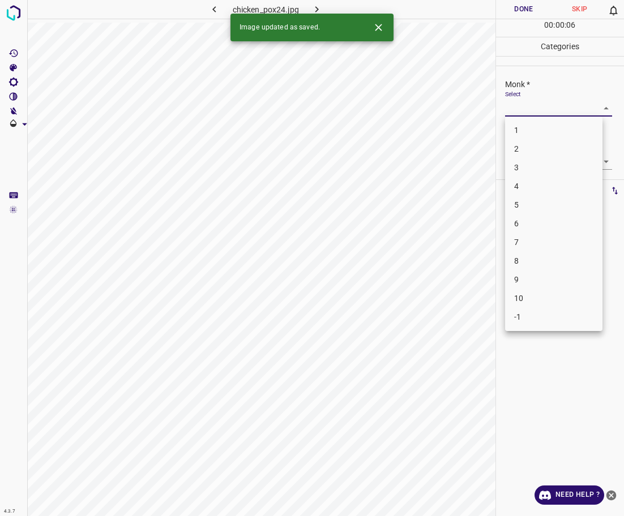
click at [536, 110] on body "4.3.7 chicken_pox24.jpg Done Skip 0 00 : 00 : 06 Categories Monk * Select ​ [PE…" at bounding box center [312, 258] width 624 height 516
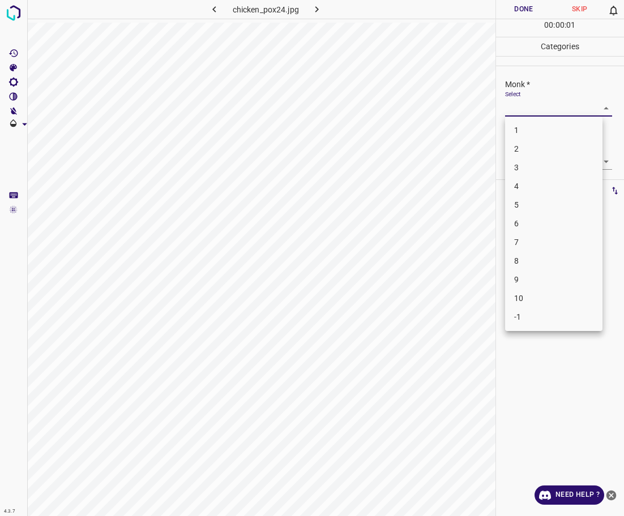
click at [533, 189] on li "4" at bounding box center [553, 186] width 97 height 19
type input "4"
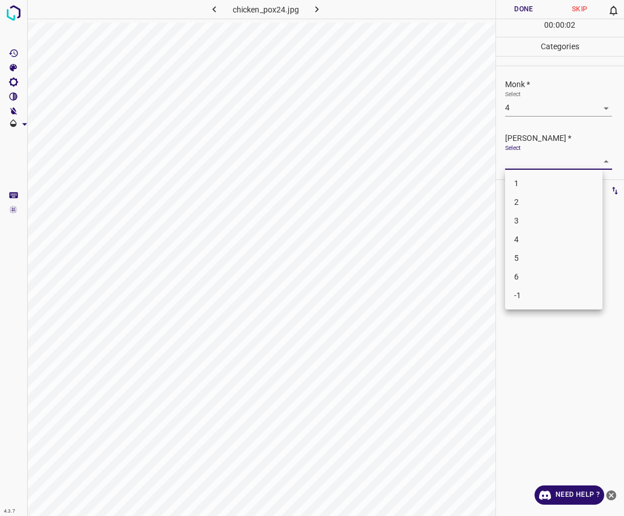
click at [546, 156] on body "4.3.7 chicken_pox24.jpg Done Skip 0 00 : 00 : 02 Categories Monk * Select 4 4 […" at bounding box center [312, 258] width 624 height 516
click at [531, 217] on li "3" at bounding box center [553, 221] width 97 height 19
type input "3"
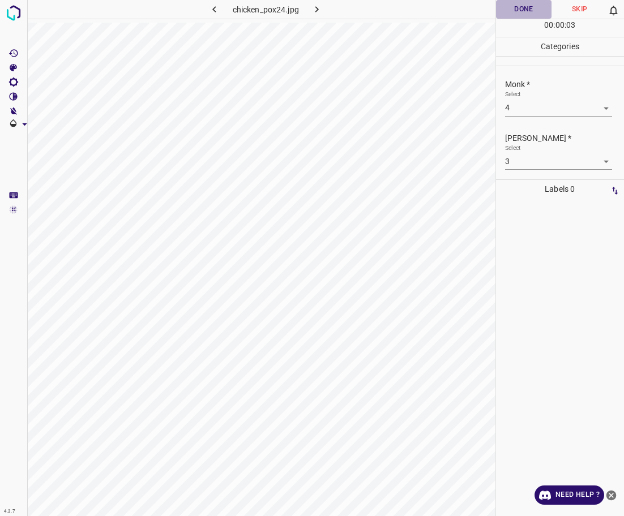
click at [516, 12] on button "Done" at bounding box center [524, 9] width 56 height 19
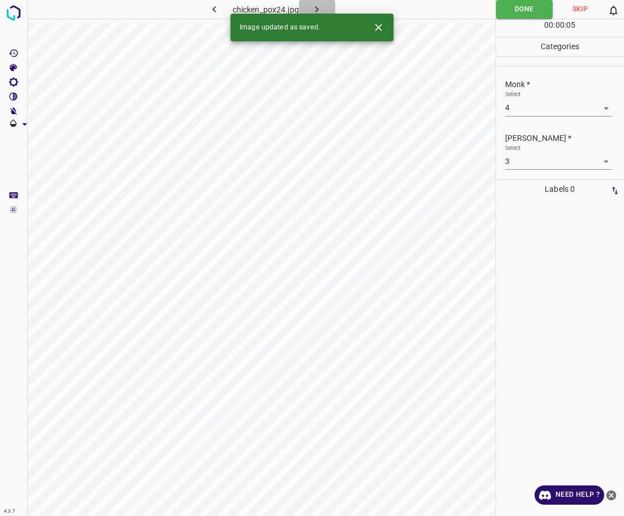
click at [316, 10] on icon "button" at bounding box center [317, 9] width 12 height 12
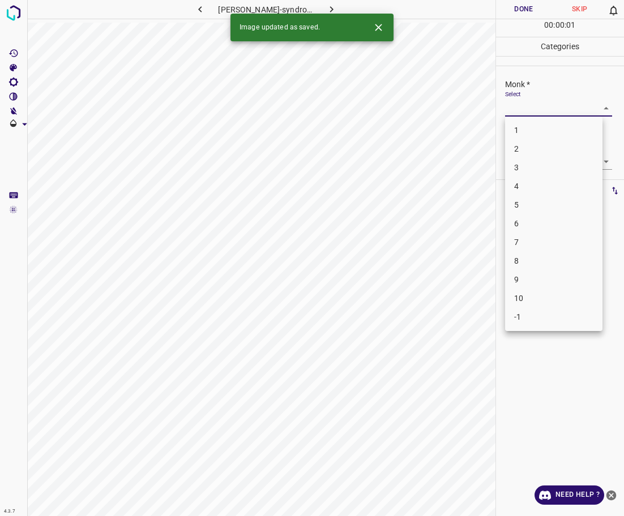
click at [553, 110] on body "4.3.7 [PERSON_NAME]-syndrome4.jpg Done Skip 0 00 : 00 : 01 Categories Monk * Se…" at bounding box center [312, 258] width 624 height 516
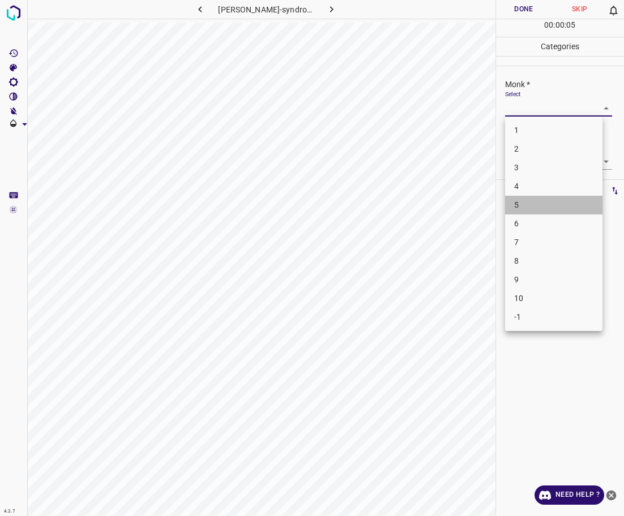
click at [549, 208] on li "5" at bounding box center [553, 205] width 97 height 19
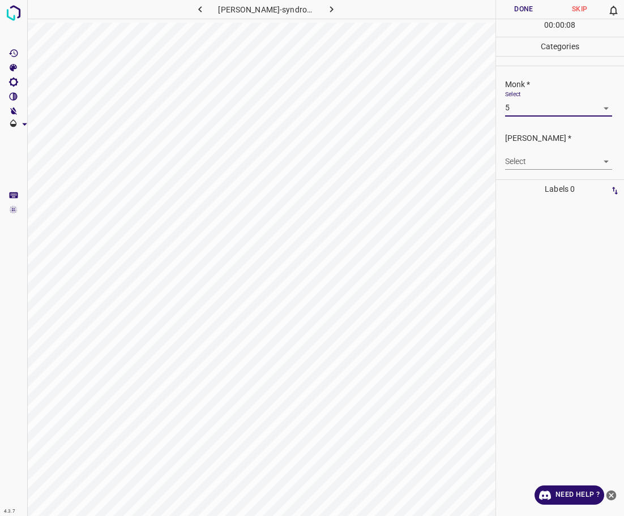
click at [566, 110] on body "4.3.7 [PERSON_NAME]-syndrome4.jpg Done Skip 0 00 : 00 : 08 Categories Monk * Se…" at bounding box center [312, 258] width 624 height 516
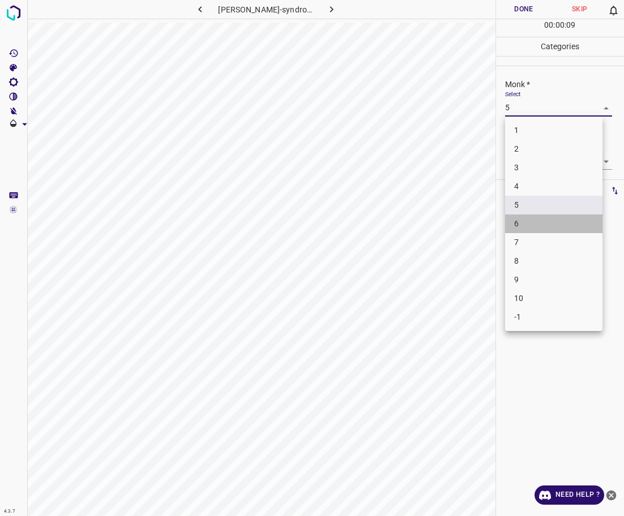
click at [534, 221] on li "6" at bounding box center [553, 224] width 97 height 19
type input "6"
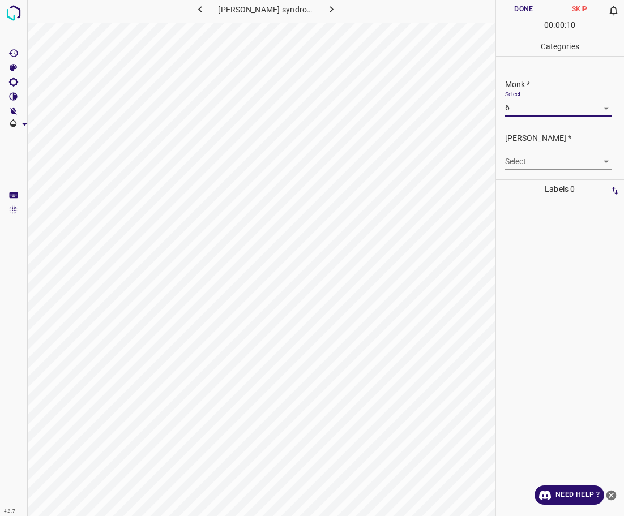
click at [563, 170] on div "[PERSON_NAME] * Select ​" at bounding box center [560, 151] width 129 height 53
click at [559, 167] on body "4.3.7 [PERSON_NAME]-syndrome4.jpg Done Skip 0 00 : 00 : 11 Categories Monk * Se…" at bounding box center [312, 258] width 624 height 516
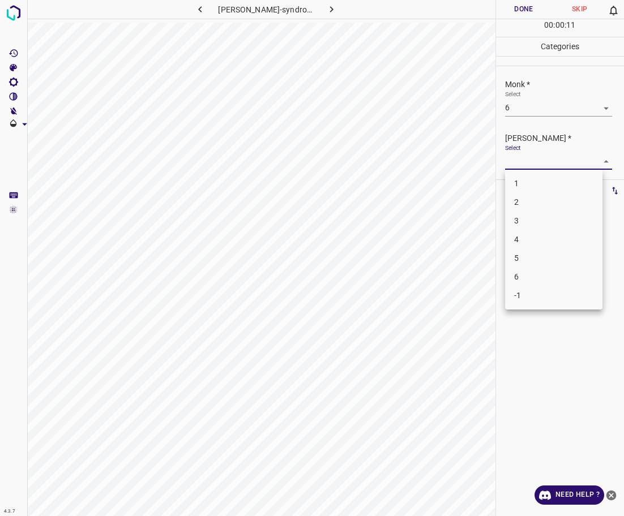
click at [538, 242] on li "4" at bounding box center [553, 239] width 97 height 19
type input "4"
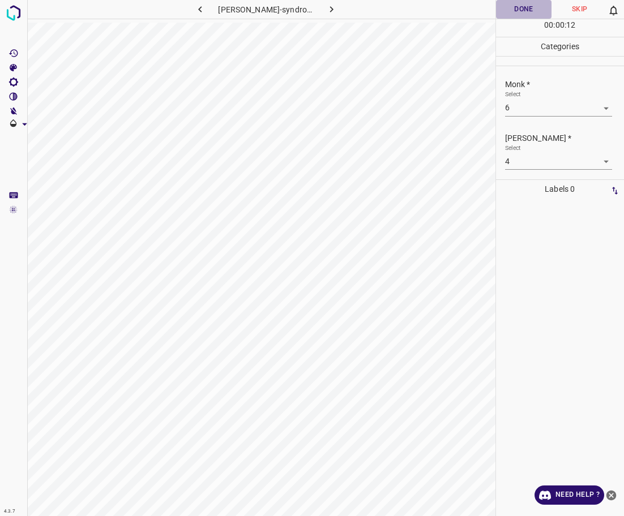
click at [524, 14] on button "Done" at bounding box center [524, 9] width 56 height 19
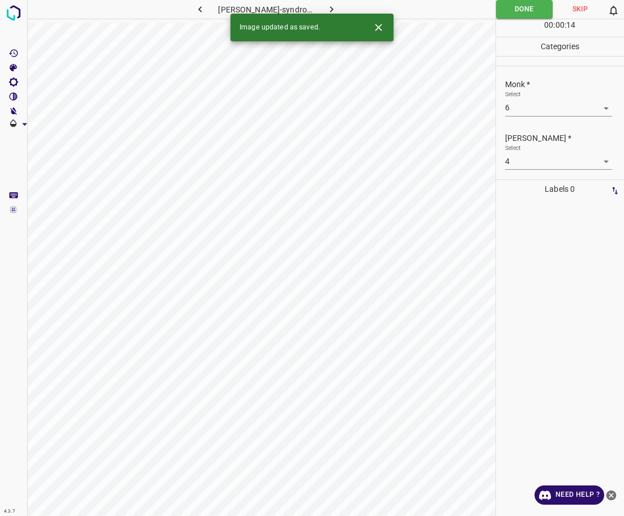
click at [336, 5] on icon "button" at bounding box center [332, 9] width 12 height 12
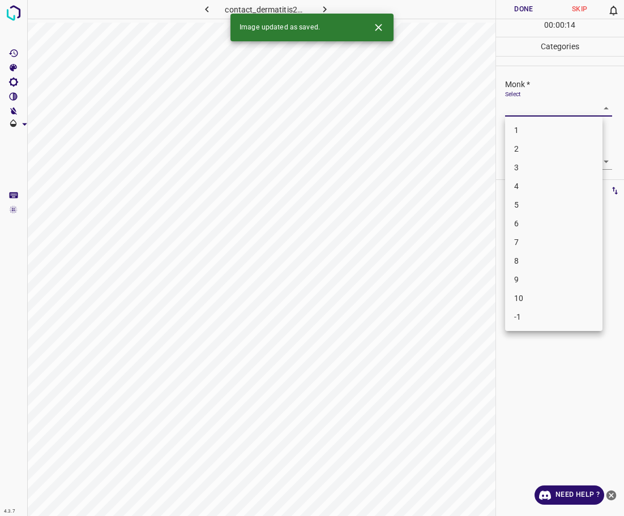
click at [559, 112] on body "4.3.7 contact_dermatitis22.jpg Done Skip 0 00 : 00 : 14 Categories Monk * Selec…" at bounding box center [312, 258] width 624 height 516
click at [529, 170] on li "3" at bounding box center [553, 168] width 97 height 19
type input "3"
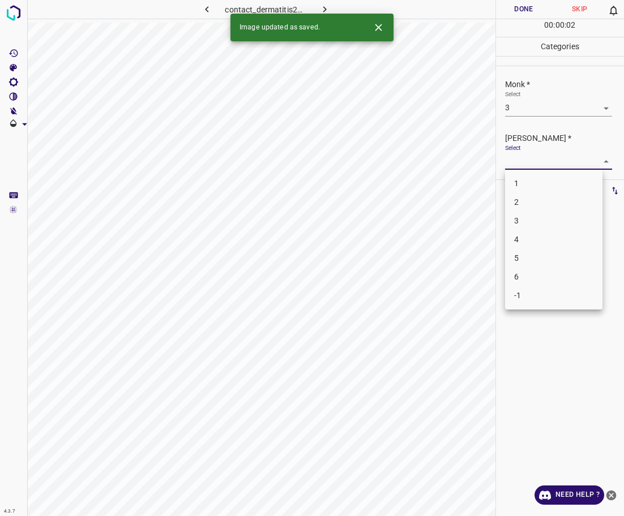
click at [531, 153] on body "4.3.7 contact_dermatitis22.jpg Done Skip 0 00 : 00 : 02 Categories Monk * Selec…" at bounding box center [312, 258] width 624 height 516
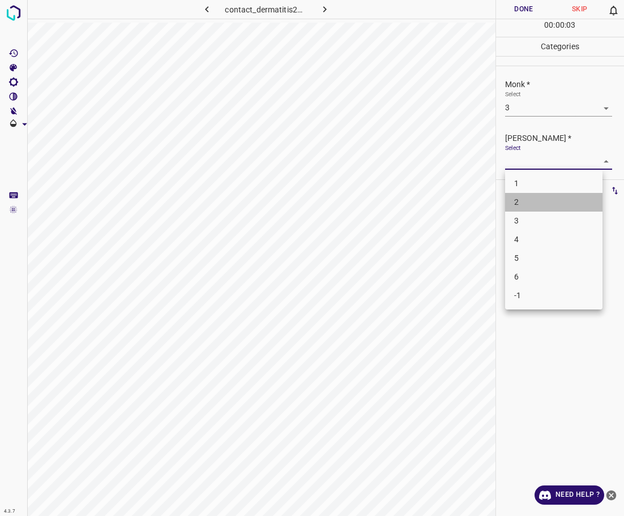
click at [523, 200] on li "2" at bounding box center [553, 202] width 97 height 19
type input "2"
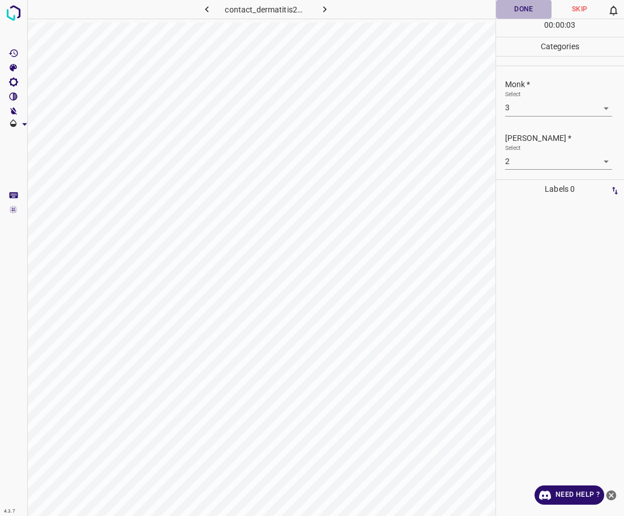
click at [522, 14] on button "Done" at bounding box center [524, 9] width 56 height 19
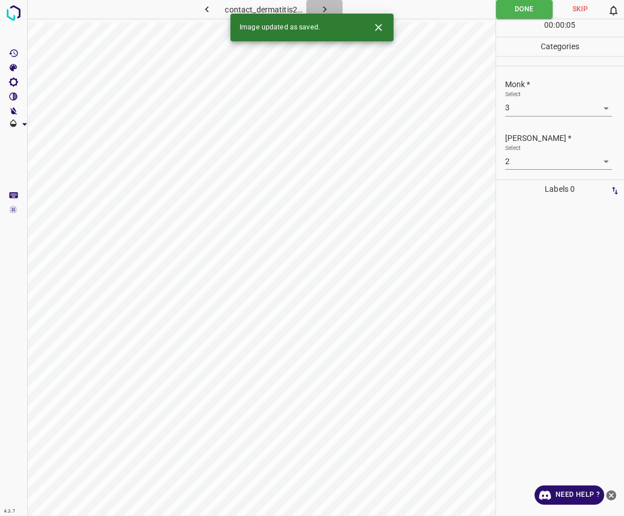
click at [328, 4] on icon "button" at bounding box center [325, 9] width 12 height 12
click at [560, 104] on body "4.3.7 [PERSON_NAME]-syndrome12.jpg Done Skip 0 00 : 00 : 05 Categories Monk * S…" at bounding box center [312, 258] width 624 height 516
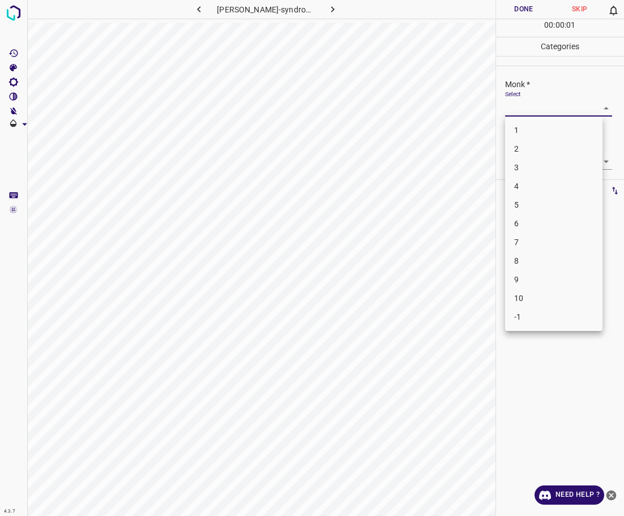
click at [520, 220] on li "6" at bounding box center [553, 224] width 97 height 19
type input "6"
click at [522, 162] on body "4.3.7 [PERSON_NAME]-syndrome12.jpg Done Skip 0 00 : 00 : 02 Categories Monk * S…" at bounding box center [312, 258] width 624 height 516
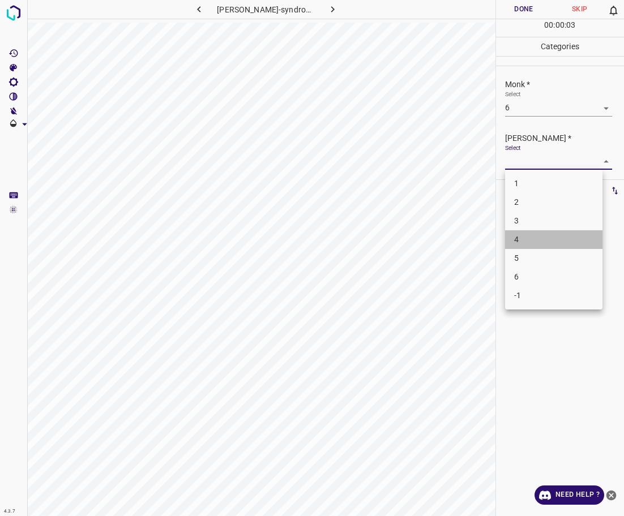
click at [519, 238] on li "4" at bounding box center [553, 239] width 97 height 19
type input "4"
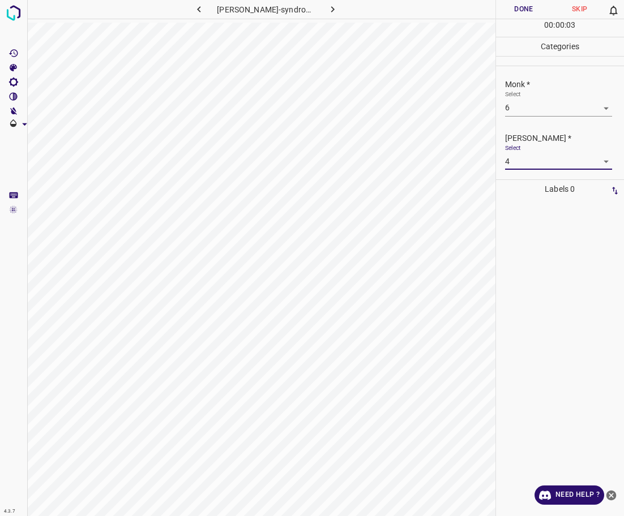
click at [528, 11] on button "Done" at bounding box center [524, 9] width 56 height 19
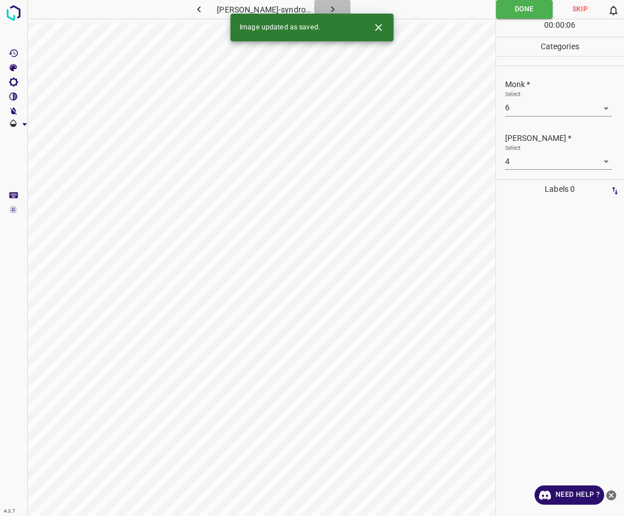
click at [334, 6] on icon "button" at bounding box center [333, 9] width 12 height 12
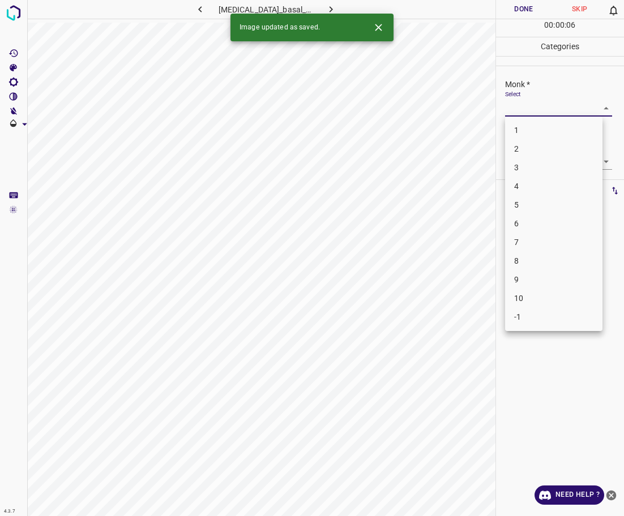
click at [533, 109] on body "4.3.7 [MEDICAL_DATA]_basal_cell4.jpg Done Skip 0 00 : 00 : 06 Categories Monk *…" at bounding box center [312, 258] width 624 height 516
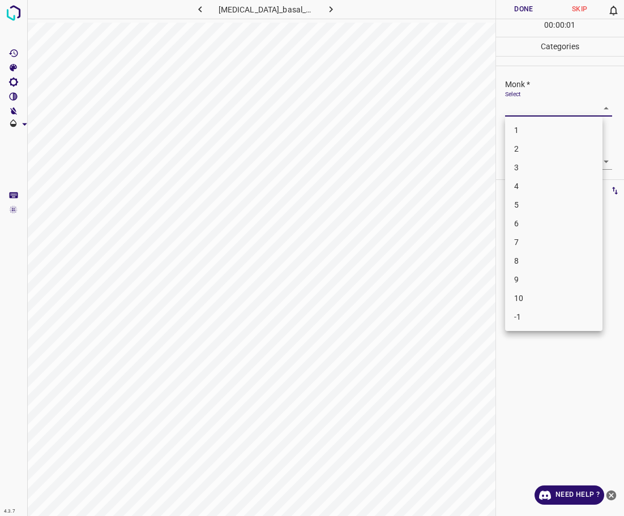
click at [525, 189] on li "4" at bounding box center [553, 186] width 97 height 19
type input "4"
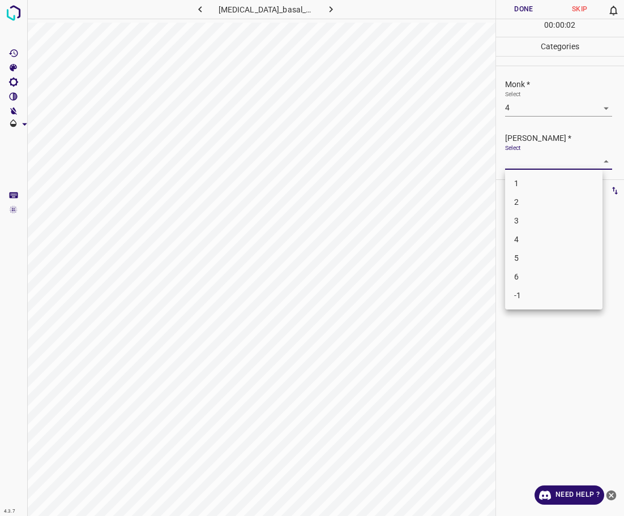
click at [532, 166] on body "4.3.7 [MEDICAL_DATA]_basal_cell4.jpg Done Skip 0 00 : 00 : 02 Categories Monk *…" at bounding box center [312, 258] width 624 height 516
click at [535, 226] on li "3" at bounding box center [553, 221] width 97 height 19
type input "3"
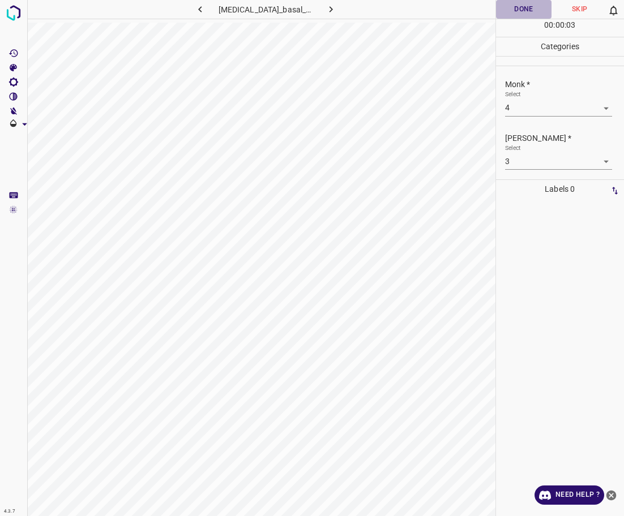
click at [514, 2] on button "Done" at bounding box center [524, 9] width 56 height 19
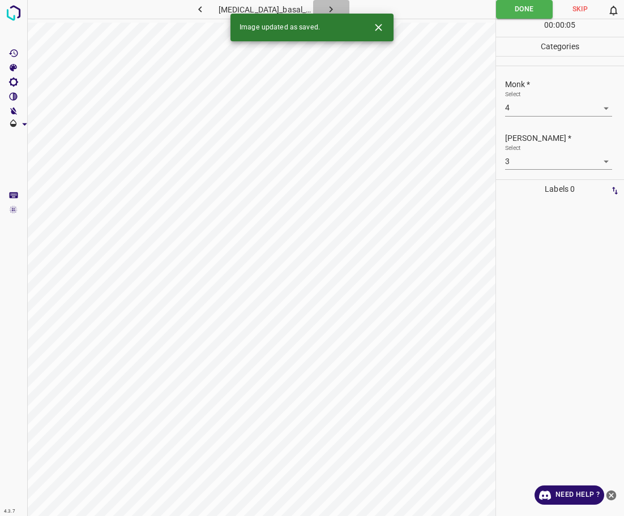
click at [329, 10] on icon "button" at bounding box center [331, 9] width 12 height 12
click at [533, 110] on body "4.3.7 [PERSON_NAME]-syndrome28.jpg Done Skip 0 00 : 00 : 05 Categories Monk * S…" at bounding box center [312, 258] width 624 height 516
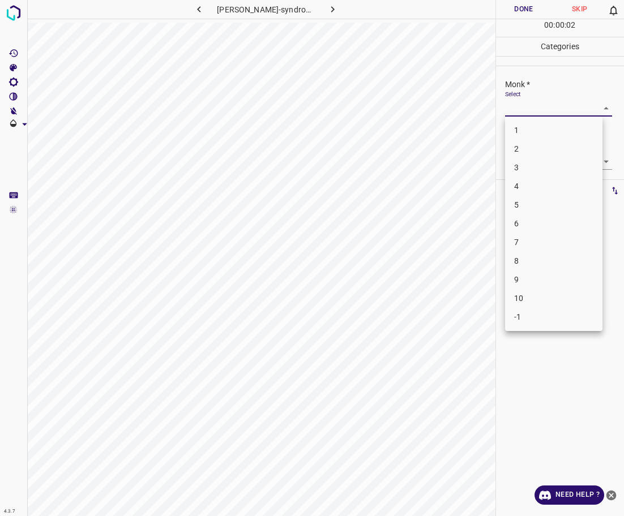
click at [535, 147] on li "2" at bounding box center [553, 149] width 97 height 19
type input "2"
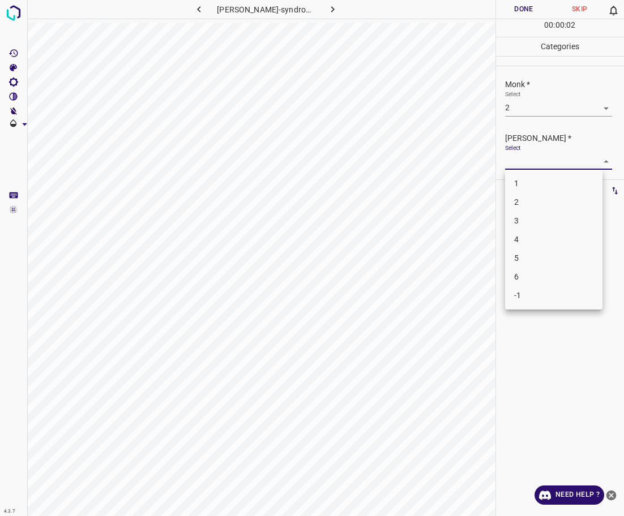
click at [539, 155] on body "4.3.7 [PERSON_NAME]-syndrome28.jpg Done Skip 0 00 : 00 : 02 Categories Monk * S…" at bounding box center [312, 258] width 624 height 516
click at [538, 179] on li "1" at bounding box center [553, 183] width 97 height 19
type input "1"
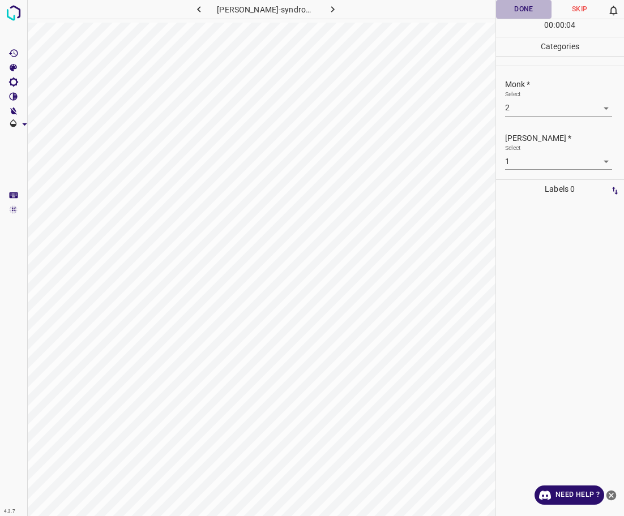
click at [506, 7] on button "Done" at bounding box center [524, 9] width 56 height 19
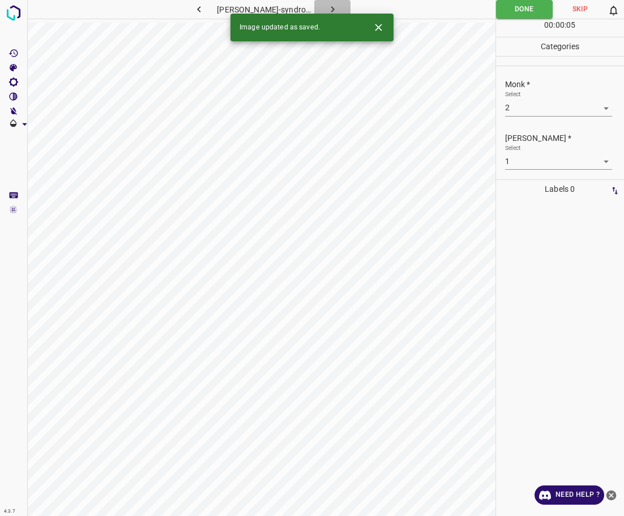
click at [332, 4] on icon "button" at bounding box center [333, 9] width 12 height 12
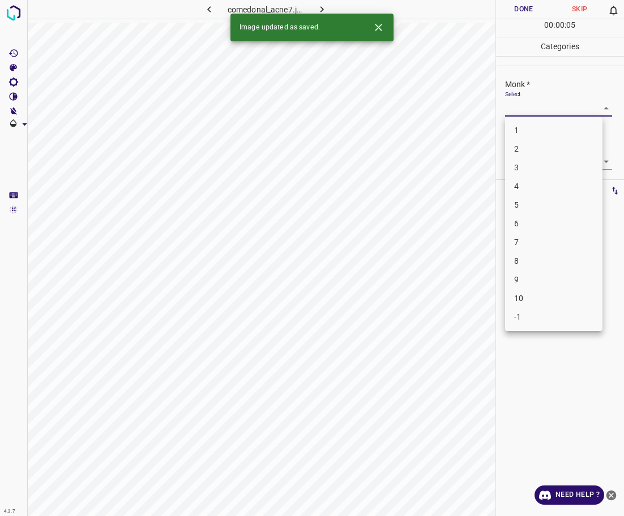
click at [530, 110] on body "4.3.7 comedonal_acne7.jpg Done Skip 0 00 : 00 : 05 Categories Monk * Select ​ […" at bounding box center [312, 258] width 624 height 516
click at [521, 125] on li "1" at bounding box center [553, 130] width 97 height 19
type input "1"
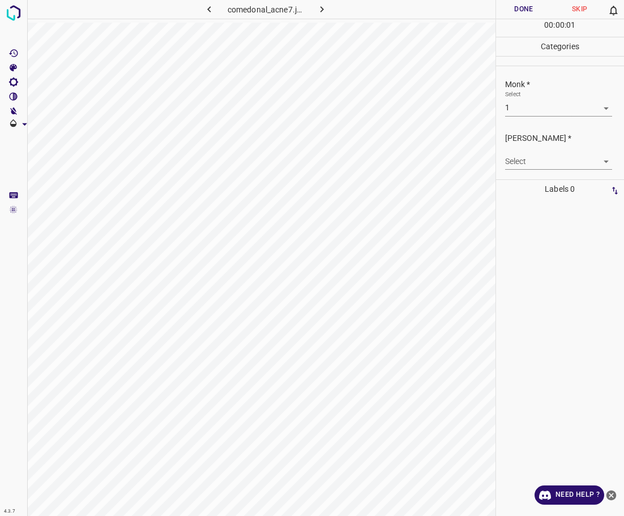
click at [524, 152] on div "Select ​" at bounding box center [558, 156] width 107 height 25
click at [528, 169] on body "4.3.7 comedonal_acne7.jpg Done Skip 0 00 : 00 : 02 Categories Monk * Select 1 1…" at bounding box center [312, 258] width 624 height 516
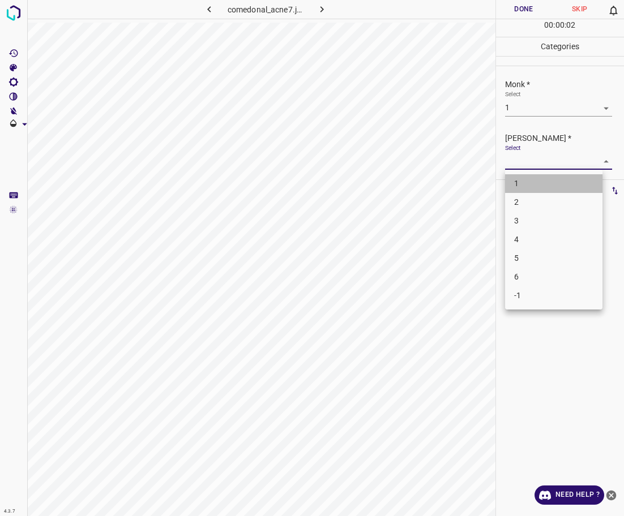
click at [524, 191] on li "1" at bounding box center [553, 183] width 97 height 19
type input "1"
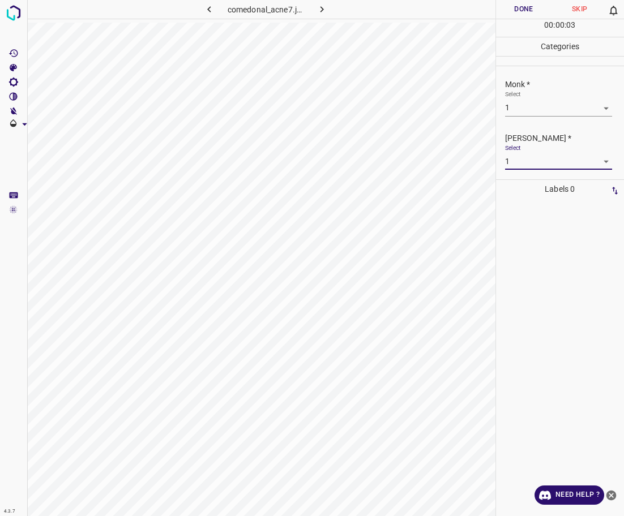
click at [523, 15] on div "Done Skip 0 00 : 00 : 03" at bounding box center [560, 18] width 129 height 37
click at [523, 15] on button "Done" at bounding box center [524, 9] width 56 height 19
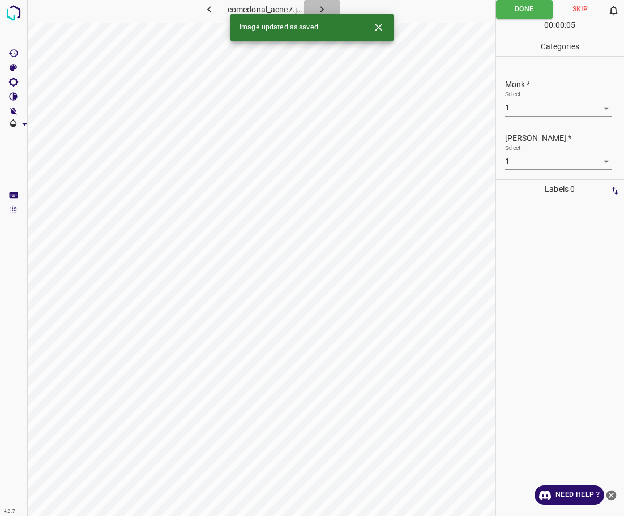
click at [332, 8] on button "button" at bounding box center [322, 9] width 36 height 19
click at [560, 110] on body "4.3.7 [PERSON_NAME]-syndrome52.jpg Done Skip 0 00 : 00 : 02 Categories Monk * S…" at bounding box center [312, 258] width 624 height 516
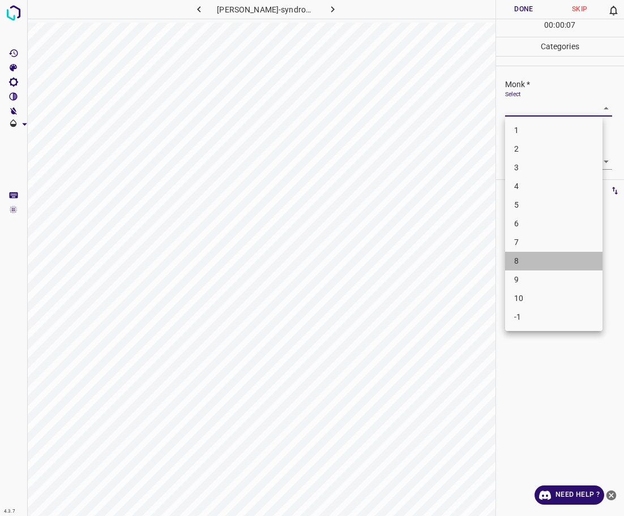
click at [528, 262] on li "8" at bounding box center [553, 261] width 97 height 19
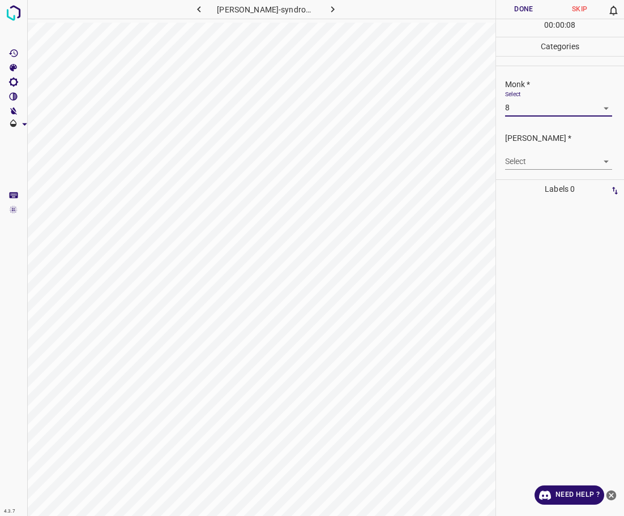
click at [542, 104] on body "4.3.7 [PERSON_NAME]-syndrome52.jpg Done Skip 0 00 : 00 : 08 Categories Monk * S…" at bounding box center [312, 258] width 624 height 516
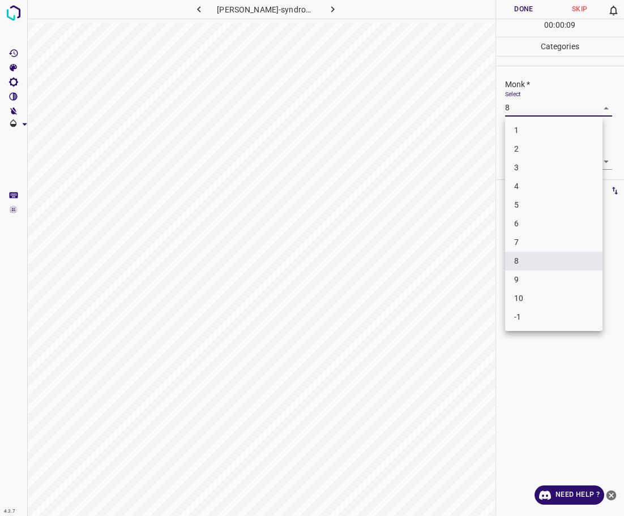
click at [526, 243] on li "7" at bounding box center [553, 242] width 97 height 19
type input "7"
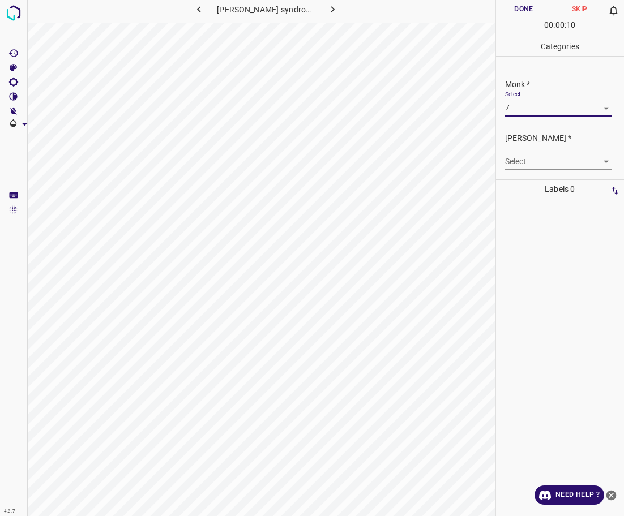
click at [541, 165] on body "4.3.7 [PERSON_NAME]-syndrome52.jpg Done Skip 0 00 : 00 : 10 Categories Monk * S…" at bounding box center [312, 258] width 624 height 516
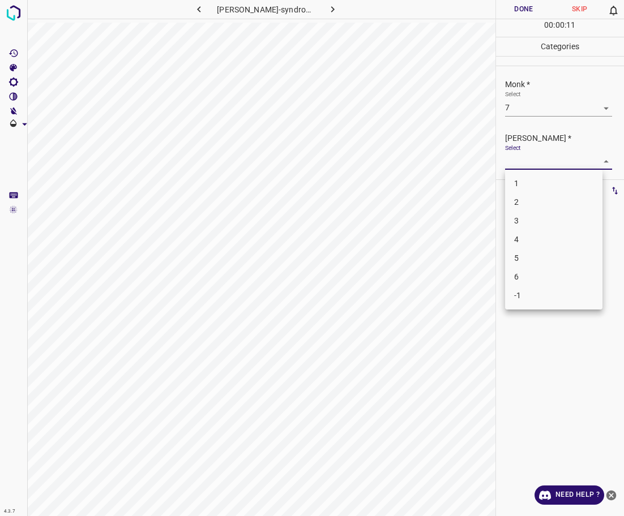
click at [551, 256] on li "5" at bounding box center [553, 258] width 97 height 19
type input "5"
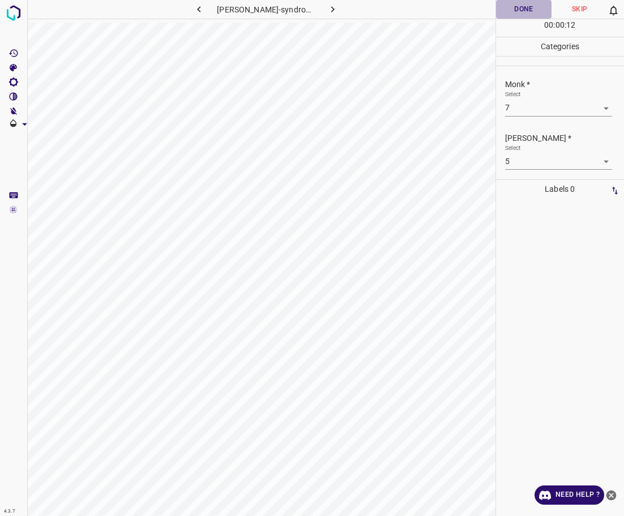
click at [529, 7] on button "Done" at bounding box center [524, 9] width 56 height 19
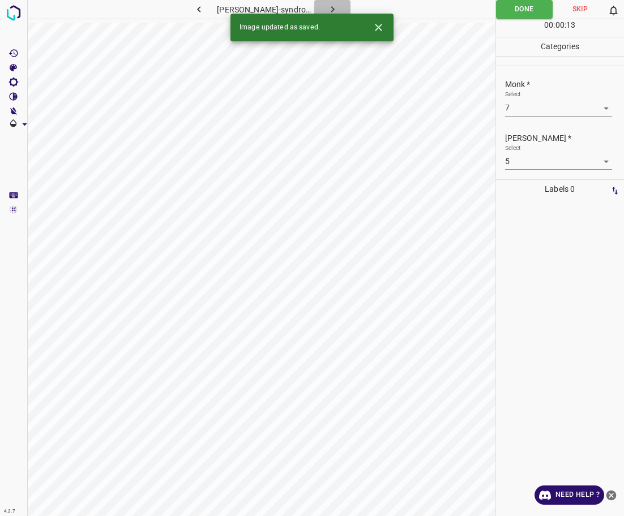
click at [332, 9] on icon "button" at bounding box center [332, 9] width 3 height 6
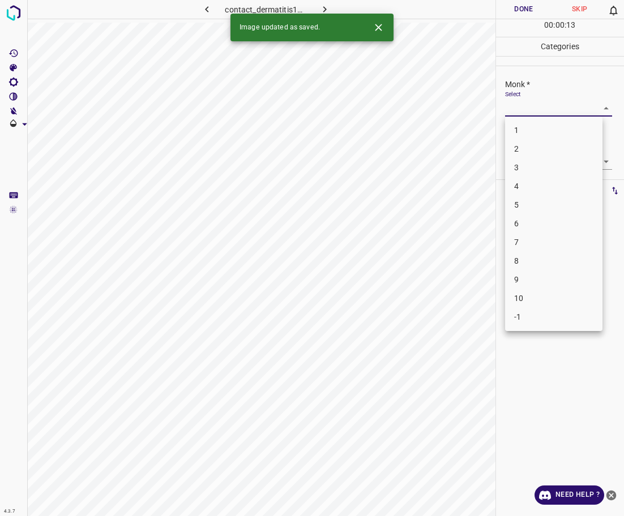
click at [521, 108] on body "4.3.7 contact_dermatitis11.jpg Done Skip 0 00 : 00 : 13 Categories Monk * Selec…" at bounding box center [312, 258] width 624 height 516
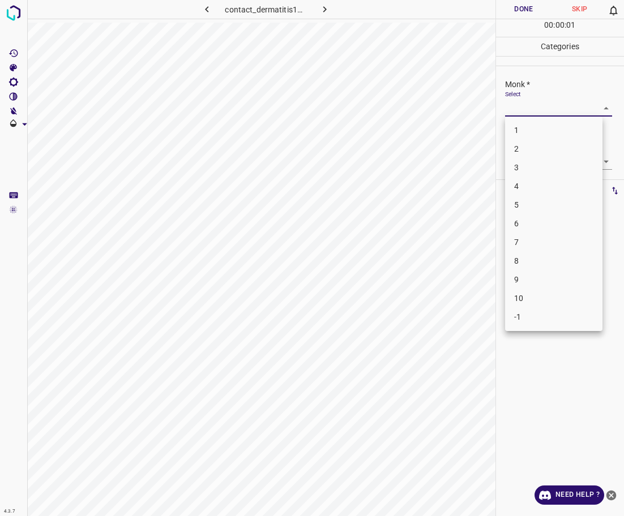
click at [529, 164] on li "3" at bounding box center [553, 168] width 97 height 19
type input "3"
click at [531, 160] on body "4.3.7 contact_dermatitis11.jpg Done Skip 0 00 : 00 : 01 Categories Monk * Selec…" at bounding box center [312, 258] width 624 height 516
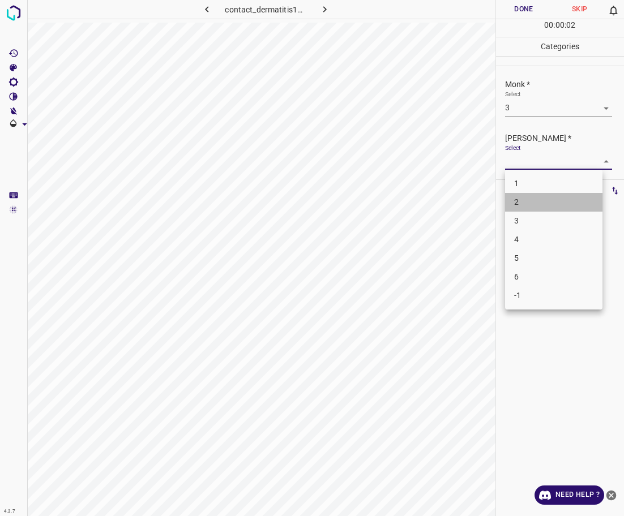
click at [533, 203] on li "2" at bounding box center [553, 202] width 97 height 19
type input "2"
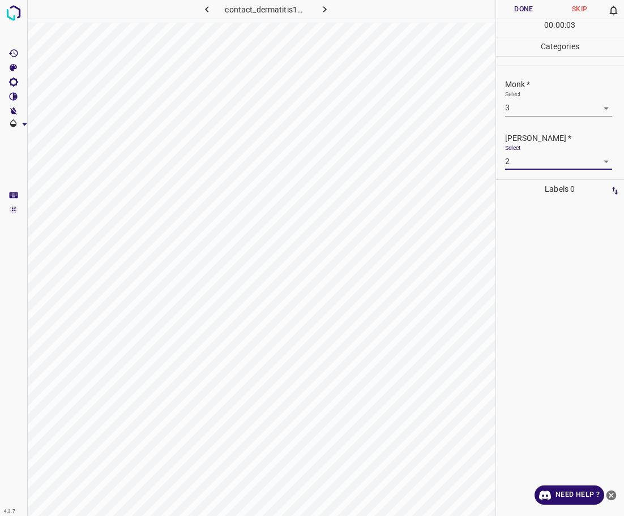
click at [510, 7] on button "Done" at bounding box center [524, 9] width 56 height 19
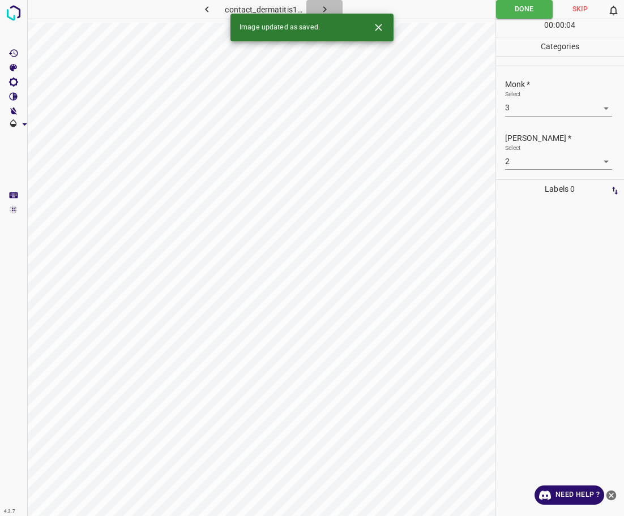
click at [329, 7] on icon "button" at bounding box center [325, 9] width 12 height 12
click at [557, 110] on body "4.3.7 steroid-side-efect4.jpg Done Skip 0 00 : 00 : 04 Categories Monk * Select…" at bounding box center [312, 258] width 624 height 516
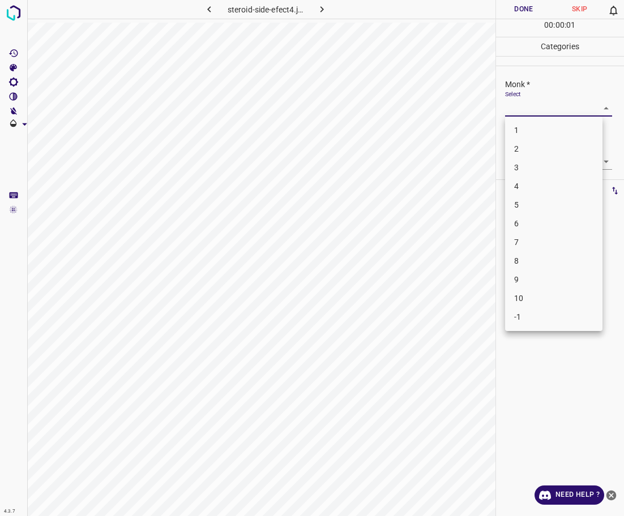
click at [517, 169] on li "3" at bounding box center [553, 168] width 97 height 19
type input "3"
click at [519, 157] on body "4.3.7 steroid-side-efect4.jpg Done Skip 0 00 : 00 : 01 Categories Monk * Select…" at bounding box center [312, 258] width 624 height 516
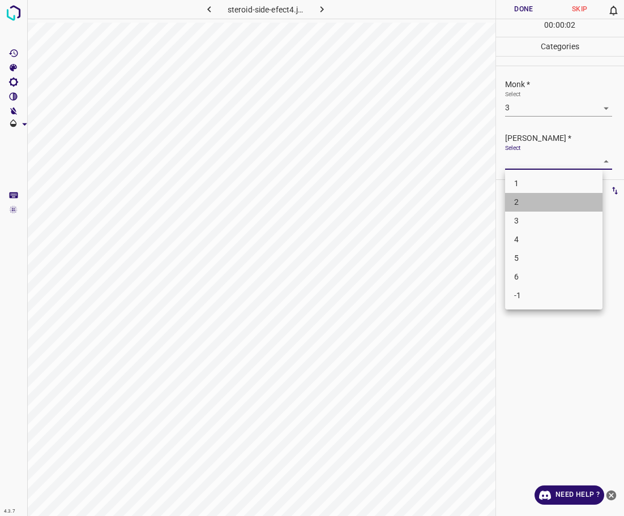
click at [519, 198] on li "2" at bounding box center [553, 202] width 97 height 19
type input "2"
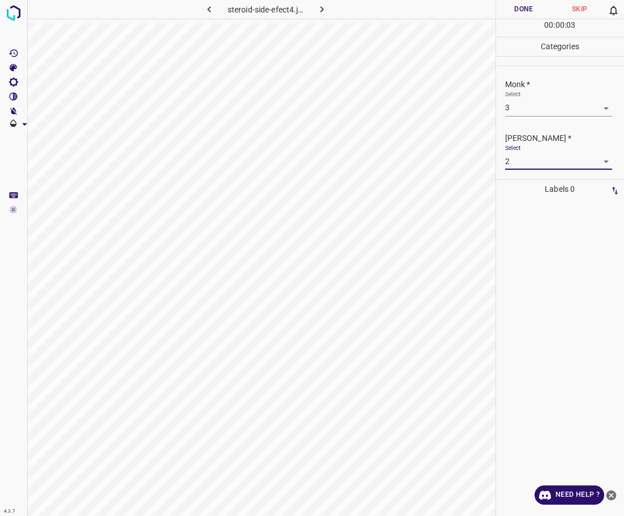
click at [525, 14] on button "Done" at bounding box center [524, 9] width 56 height 19
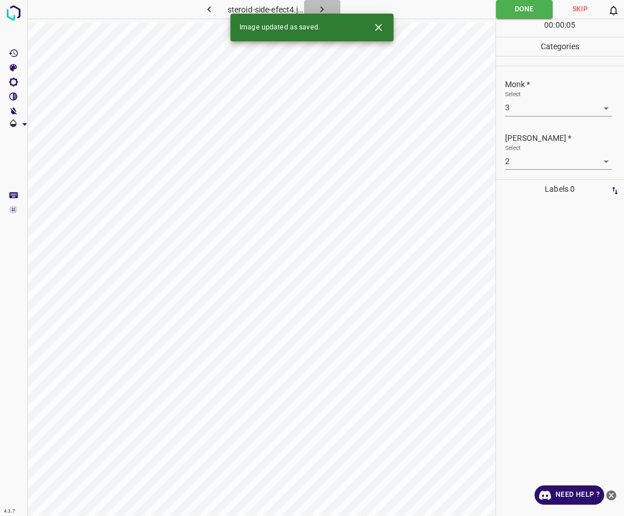
click at [319, 10] on icon "button" at bounding box center [322, 9] width 12 height 12
click at [542, 108] on body "4.3.7 [MEDICAL_DATA]_of_miescher23.jpg Done Skip 0 00 : 00 : 05 Categories Monk…" at bounding box center [312, 258] width 624 height 516
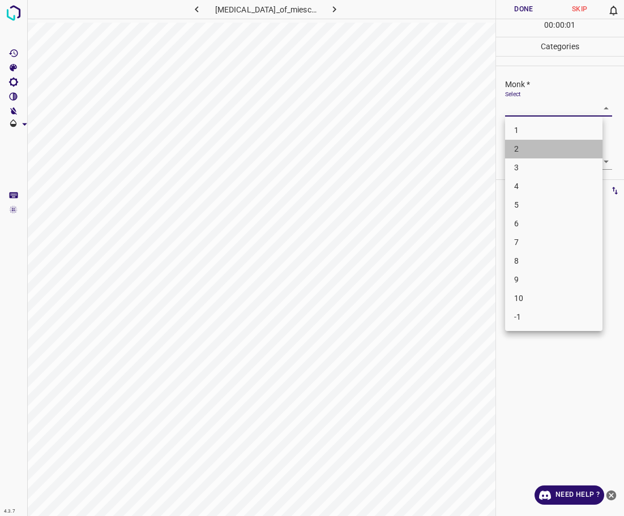
click at [532, 153] on li "2" at bounding box center [553, 149] width 97 height 19
type input "2"
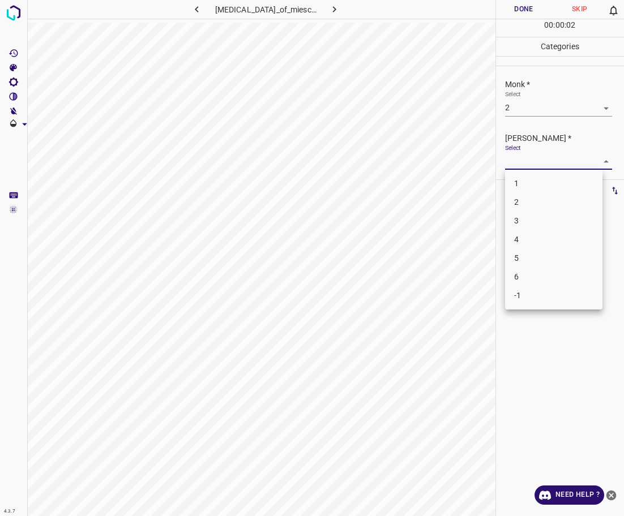
click at [536, 165] on body "4.3.7 [MEDICAL_DATA]_of_miescher23.jpg Done Skip 0 00 : 00 : 02 Categories Monk…" at bounding box center [312, 258] width 624 height 516
click at [529, 179] on li "1" at bounding box center [553, 183] width 97 height 19
type input "1"
click at [498, 17] on button "Done" at bounding box center [524, 9] width 56 height 19
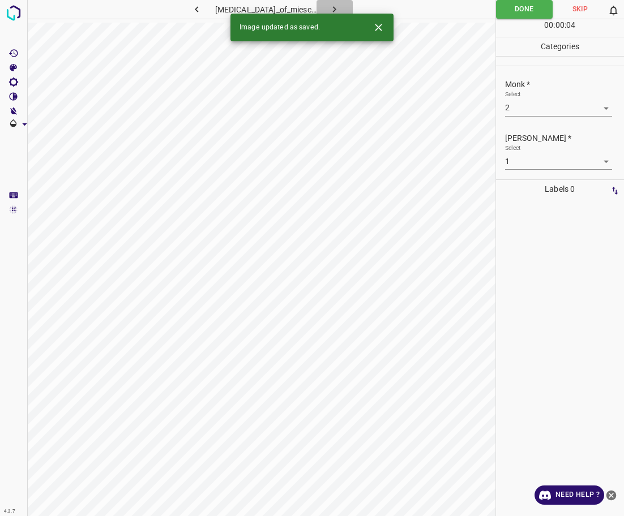
click at [336, 10] on icon "button" at bounding box center [334, 9] width 3 height 6
click at [521, 107] on body "4.3.7 [PERSON_NAME]-syndrome122.jpg Done Skip 0 00 : 00 : 04 Categories Monk * …" at bounding box center [312, 258] width 624 height 516
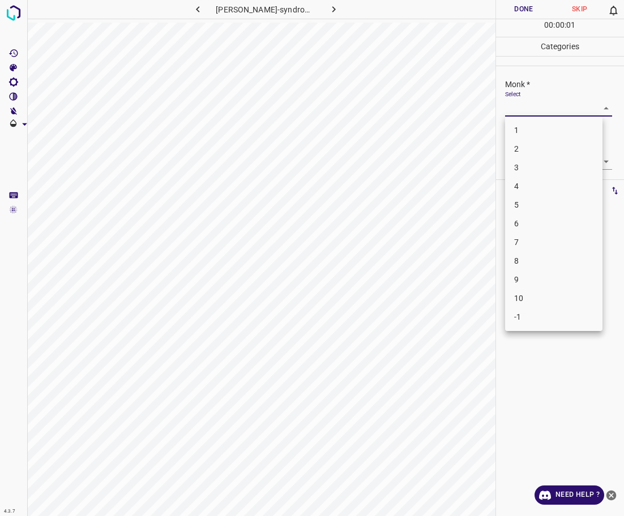
click at [527, 191] on li "4" at bounding box center [553, 186] width 97 height 19
type input "4"
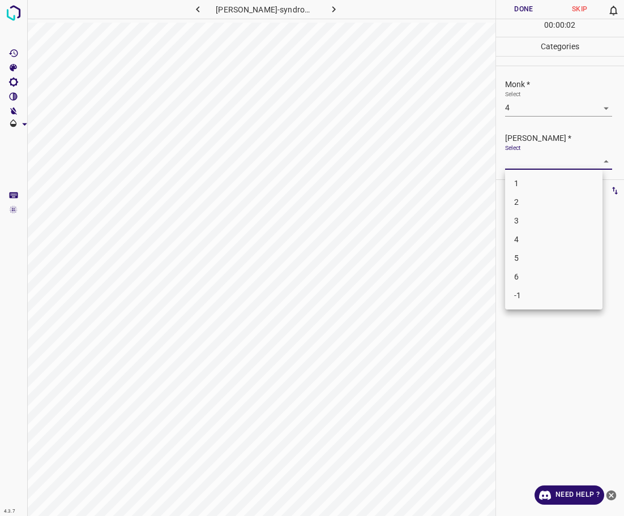
click at [533, 160] on body "4.3.7 [PERSON_NAME]-syndrome122.jpg Done Skip 0 00 : 00 : 02 Categories Monk * …" at bounding box center [312, 258] width 624 height 516
click at [526, 226] on li "3" at bounding box center [553, 221] width 97 height 19
type input "3"
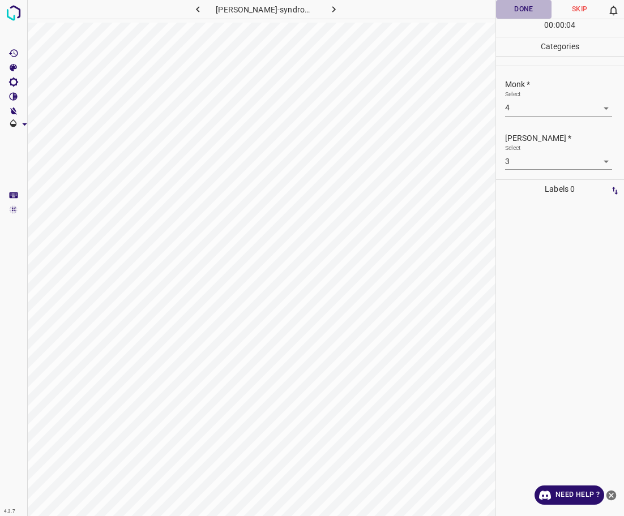
click at [532, 7] on button "Done" at bounding box center [524, 9] width 56 height 19
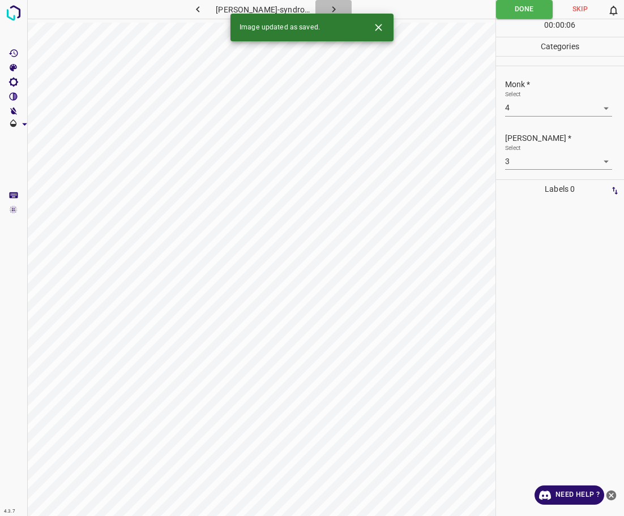
click at [334, 7] on icon "button" at bounding box center [334, 9] width 12 height 12
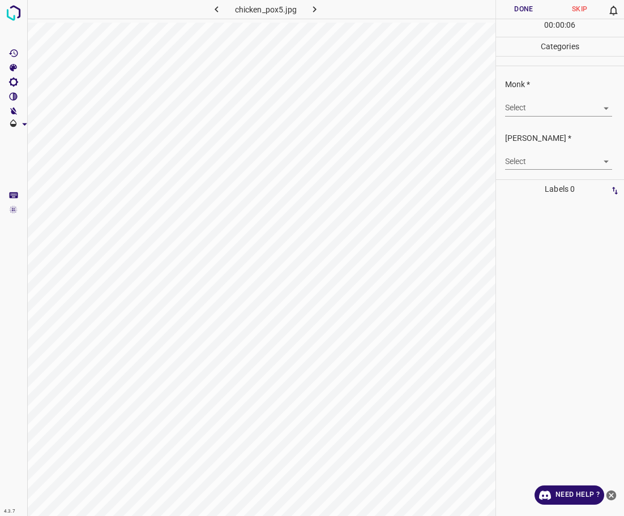
click at [518, 113] on body "4.3.7 chicken_pox5.jpg Done Skip 0 00 : 00 : 06 Categories Monk * Select ​ [PER…" at bounding box center [312, 258] width 624 height 516
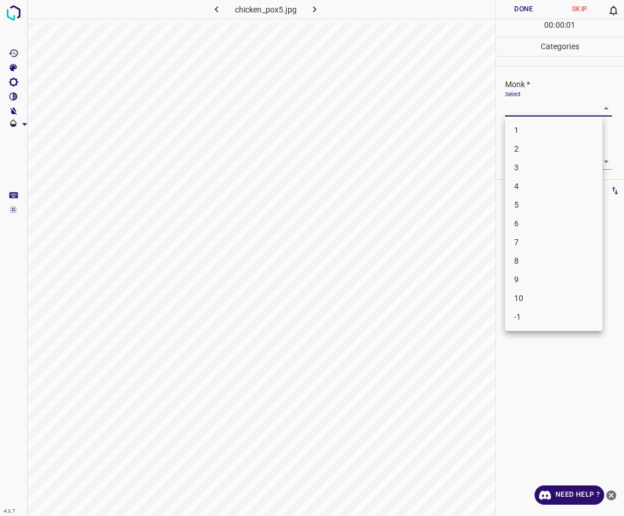
click at [527, 186] on li "4" at bounding box center [553, 186] width 97 height 19
click at [541, 102] on body "4.3.7 chicken_pox5.jpg Done Skip 0 00 : 00 : 02 Categories Monk * Select 4 4 [P…" at bounding box center [312, 258] width 624 height 516
click at [530, 207] on li "5" at bounding box center [553, 205] width 97 height 19
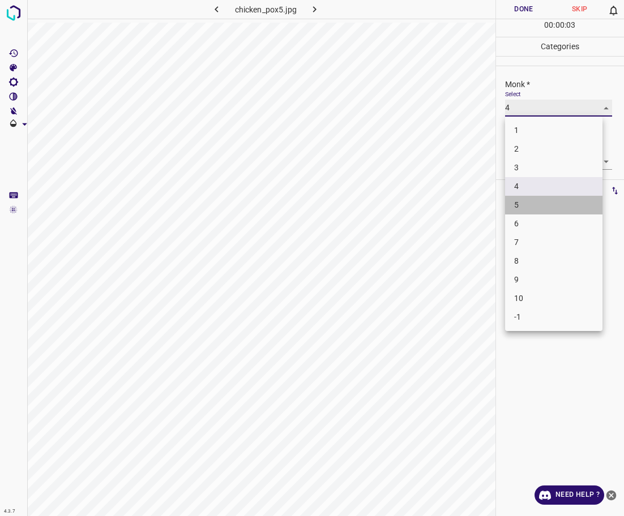
type input "5"
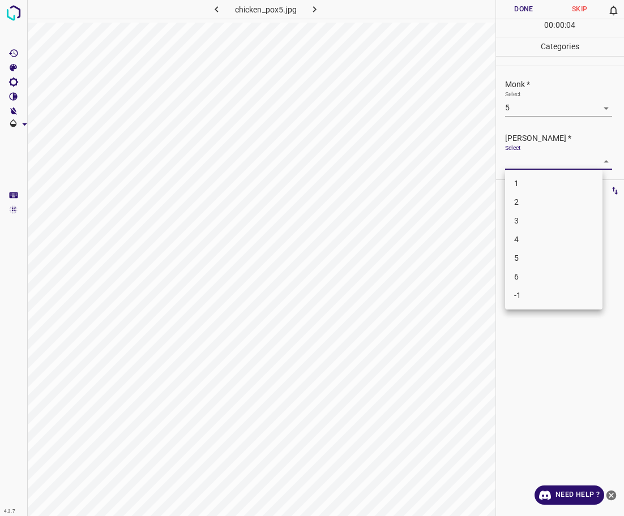
click at [536, 159] on body "4.3.7 chicken_pox5.jpg Done Skip 0 00 : 00 : 04 Categories Monk * Select 5 5 [P…" at bounding box center [312, 258] width 624 height 516
click at [536, 234] on li "4" at bounding box center [553, 239] width 97 height 19
type input "4"
click at [513, 8] on button "Done" at bounding box center [524, 9] width 56 height 19
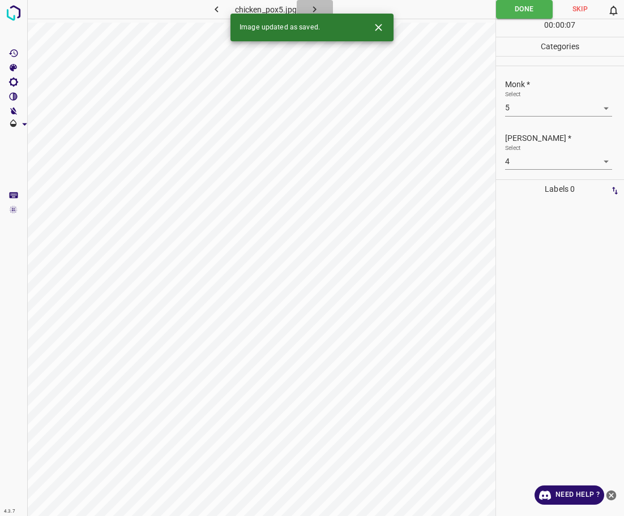
click at [321, 12] on button "button" at bounding box center [315, 9] width 36 height 19
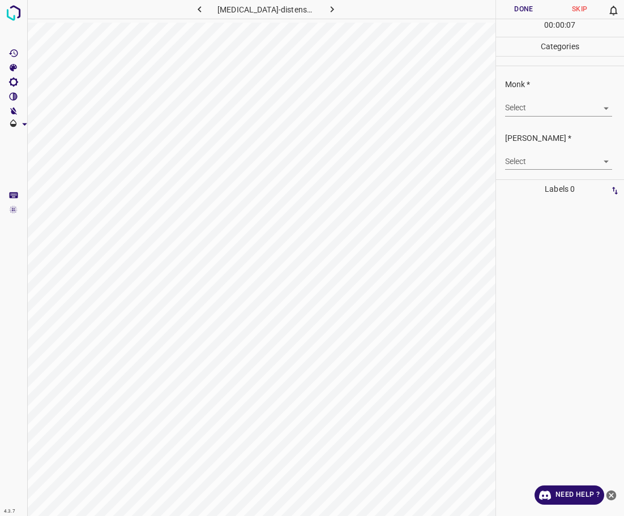
click at [553, 112] on body "4.3.7 [MEDICAL_DATA]-distensae17.jpg Done Skip 0 00 : 00 : 07 Categories Monk *…" at bounding box center [312, 258] width 624 height 516
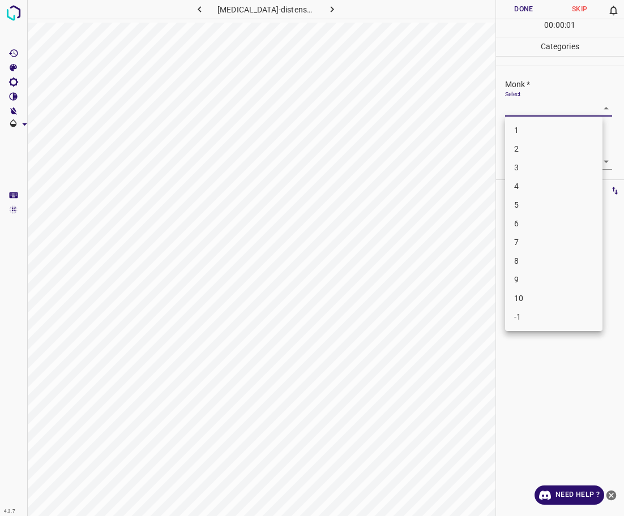
click at [546, 193] on li "4" at bounding box center [553, 186] width 97 height 19
type input "4"
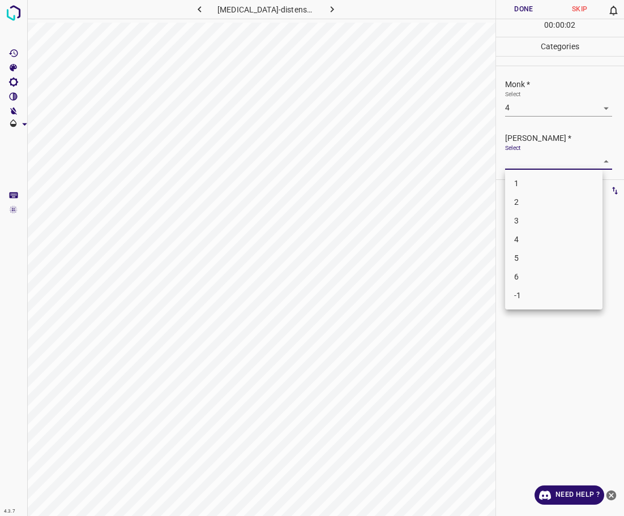
click at [550, 164] on body "4.3.7 [MEDICAL_DATA]-distensae17.jpg Done Skip 0 00 : 00 : 02 Categories Monk *…" at bounding box center [312, 258] width 624 height 516
click at [555, 215] on li "3" at bounding box center [553, 221] width 97 height 19
type input "3"
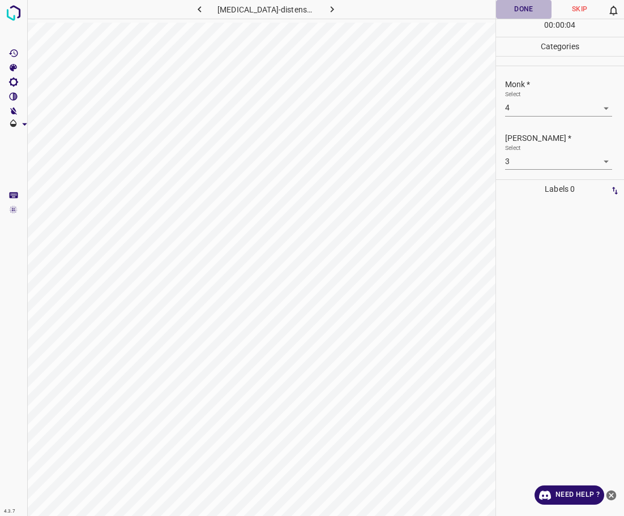
click at [524, 13] on button "Done" at bounding box center [524, 9] width 56 height 19
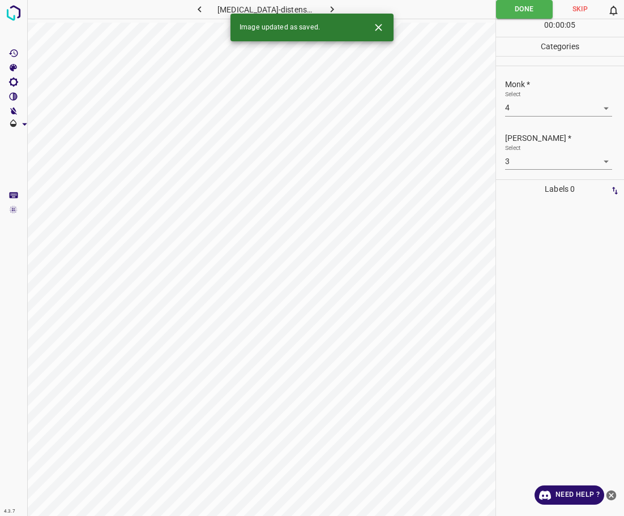
click at [326, 11] on icon "button" at bounding box center [332, 9] width 12 height 12
click at [524, 109] on body "4.3.7 chronic_stasis3.jpg Done Skip 0 00 : 00 : 05 Categories Monk * Select ​ […" at bounding box center [312, 258] width 624 height 516
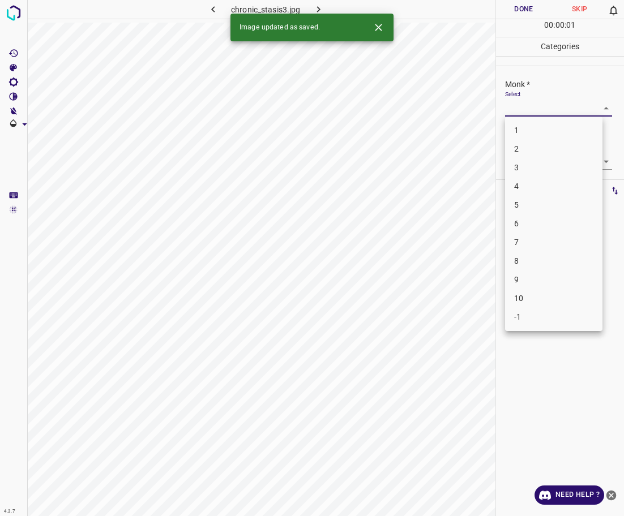
click at [545, 148] on li "2" at bounding box center [553, 149] width 97 height 19
type input "2"
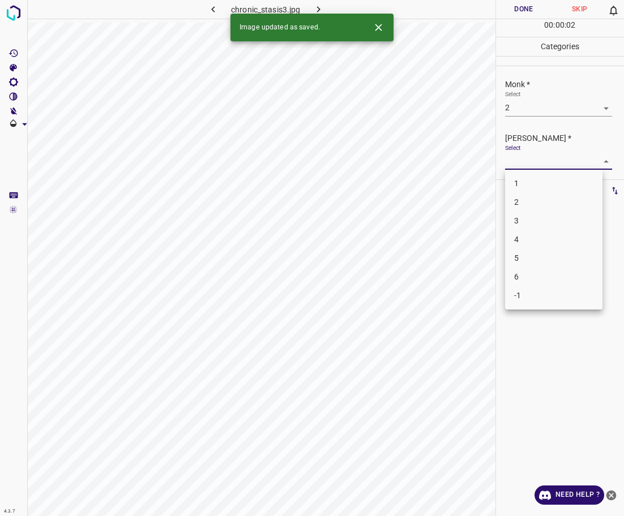
click at [534, 161] on body "4.3.7 chronic_stasis3.jpg Done Skip 0 00 : 00 : 02 Categories Monk * Select 2 2…" at bounding box center [312, 258] width 624 height 516
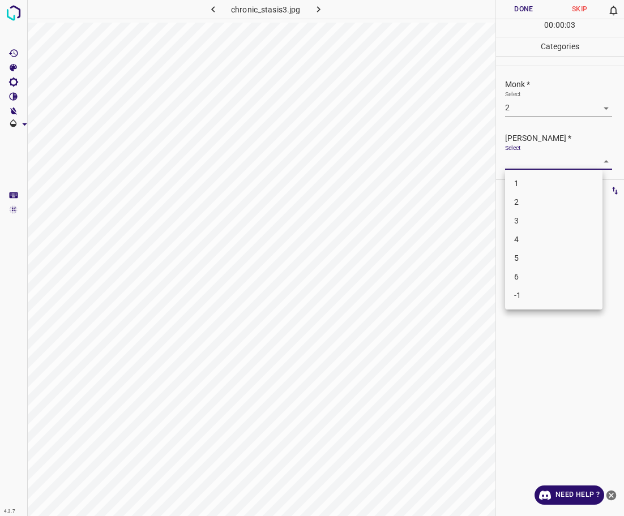
click at [524, 186] on li "1" at bounding box center [553, 183] width 97 height 19
type input "1"
click at [524, 3] on button "Done" at bounding box center [524, 9] width 56 height 19
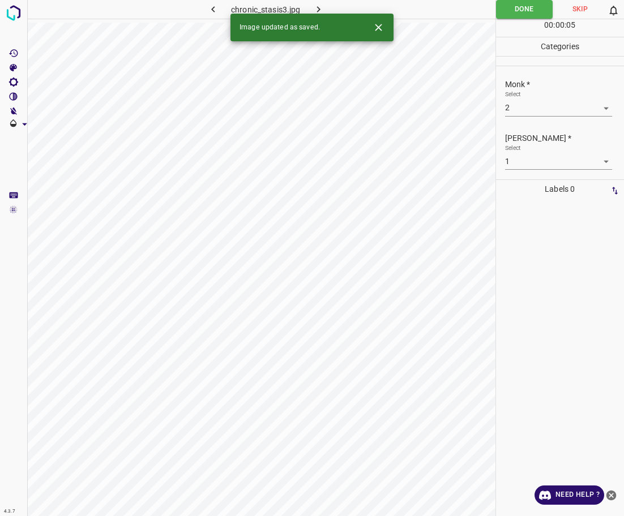
click at [321, 8] on icon "button" at bounding box center [319, 9] width 12 height 12
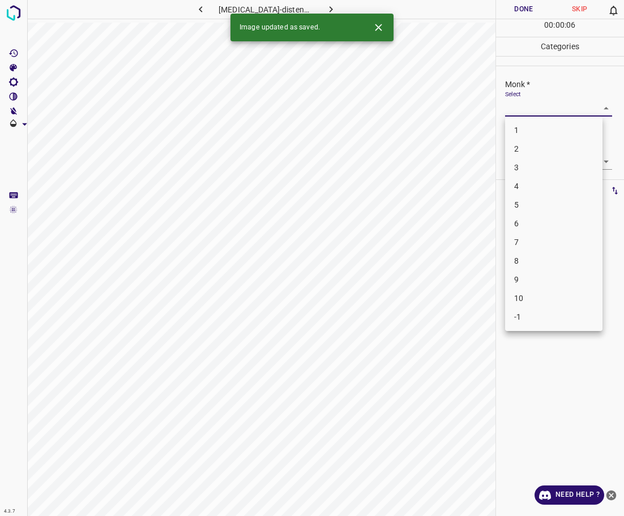
click at [540, 102] on body "4.3.7 [MEDICAL_DATA]-distensae6.jpg Done Skip 0 00 : 00 : 06 Categories Monk * …" at bounding box center [312, 258] width 624 height 516
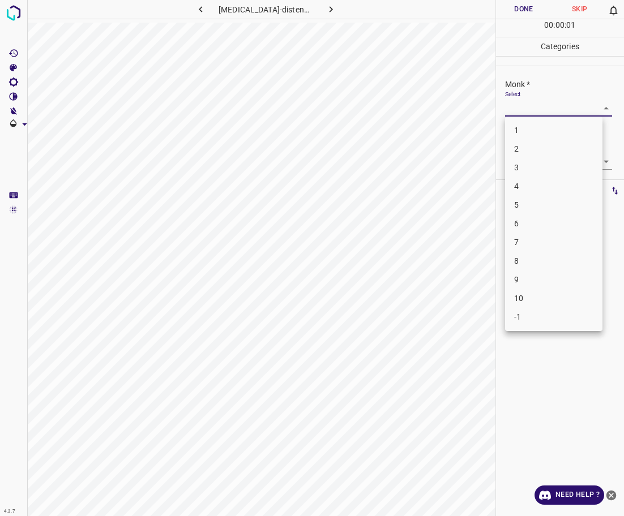
click at [536, 148] on li "2" at bounding box center [553, 149] width 97 height 19
type input "2"
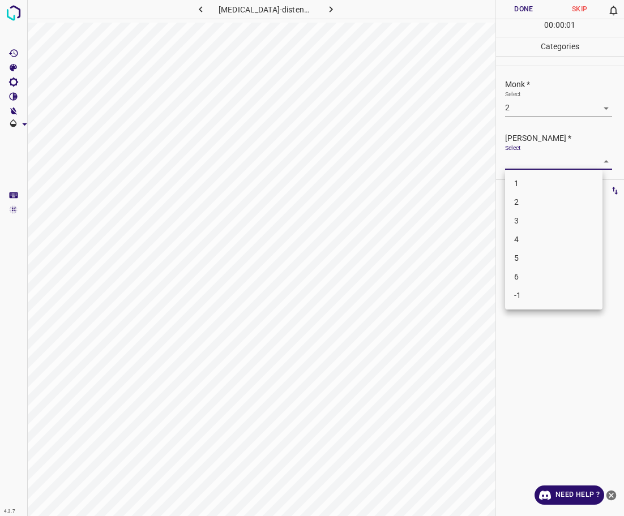
click at [541, 161] on body "4.3.7 [MEDICAL_DATA]-distensae6.jpg Done Skip 0 00 : 00 : 01 Categories Monk * …" at bounding box center [312, 258] width 624 height 516
click at [533, 185] on li "1" at bounding box center [553, 183] width 97 height 19
type input "1"
click at [504, 17] on button "Done" at bounding box center [524, 9] width 56 height 19
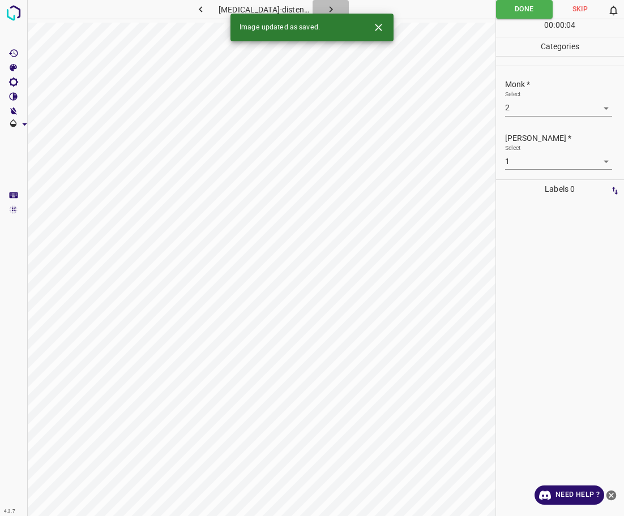
click at [325, 6] on icon "button" at bounding box center [331, 9] width 12 height 12
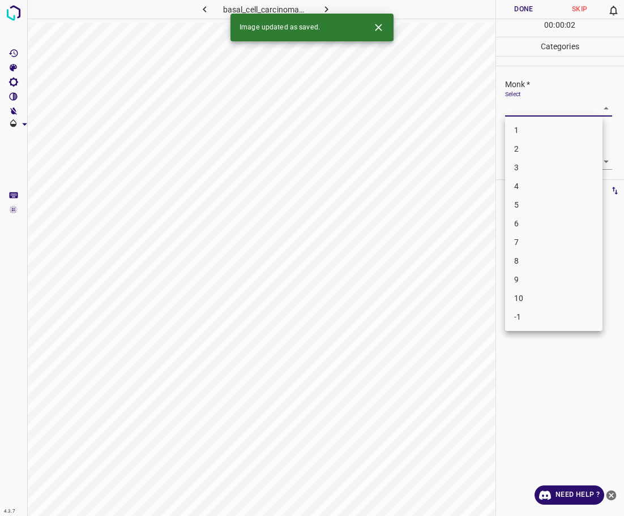
click at [563, 102] on body "4.3.7 basal_cell_carcinoma17.jpg Done Skip 0 00 : 00 : 02 Categories Monk * Sel…" at bounding box center [312, 258] width 624 height 516
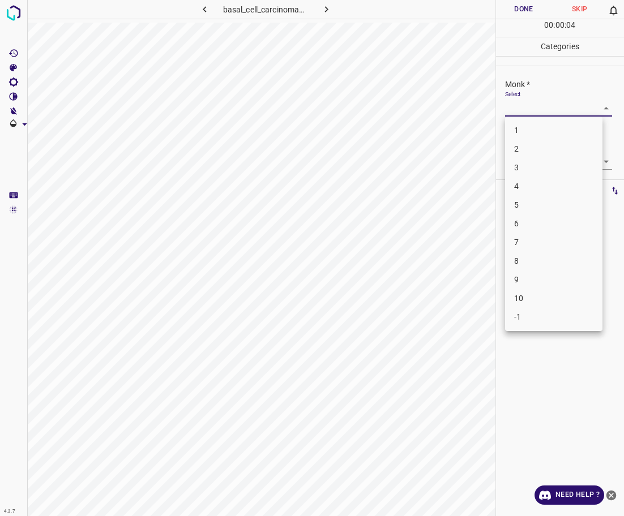
click at [546, 222] on li "6" at bounding box center [553, 224] width 97 height 19
click at [543, 107] on body "4.3.7 basal_cell_carcinoma17.jpg Done Skip 0 00 : 00 : 06 Categories Monk * Sel…" at bounding box center [312, 258] width 624 height 516
click at [540, 204] on li "5" at bounding box center [553, 205] width 97 height 19
type input "5"
click at [547, 162] on body "4.3.7 basal_cell_carcinoma17.jpg Done Skip 0 00 : 00 : 07 Categories Monk * Sel…" at bounding box center [312, 258] width 624 height 516
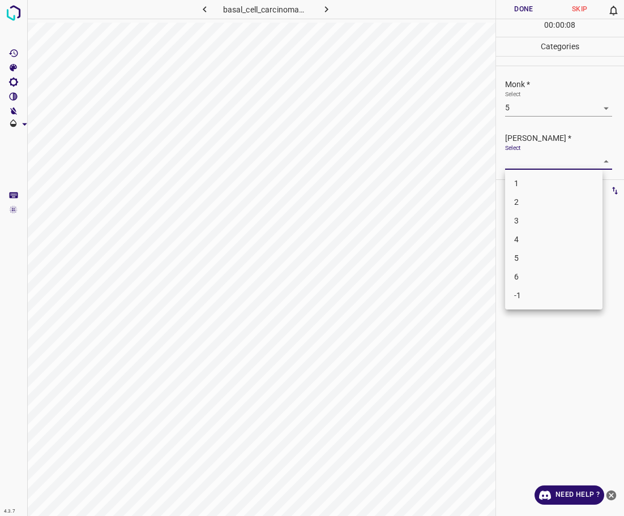
click at [525, 235] on li "4" at bounding box center [553, 239] width 97 height 19
type input "4"
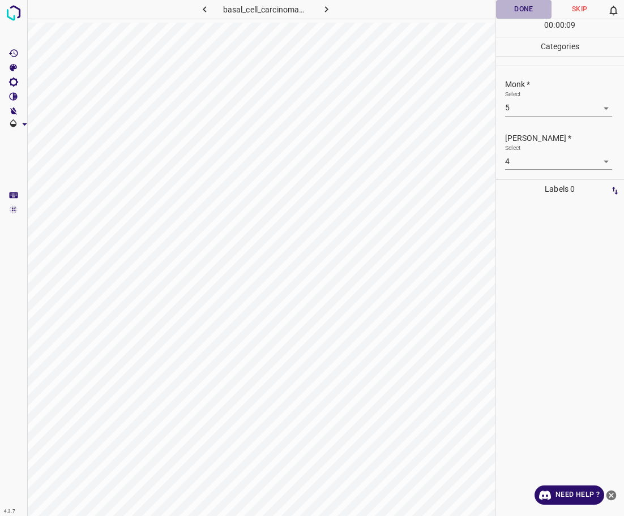
click at [523, 14] on button "Done" at bounding box center [524, 9] width 56 height 19
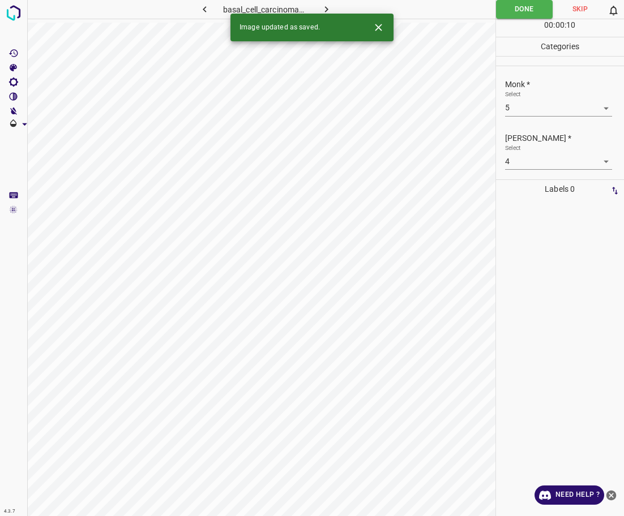
click at [335, 10] on button "button" at bounding box center [327, 9] width 36 height 19
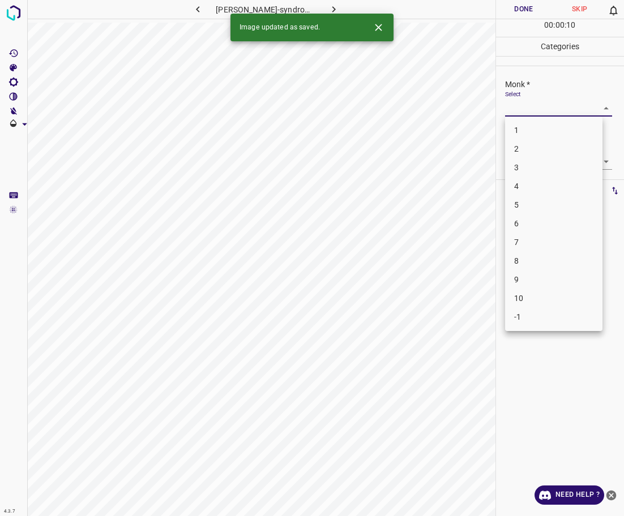
click at [524, 112] on body "4.3.7 [PERSON_NAME]-syndrome102.jpg Done Skip 0 00 : 00 : 10 Categories Monk * …" at bounding box center [312, 258] width 624 height 516
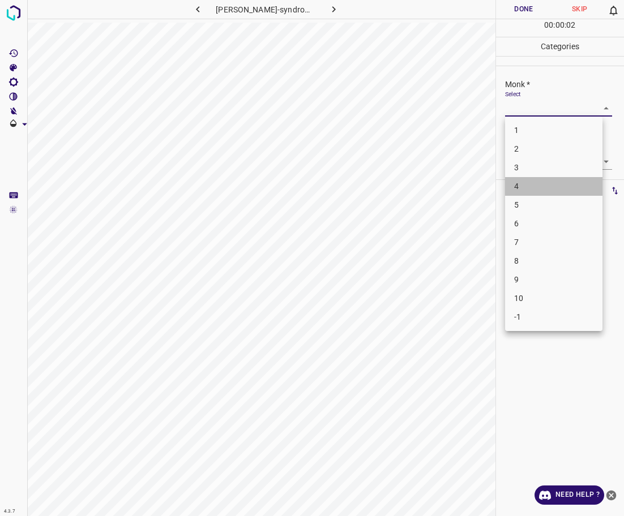
click at [518, 189] on li "4" at bounding box center [553, 186] width 97 height 19
type input "4"
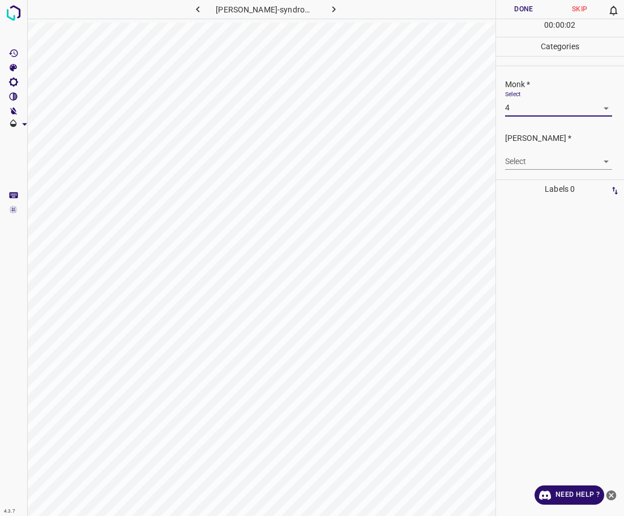
click at [523, 163] on body "4.3.7 [PERSON_NAME]-syndrome102.jpg Done Skip 0 00 : 00 : 02 Categories Monk * …" at bounding box center [312, 258] width 624 height 516
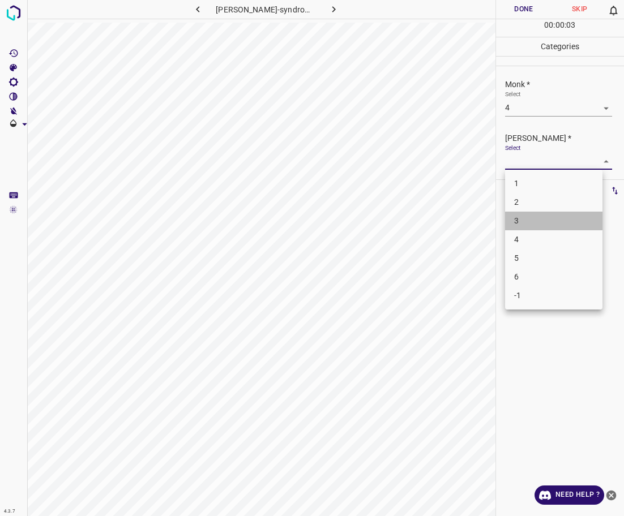
click at [532, 220] on li "3" at bounding box center [553, 221] width 97 height 19
type input "3"
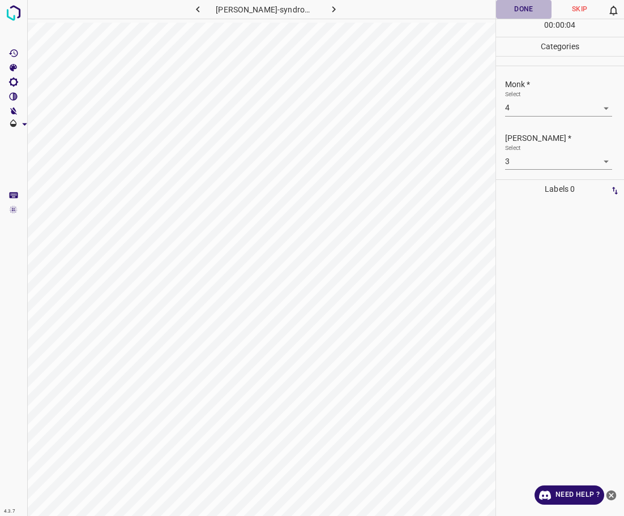
click at [533, 15] on button "Done" at bounding box center [524, 9] width 56 height 19
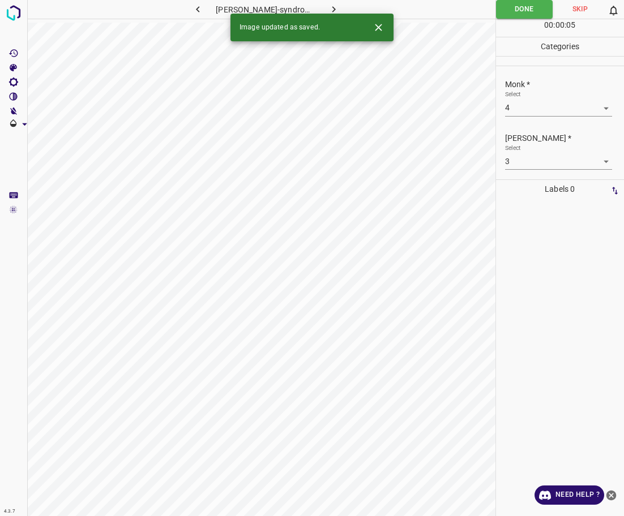
click at [340, 10] on button "button" at bounding box center [333, 9] width 36 height 19
click at [525, 106] on body "4.3.7 atrophic_lichen_planus1.jpg Done Skip 0 00 : 00 : 05 Categories Monk * Se…" at bounding box center [312, 258] width 624 height 516
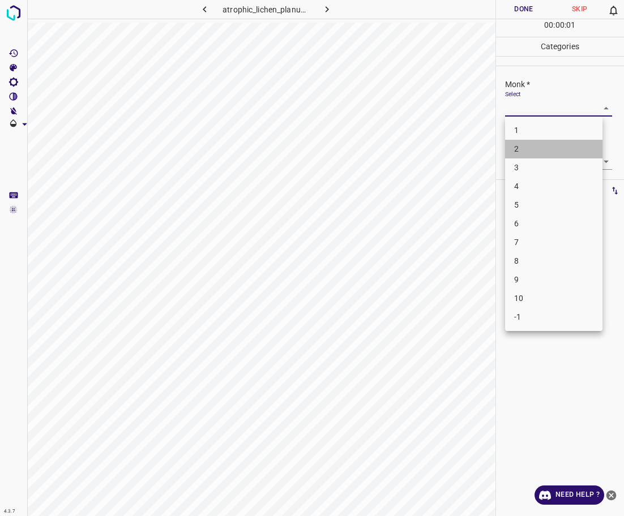
click at [524, 149] on li "2" at bounding box center [553, 149] width 97 height 19
type input "2"
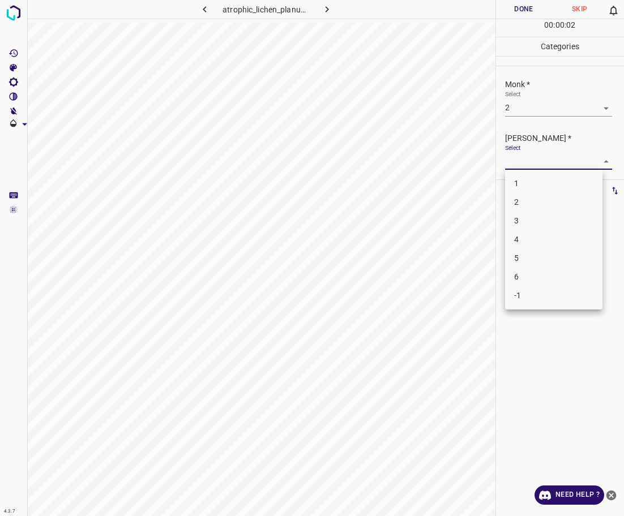
click at [525, 160] on body "4.3.7 atrophic_lichen_planus1.jpg Done Skip 0 00 : 00 : 02 Categories Monk * Se…" at bounding box center [312, 258] width 624 height 516
click at [532, 180] on li "1" at bounding box center [553, 183] width 97 height 19
type input "1"
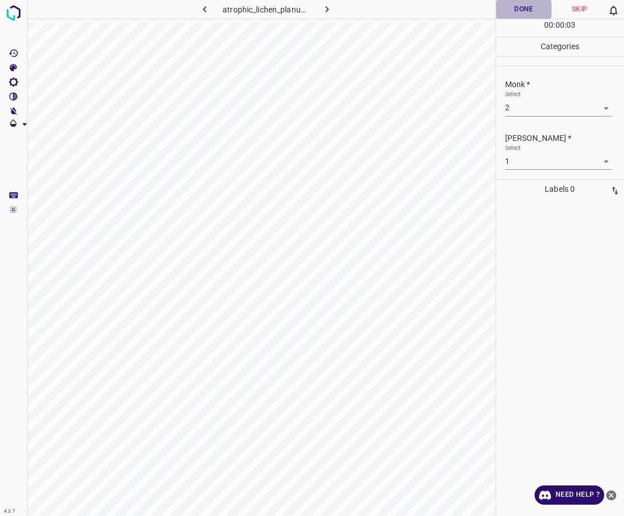
click at [523, 7] on button "Done" at bounding box center [524, 9] width 56 height 19
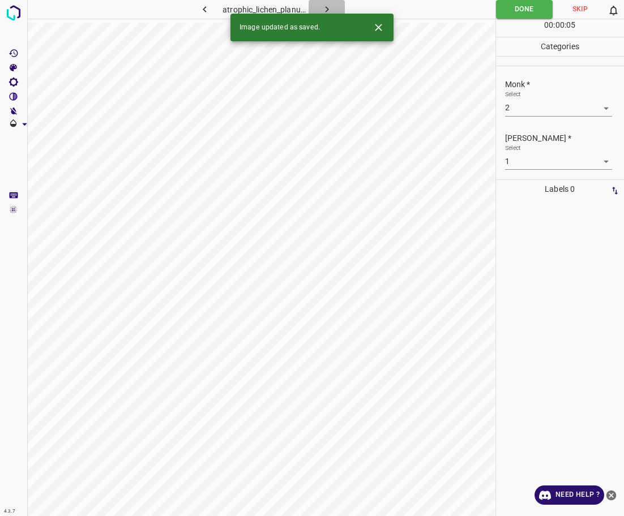
click at [326, 10] on icon "button" at bounding box center [327, 9] width 12 height 12
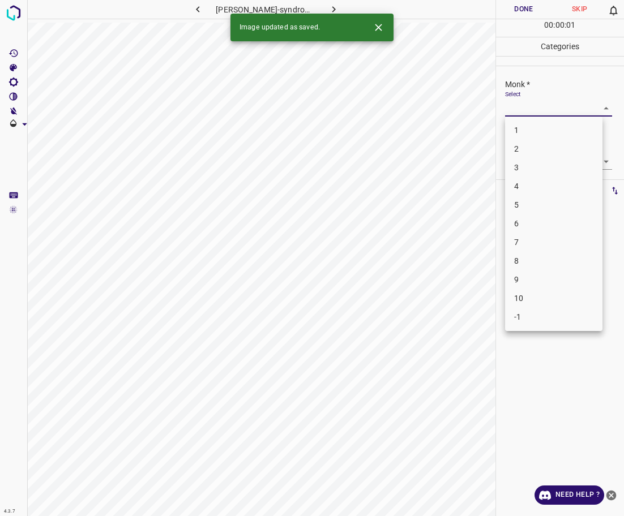
click at [548, 112] on body "4.3.7 [PERSON_NAME]-syndrome119.jpg Done Skip 0 00 : 00 : 01 Categories Monk * …" at bounding box center [312, 258] width 624 height 516
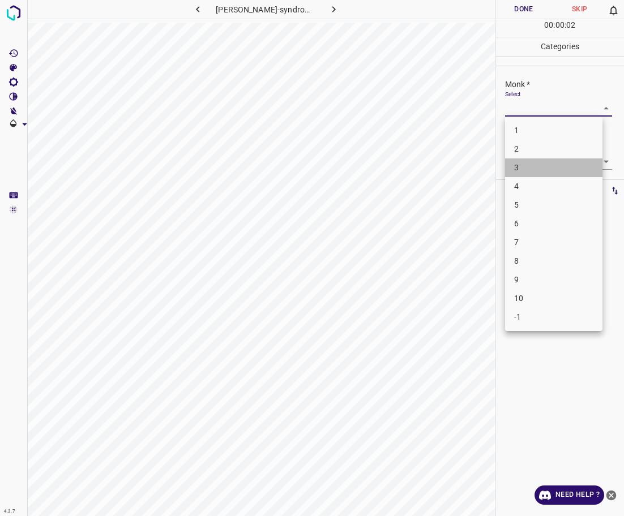
click at [547, 176] on li "3" at bounding box center [553, 168] width 97 height 19
type input "3"
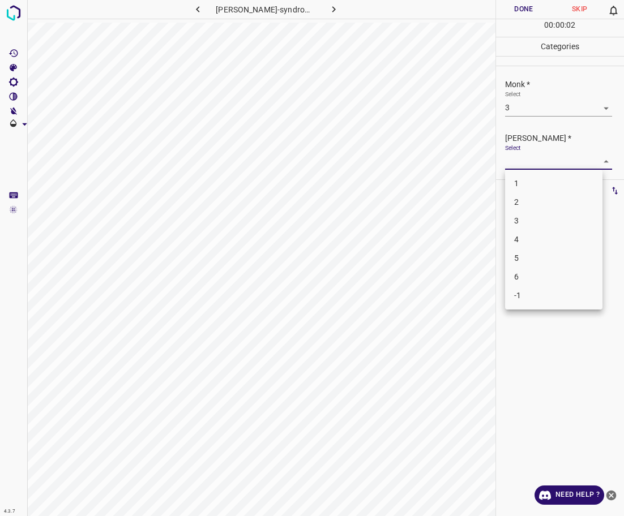
click at [546, 159] on body "4.3.7 [PERSON_NAME]-syndrome119.jpg Done Skip 0 00 : 00 : 02 Categories Monk * …" at bounding box center [312, 258] width 624 height 516
click at [542, 197] on li "2" at bounding box center [553, 202] width 97 height 19
type input "2"
click at [506, 19] on hr at bounding box center [560, 19] width 129 height 1
click at [506, 14] on button "Done" at bounding box center [524, 9] width 56 height 19
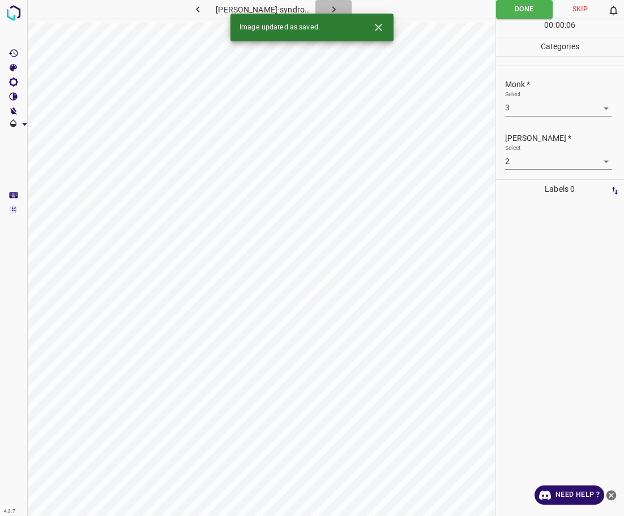
click at [335, 6] on icon "button" at bounding box center [334, 9] width 12 height 12
click at [521, 116] on body "4.3.7 basal_cell_carcinoma31.jpg Done Skip 0 00 : 00 : 06 Categories Monk * Sel…" at bounding box center [312, 258] width 624 height 516
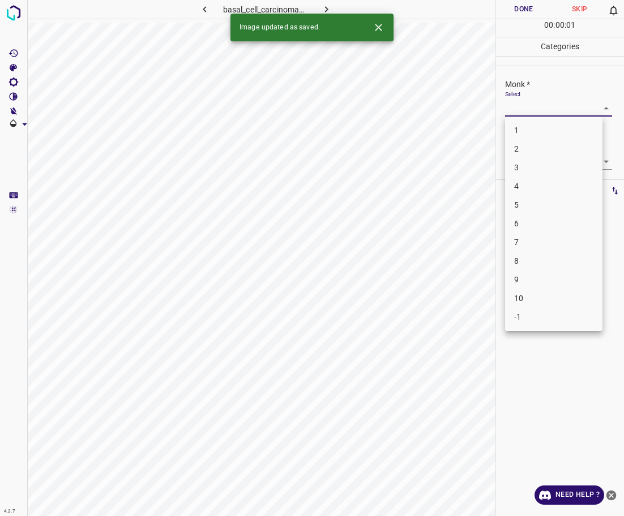
click at [518, 147] on li "2" at bounding box center [553, 149] width 97 height 19
type input "2"
click at [524, 138] on p "[PERSON_NAME] *" at bounding box center [564, 138] width 119 height 12
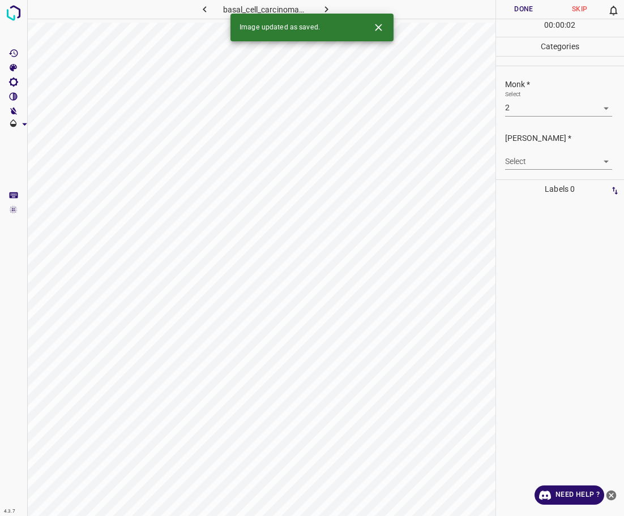
click at [524, 162] on body "4.3.7 basal_cell_carcinoma31.jpg Done Skip 0 00 : 00 : 02 Categories Monk * Sel…" at bounding box center [312, 258] width 624 height 516
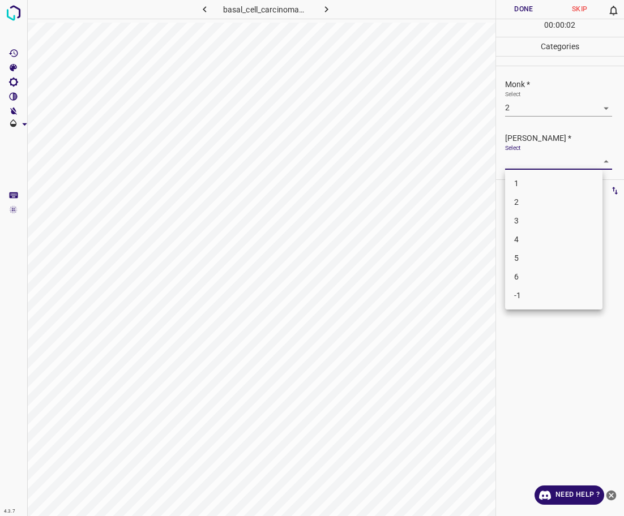
click at [528, 185] on li "1" at bounding box center [553, 183] width 97 height 19
type input "1"
click at [519, 2] on button "Done" at bounding box center [524, 9] width 56 height 19
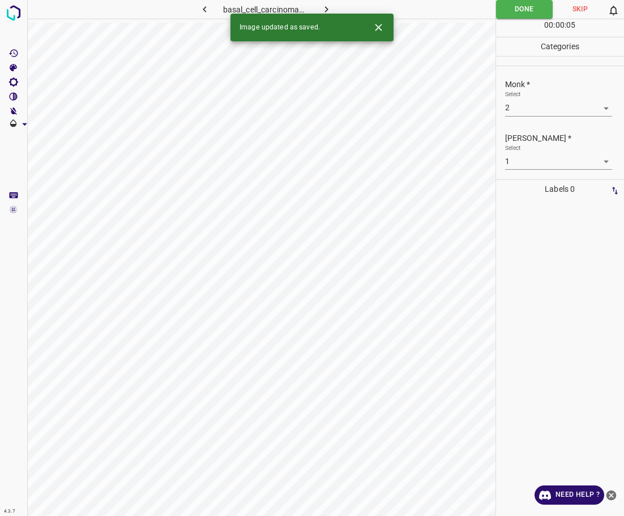
click at [328, 12] on icon "button" at bounding box center [326, 9] width 12 height 12
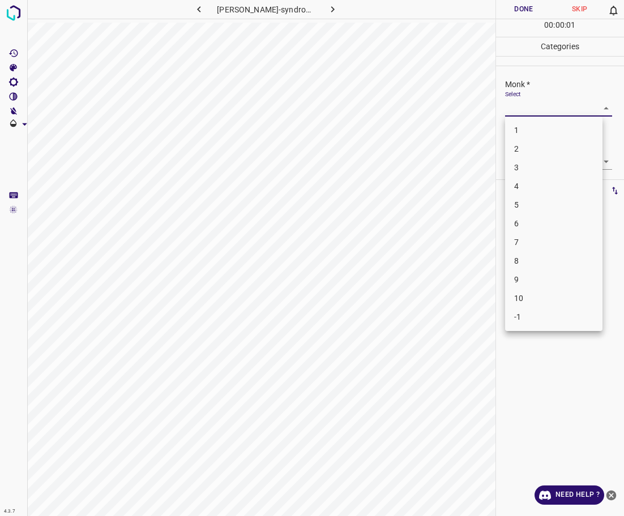
click at [524, 111] on body "4.3.7 [PERSON_NAME]-syndrome34.jpg Done Skip 0 00 : 00 : 01 Categories Monk * S…" at bounding box center [312, 258] width 624 height 516
click at [529, 164] on li "3" at bounding box center [553, 168] width 97 height 19
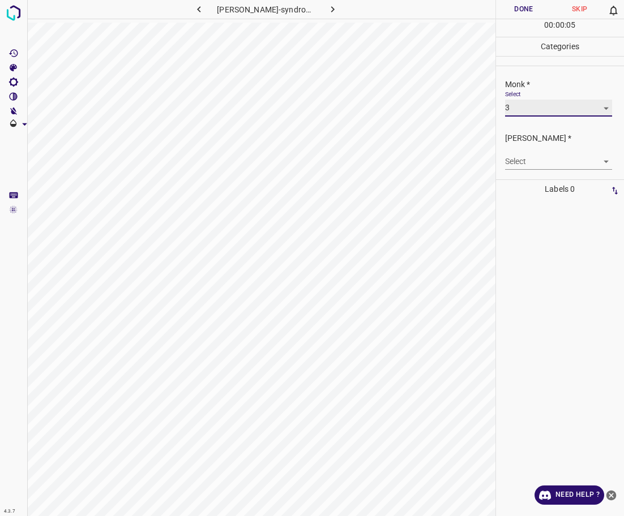
type input "3"
click at [527, 162] on body "4.3.7 [PERSON_NAME]-syndrome34.jpg Done Skip 0 00 : 00 : 06 Categories Monk * S…" at bounding box center [312, 258] width 624 height 516
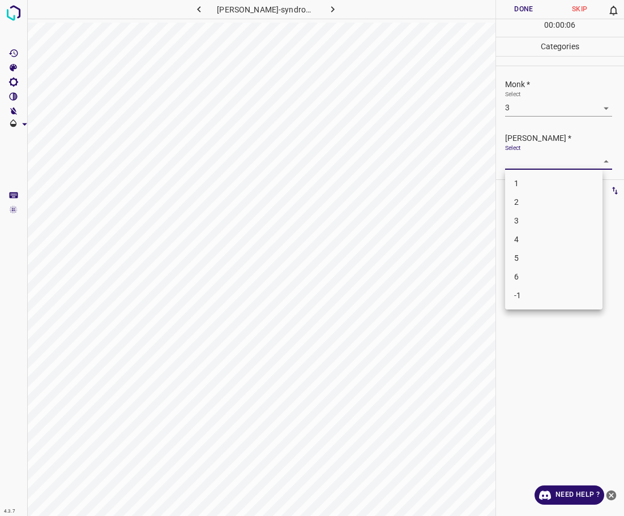
click at [535, 204] on li "2" at bounding box center [553, 202] width 97 height 19
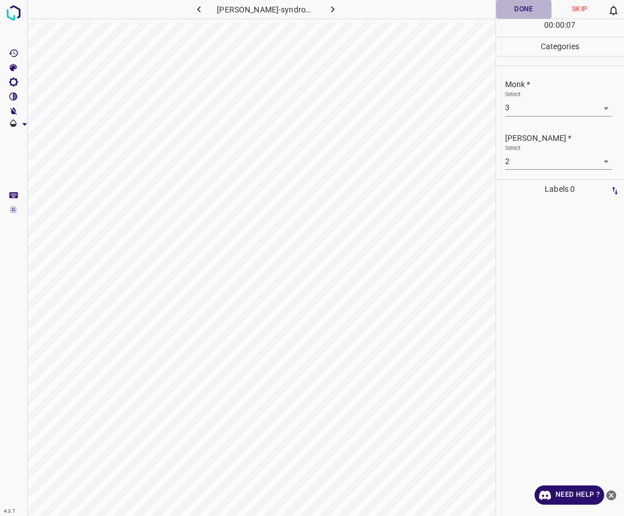
click at [531, 13] on button "Done" at bounding box center [524, 9] width 56 height 19
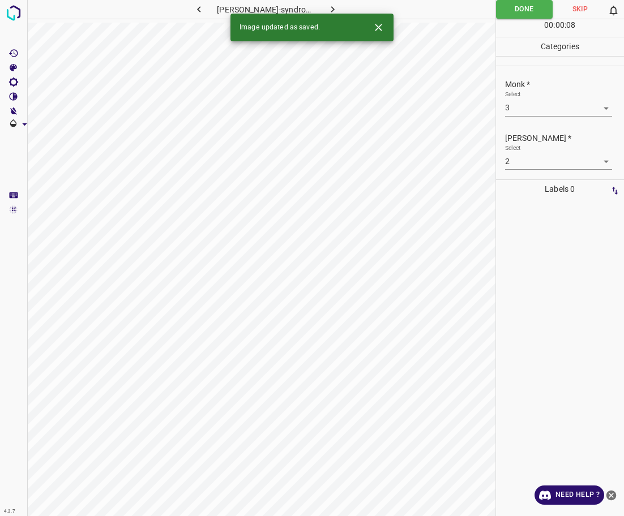
click at [331, 11] on icon "button" at bounding box center [332, 9] width 3 height 6
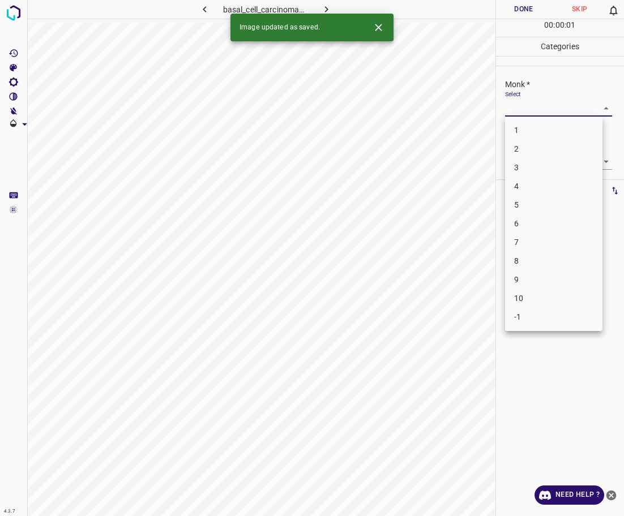
click at [533, 110] on body "4.3.7 basal_cell_carcinoma72.jpg Done Skip 0 00 : 00 : 01 Categories Monk * Sel…" at bounding box center [312, 258] width 624 height 516
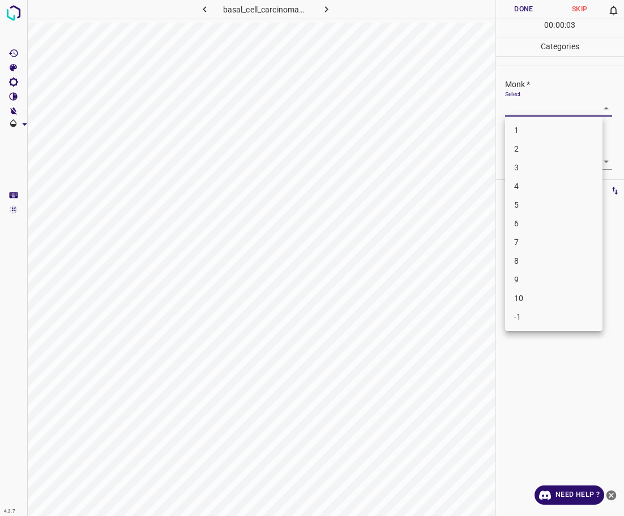
click at [527, 242] on li "7" at bounding box center [553, 242] width 97 height 19
click at [545, 163] on body "4.3.7 basal_cell_carcinoma72.jpg Done Skip 0 00 : 00 : 04 Categories Monk * Sel…" at bounding box center [312, 258] width 624 height 516
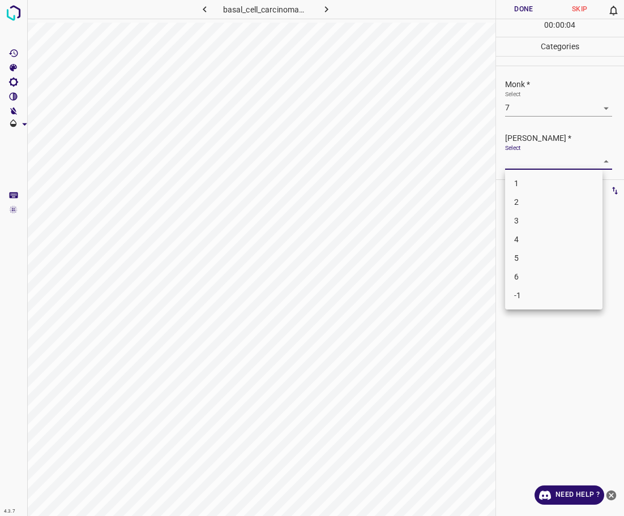
click at [551, 252] on li "5" at bounding box center [553, 258] width 97 height 19
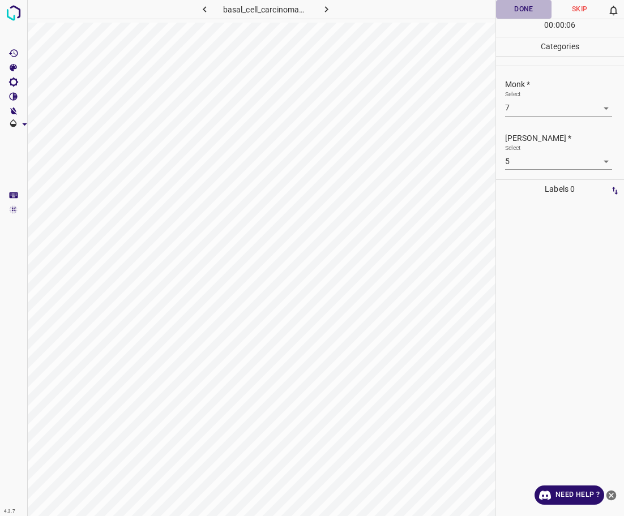
click at [516, 16] on button "Done" at bounding box center [524, 9] width 56 height 19
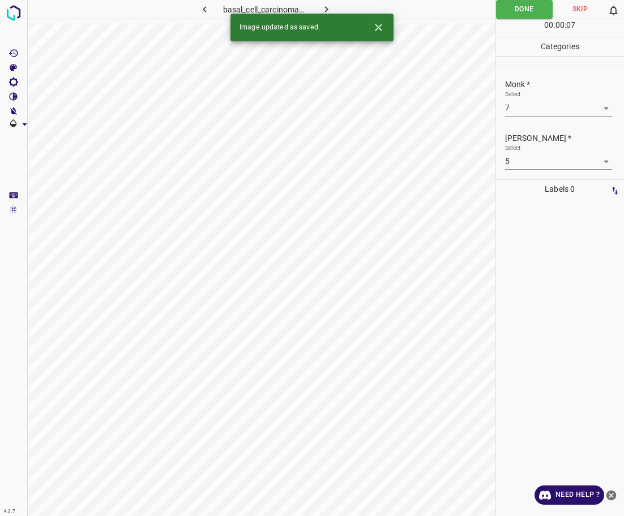
click at [339, 6] on button "button" at bounding box center [327, 9] width 36 height 19
click at [555, 111] on body "4.3.7 [MEDICAL_DATA]-dermatitis6.jpg Done Skip 0 00 : 00 : 07 Categories Monk *…" at bounding box center [312, 258] width 624 height 516
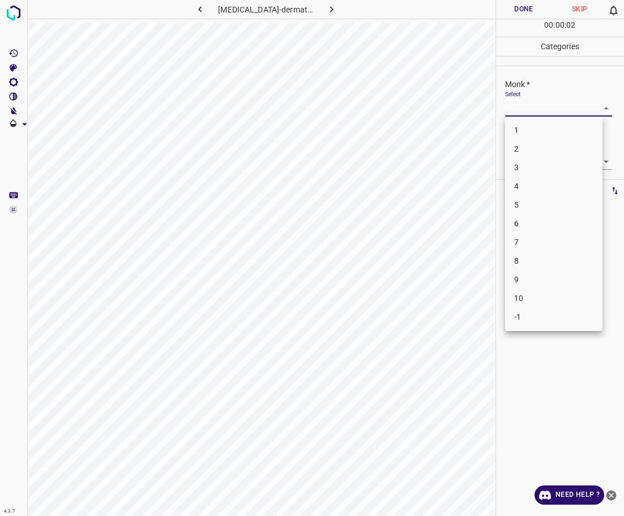
click at [538, 150] on li "2" at bounding box center [553, 149] width 97 height 19
click at [546, 163] on body "4.3.7 [MEDICAL_DATA]-dermatitis6.jpg Done Skip 0 00 : 00 : 02 Categories Monk *…" at bounding box center [312, 258] width 624 height 516
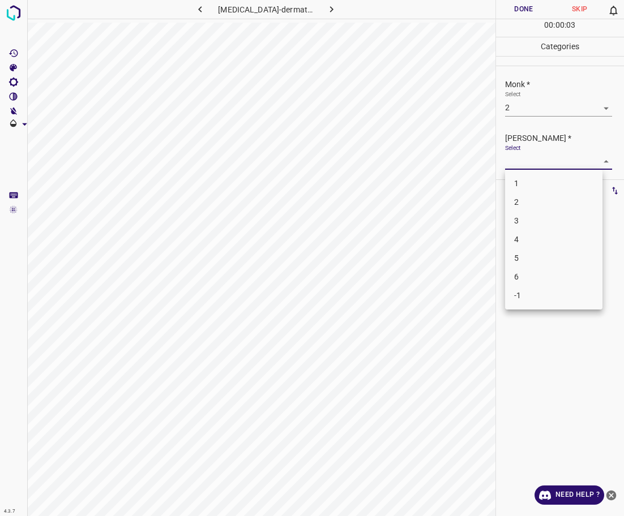
click at [538, 192] on li "1" at bounding box center [553, 183] width 97 height 19
click at [532, 8] on button "Done" at bounding box center [524, 9] width 56 height 19
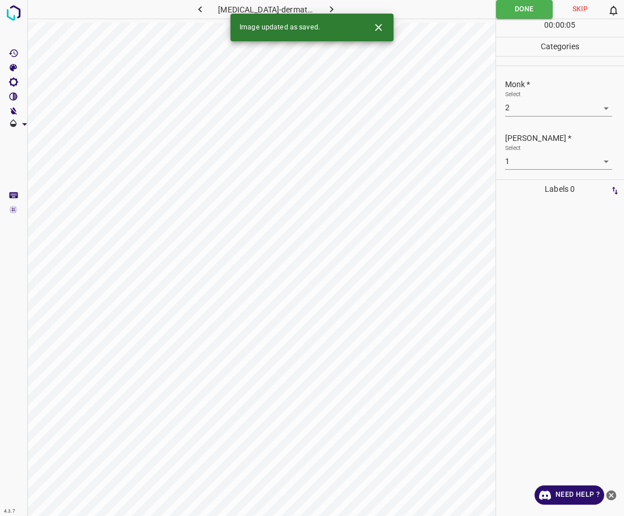
click at [329, 8] on button "button" at bounding box center [331, 9] width 36 height 19
click at [529, 113] on body "4.3.7 basal_cell_carcinoma38.jpg Done Skip 0 00 : 00 : 01 Categories Monk * Sel…" at bounding box center [312, 258] width 624 height 516
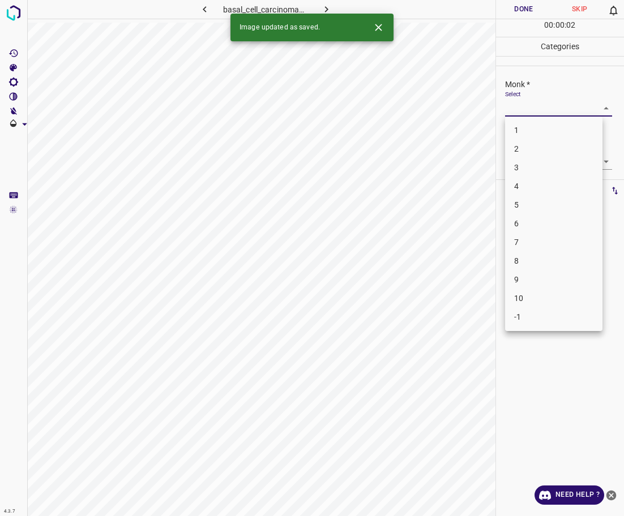
click at [527, 150] on li "2" at bounding box center [553, 149] width 97 height 19
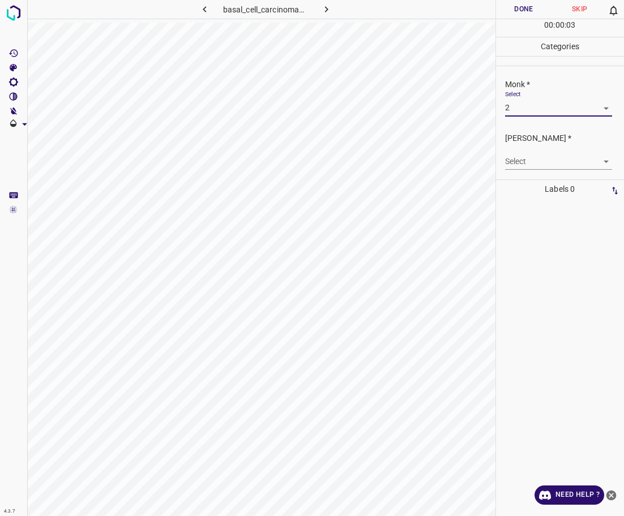
click at [531, 169] on body "4.3.7 basal_cell_carcinoma38.jpg Done Skip 0 00 : 00 : 03 Categories Monk * Sel…" at bounding box center [312, 258] width 624 height 516
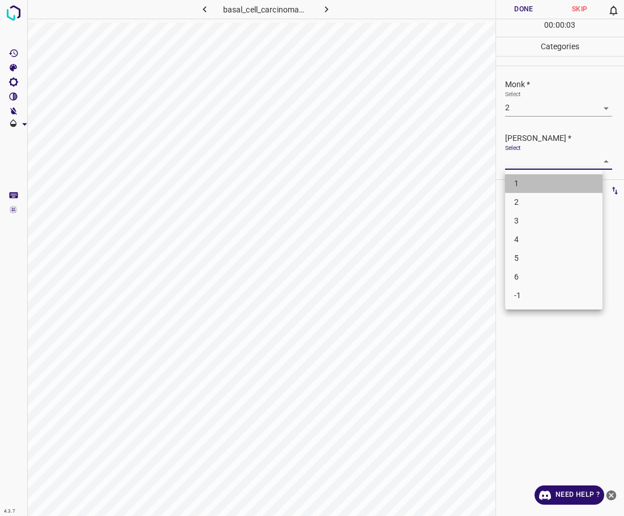
click at [533, 186] on li "1" at bounding box center [553, 183] width 97 height 19
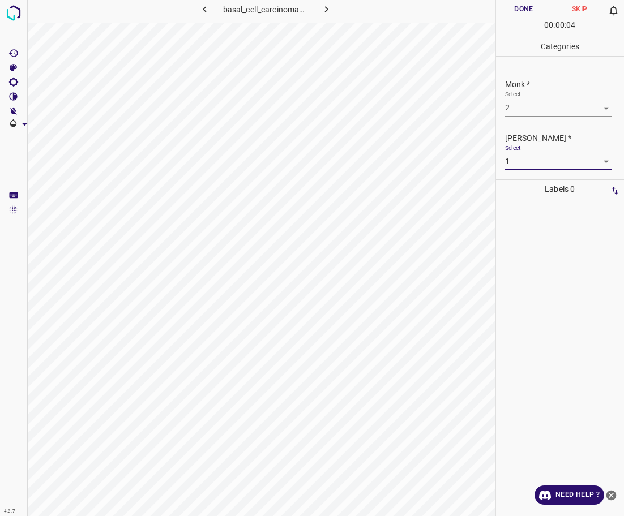
click at [521, 3] on button "Done" at bounding box center [524, 9] width 56 height 19
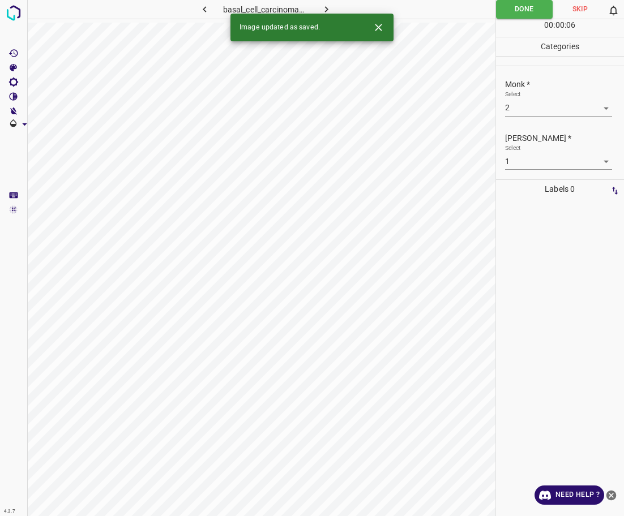
click at [330, 6] on icon "button" at bounding box center [326, 9] width 12 height 12
click at [541, 109] on body "4.3.7 [PERSON_NAME]-syndrome100.jpg Done Skip 0 00 : 00 : 06 Categories Monk * …" at bounding box center [312, 258] width 624 height 516
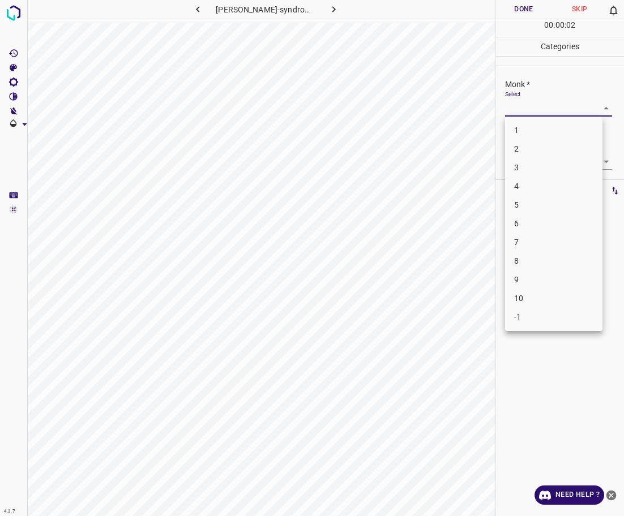
click at [527, 152] on li "2" at bounding box center [553, 149] width 97 height 19
click at [531, 152] on div "Select ​" at bounding box center [558, 156] width 107 height 25
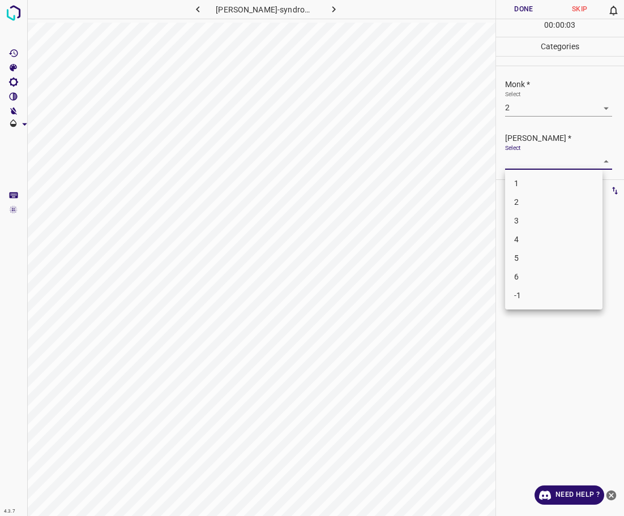
click at [535, 163] on body "4.3.7 [PERSON_NAME]-syndrome100.jpg Done Skip 0 00 : 00 : 03 Categories Monk * …" at bounding box center [312, 258] width 624 height 516
click at [537, 177] on li "1" at bounding box center [553, 183] width 97 height 19
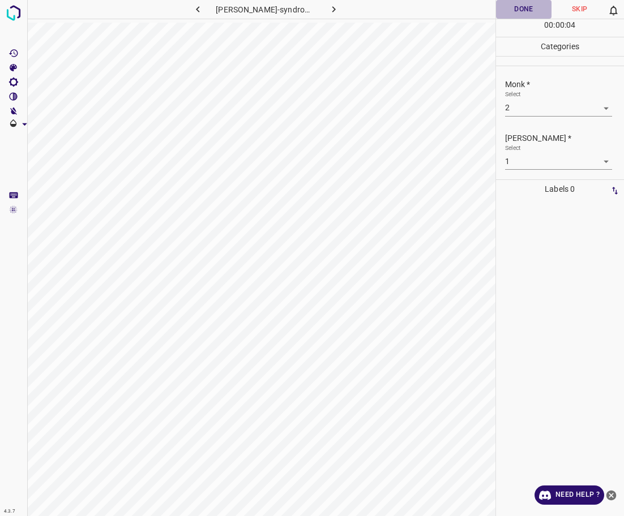
click at [528, 18] on button "Done" at bounding box center [524, 9] width 56 height 19
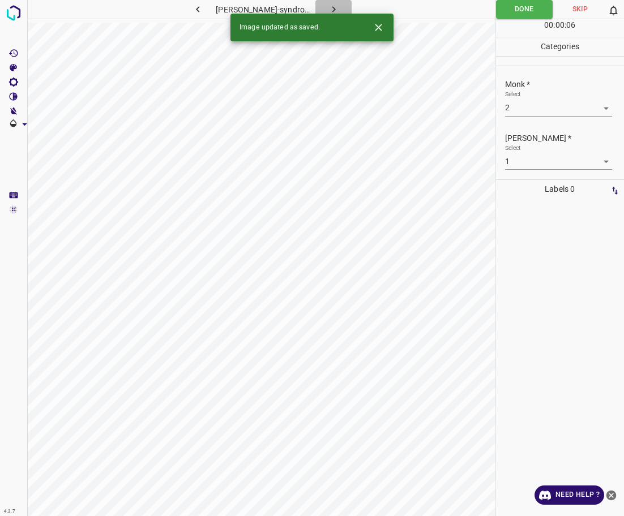
click at [336, 4] on icon "button" at bounding box center [334, 9] width 12 height 12
click at [515, 116] on body "4.3.7 basal_cell_carcinoma36.jpg Done Skip 0 00 : 00 : 06 Categories Monk * Sel…" at bounding box center [312, 258] width 624 height 516
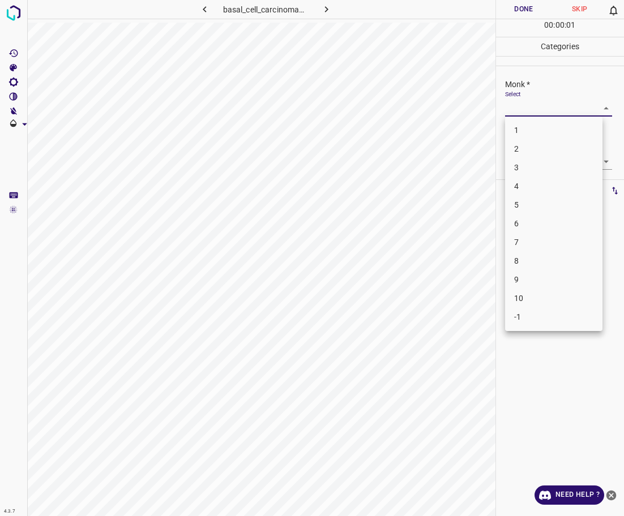
click at [524, 166] on li "3" at bounding box center [553, 168] width 97 height 19
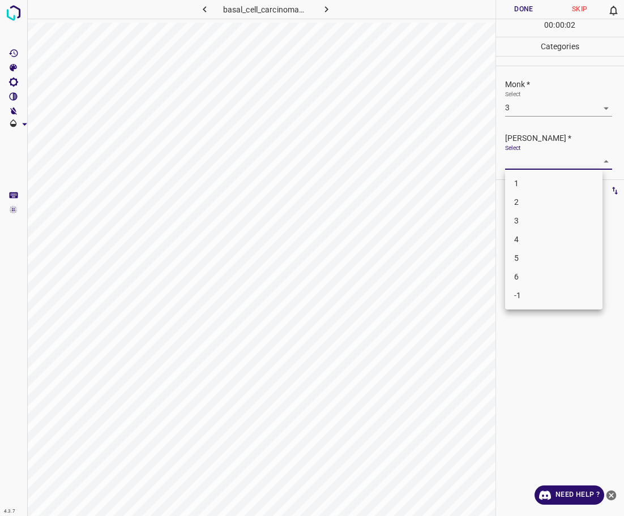
click at [524, 164] on body "4.3.7 basal_cell_carcinoma36.jpg Done Skip 0 00 : 00 : 02 Categories Monk * Sel…" at bounding box center [312, 258] width 624 height 516
click at [532, 203] on li "2" at bounding box center [553, 202] width 97 height 19
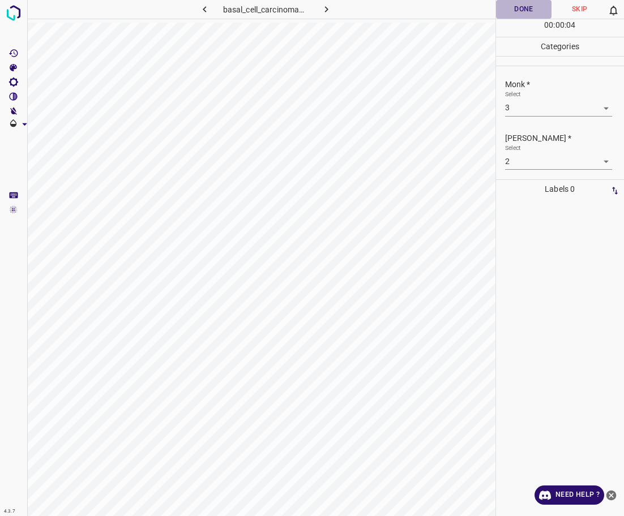
click at [534, 1] on button "Done" at bounding box center [524, 9] width 56 height 19
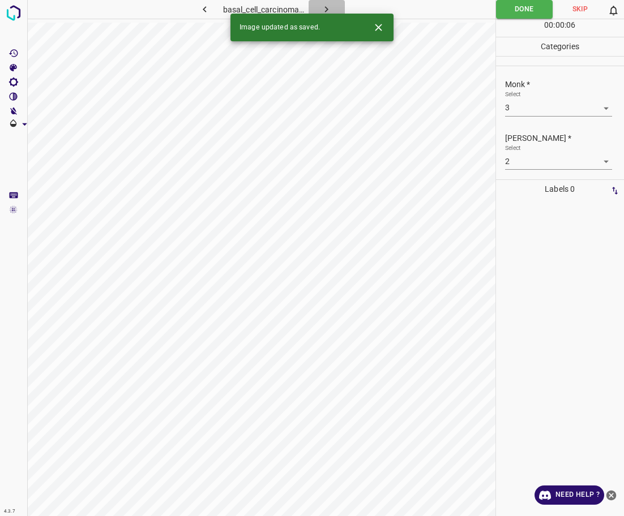
click at [331, 4] on icon "button" at bounding box center [326, 9] width 12 height 12
click at [556, 109] on body "4.3.7 [PERSON_NAME]-syndrome48.jpg Done Skip 0 00 : 00 : 01 Categories Monk * S…" at bounding box center [312, 258] width 624 height 516
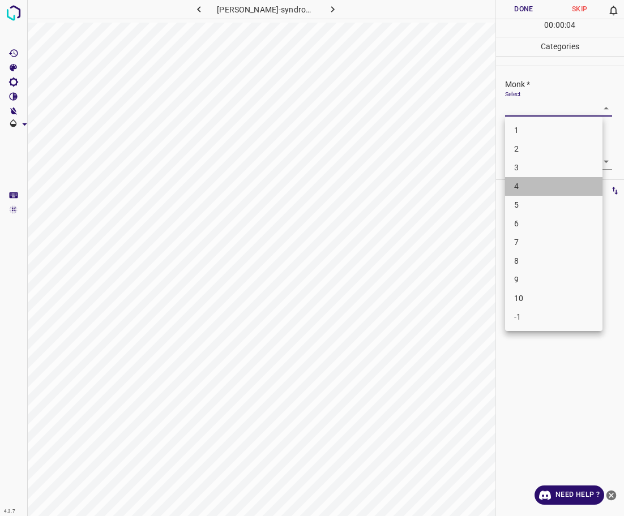
click at [533, 190] on li "4" at bounding box center [553, 186] width 97 height 19
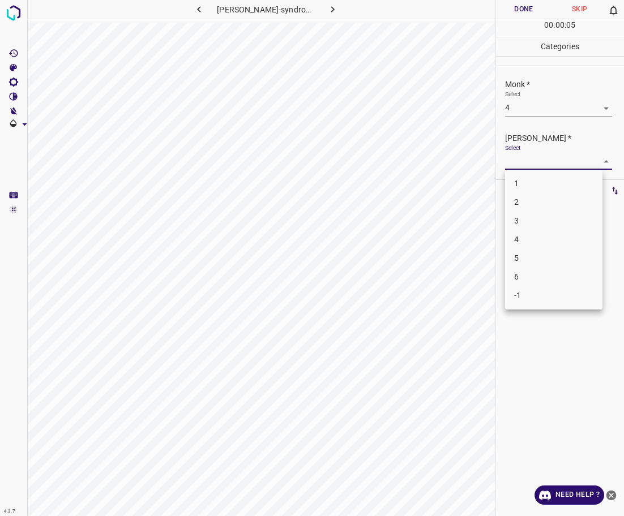
click at [539, 168] on body "4.3.7 [PERSON_NAME]-syndrome48.jpg Done Skip 0 00 : 00 : 05 Categories Monk * S…" at bounding box center [312, 258] width 624 height 516
click at [529, 220] on li "3" at bounding box center [553, 221] width 97 height 19
click at [521, 12] on button "Done" at bounding box center [524, 9] width 56 height 19
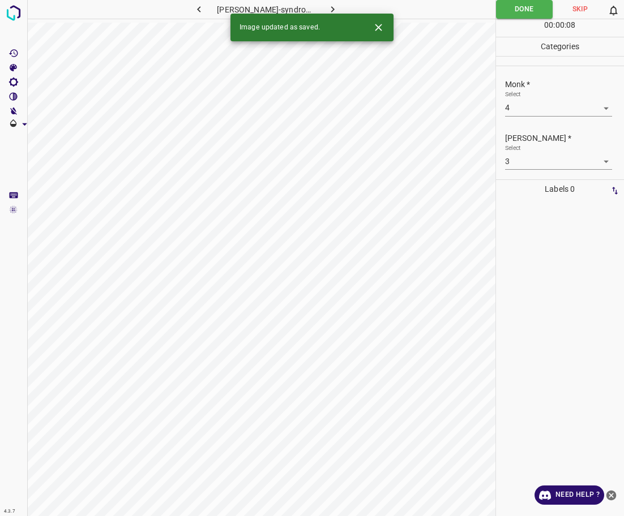
click at [335, 10] on icon "button" at bounding box center [333, 9] width 12 height 12
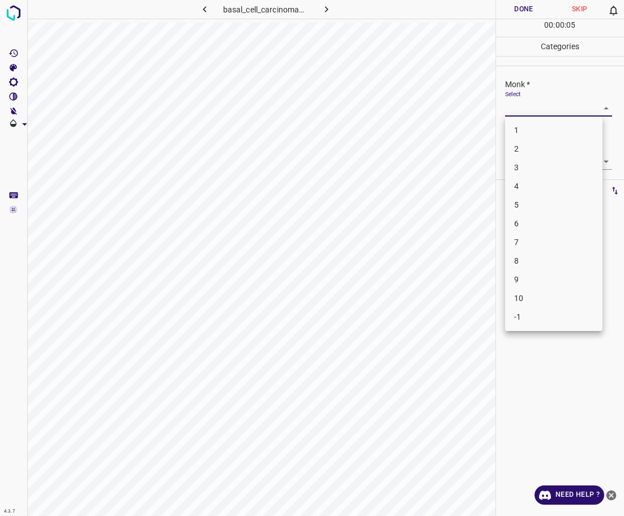
click at [558, 105] on body "4.3.7 basal_cell_carcinoma48.jpg Done Skip 0 00 : 00 : 05 Categories Monk * Sel…" at bounding box center [312, 258] width 624 height 516
click at [528, 183] on li "4" at bounding box center [553, 186] width 97 height 19
click at [536, 170] on div "[PERSON_NAME] * Select ​" at bounding box center [560, 151] width 129 height 53
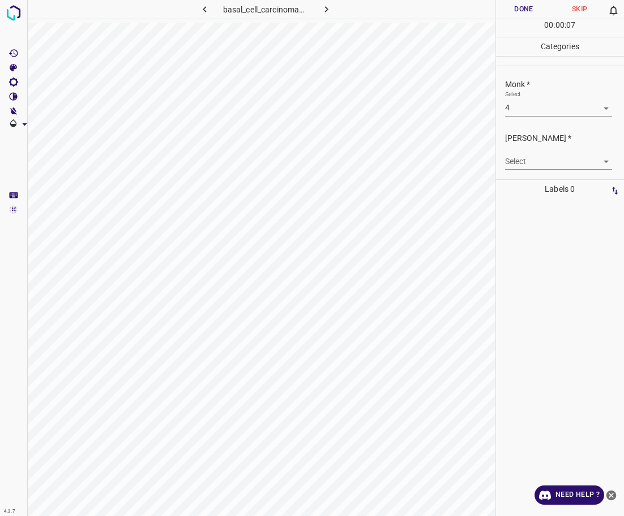
click at [533, 164] on body "4.3.7 basal_cell_carcinoma48.jpg Done Skip 0 00 : 00 : 07 Categories Monk * Sel…" at bounding box center [312, 258] width 624 height 516
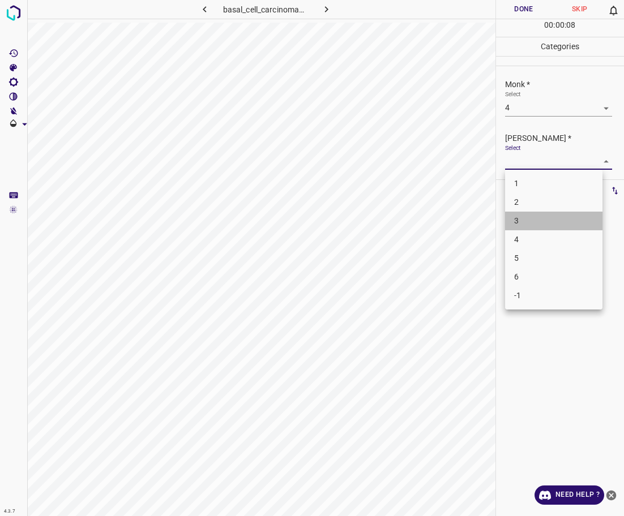
click at [529, 219] on li "3" at bounding box center [553, 221] width 97 height 19
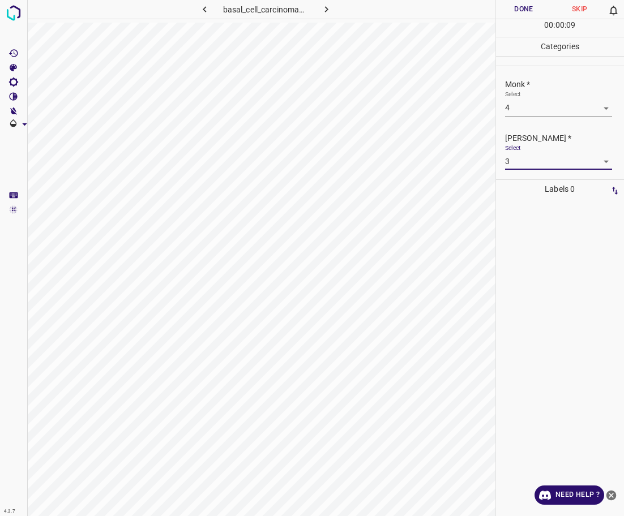
click at [507, 7] on button "Done" at bounding box center [524, 9] width 56 height 19
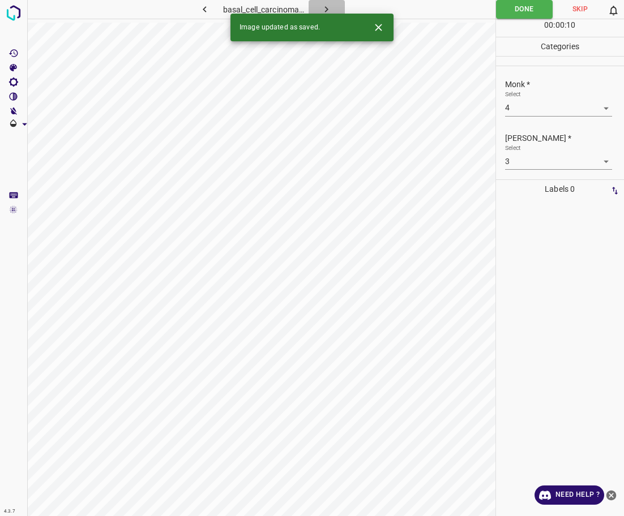
click at [334, 6] on button "button" at bounding box center [327, 9] width 36 height 19
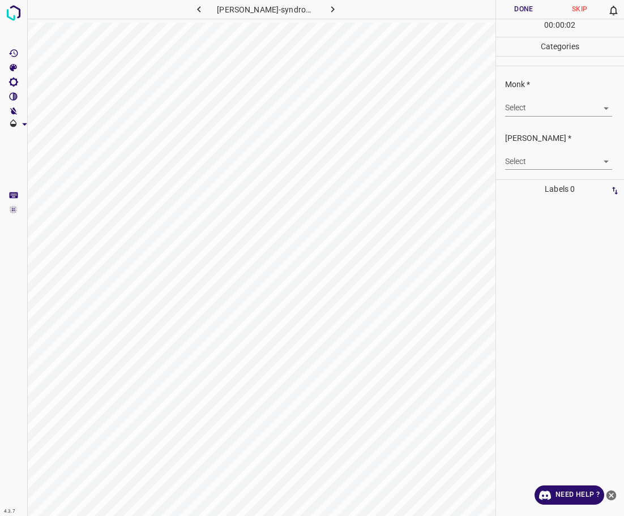
click at [520, 112] on body "4.3.7 [PERSON_NAME]-syndrome62.jpg Done Skip 0 00 : 00 : 02 Categories Monk * S…" at bounding box center [312, 258] width 624 height 516
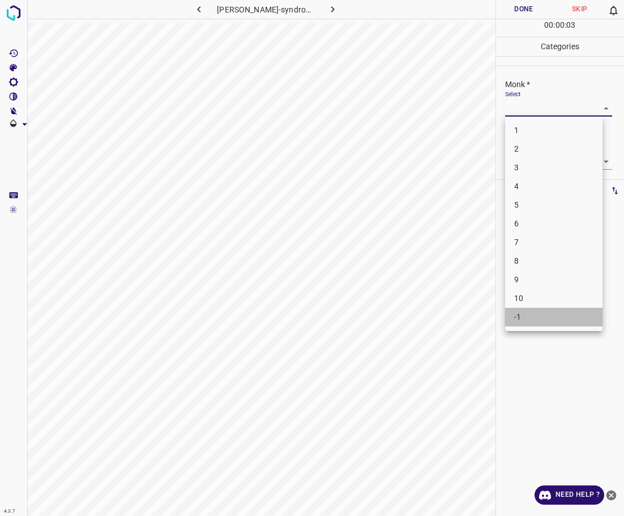
click at [533, 309] on li "-1" at bounding box center [553, 317] width 97 height 19
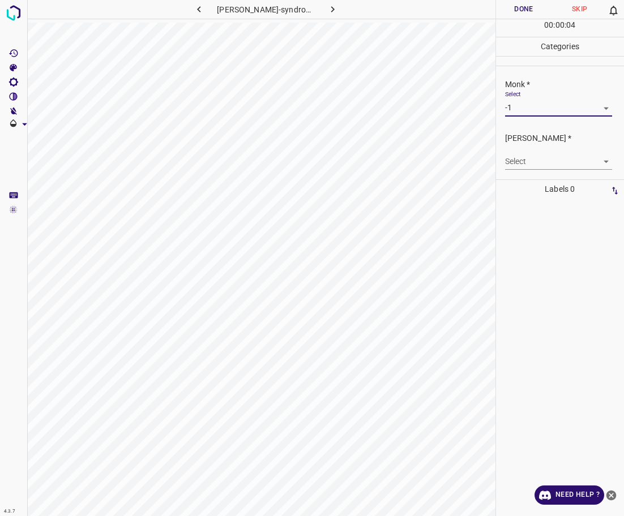
click at [536, 157] on body "4.3.7 [PERSON_NAME]-syndrome62.jpg Done Skip 0 00 : 00 : 04 Categories Monk * S…" at bounding box center [312, 258] width 624 height 516
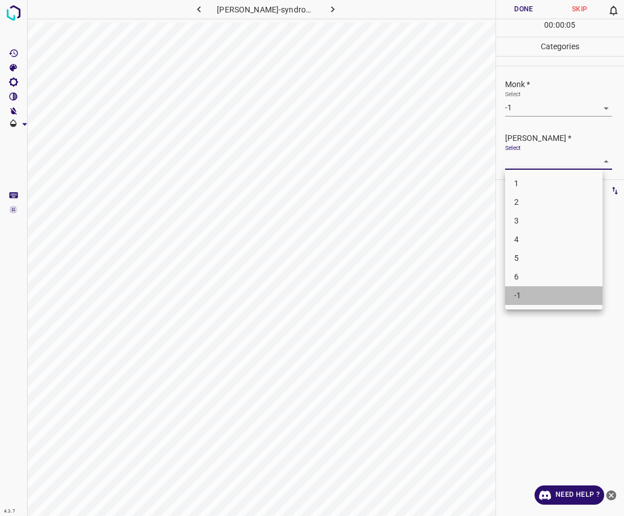
click at [525, 293] on li "-1" at bounding box center [553, 296] width 97 height 19
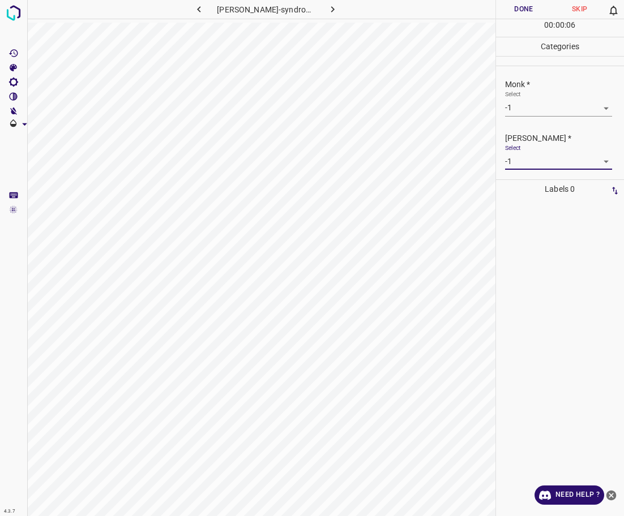
click at [532, 8] on button "Done" at bounding box center [524, 9] width 56 height 19
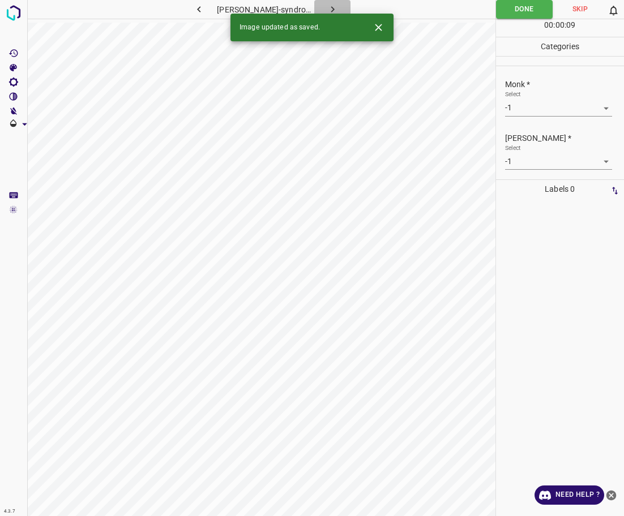
click at [335, 5] on icon "button" at bounding box center [333, 9] width 12 height 12
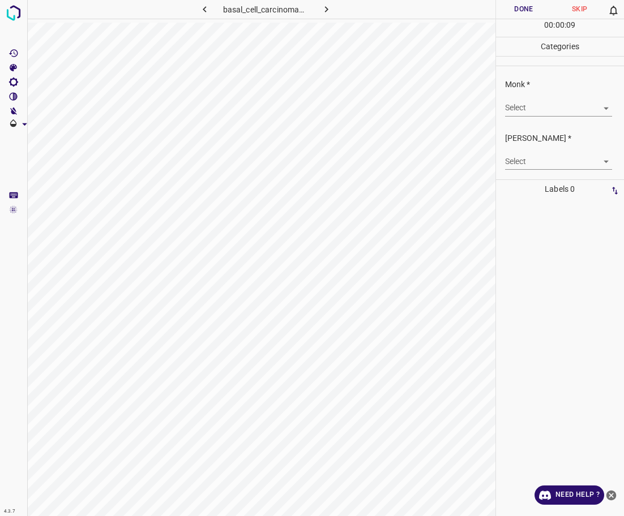
click at [535, 110] on body "4.3.7 basal_cell_carcinoma73.jpg Done Skip 0 00 : 00 : 09 Categories Monk * Sel…" at bounding box center [312, 258] width 624 height 516
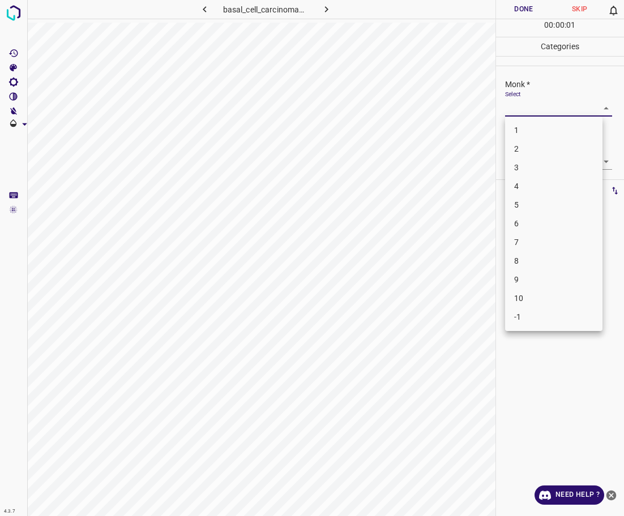
click at [523, 168] on li "3" at bounding box center [553, 168] width 97 height 19
click at [523, 166] on body "4.3.7 basal_cell_carcinoma73.jpg Done Skip 0 00 : 00 : 01 Categories Monk * Sel…" at bounding box center [312, 258] width 624 height 516
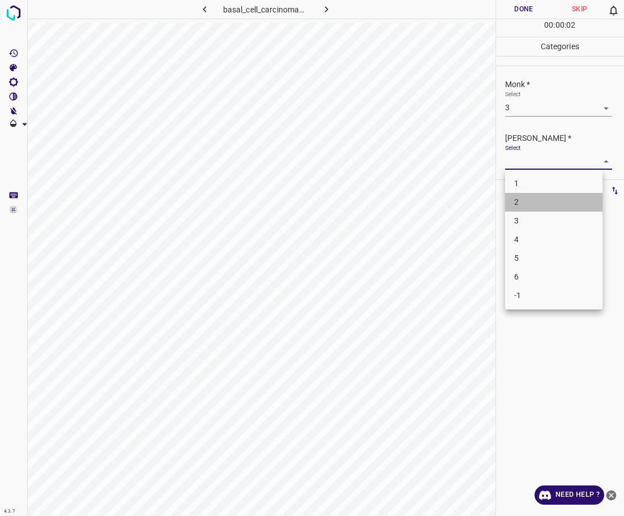
click at [514, 198] on li "2" at bounding box center [553, 202] width 97 height 19
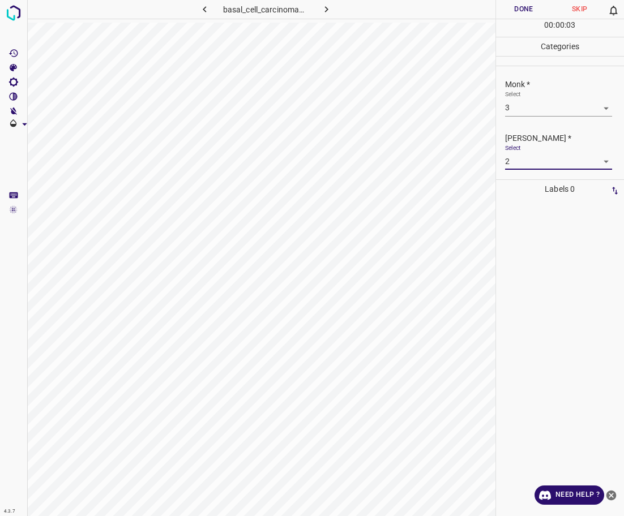
click at [516, 6] on button "Done" at bounding box center [524, 9] width 56 height 19
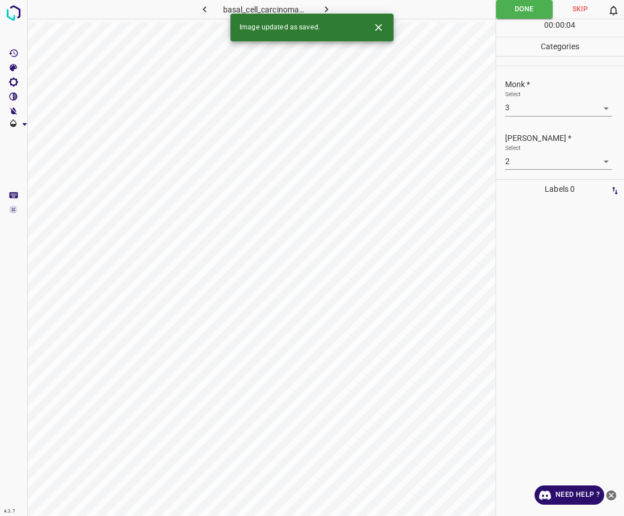
click at [324, 8] on icon "button" at bounding box center [326, 9] width 12 height 12
click at [536, 112] on body "4.3.7 [PERSON_NAME]-syndrome69.jpg Done Skip 0 00 : 00 : 04 Categories Monk * S…" at bounding box center [312, 258] width 624 height 516
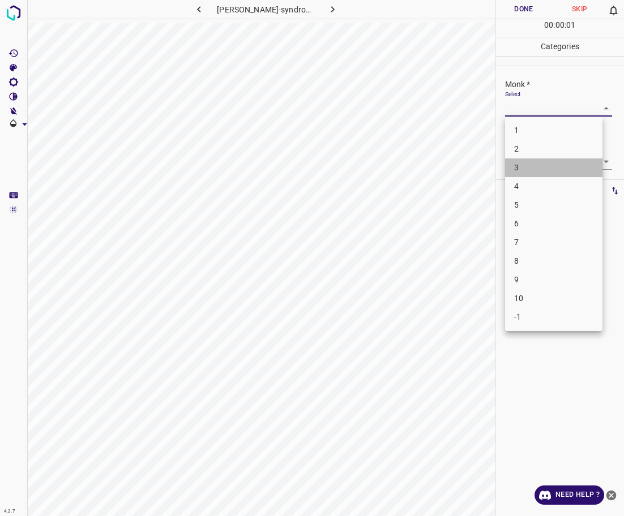
click at [519, 169] on li "3" at bounding box center [553, 168] width 97 height 19
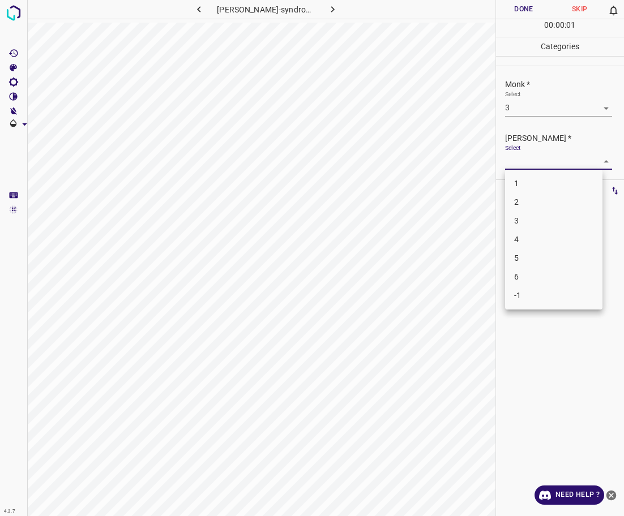
click at [524, 161] on body "4.3.7 [PERSON_NAME]-syndrome69.jpg Done Skip 0 00 : 00 : 01 Categories Monk * S…" at bounding box center [312, 258] width 624 height 516
click at [523, 201] on li "2" at bounding box center [553, 202] width 97 height 19
click at [533, 19] on div "00 : 00 : 03" at bounding box center [560, 28] width 129 height 18
click at [533, 13] on button "Done" at bounding box center [524, 9] width 56 height 19
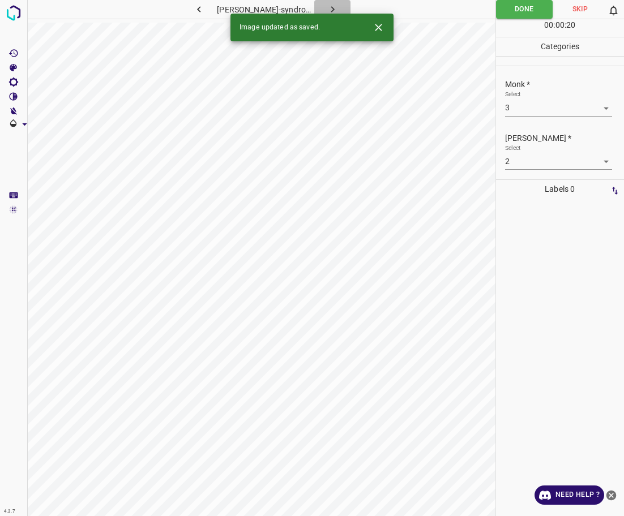
click at [340, 7] on button "button" at bounding box center [332, 9] width 36 height 19
click at [527, 106] on body "4.3.7 [MEDICAL_DATA]_morpheiform23.jpg Done Skip 0 00 : 00 : 20 Categories Monk…" at bounding box center [312, 258] width 624 height 516
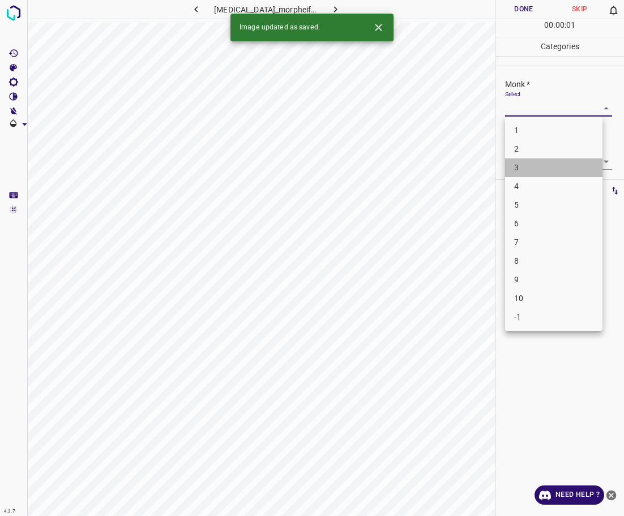
click at [537, 171] on li "3" at bounding box center [553, 168] width 97 height 19
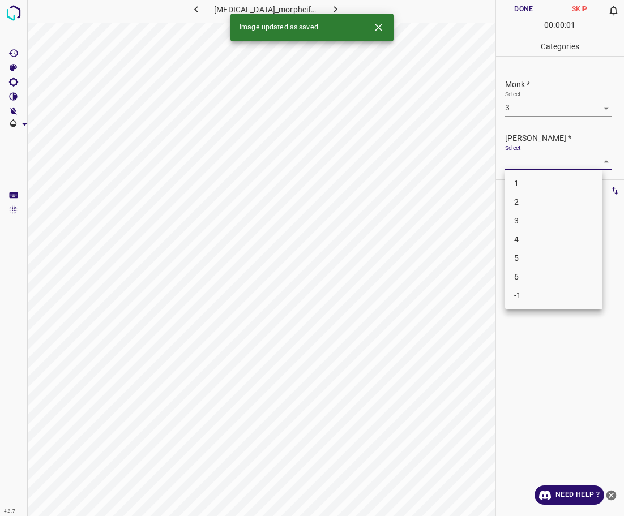
click at [542, 155] on body "4.3.7 [MEDICAL_DATA]_morpheiform23.jpg Done Skip 0 00 : 00 : 01 Categories Monk…" at bounding box center [312, 258] width 624 height 516
click at [517, 206] on li "2" at bounding box center [553, 202] width 97 height 19
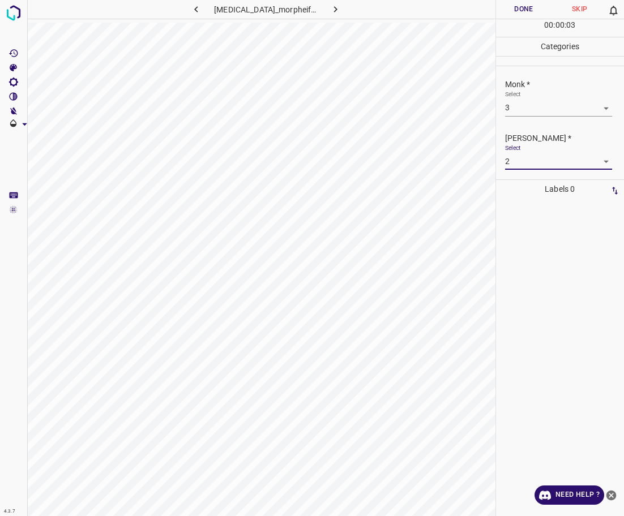
click at [510, 7] on button "Done" at bounding box center [524, 9] width 56 height 19
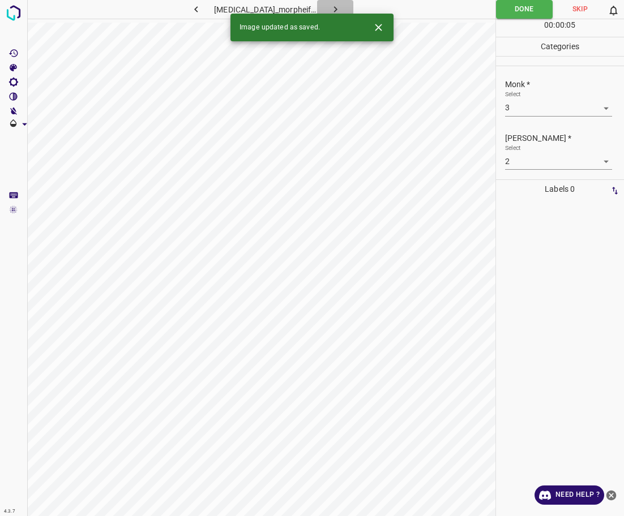
click at [336, 10] on icon "button" at bounding box center [336, 9] width 12 height 12
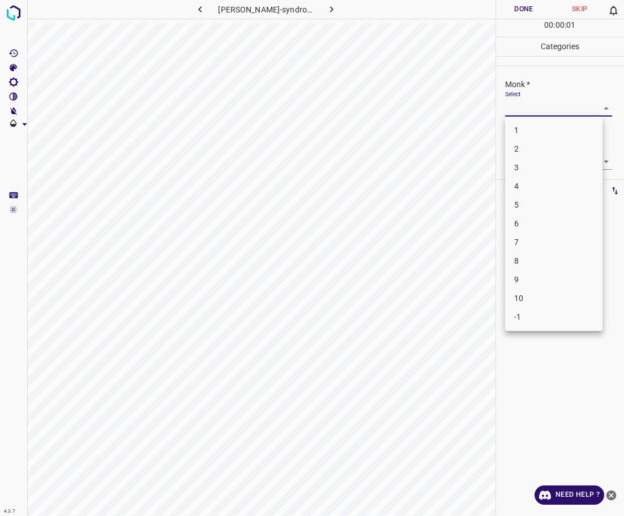
click at [530, 108] on body "4.3.7 [PERSON_NAME]-syndrome8.jpg Done Skip 0 00 : 00 : 01 Categories Monk * Se…" at bounding box center [312, 258] width 624 height 516
click at [516, 225] on li "6" at bounding box center [553, 224] width 97 height 19
click at [523, 165] on body "4.3.7 [PERSON_NAME]-syndrome8.jpg Done Skip 0 00 : 00 : 04 Categories Monk * Se…" at bounding box center [312, 258] width 624 height 516
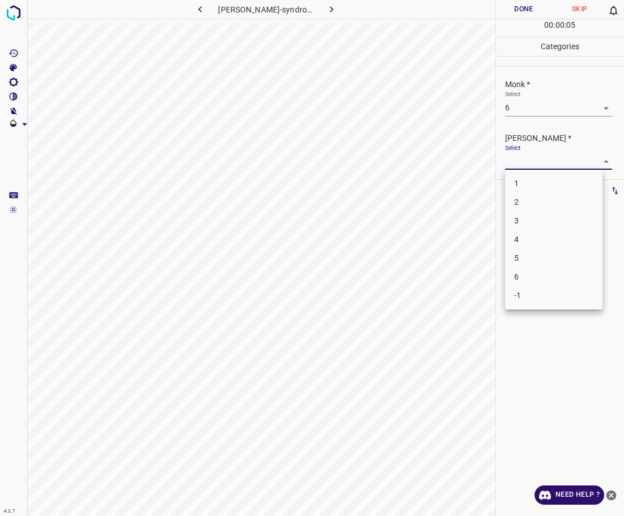
click at [521, 258] on li "5" at bounding box center [553, 258] width 97 height 19
click at [512, 162] on body "4.3.7 [PERSON_NAME]-syndrome8.jpg Done Skip 0 00 : 00 : 06 Categories Monk * Se…" at bounding box center [312, 258] width 624 height 516
click at [513, 242] on li "4" at bounding box center [553, 239] width 97 height 19
click at [501, 11] on button "Done" at bounding box center [524, 9] width 56 height 19
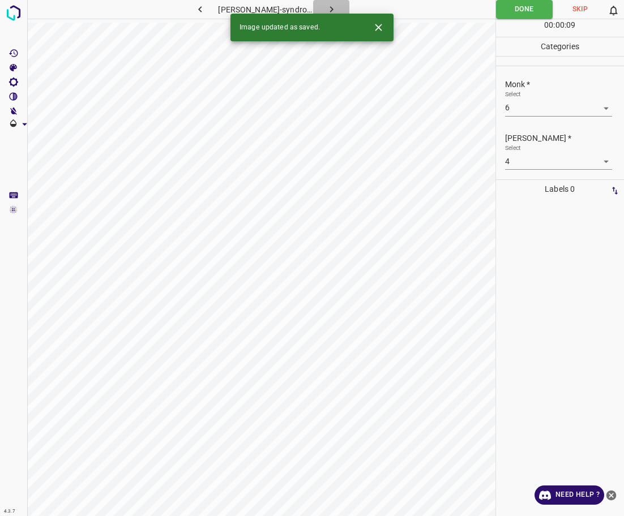
click at [326, 7] on icon "button" at bounding box center [332, 9] width 12 height 12
click at [536, 107] on body "4.3.7 [MEDICAL_DATA]_morpheiform4.jpg Done Skip 0 00 : 00 : 09 Categories Monk …" at bounding box center [312, 258] width 624 height 516
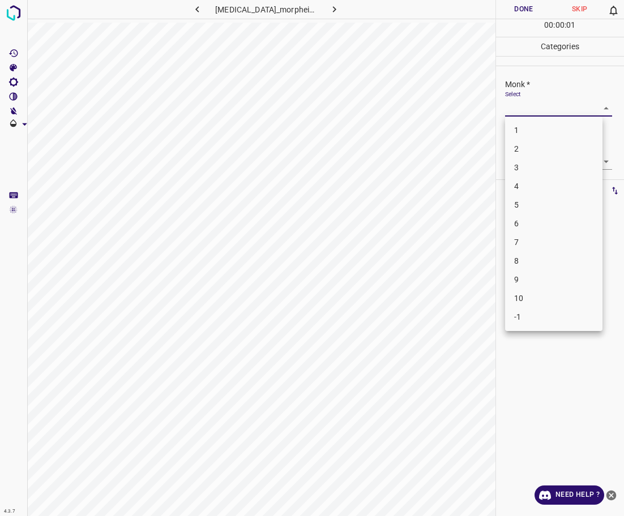
click at [537, 146] on li "2" at bounding box center [553, 149] width 97 height 19
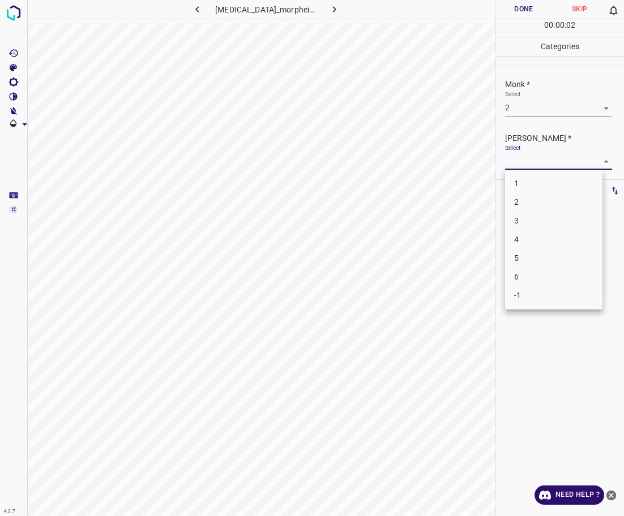
click at [540, 163] on body "4.3.7 [MEDICAL_DATA]_morpheiform4.jpg Done Skip 0 00 : 00 : 02 Categories Monk …" at bounding box center [312, 258] width 624 height 516
click at [546, 112] on div at bounding box center [312, 258] width 624 height 516
click at [525, 166] on body "4.3.7 [MEDICAL_DATA]_morpheiform4.jpg Done Skip 0 00 : 00 : 07 Categories Monk …" at bounding box center [312, 258] width 624 height 516
click at [523, 186] on li "1" at bounding box center [553, 183] width 97 height 19
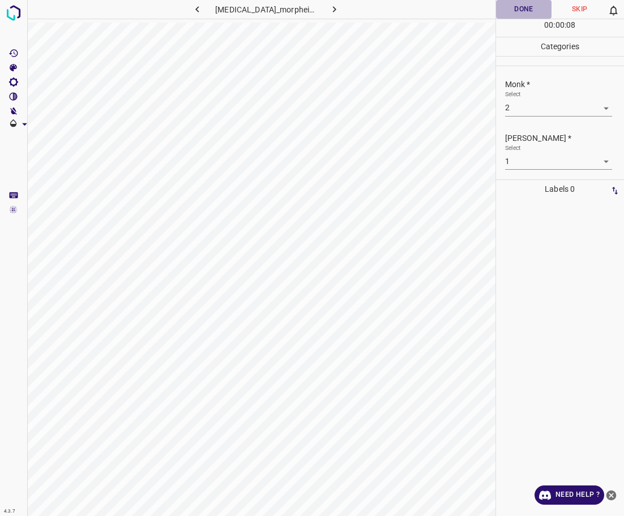
click at [520, 3] on button "Done" at bounding box center [524, 9] width 56 height 19
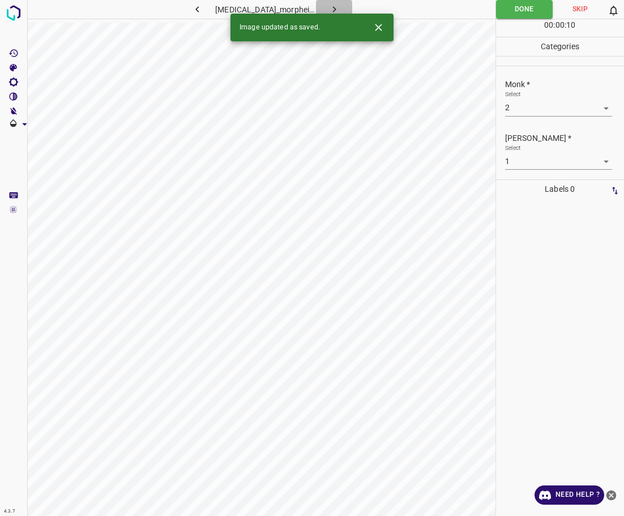
click at [339, 5] on icon "button" at bounding box center [334, 9] width 12 height 12
click at [524, 101] on body "4.3.7 basal_cell_carcinoma70.jpg Done Skip 0 00 : 00 : 10 Categories Monk * Sel…" at bounding box center [312, 258] width 624 height 516
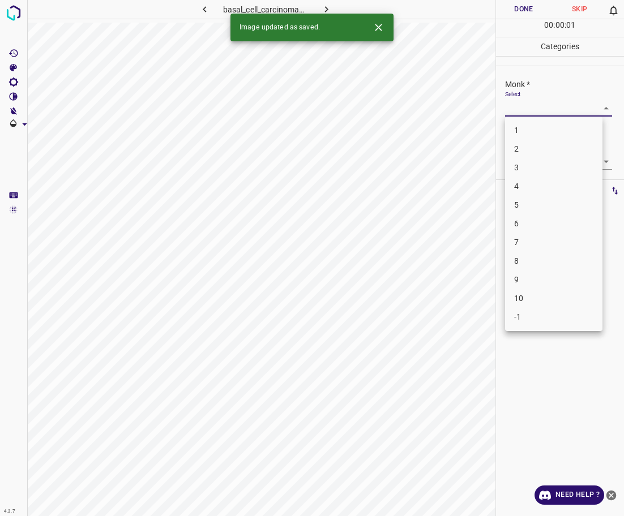
click at [525, 155] on li "2" at bounding box center [553, 149] width 97 height 19
click at [525, 162] on body "4.3.7 basal_cell_carcinoma70.jpg Done Skip 0 00 : 00 : 01 Categories Monk * Sel…" at bounding box center [312, 258] width 624 height 516
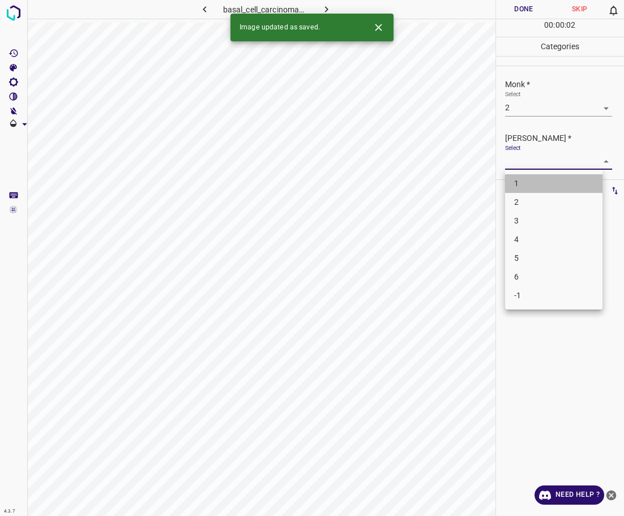
click at [521, 190] on li "1" at bounding box center [553, 183] width 97 height 19
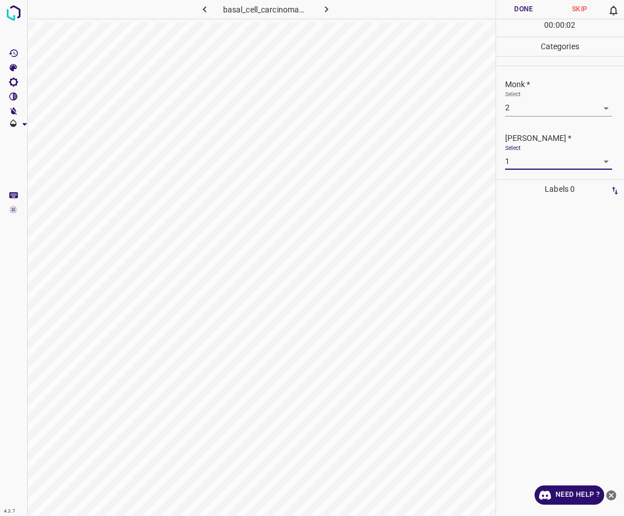
click at [531, 8] on button "Done" at bounding box center [524, 9] width 56 height 19
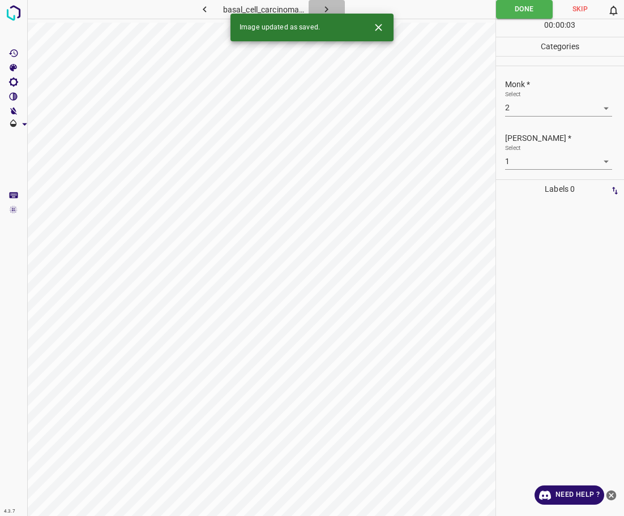
click at [333, 10] on button "button" at bounding box center [327, 9] width 36 height 19
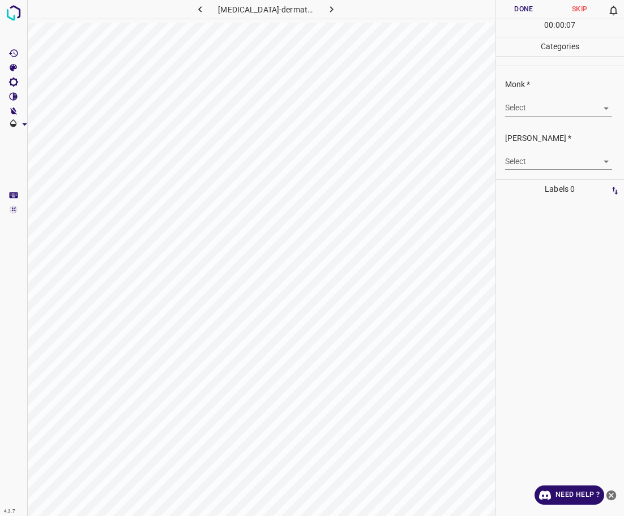
click at [516, 117] on div "Monk * Select ​" at bounding box center [560, 97] width 129 height 53
click at [511, 108] on body "4.3.7 [MEDICAL_DATA]-dermatitis5.jpg Done Skip 0 00 : 00 : 07 Categories Monk *…" at bounding box center [312, 258] width 624 height 516
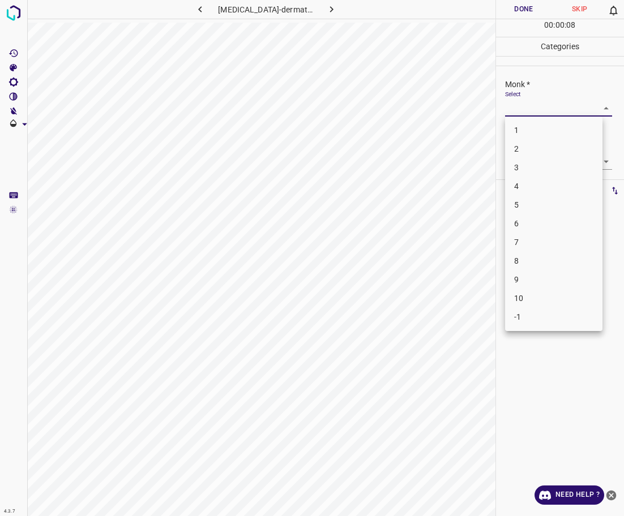
click at [539, 130] on li "1" at bounding box center [553, 130] width 97 height 19
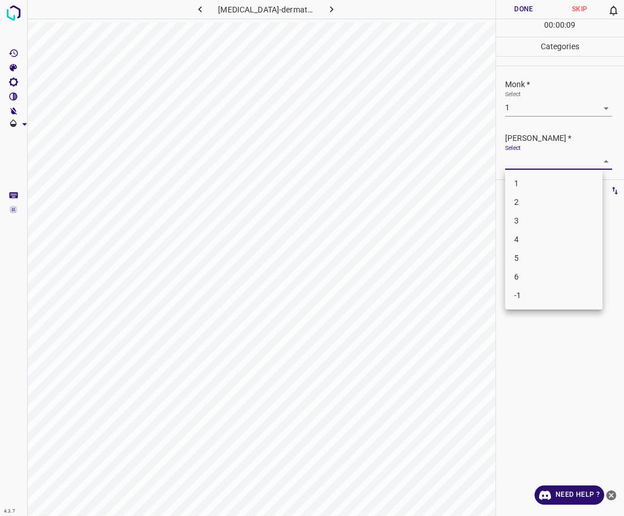
click at [515, 162] on body "4.3.7 [MEDICAL_DATA]-dermatitis5.jpg Done Skip 0 00 : 00 : 09 Categories Monk *…" at bounding box center [312, 258] width 624 height 516
click at [515, 182] on li "1" at bounding box center [553, 183] width 97 height 19
click at [527, 11] on button "Done" at bounding box center [524, 9] width 56 height 19
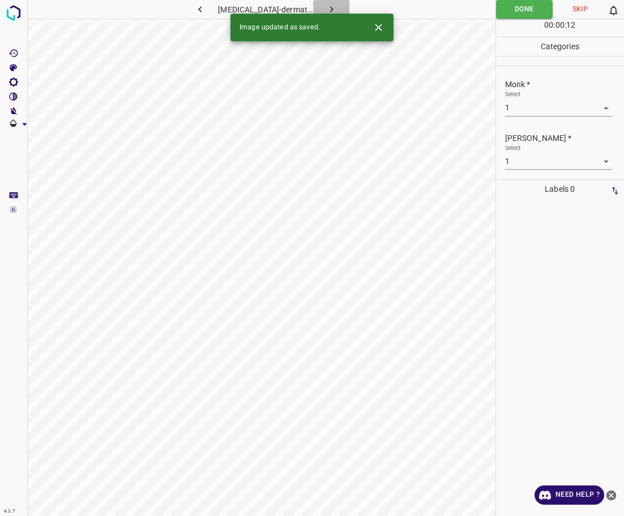
click at [326, 6] on icon "button" at bounding box center [332, 9] width 12 height 12
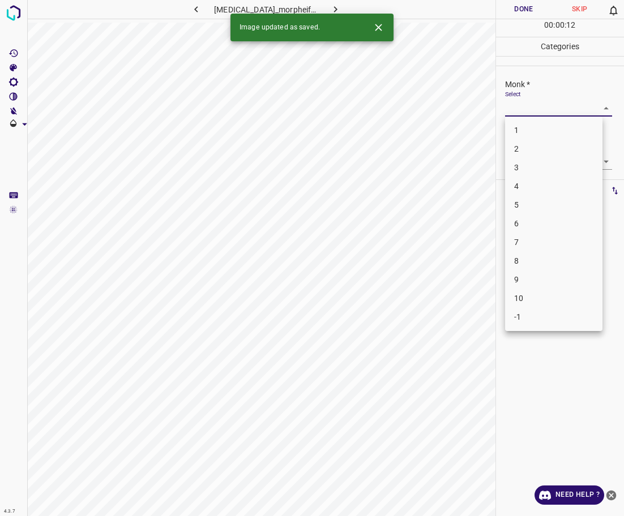
click at [526, 106] on body "4.3.7 [MEDICAL_DATA]_morpheiform42.jpg Done Skip 0 00 : 00 : 12 Categories Monk…" at bounding box center [312, 258] width 624 height 516
click at [527, 130] on li "1" at bounding box center [553, 130] width 97 height 19
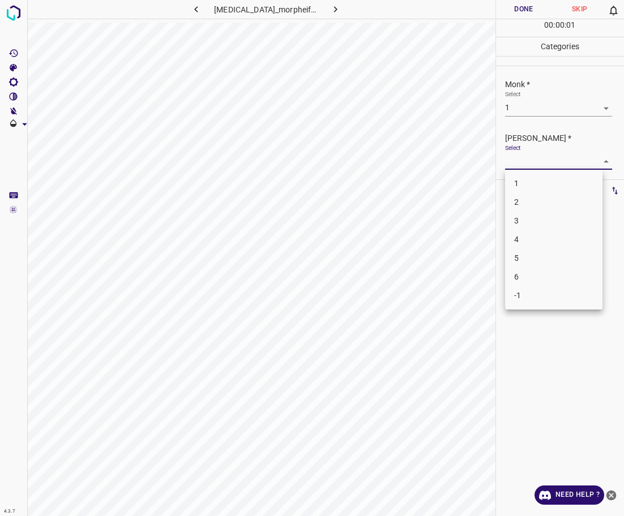
click at [541, 163] on body "4.3.7 [MEDICAL_DATA]_morpheiform42.jpg Done Skip 0 00 : 00 : 01 Categories Monk…" at bounding box center [312, 258] width 624 height 516
click at [539, 178] on li "1" at bounding box center [553, 183] width 97 height 19
click at [557, 102] on body "4.3.7 [MEDICAL_DATA]_morpheiform42.jpg Done Skip 0 00 : 00 : 02 Categories Monk…" at bounding box center [312, 258] width 624 height 516
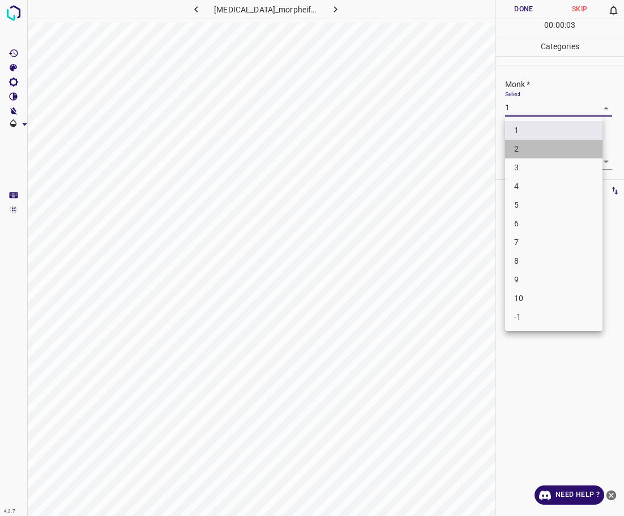
click at [540, 146] on li "2" at bounding box center [553, 149] width 97 height 19
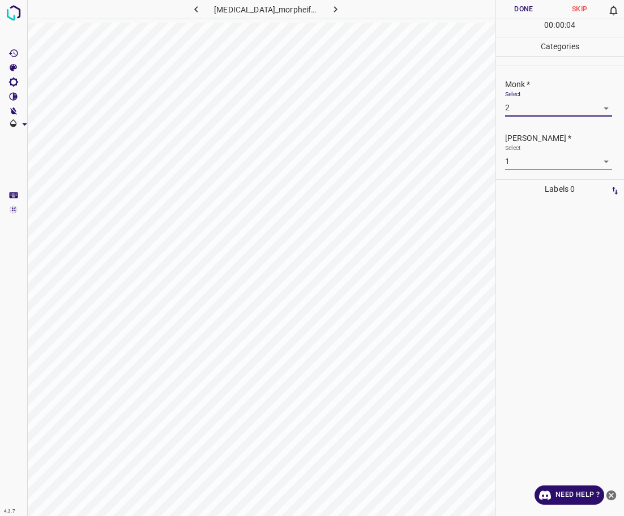
click at [527, 15] on button "Done" at bounding box center [524, 9] width 56 height 19
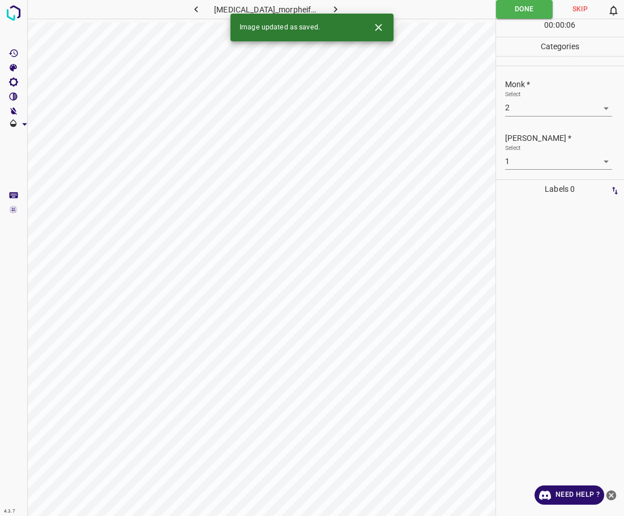
click at [337, 8] on icon "button" at bounding box center [335, 9] width 3 height 6
click at [541, 101] on body "4.3.7 [MEDICAL_DATA]-distensae34.jpg Done Skip 0 00 : 00 : 06 Categories Monk *…" at bounding box center [312, 258] width 624 height 516
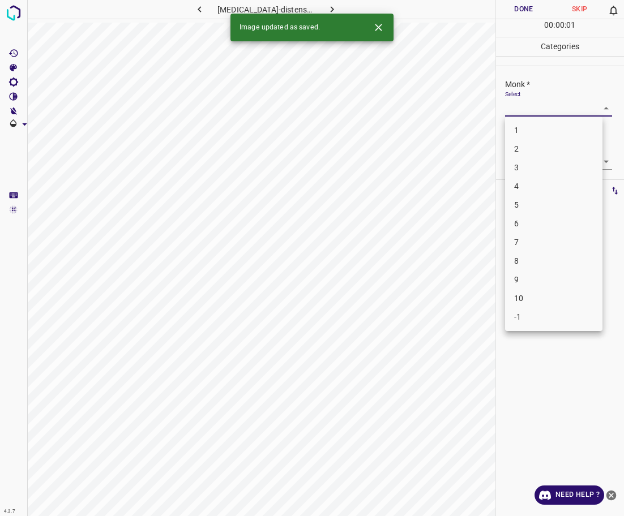
click at [527, 167] on li "3" at bounding box center [553, 168] width 97 height 19
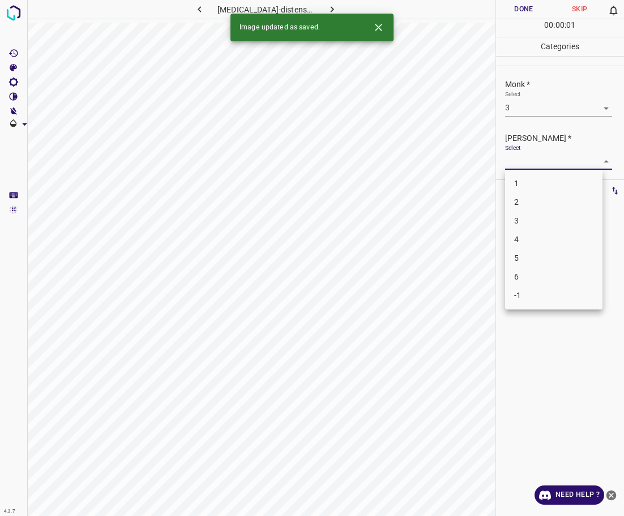
click at [529, 169] on body "4.3.7 [MEDICAL_DATA]-distensae34.jpg Done Skip 0 00 : 00 : 01 Categories Monk *…" at bounding box center [312, 258] width 624 height 516
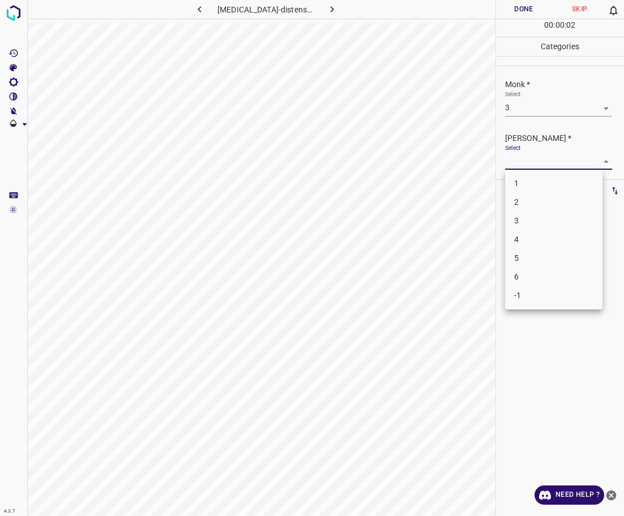
click at [528, 198] on li "2" at bounding box center [553, 202] width 97 height 19
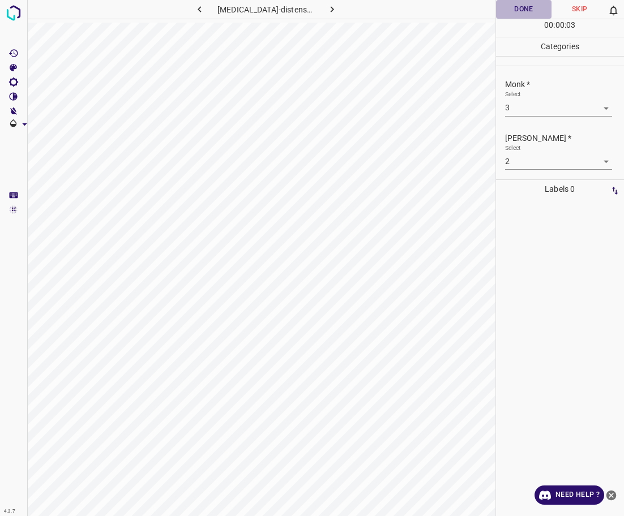
click at [511, 11] on button "Done" at bounding box center [524, 9] width 56 height 19
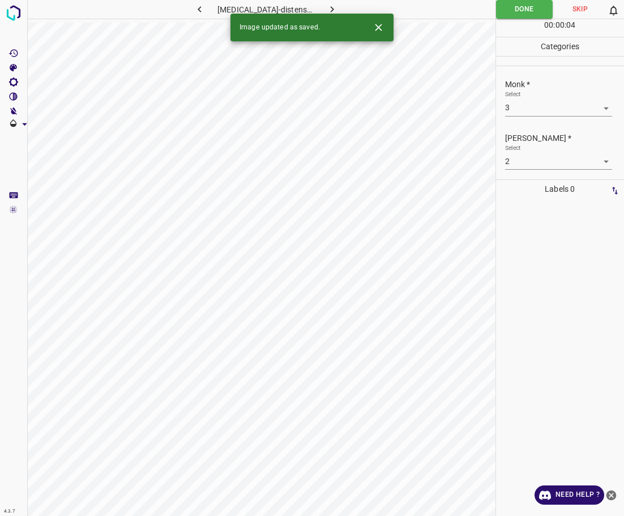
click at [328, 6] on icon "button" at bounding box center [332, 9] width 12 height 12
click at [536, 96] on div "Select ​" at bounding box center [558, 103] width 107 height 25
click at [533, 108] on body "4.3.7 [PERSON_NAME]-syndrome11.jpg Done Skip 0 00 : 00 : 01 Categories Monk * S…" at bounding box center [312, 258] width 624 height 516
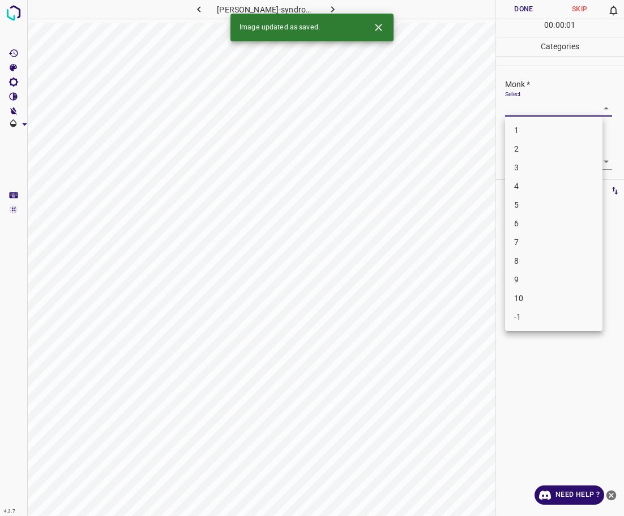
click at [527, 167] on li "3" at bounding box center [553, 168] width 97 height 19
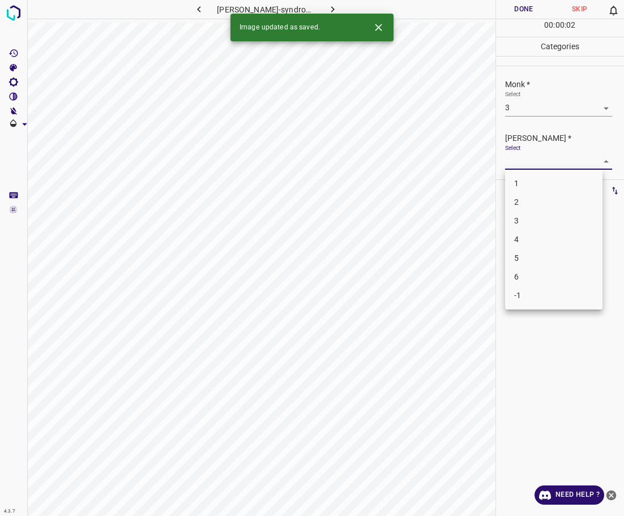
click at [528, 162] on body "4.3.7 [PERSON_NAME]-syndrome11.jpg Done Skip 0 00 : 00 : 02 Categories Monk * S…" at bounding box center [312, 258] width 624 height 516
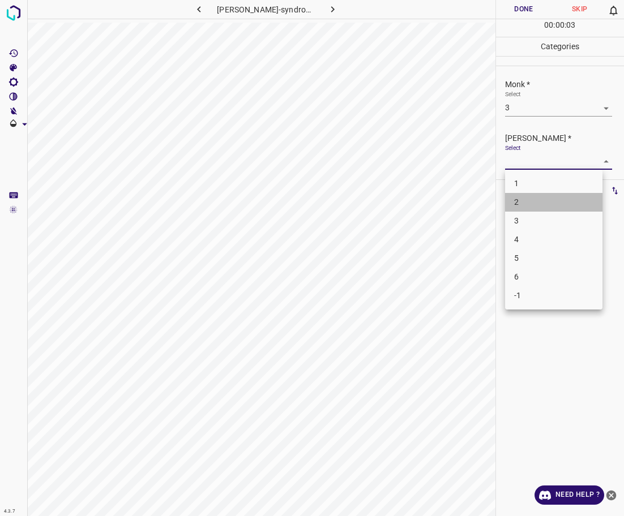
click at [526, 204] on li "2" at bounding box center [553, 202] width 97 height 19
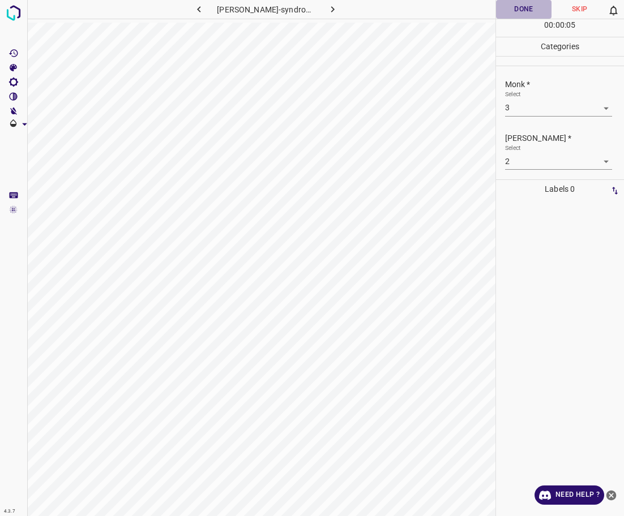
click at [522, 3] on button "Done" at bounding box center [524, 9] width 56 height 19
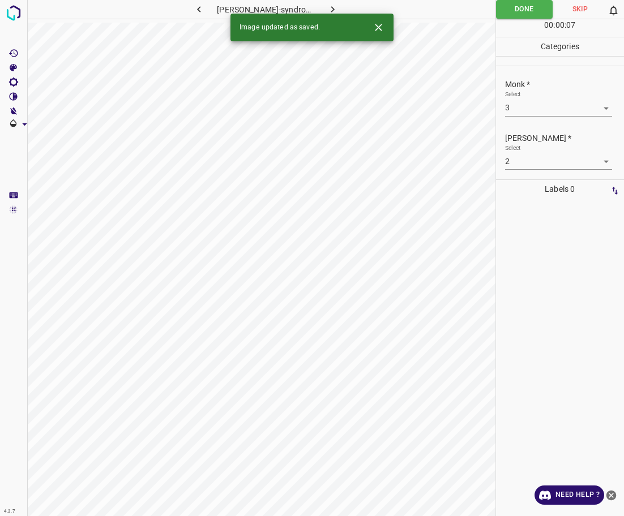
click at [334, 7] on icon "button" at bounding box center [333, 9] width 12 height 12
click at [542, 112] on body "4.3.7 basal_cell_carcinoma59.jpg Done Skip 0 00 : 00 : 07 Categories Monk * Sel…" at bounding box center [312, 258] width 624 height 516
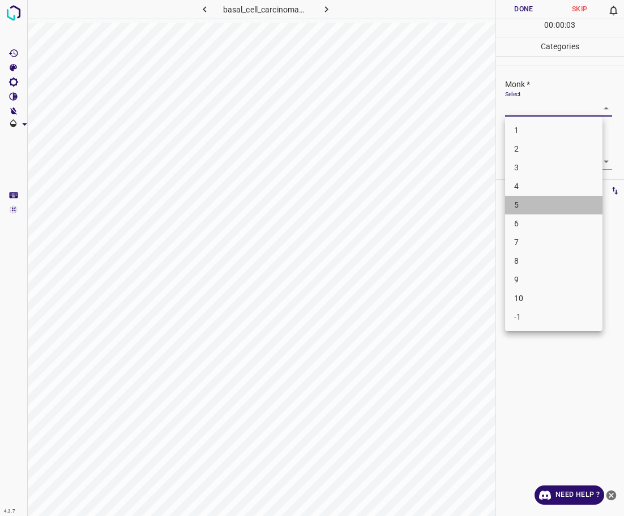
click at [528, 205] on li "5" at bounding box center [553, 205] width 97 height 19
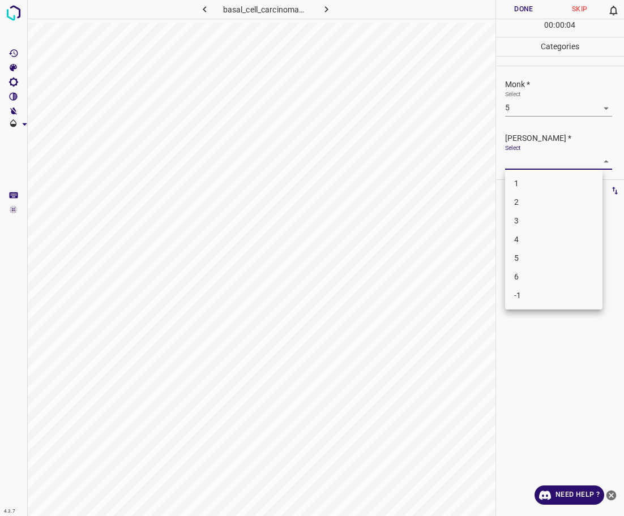
click at [531, 164] on body "4.3.7 basal_cell_carcinoma59.jpg Done Skip 0 00 : 00 : 04 Categories Monk * Sel…" at bounding box center [312, 258] width 624 height 516
click at [521, 232] on li "4" at bounding box center [553, 239] width 97 height 19
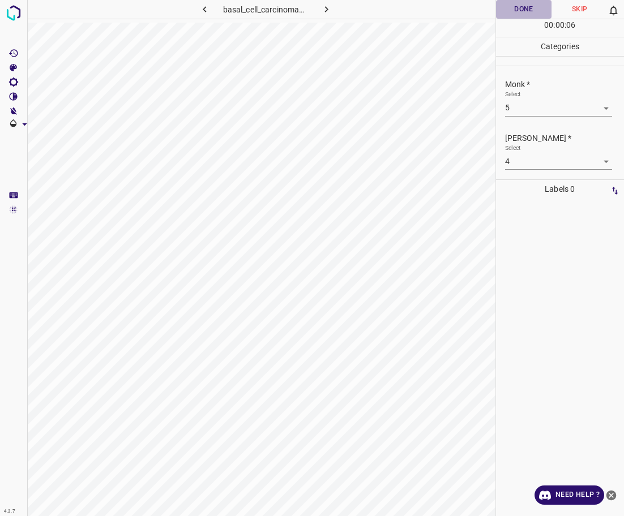
click at [519, 4] on button "Done" at bounding box center [524, 9] width 56 height 19
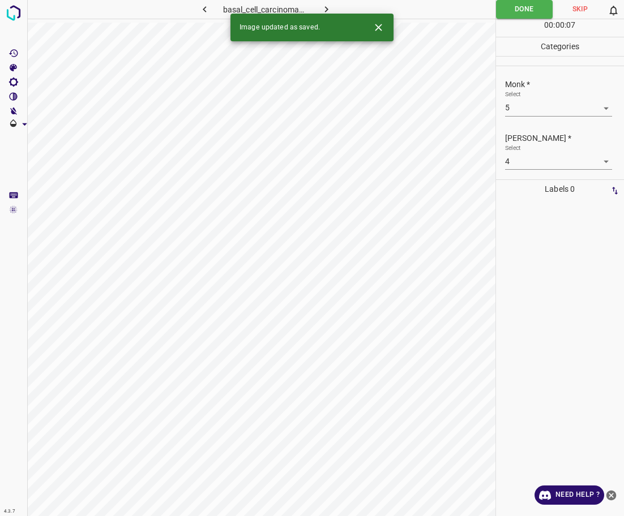
click at [331, 11] on icon "button" at bounding box center [326, 9] width 12 height 12
click at [535, 111] on body "4.3.7 sun-burn17.jpg Done Skip 0 00 : 00 : 07 Categories Monk * Select ​ [PERSO…" at bounding box center [312, 258] width 624 height 516
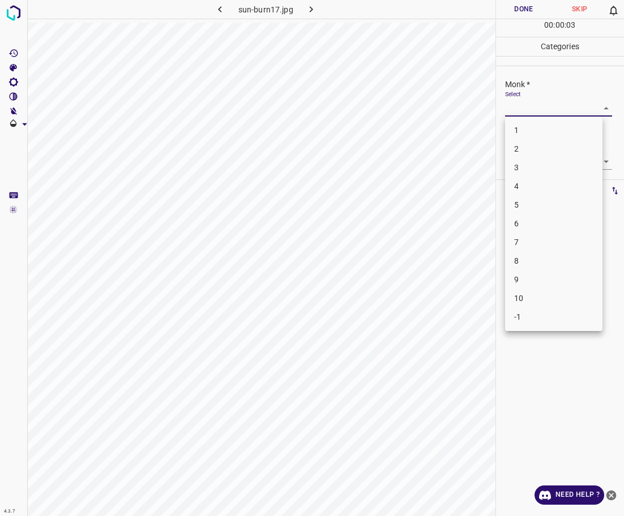
click at [528, 181] on li "4" at bounding box center [553, 186] width 97 height 19
click at [529, 165] on body "4.3.7 sun-burn17.jpg Done Skip 0 00 : 00 : 03 Categories Monk * Select 4 4 [PER…" at bounding box center [312, 258] width 624 height 516
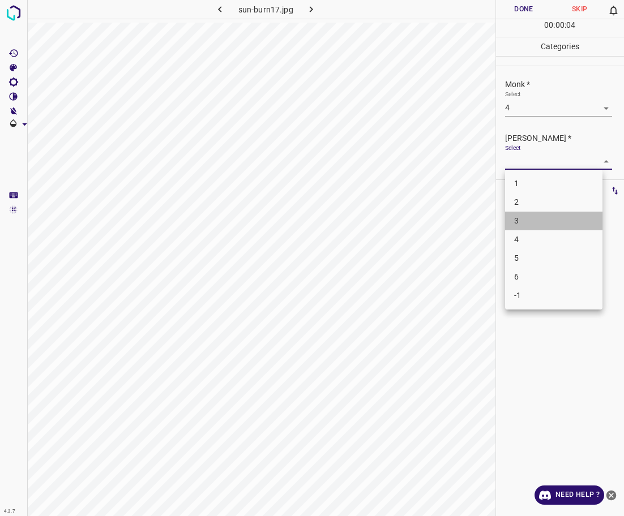
click at [528, 219] on li "3" at bounding box center [553, 221] width 97 height 19
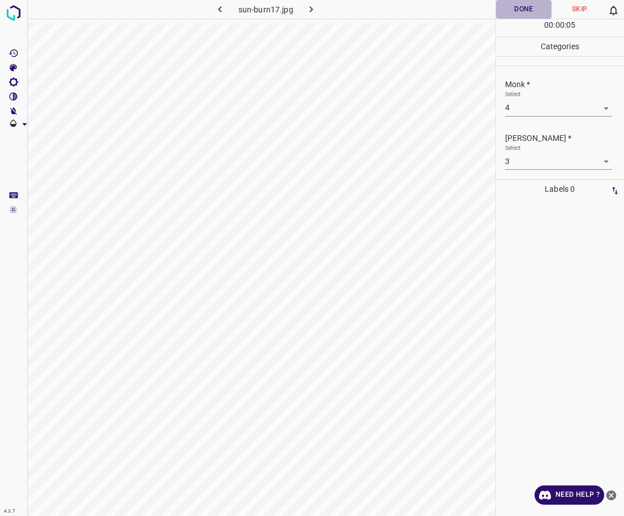
click at [527, 5] on button "Done" at bounding box center [524, 9] width 56 height 19
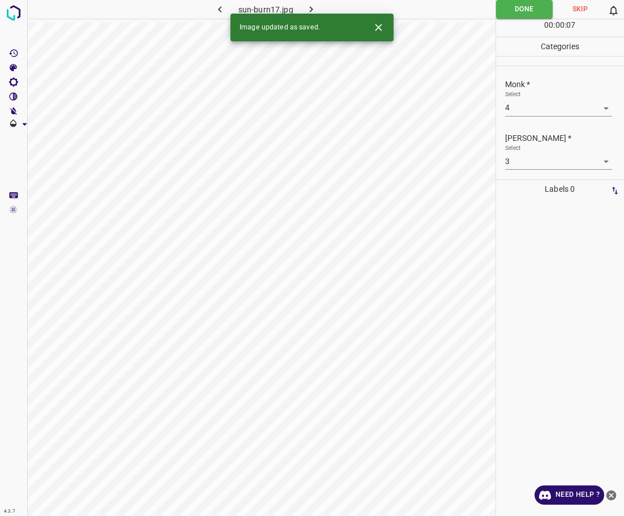
click at [310, 6] on icon "button" at bounding box center [311, 9] width 12 height 12
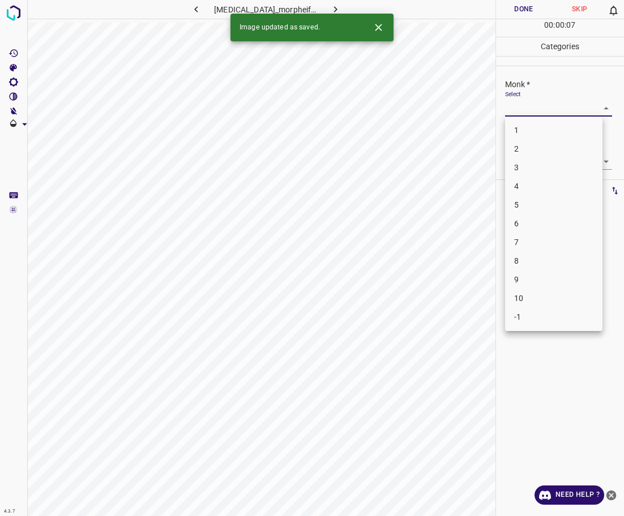
click at [574, 104] on body "4.3.7 [MEDICAL_DATA]_morpheiform56.jpg Done Skip 0 00 : 00 : 07 Categories Monk…" at bounding box center [312, 258] width 624 height 516
click at [564, 169] on li "3" at bounding box center [553, 168] width 97 height 19
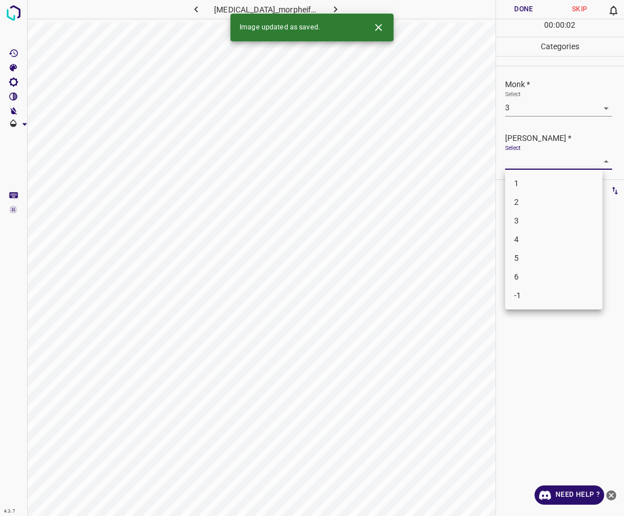
click at [555, 163] on body "4.3.7 [MEDICAL_DATA]_morpheiform56.jpg Done Skip 0 00 : 00 : 02 Categories Monk…" at bounding box center [312, 258] width 624 height 516
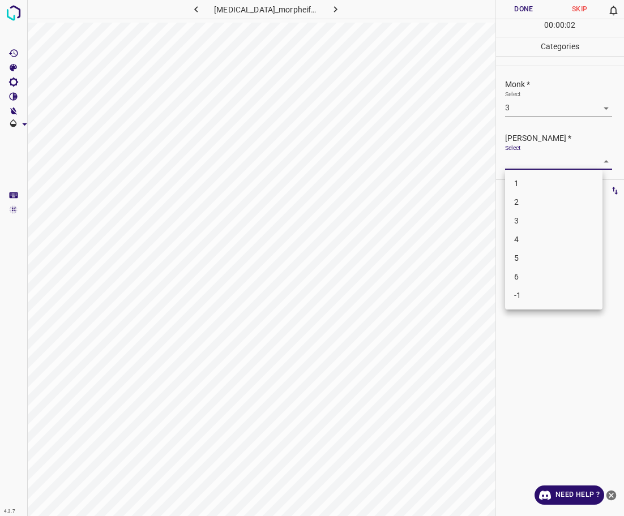
click at [537, 204] on li "2" at bounding box center [553, 202] width 97 height 19
click at [518, 13] on button "Done" at bounding box center [524, 9] width 56 height 19
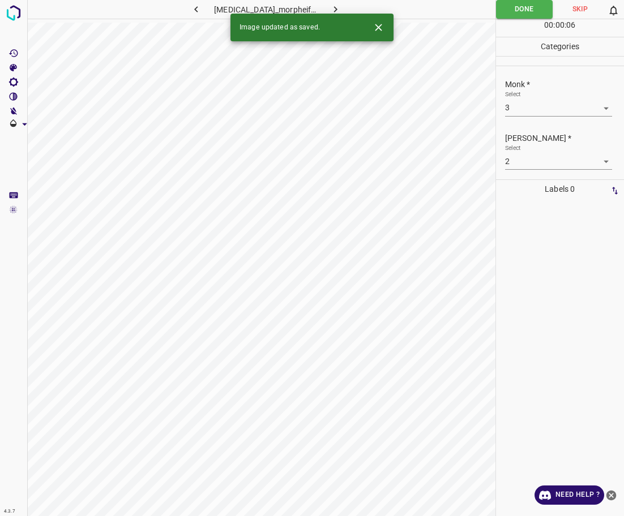
click at [341, 6] on icon "button" at bounding box center [336, 9] width 12 height 12
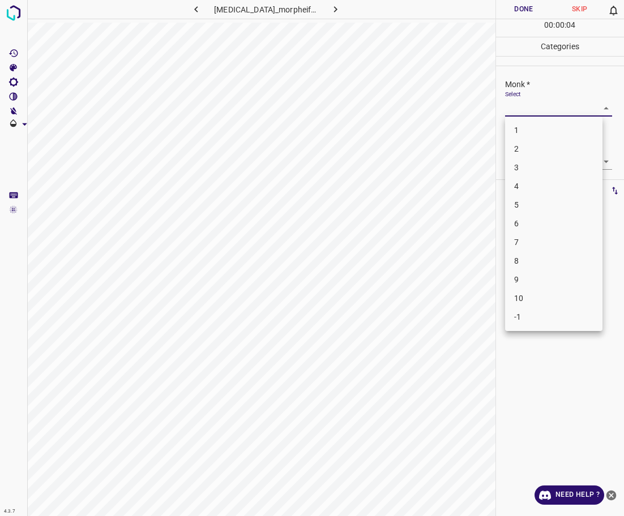
click at [555, 112] on body "4.3.7 [MEDICAL_DATA]_morpheiform37.jpg Done Skip 0 00 : 00 : 04 Categories Monk…" at bounding box center [312, 258] width 624 height 516
click at [526, 245] on li "7" at bounding box center [553, 242] width 97 height 19
click at [537, 165] on body "4.3.7 [MEDICAL_DATA]_morpheiform37.jpg Done Skip 0 00 : 00 : 05 Categories Monk…" at bounding box center [312, 258] width 624 height 516
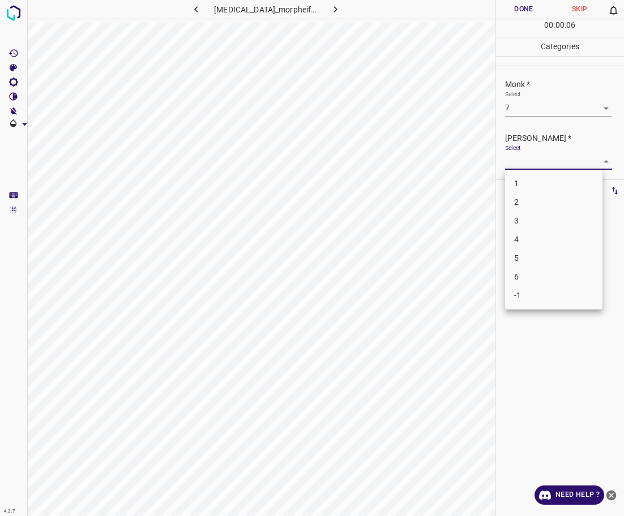
click at [531, 260] on li "5" at bounding box center [553, 258] width 97 height 19
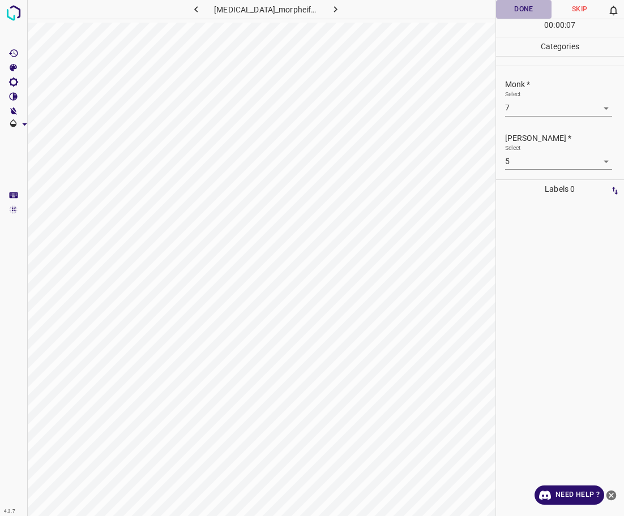
click at [519, 11] on button "Done" at bounding box center [524, 9] width 56 height 19
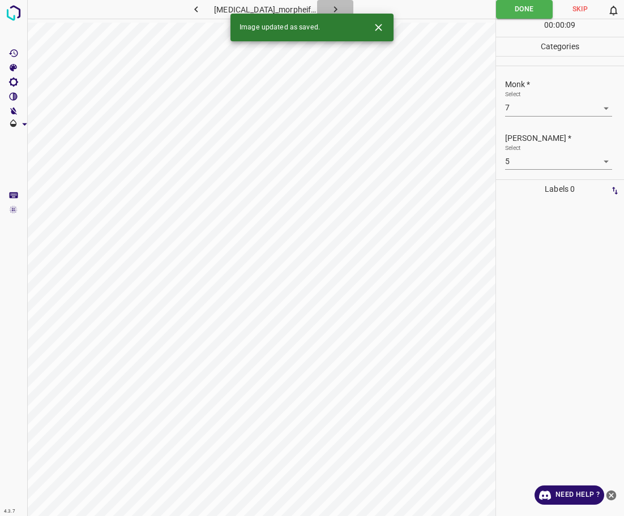
click at [349, 9] on button "button" at bounding box center [335, 9] width 36 height 19
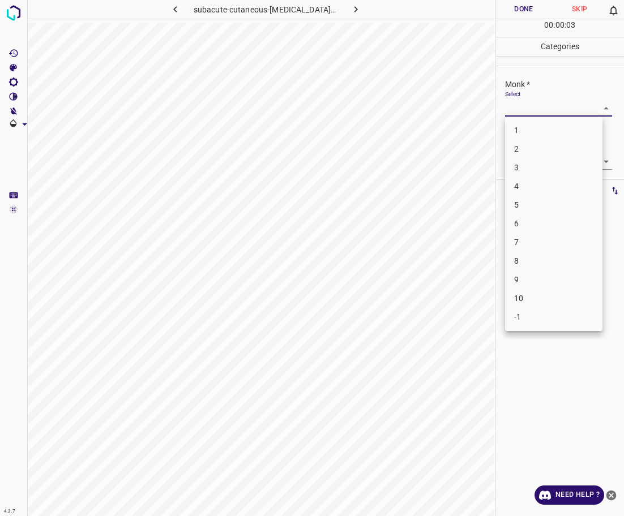
drag, startPoint x: 545, startPoint y: 110, endPoint x: 541, endPoint y: 123, distance: 13.5
click at [545, 109] on body "4.3.7 subacute-cutaneous-[MEDICAL_DATA]-erythematosus56.jpg Done Skip 0 00 : 00…" at bounding box center [312, 258] width 624 height 516
click at [532, 319] on li "-1" at bounding box center [553, 317] width 97 height 19
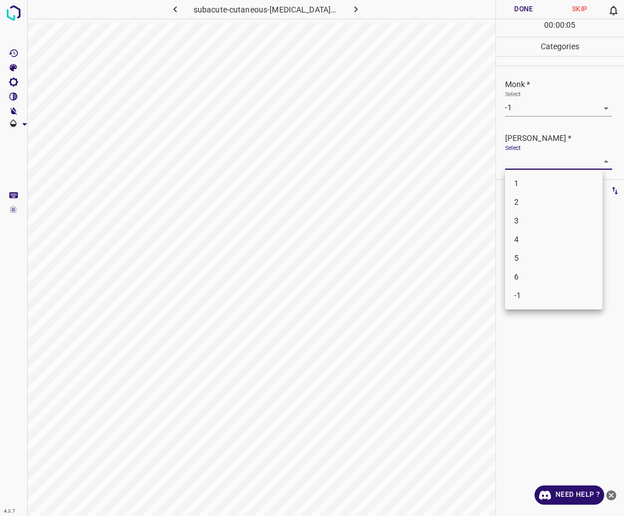
click at [540, 163] on body "4.3.7 subacute-cutaneous-[MEDICAL_DATA]-erythematosus56.jpg Done Skip 0 00 : 00…" at bounding box center [312, 258] width 624 height 516
click at [537, 293] on li "-1" at bounding box center [553, 296] width 97 height 19
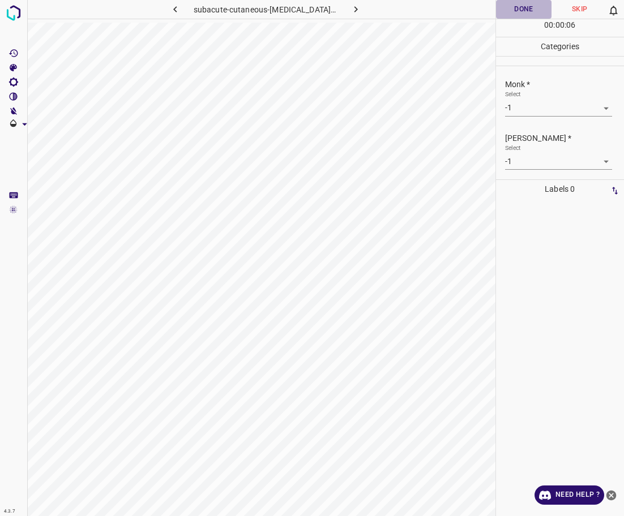
click at [515, 4] on button "Done" at bounding box center [524, 9] width 56 height 19
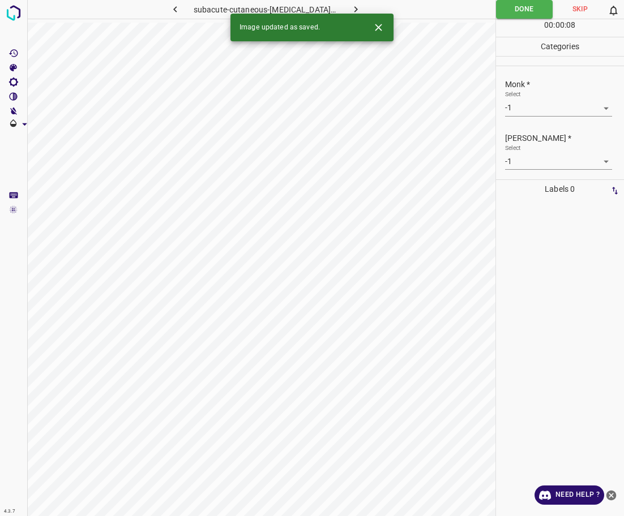
click at [346, 2] on button "button" at bounding box center [356, 9] width 36 height 19
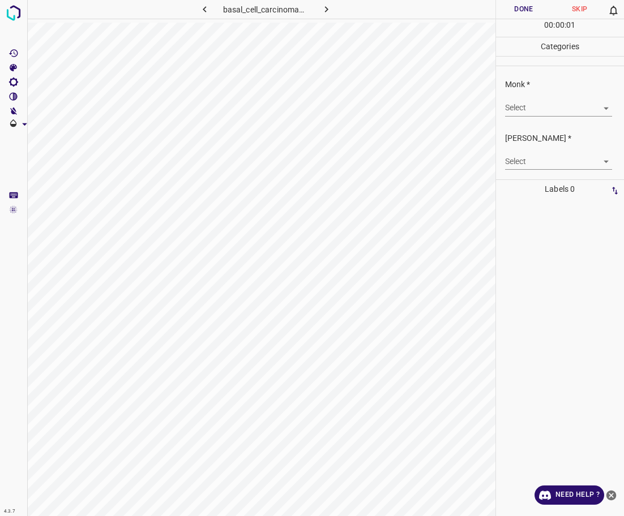
click at [544, 106] on body "4.3.7 basal_cell_carcinoma87.jpg Done Skip 0 00 : 00 : 01 Categories Monk * Sel…" at bounding box center [312, 258] width 624 height 516
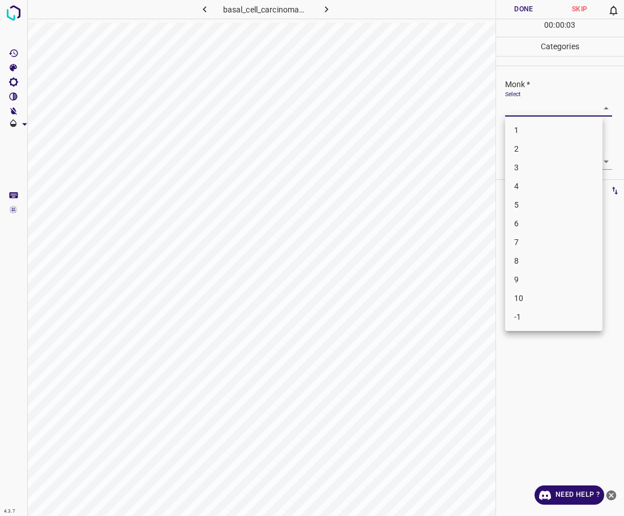
click at [527, 227] on li "6" at bounding box center [553, 224] width 97 height 19
click at [534, 162] on body "4.3.7 basal_cell_carcinoma87.jpg Done Skip 0 00 : 00 : 04 Categories Monk * Sel…" at bounding box center [312, 258] width 624 height 516
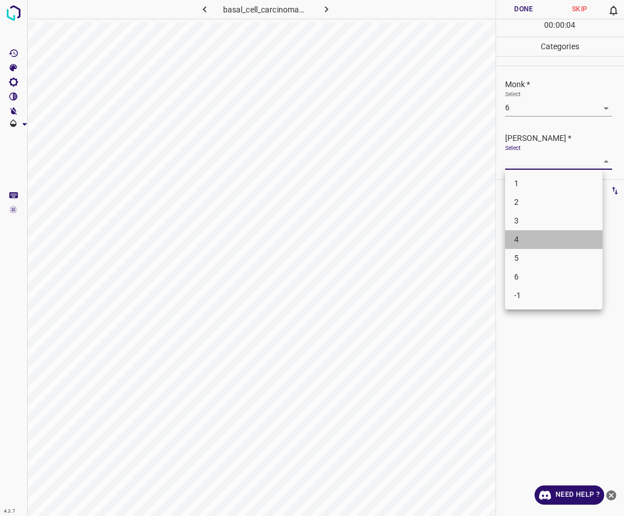
click at [538, 247] on li "4" at bounding box center [553, 239] width 97 height 19
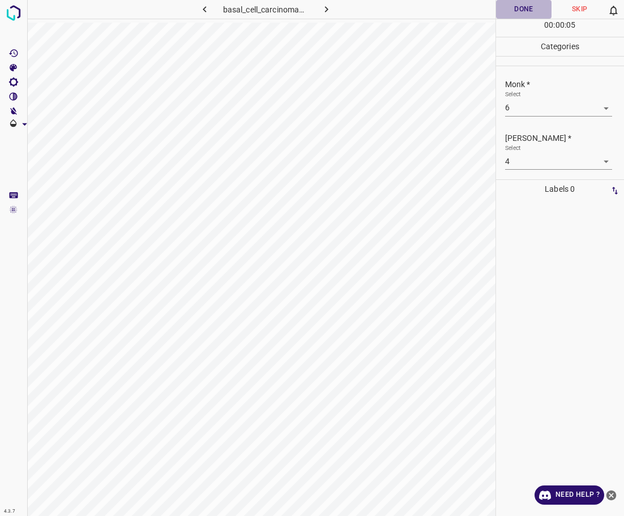
click at [517, 7] on button "Done" at bounding box center [524, 9] width 56 height 19
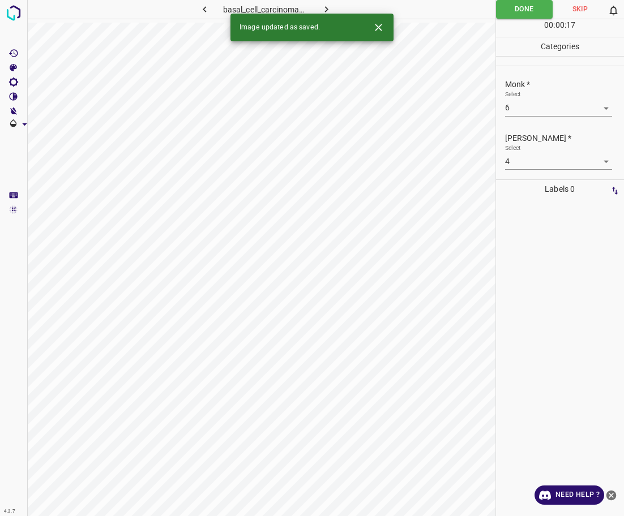
click at [331, 5] on icon "button" at bounding box center [326, 9] width 12 height 12
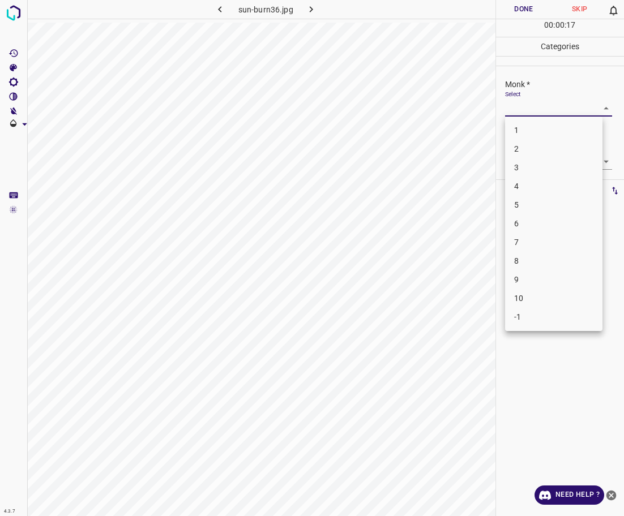
click at [514, 100] on body "4.3.7 sun-burn36.jpg Done Skip 0 00 : 00 : 17 Categories Monk * Select ​ [PERSO…" at bounding box center [312, 258] width 624 height 516
click at [542, 206] on li "5" at bounding box center [553, 205] width 97 height 19
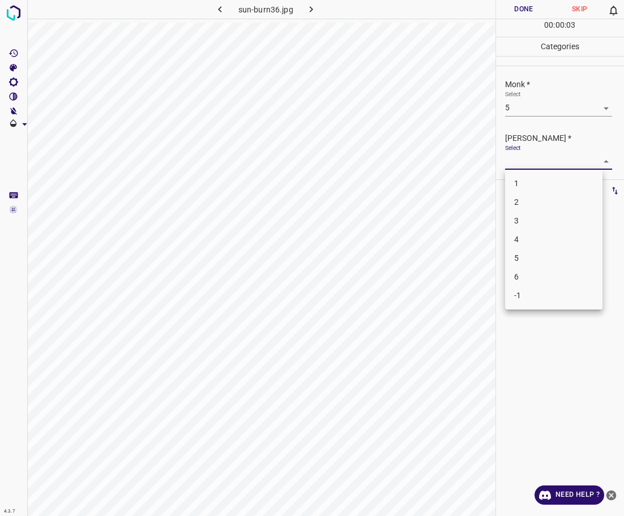
click at [518, 161] on body "4.3.7 sun-burn36.jpg Done Skip 0 00 : 00 : 03 Categories Monk * Select 5 5 [PER…" at bounding box center [312, 258] width 624 height 516
click at [531, 236] on li "4" at bounding box center [553, 239] width 97 height 19
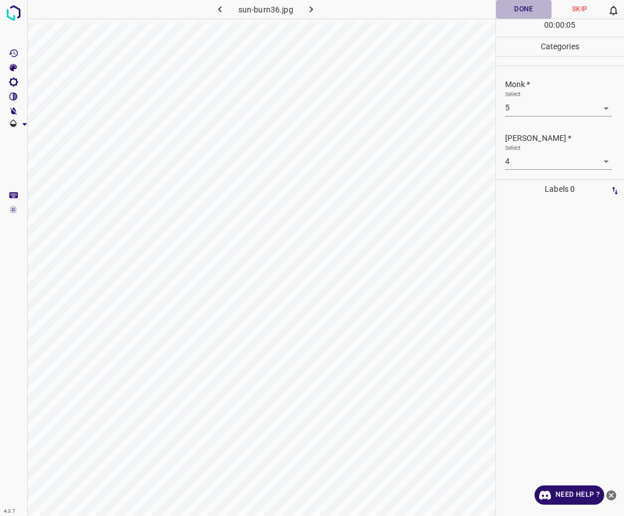
click at [525, 6] on button "Done" at bounding box center [524, 9] width 56 height 19
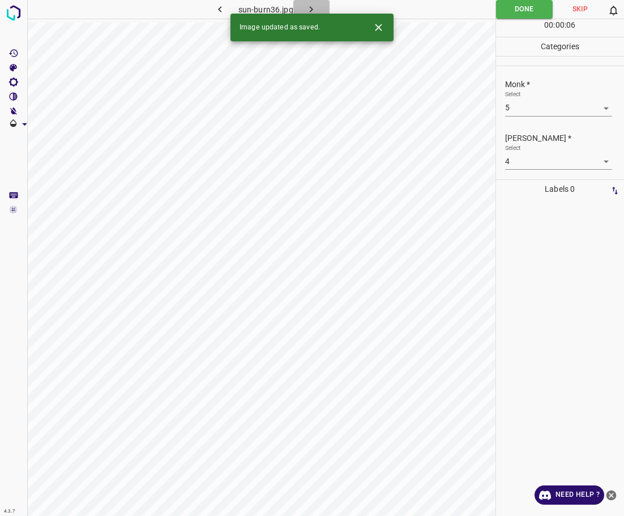
click at [308, 5] on icon "button" at bounding box center [311, 9] width 12 height 12
click at [555, 104] on body "4.3.7 basal_cell_carcinoma42.jpg Done Skip 0 00 : 00 : 02 Categories Monk * Sel…" at bounding box center [312, 258] width 624 height 516
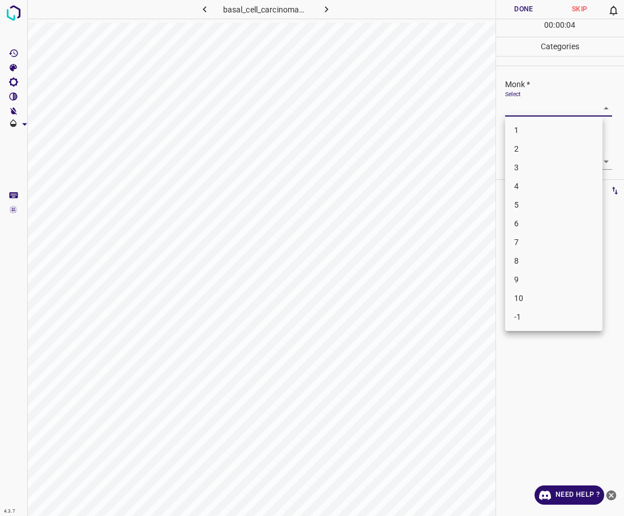
click at [538, 173] on li "3" at bounding box center [553, 168] width 97 height 19
click at [542, 164] on body "4.3.7 basal_cell_carcinoma42.jpg Done Skip 0 00 : 00 : 05 Categories Monk * Sel…" at bounding box center [312, 258] width 624 height 516
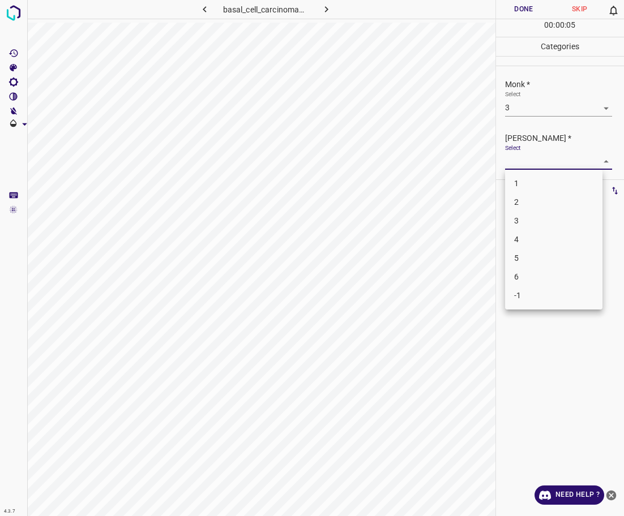
click at [554, 208] on li "2" at bounding box center [553, 202] width 97 height 19
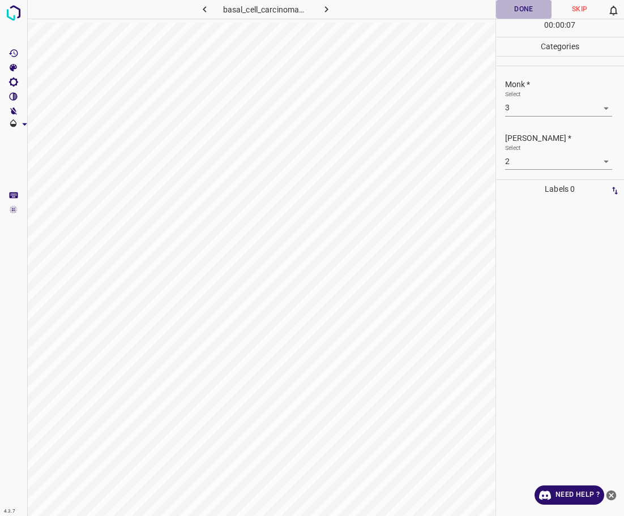
click at [525, 14] on button "Done" at bounding box center [524, 9] width 56 height 19
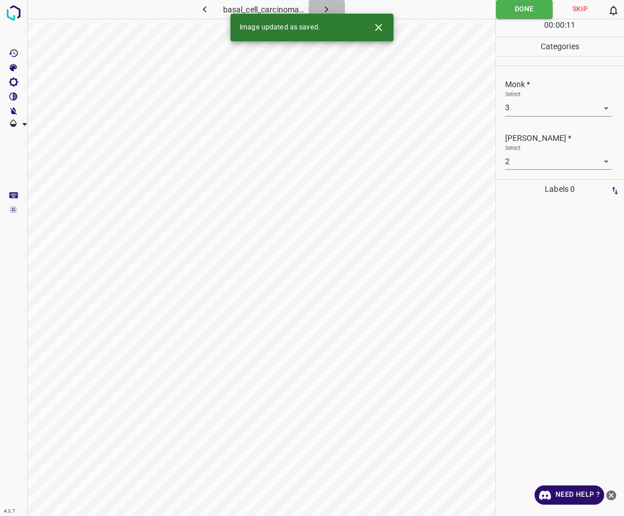
click at [331, 4] on icon "button" at bounding box center [326, 9] width 12 height 12
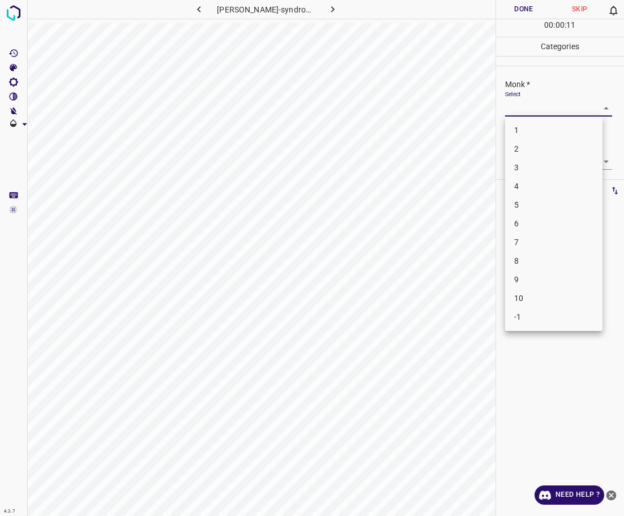
click at [535, 104] on body "4.3.7 [PERSON_NAME]-syndrome98.jpg Done Skip 0 00 : 00 : 11 Categories Monk * S…" at bounding box center [312, 258] width 624 height 516
click at [535, 205] on li "5" at bounding box center [553, 205] width 97 height 19
click at [537, 161] on body "4.3.7 [PERSON_NAME]-syndrome98.jpg Done Skip 0 00 : 00 : 02 Categories Monk * S…" at bounding box center [312, 258] width 624 height 516
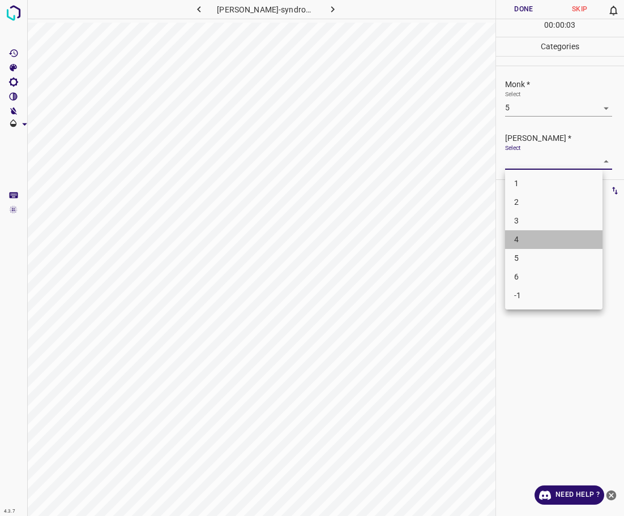
click at [532, 233] on li "4" at bounding box center [553, 239] width 97 height 19
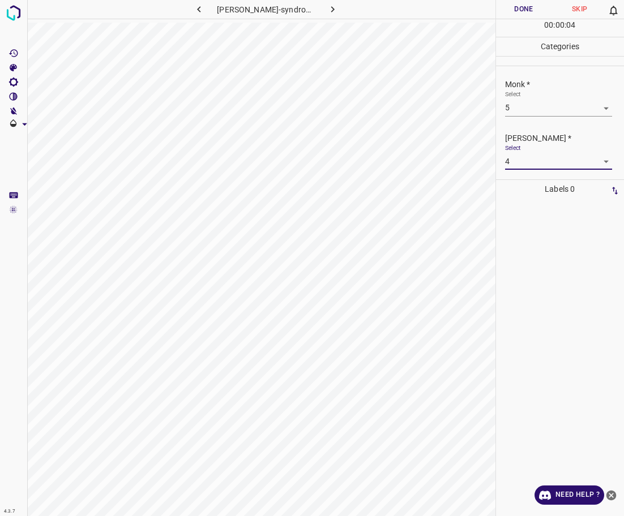
click at [525, 8] on button "Done" at bounding box center [524, 9] width 56 height 19
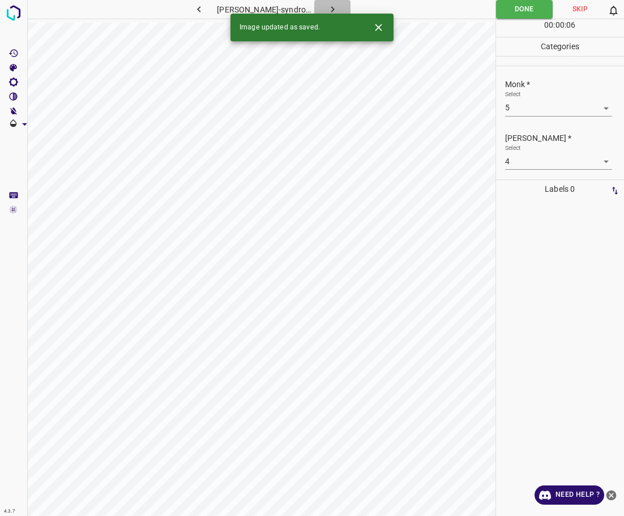
click at [334, 10] on icon "button" at bounding box center [333, 9] width 12 height 12
click at [549, 99] on div "Select ​" at bounding box center [558, 103] width 107 height 25
click at [551, 122] on div "Monk * Select ​" at bounding box center [560, 97] width 129 height 53
click at [539, 111] on body "4.3.7 [PERSON_NAME]-syndrome94.jpg Done Skip 0 00 : 00 : 01 Categories Monk * S…" at bounding box center [312, 258] width 624 height 516
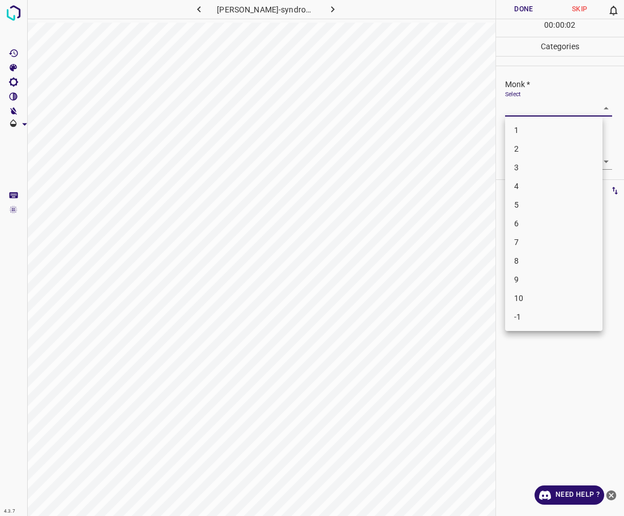
click at [546, 162] on li "3" at bounding box center [553, 168] width 97 height 19
click at [547, 158] on body "4.3.7 [PERSON_NAME]-syndrome94.jpg Done Skip 0 00 : 00 : 02 Categories Monk * S…" at bounding box center [312, 258] width 624 height 516
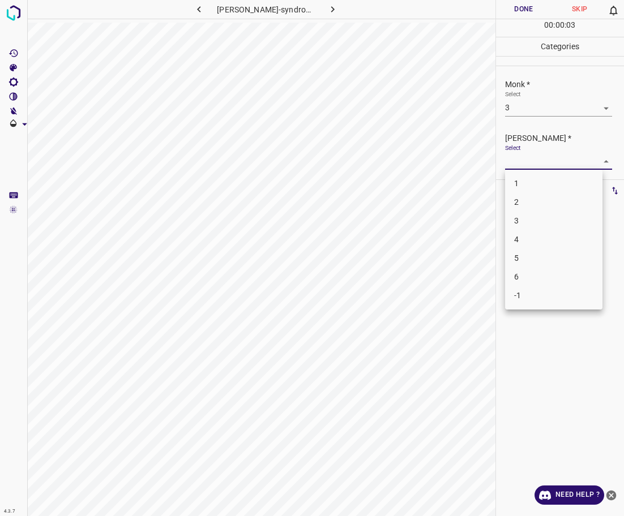
click at [543, 204] on li "2" at bounding box center [553, 202] width 97 height 19
click at [510, 12] on button "Done" at bounding box center [524, 9] width 56 height 19
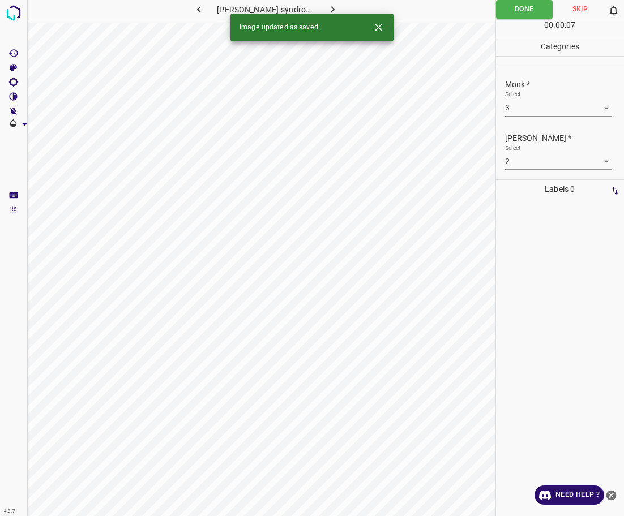
click at [333, 5] on icon "button" at bounding box center [333, 9] width 12 height 12
click at [555, 108] on body "4.3.7 [MEDICAL_DATA]_morpheiform11.jpg Done Skip 0 00 : 00 : 07 Categories Monk…" at bounding box center [312, 258] width 624 height 516
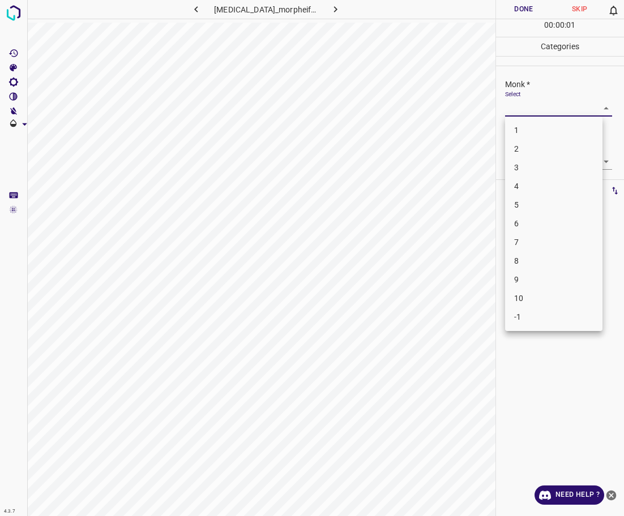
click at [558, 168] on li "3" at bounding box center [553, 168] width 97 height 19
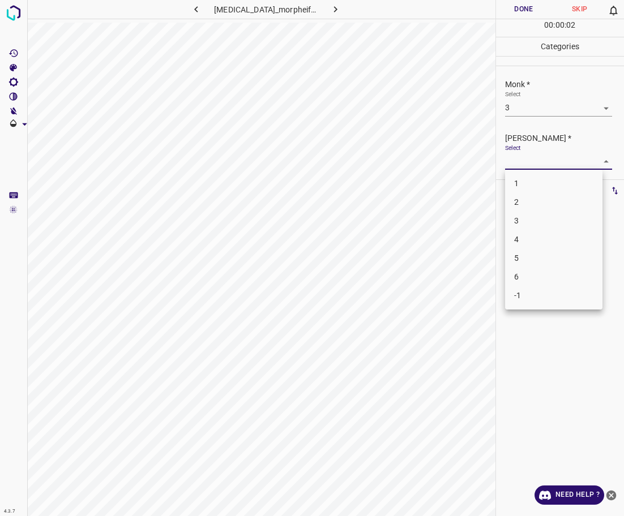
click at [560, 163] on body "4.3.7 [MEDICAL_DATA]_morpheiform11.jpg Done Skip 0 00 : 00 : 02 Categories Monk…" at bounding box center [312, 258] width 624 height 516
click at [546, 204] on li "2" at bounding box center [553, 202] width 97 height 19
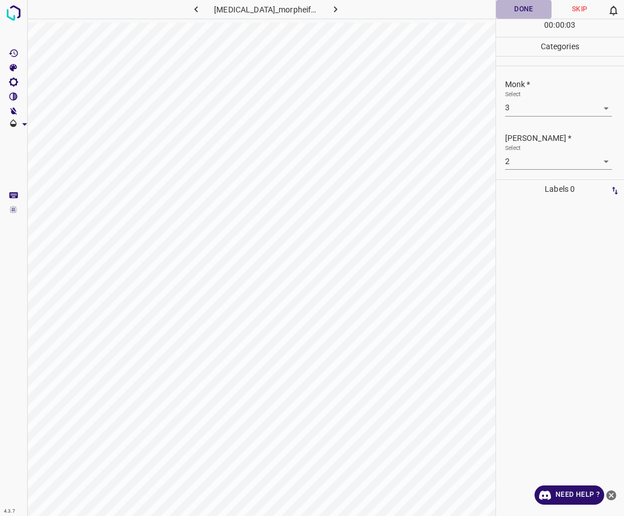
click at [531, 7] on button "Done" at bounding box center [524, 9] width 56 height 19
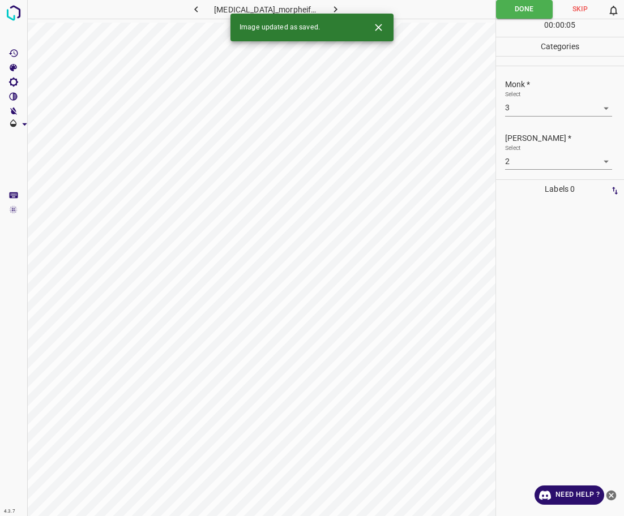
click at [340, 6] on icon "button" at bounding box center [336, 9] width 12 height 12
click at [571, 111] on body "4.3.7 [MEDICAL_DATA]-distensae25.jpg Done Skip 0 00 : 00 : 06 Categories Monk *…" at bounding box center [312, 258] width 624 height 516
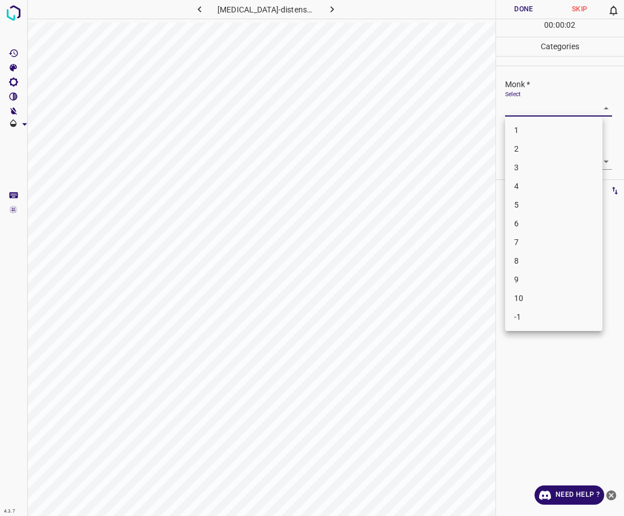
click at [536, 164] on li "3" at bounding box center [553, 168] width 97 height 19
click at [540, 161] on body "4.3.7 [MEDICAL_DATA]-distensae25.jpg Done Skip 0 00 : 00 : 03 Categories Monk *…" at bounding box center [312, 258] width 624 height 516
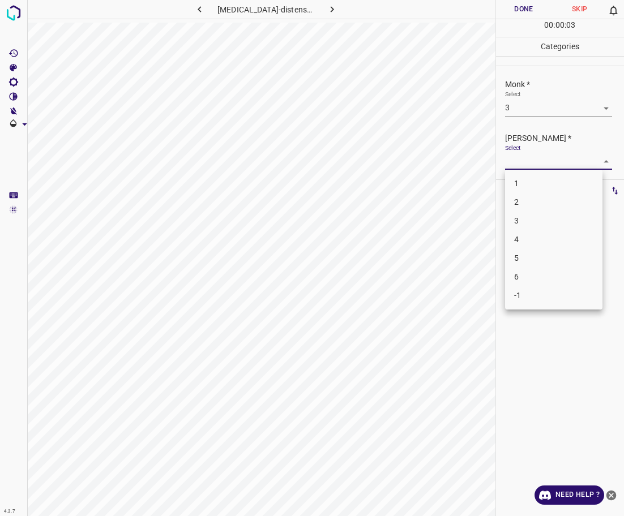
click at [537, 199] on li "2" at bounding box center [553, 202] width 97 height 19
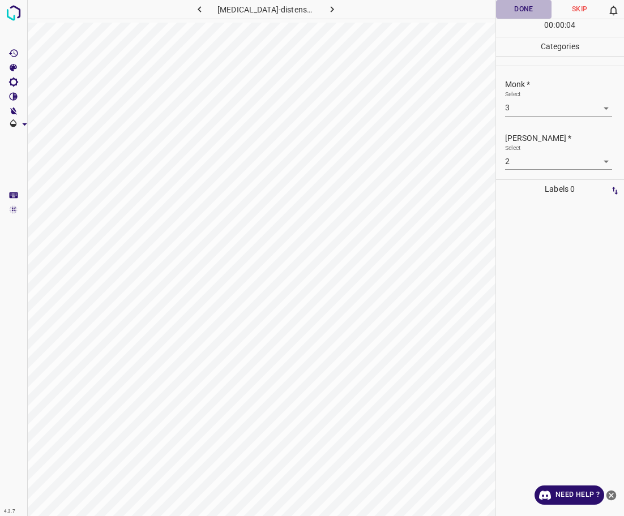
click at [523, 7] on button "Done" at bounding box center [524, 9] width 56 height 19
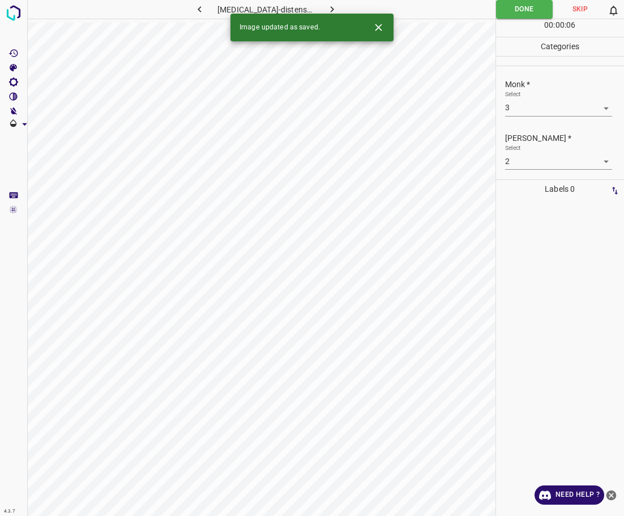
click at [331, 10] on icon "button" at bounding box center [332, 9] width 3 height 6
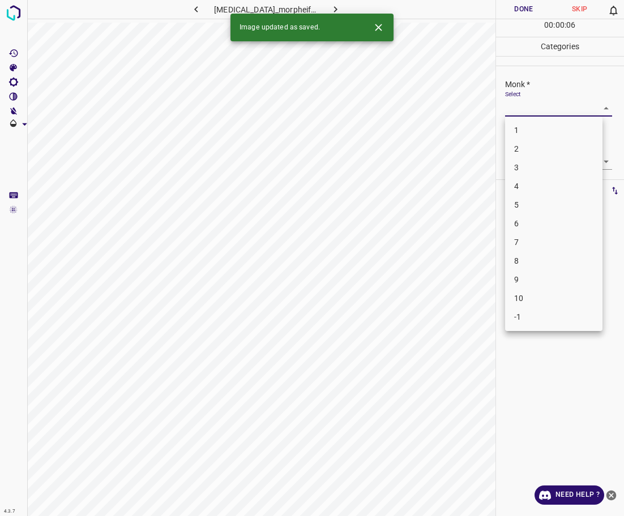
click at [560, 102] on body "4.3.7 [MEDICAL_DATA]_morpheiform12.jpg Done Skip 0 00 : 00 : 06 Categories Monk…" at bounding box center [312, 258] width 624 height 516
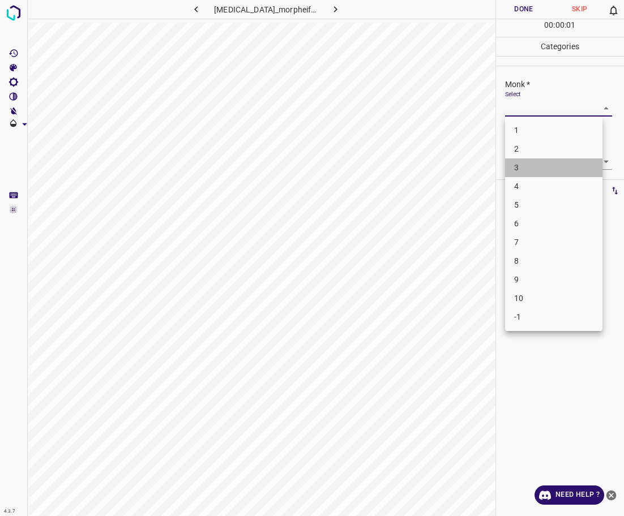
click at [553, 166] on li "3" at bounding box center [553, 168] width 97 height 19
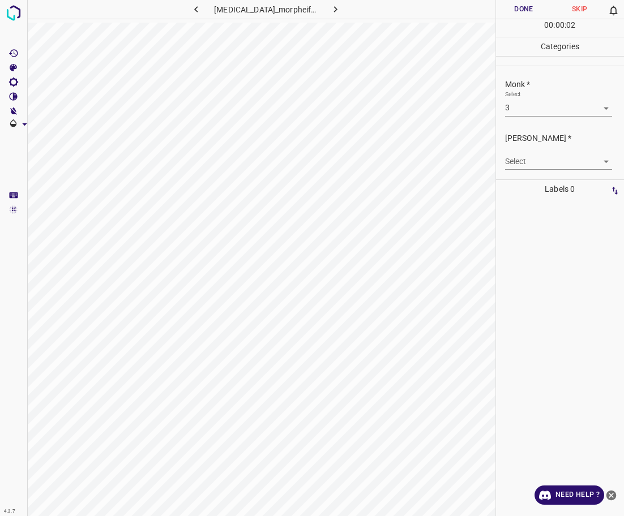
click at [546, 157] on body "4.3.7 [MEDICAL_DATA]_morpheiform12.jpg Done Skip 0 00 : 00 : 02 Categories Monk…" at bounding box center [312, 258] width 624 height 516
drag, startPoint x: 533, startPoint y: 202, endPoint x: 529, endPoint y: 194, distance: 8.4
click at [532, 202] on li "2" at bounding box center [553, 202] width 97 height 19
click at [519, 10] on button "Done" at bounding box center [524, 9] width 56 height 19
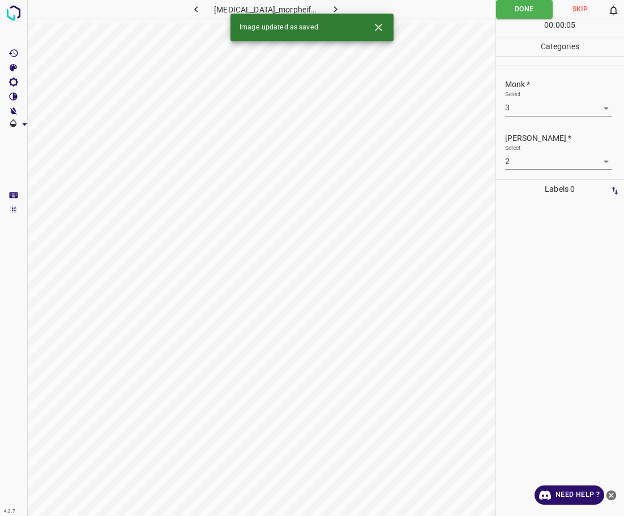
click at [338, 9] on icon "button" at bounding box center [336, 9] width 12 height 12
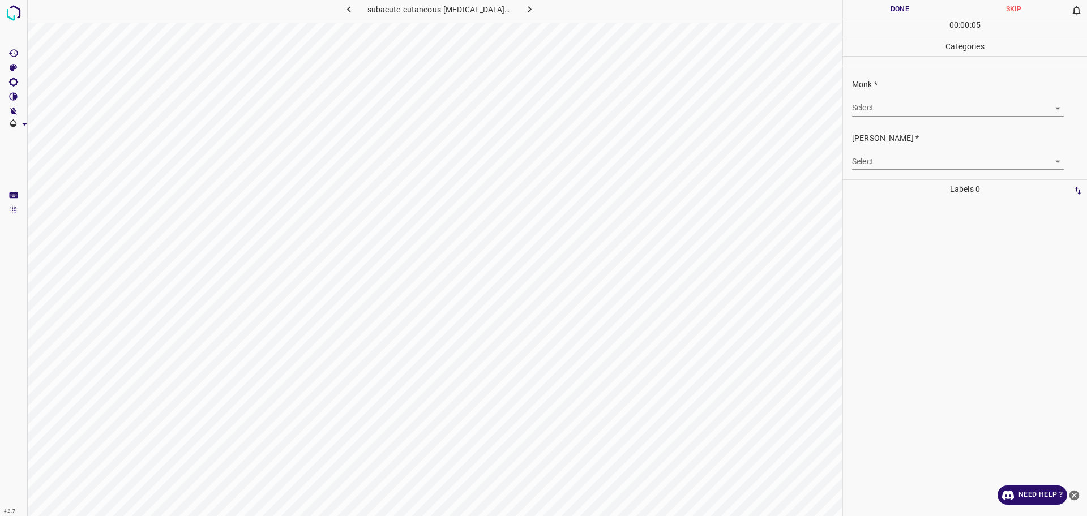
click at [656, 100] on body "4.3.7 subacute-cutaneous-[MEDICAL_DATA]-erythematosus48.jpg Done Skip 0 00 : 00…" at bounding box center [543, 258] width 1087 height 516
click at [656, 165] on li "3" at bounding box center [953, 168] width 202 height 19
click at [656, 163] on body "4.3.7 subacute-cutaneous-[MEDICAL_DATA]-erythematosus48.jpg Done Skip 0 00 : 00…" at bounding box center [543, 258] width 1087 height 516
click at [656, 196] on li "2" at bounding box center [953, 202] width 202 height 19
click at [656, 11] on button "Done" at bounding box center [900, 9] width 114 height 19
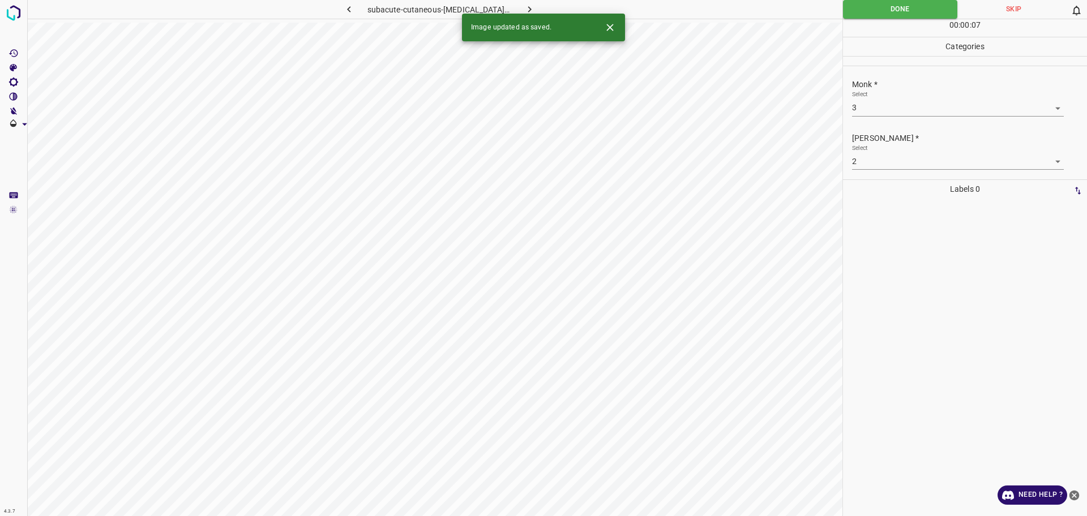
click at [524, 11] on icon "button" at bounding box center [530, 9] width 12 height 12
